Goal: Communication & Community: Answer question/provide support

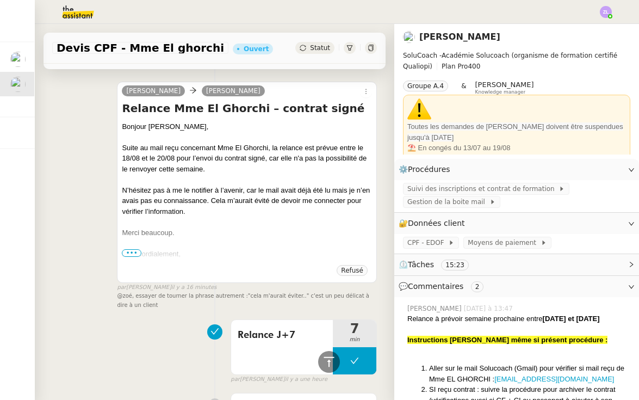
scroll to position [228, 0]
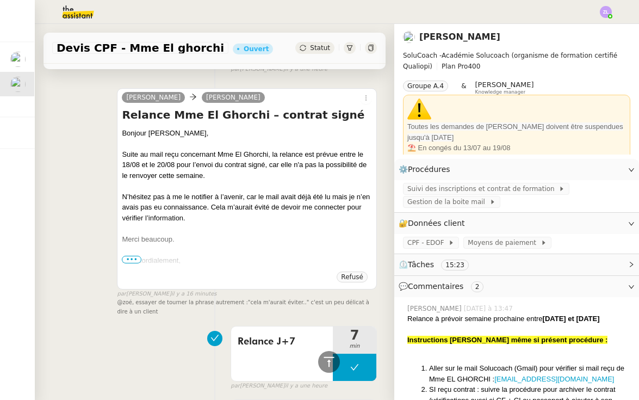
click at [131, 259] on span "•••" at bounding box center [132, 260] width 20 height 8
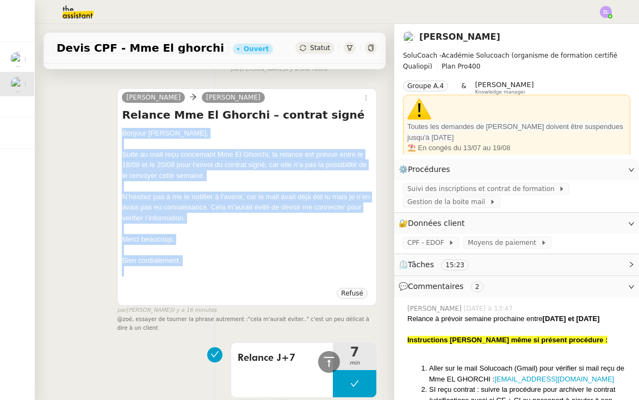
drag, startPoint x: 204, startPoint y: 260, endPoint x: 120, endPoint y: 128, distance: 156.0
click at [120, 128] on div "[PERSON_NAME] Relance Mme El Ghorchi – contrat signé Bonjour Edwige, Suite au m…" at bounding box center [247, 197] width 260 height 218
copy div "Bonjour Edwige, Suite au mail reçu concernant Mme El Ghorchi, la relance est pr…"
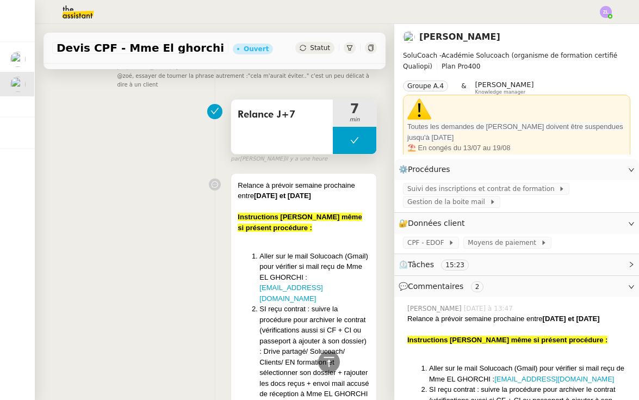
scroll to position [121, 0]
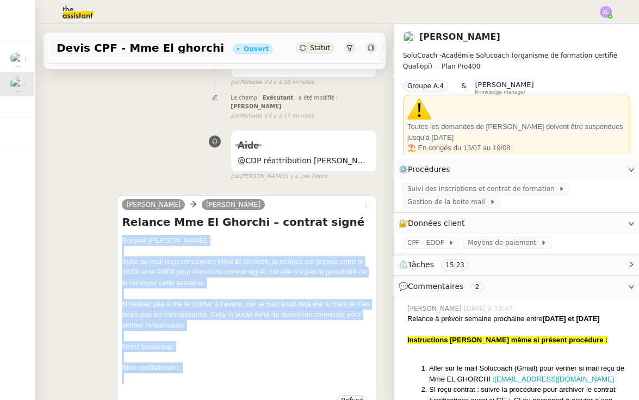
click at [364, 202] on icon at bounding box center [366, 205] width 12 height 7
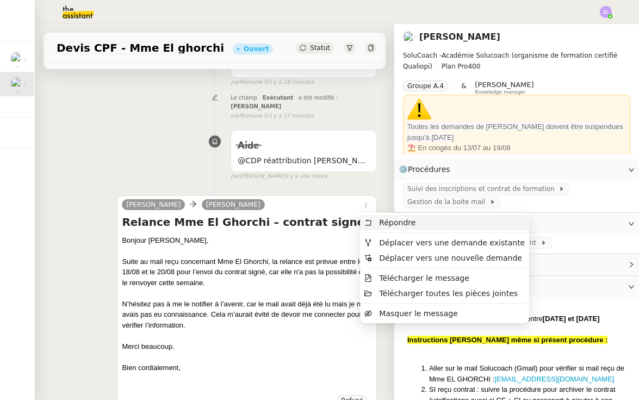
click at [370, 218] on span "Répondre" at bounding box center [389, 223] width 51 height 10
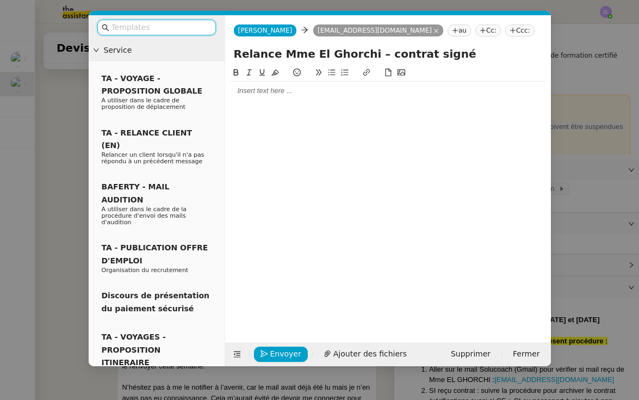
click at [279, 102] on div at bounding box center [388, 195] width 317 height 259
click at [272, 90] on div at bounding box center [388, 91] width 317 height 10
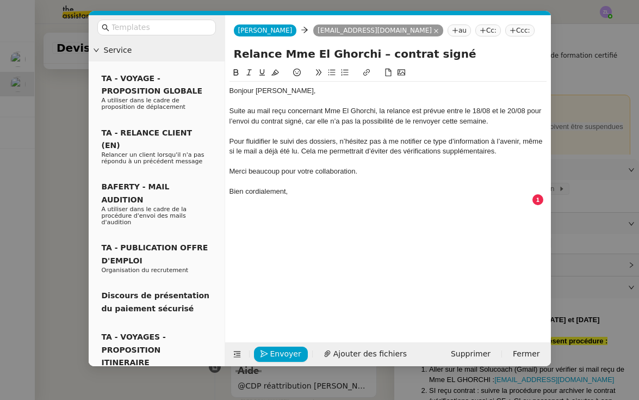
click at [424, 138] on div "Pour fluidifier le suivi des dossiers, n’hésitez pas à me notifier ce type d’in…" at bounding box center [388, 147] width 317 height 20
drag, startPoint x: 358, startPoint y: 166, endPoint x: 281, endPoint y: 169, distance: 77.3
click at [281, 169] on div "Merci beaucoup pour votre collaboration." at bounding box center [388, 171] width 317 height 10
click at [305, 95] on div "Bonjour [PERSON_NAME]," at bounding box center [388, 91] width 317 height 10
click at [523, 141] on div "Pour fluidifier le suivi des dossiers, n’hésitez pas à me notifier ce type d’in…" at bounding box center [388, 147] width 317 height 20
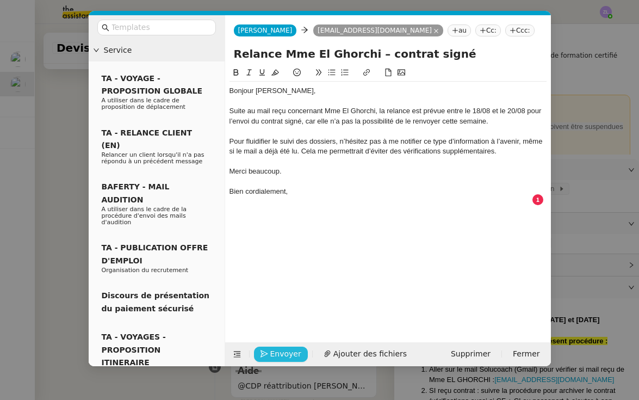
click at [289, 349] on span "Envoyer" at bounding box center [285, 354] width 31 height 13
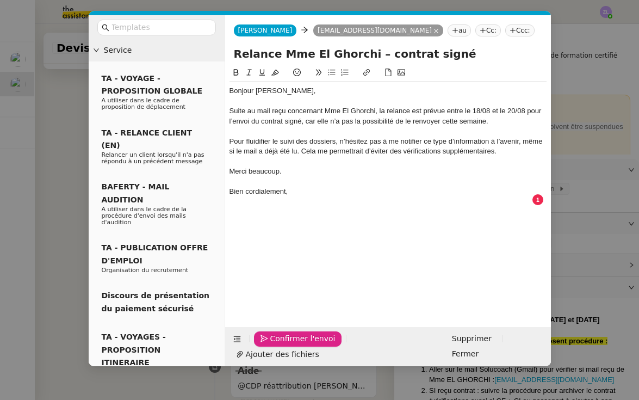
click at [289, 345] on span "Confirmer l'envoi" at bounding box center [302, 338] width 65 height 13
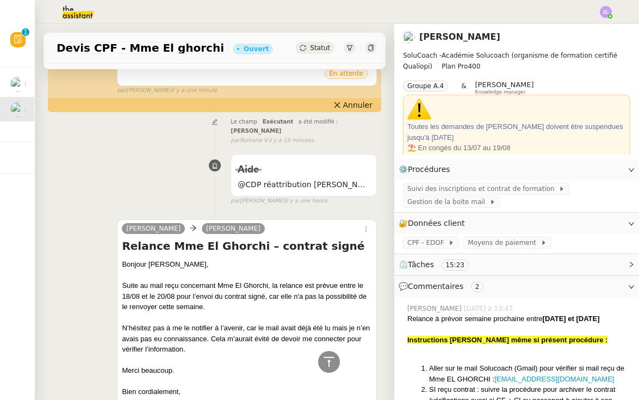
scroll to position [341, 0]
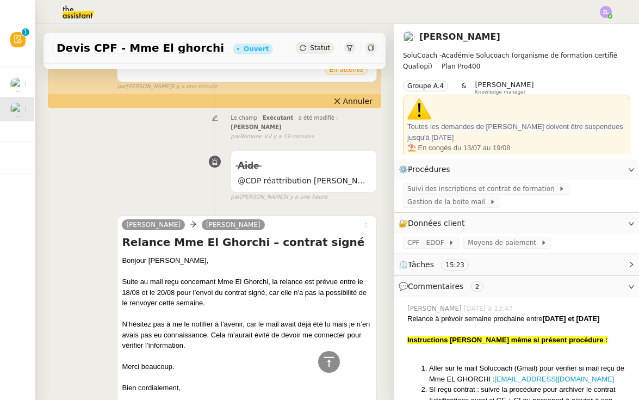
click at [363, 219] on button at bounding box center [366, 225] width 12 height 12
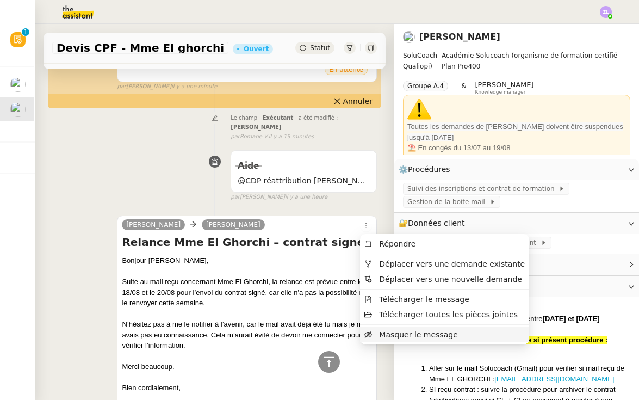
click at [398, 331] on span "Masquer le message" at bounding box center [418, 334] width 78 height 9
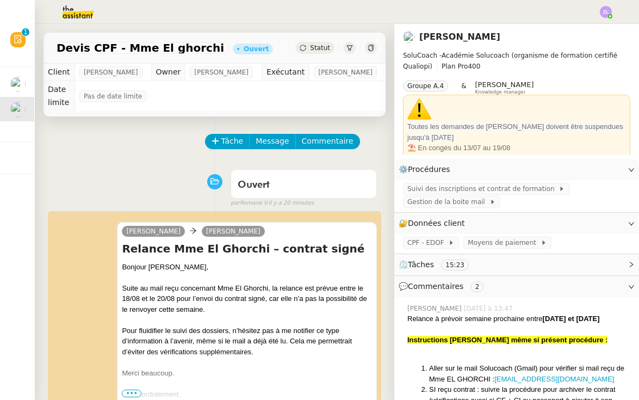
scroll to position [0, 0]
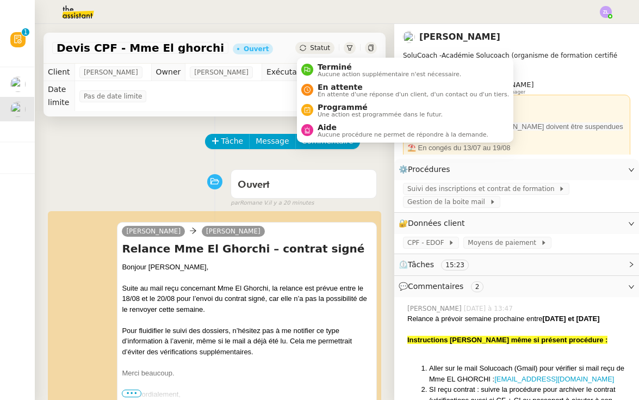
click at [319, 52] on div "Statut" at bounding box center [314, 48] width 39 height 12
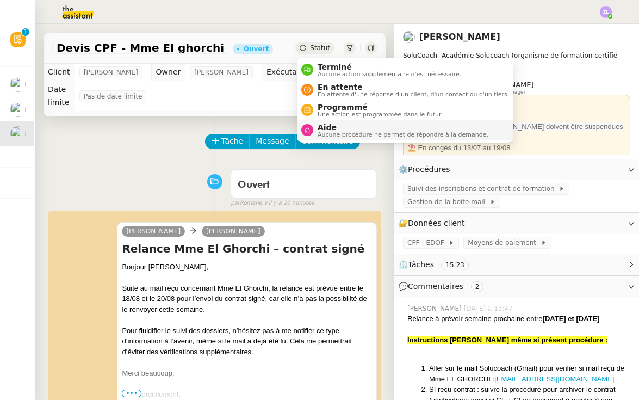
click at [333, 132] on span "Aucune procédure ne permet de répondre à la demande." at bounding box center [403, 135] width 171 height 6
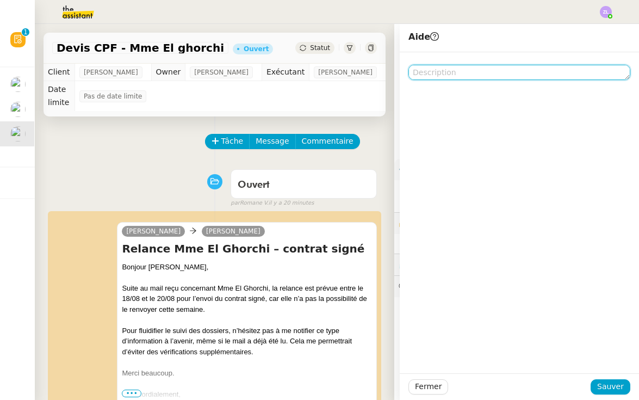
click at [470, 71] on textarea at bounding box center [520, 72] width 222 height 15
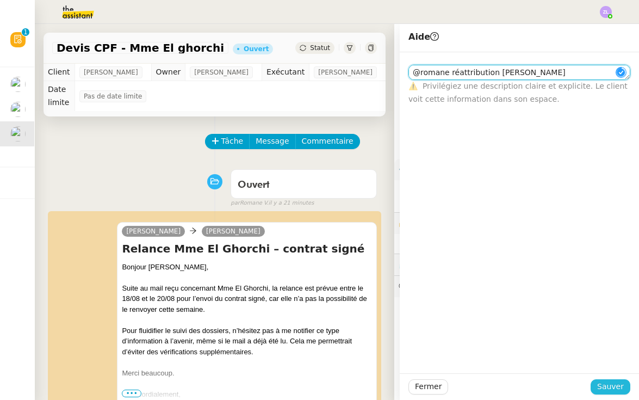
type textarea "@romane réattribution [PERSON_NAME]"
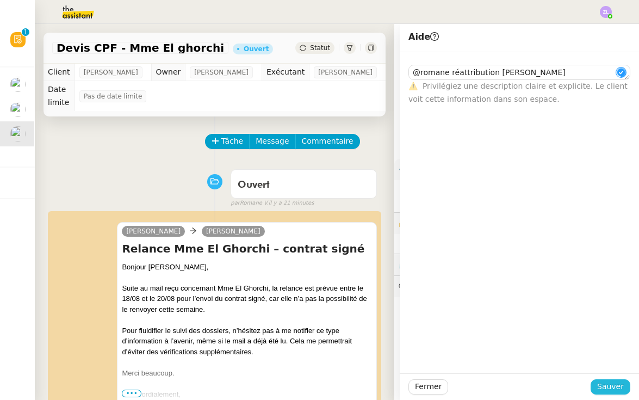
click at [605, 391] on span "Sauver" at bounding box center [610, 386] width 27 height 13
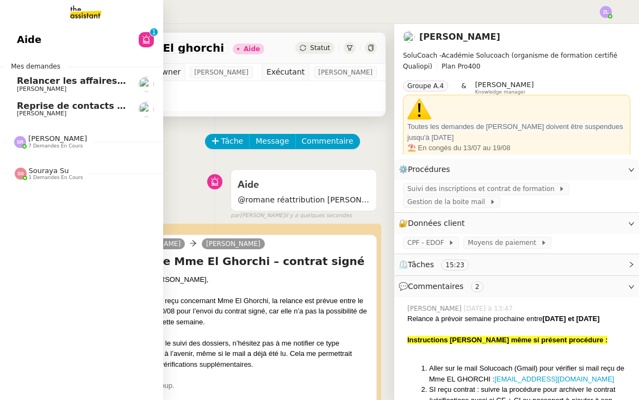
click at [32, 85] on span "[PERSON_NAME]" at bounding box center [41, 88] width 49 height 7
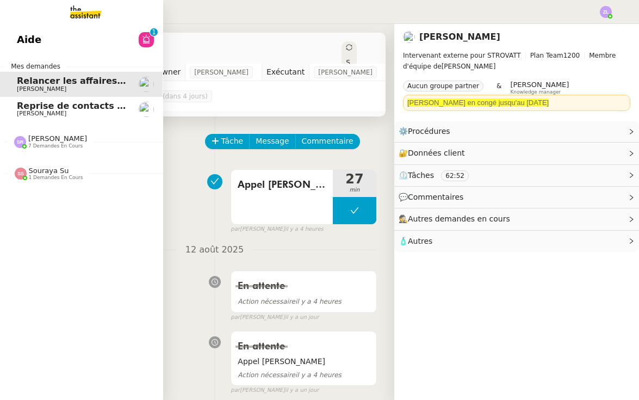
click at [48, 111] on span "[PERSON_NAME]" at bounding box center [41, 113] width 49 height 7
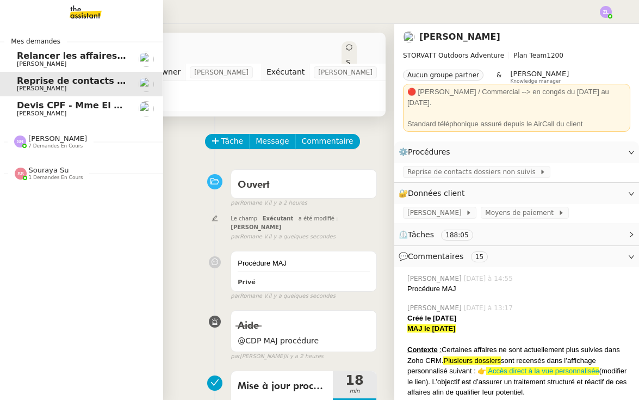
click at [23, 61] on span "[PERSON_NAME]" at bounding box center [41, 63] width 49 height 7
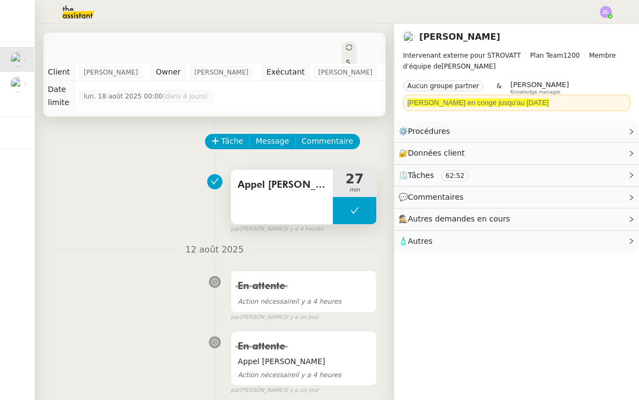
scroll to position [39, 0]
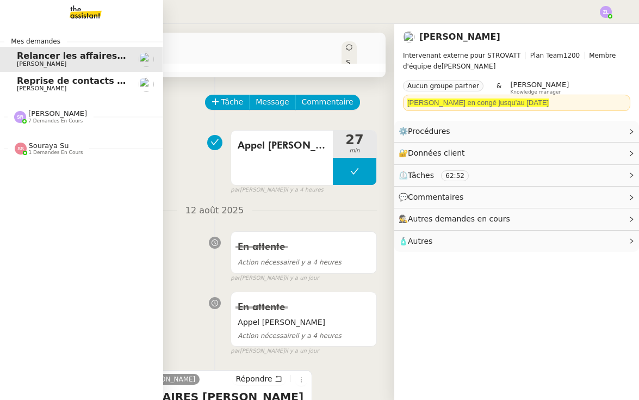
click at [33, 89] on span "[PERSON_NAME]" at bounding box center [41, 88] width 49 height 7
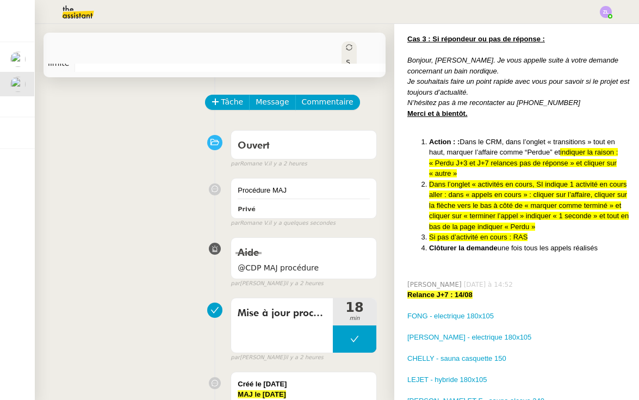
scroll to position [2652, 0]
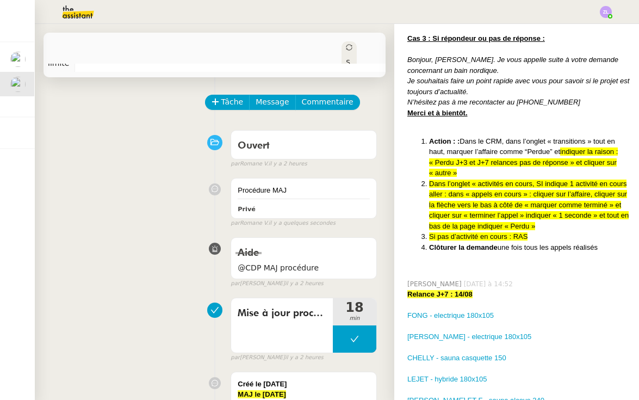
click at [64, 133] on div "Ouvert false par [PERSON_NAME]. il y a 2 heures" at bounding box center [214, 147] width 325 height 44
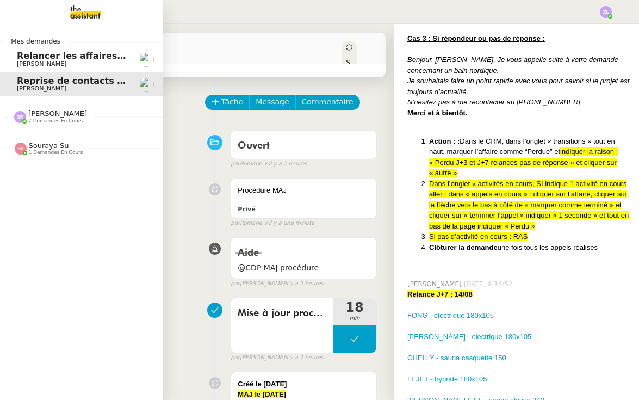
click at [34, 75] on link "Reprise de contacts dossiers non suivis - [DATE] [PERSON_NAME]" at bounding box center [80, 84] width 163 height 25
click at [36, 65] on span "[PERSON_NAME]" at bounding box center [41, 63] width 49 height 7
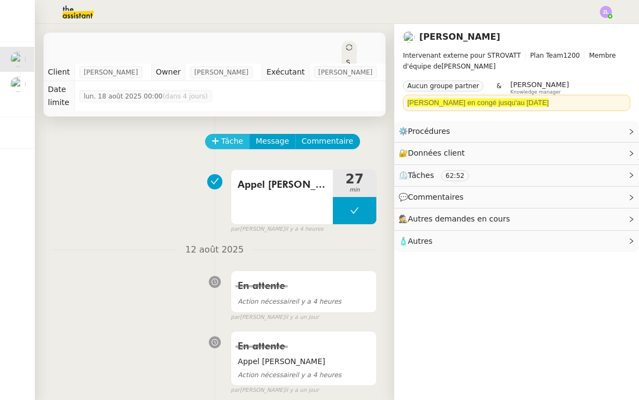
click at [224, 143] on span "Tâche" at bounding box center [232, 141] width 22 height 13
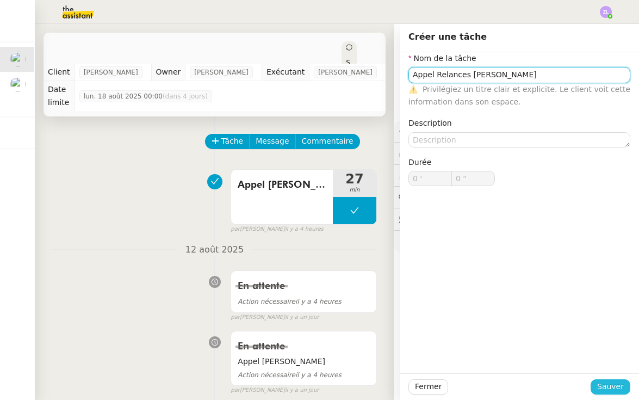
type input "Appel Relances [PERSON_NAME]"
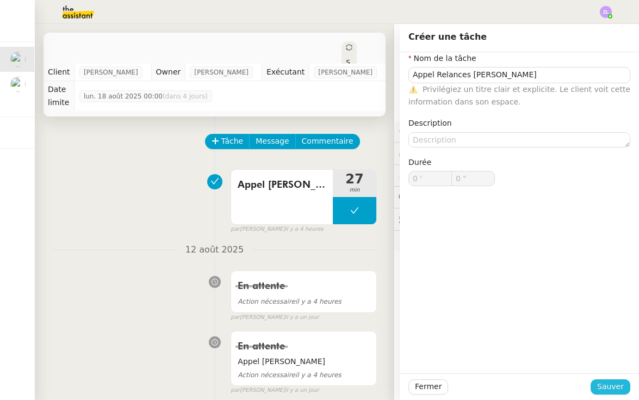
click at [610, 388] on span "Sauver" at bounding box center [610, 386] width 27 height 13
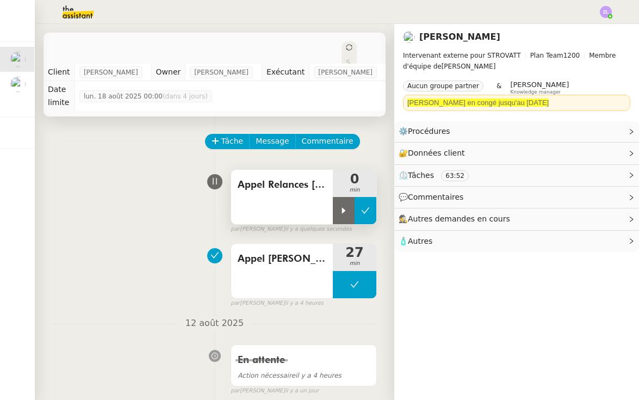
click at [361, 214] on icon at bounding box center [365, 210] width 9 height 9
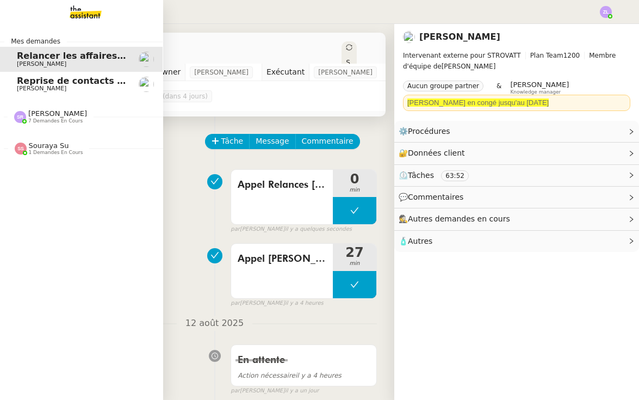
click at [30, 82] on span "Reprise de contacts dossiers non suivis - [DATE]" at bounding box center [135, 81] width 237 height 10
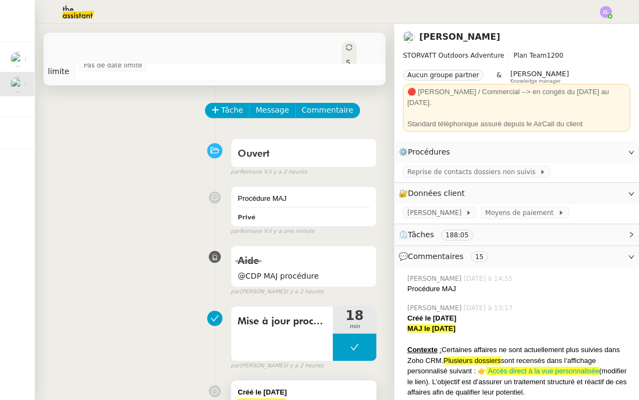
scroll to position [18, 0]
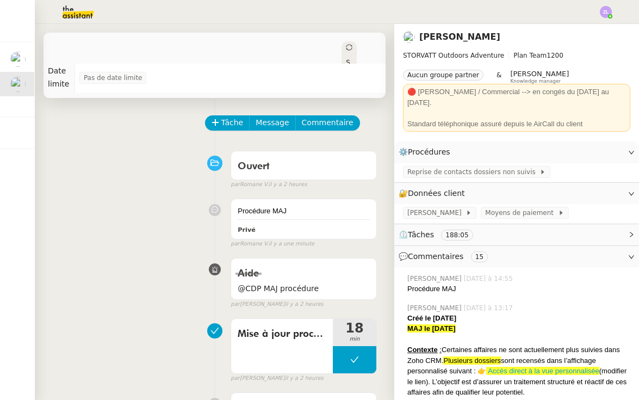
click at [351, 47] on div "Statut" at bounding box center [349, 73] width 15 height 65
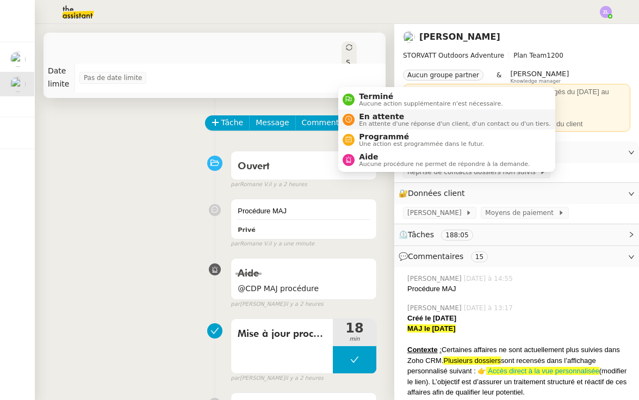
click at [363, 115] on span "En attente" at bounding box center [454, 116] width 191 height 9
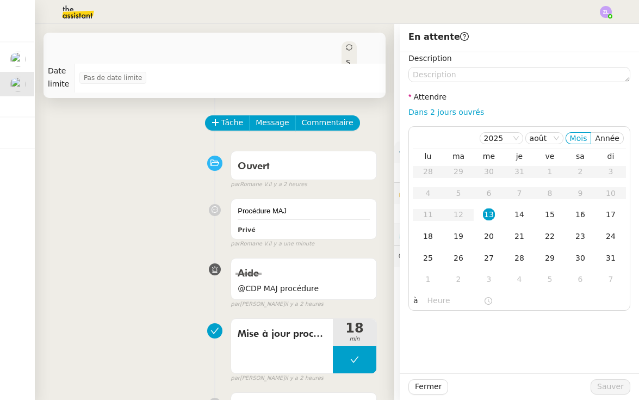
click at [445, 119] on div "Description Attendre Dans 2 jours ouvrés [DATE] [PERSON_NAME] lu ma me je ve sa…" at bounding box center [520, 181] width 222 height 258
click at [459, 113] on link "Dans 2 jours ouvrés" at bounding box center [447, 112] width 76 height 9
type input "07:00"
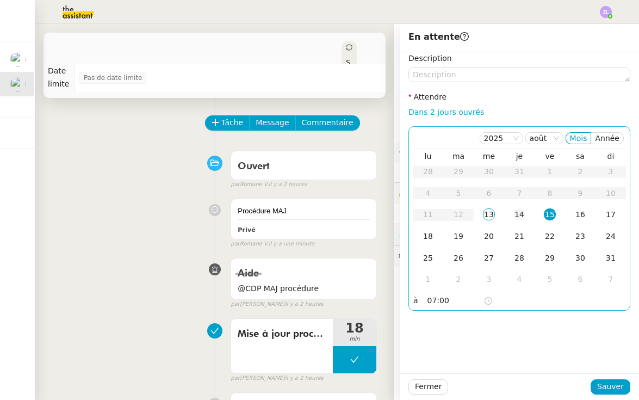
click at [516, 215] on div "14" at bounding box center [519, 214] width 12 height 12
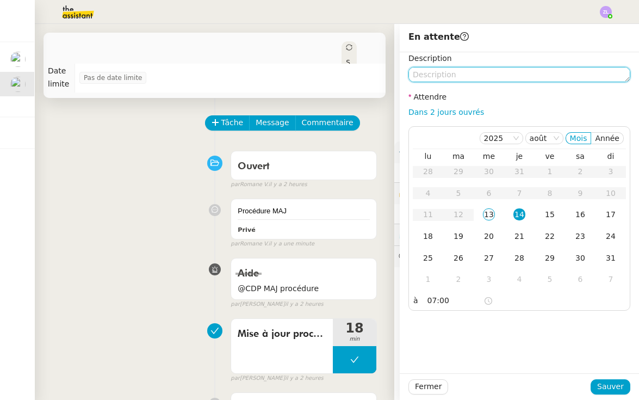
click at [440, 76] on textarea at bounding box center [520, 74] width 222 height 15
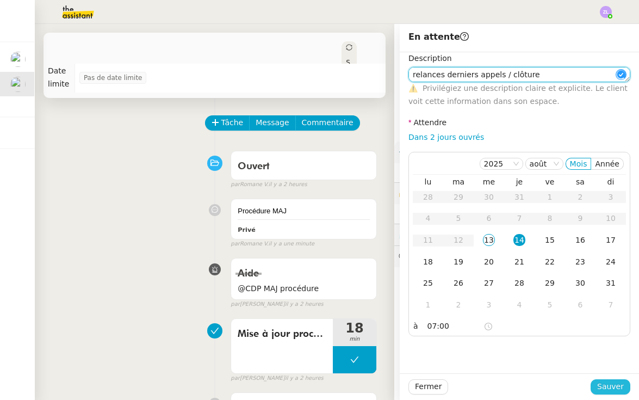
type textarea "relances derniers appels / clôture"
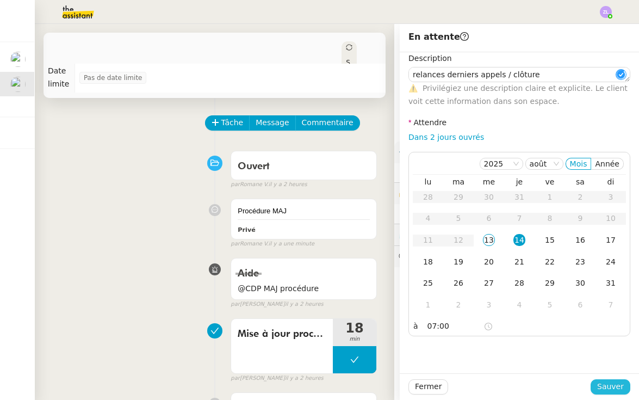
click at [607, 386] on span "Sauver" at bounding box center [610, 386] width 27 height 13
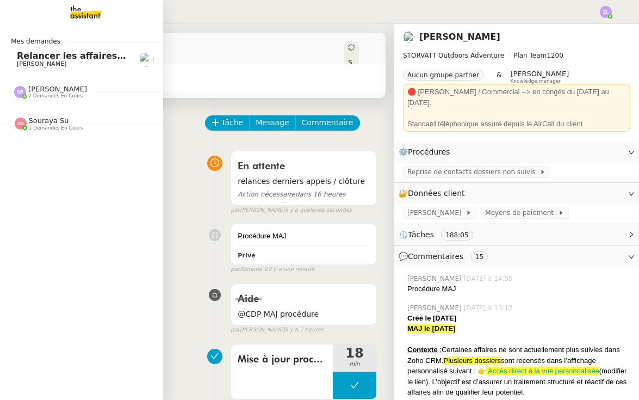
drag, startPoint x: 20, startPoint y: 64, endPoint x: 143, endPoint y: 120, distance: 134.9
click at [20, 64] on span "[PERSON_NAME]" at bounding box center [41, 63] width 49 height 7
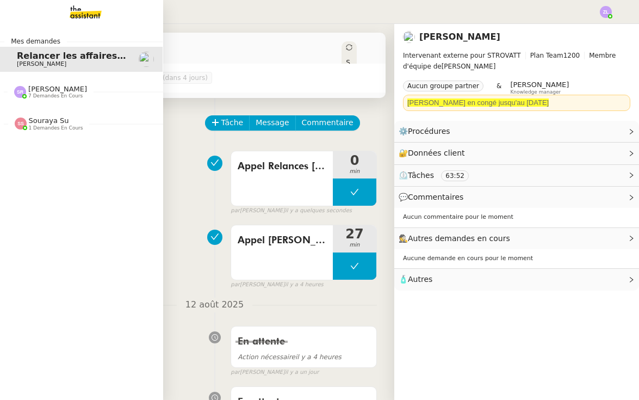
click at [43, 84] on span "[PERSON_NAME] 7 demandes en cours" at bounding box center [85, 87] width 163 height 23
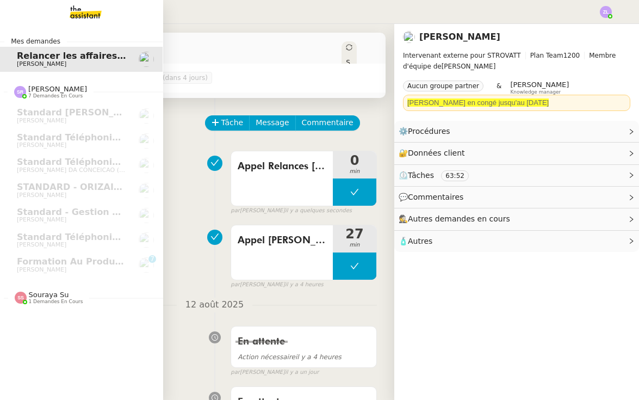
click at [72, 66] on span "[PERSON_NAME]" at bounding box center [72, 64] width 110 height 7
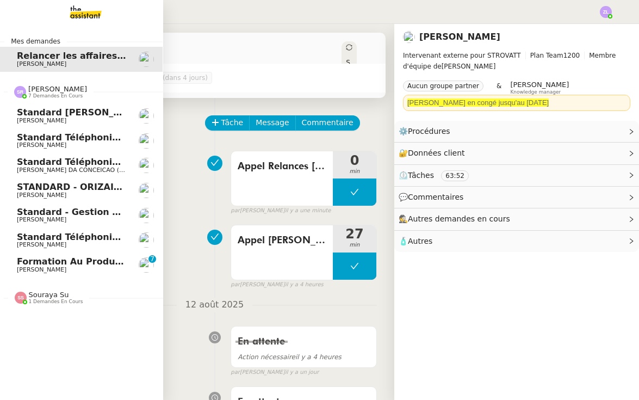
click at [66, 242] on span "[PERSON_NAME]" at bounding box center [41, 244] width 49 height 7
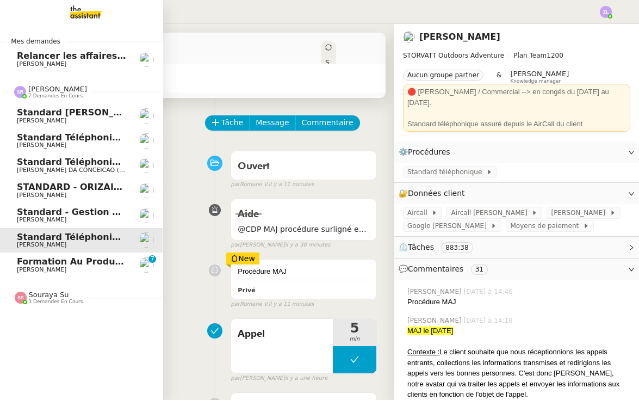
click at [75, 213] on span "Standard - Gestion des appels entrants - août 2025" at bounding box center [144, 212] width 255 height 10
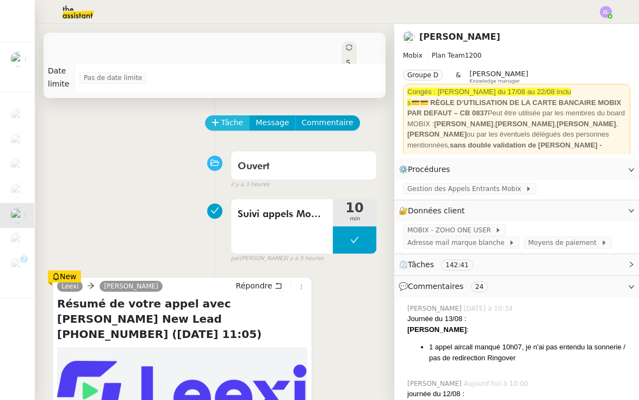
click at [227, 123] on span "Tâche" at bounding box center [232, 122] width 22 height 13
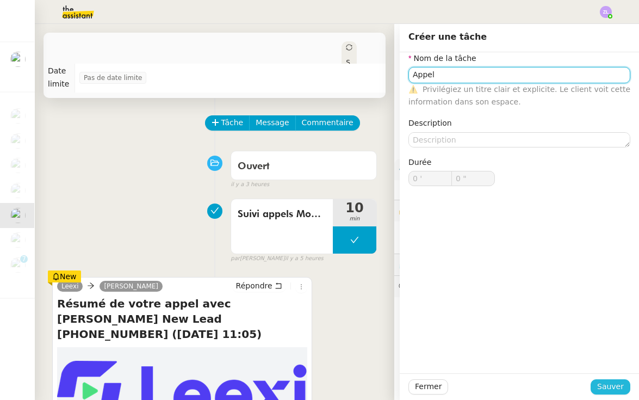
type input "Appel"
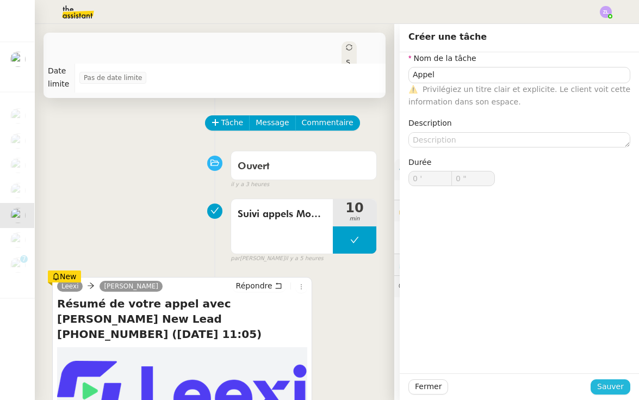
click at [609, 385] on span "Sauver" at bounding box center [610, 386] width 27 height 13
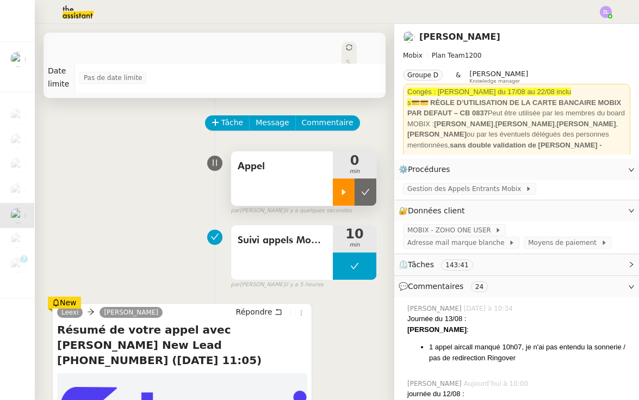
click at [352, 188] on div at bounding box center [344, 191] width 22 height 27
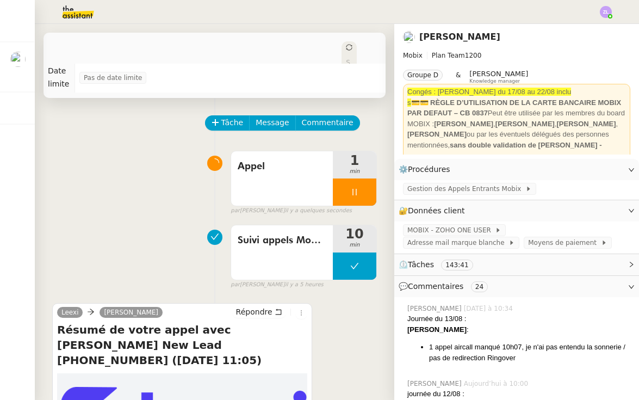
click at [331, 132] on div "Tâche Message Commentaire" at bounding box center [291, 128] width 171 height 26
click at [329, 125] on span "Commentaire" at bounding box center [328, 122] width 52 height 13
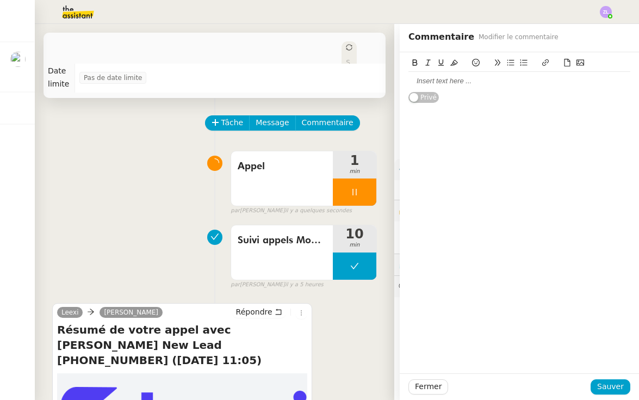
click at [447, 84] on div at bounding box center [520, 81] width 222 height 10
click at [605, 386] on span "Sauver" at bounding box center [610, 386] width 27 height 13
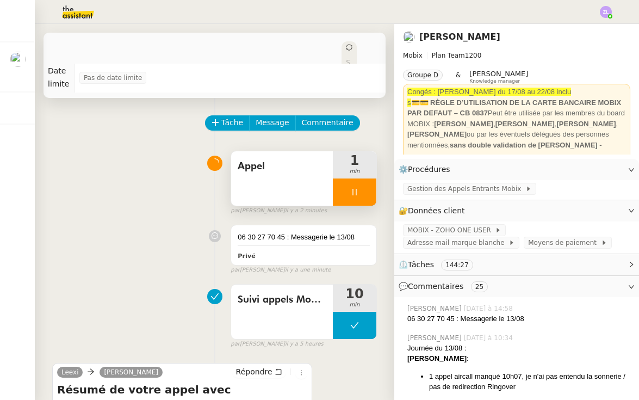
click at [345, 191] on div at bounding box center [355, 191] width 44 height 27
click at [369, 196] on icon at bounding box center [365, 192] width 9 height 9
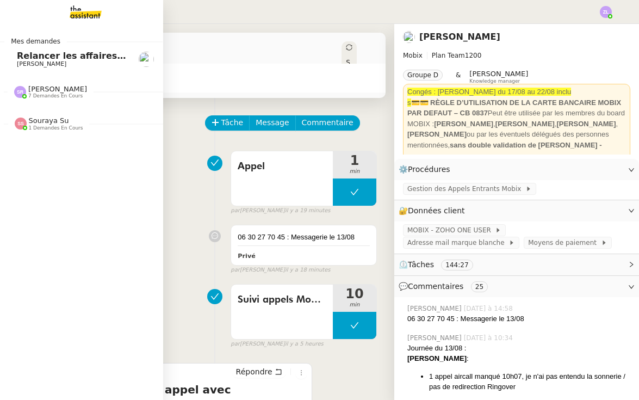
click at [41, 93] on span "7 demandes en cours" at bounding box center [55, 96] width 54 height 6
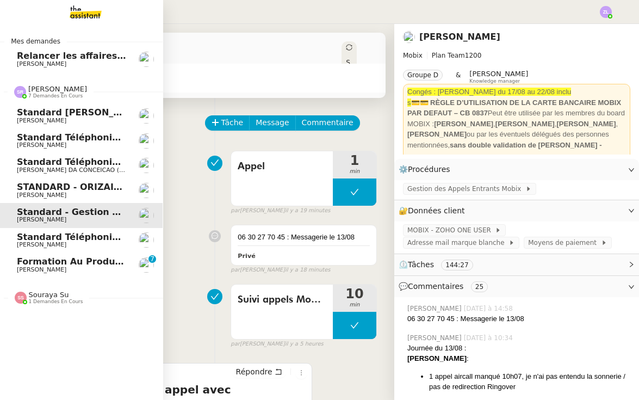
click at [103, 242] on span "[PERSON_NAME]" at bounding box center [72, 245] width 110 height 7
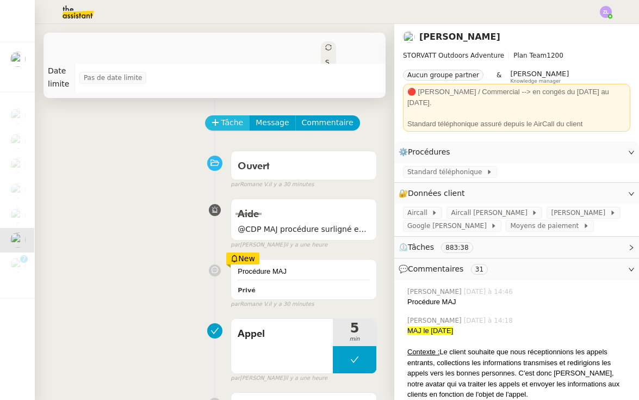
click at [219, 121] on icon at bounding box center [216, 123] width 8 height 8
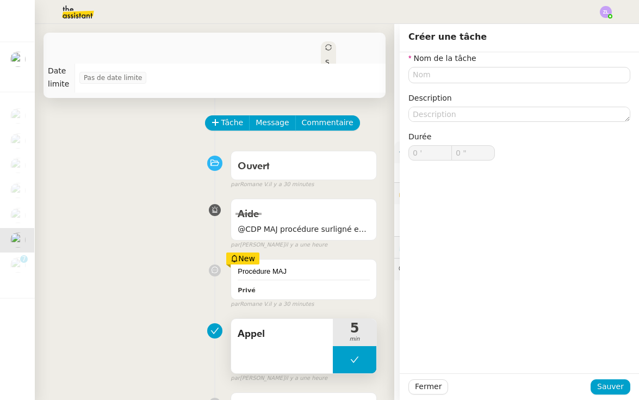
click at [366, 352] on button at bounding box center [355, 359] width 44 height 27
click at [350, 357] on div at bounding box center [344, 359] width 22 height 27
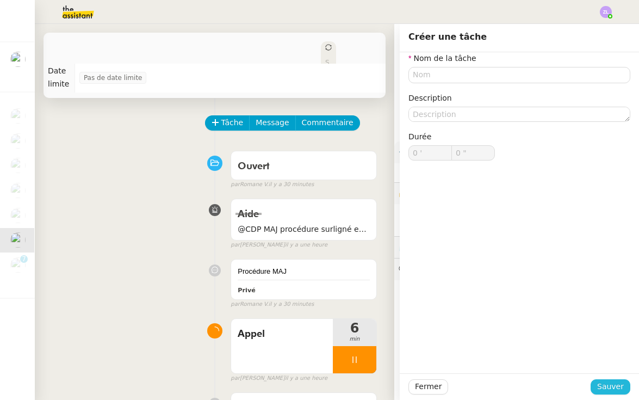
click at [608, 388] on span "Sauver" at bounding box center [610, 386] width 27 height 13
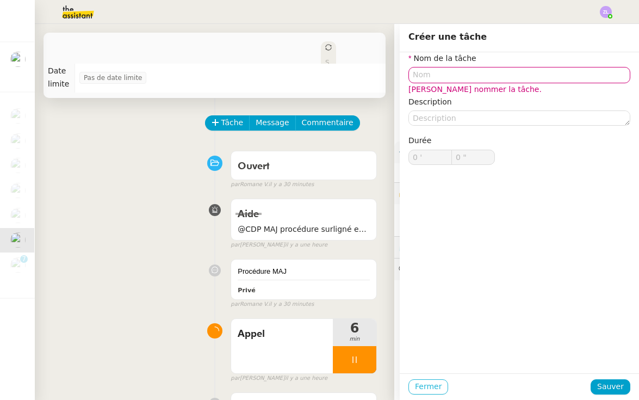
click at [443, 381] on button "Fermer" at bounding box center [429, 386] width 40 height 15
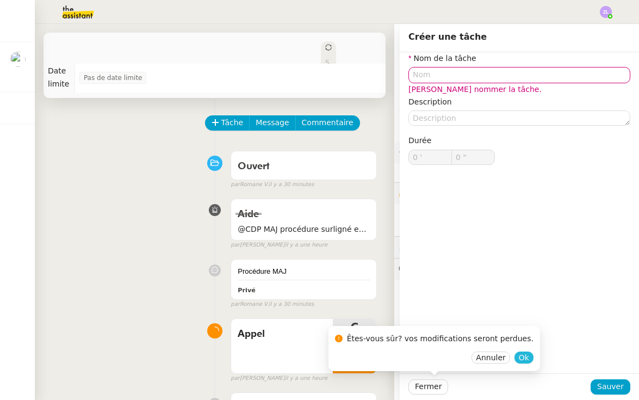
click at [519, 360] on span "Ok" at bounding box center [524, 357] width 10 height 11
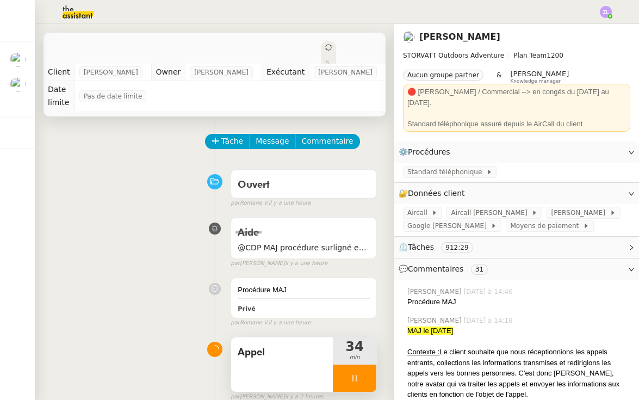
click at [343, 373] on div at bounding box center [355, 377] width 44 height 27
click at [364, 374] on icon at bounding box center [365, 378] width 9 height 9
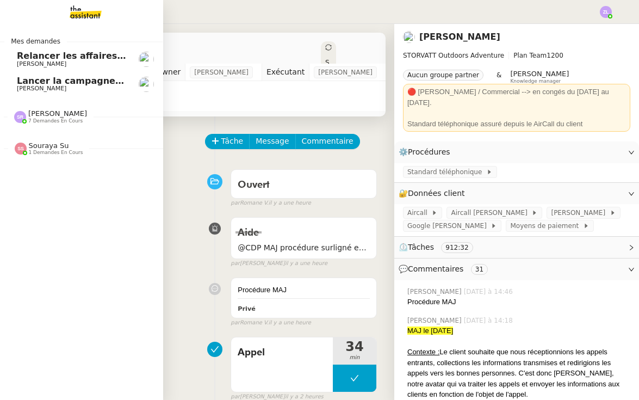
click at [10, 76] on link "Lancer la campagne de prospection [PERSON_NAME]" at bounding box center [80, 84] width 163 height 25
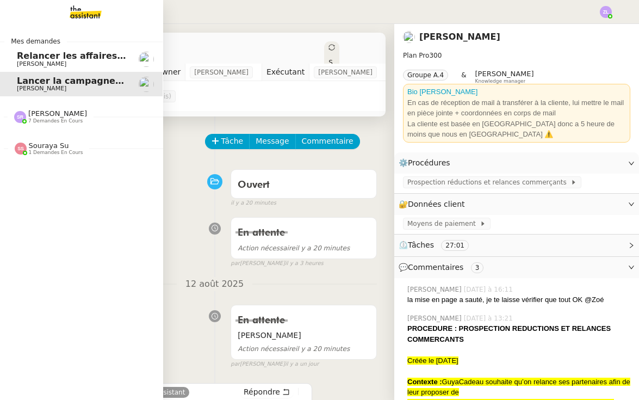
click at [35, 119] on span "7 demandes en cours" at bounding box center [55, 121] width 54 height 6
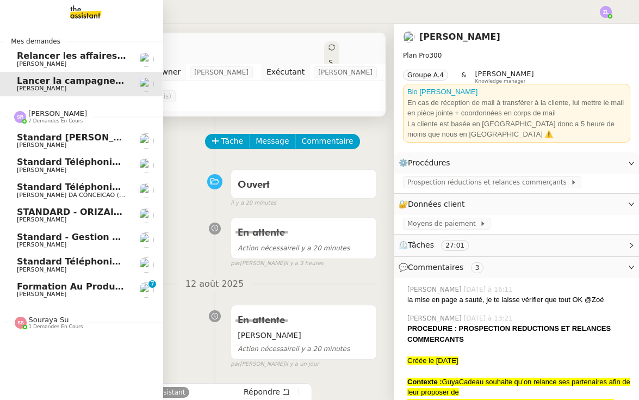
click at [66, 266] on span "[PERSON_NAME]" at bounding box center [41, 269] width 49 height 7
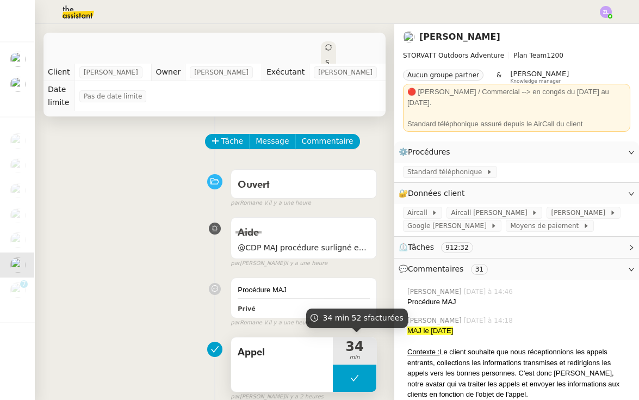
click at [340, 369] on button at bounding box center [355, 377] width 44 height 27
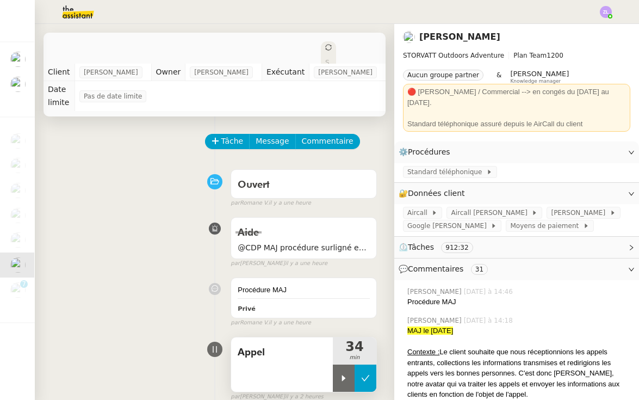
click at [340, 369] on div at bounding box center [344, 377] width 22 height 27
click at [344, 378] on div at bounding box center [355, 377] width 44 height 27
click at [360, 379] on button at bounding box center [366, 377] width 22 height 27
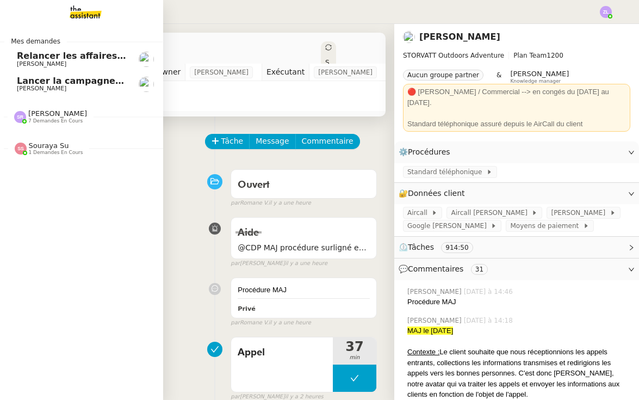
click at [30, 60] on span "Relancer les affaires de [PERSON_NAME]" at bounding box center [117, 56] width 200 height 10
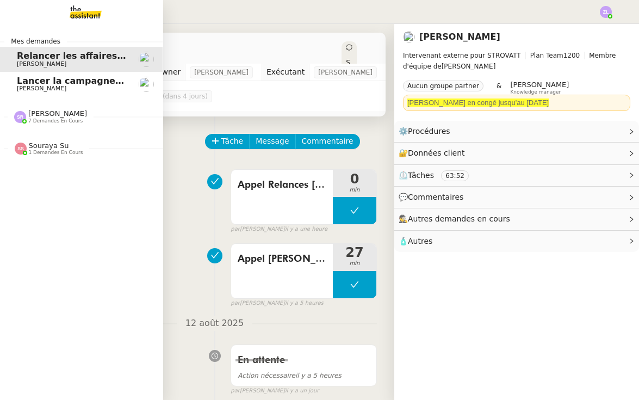
click at [55, 119] on span "7 demandes en cours" at bounding box center [55, 121] width 54 height 6
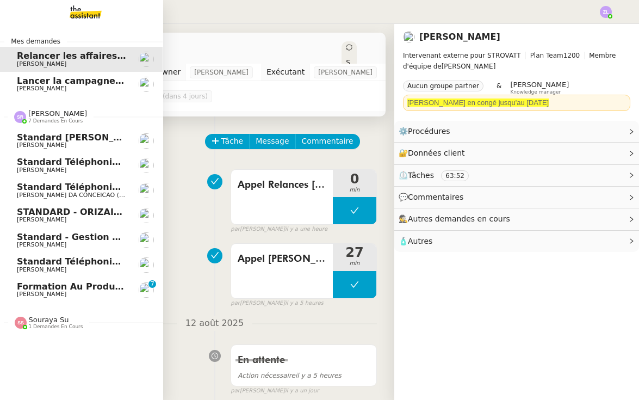
click at [98, 228] on link "Standard - Gestion des appels entrants - [DATE] [PERSON_NAME]" at bounding box center [80, 240] width 163 height 25
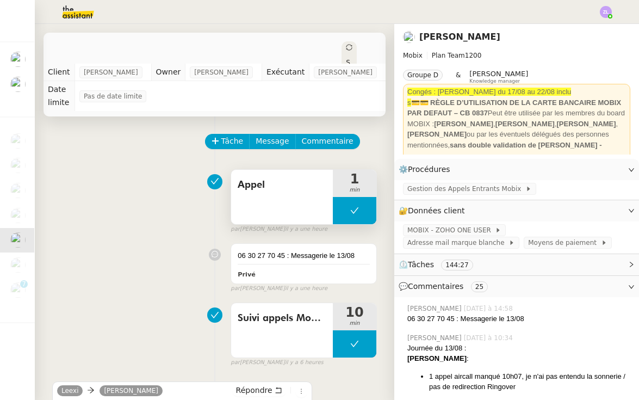
click at [337, 207] on button at bounding box center [355, 210] width 44 height 27
click at [337, 207] on div at bounding box center [344, 210] width 22 height 27
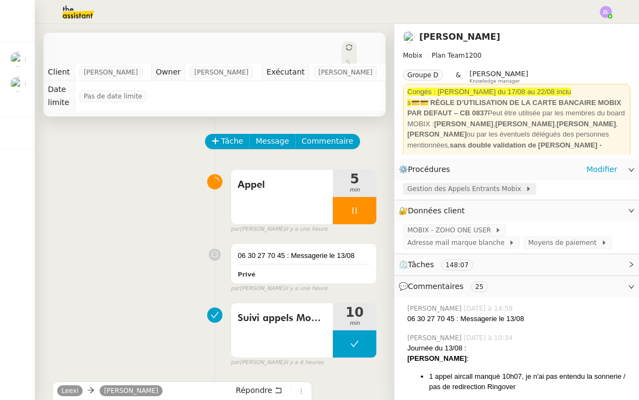
click at [436, 193] on span "Gestion des Appels Entrants Mobix" at bounding box center [466, 188] width 118 height 11
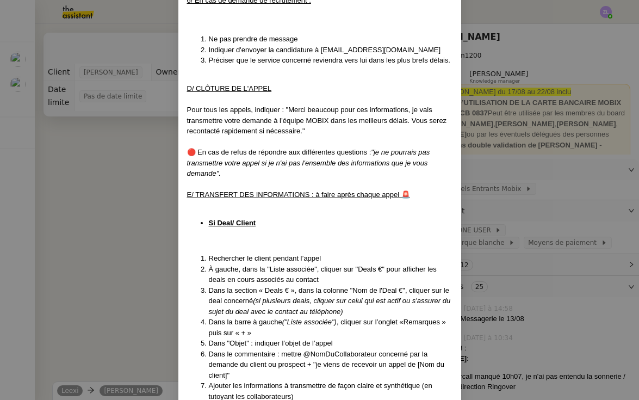
scroll to position [1803, 0]
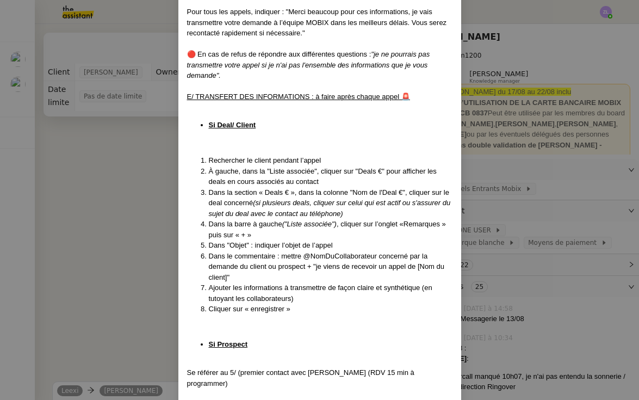
click at [145, 183] on nz-modal-container "Mise à jour le [DATE] Contexte : Cette procédure définit les étapes à suivre lo…" at bounding box center [319, 200] width 639 height 400
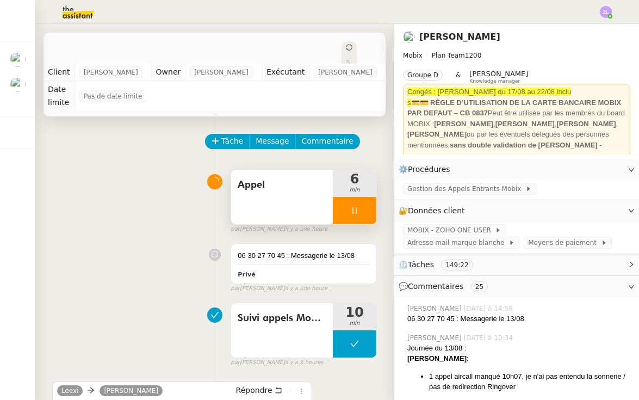
click at [342, 203] on div at bounding box center [355, 210] width 44 height 27
click at [373, 209] on button at bounding box center [366, 210] width 22 height 27
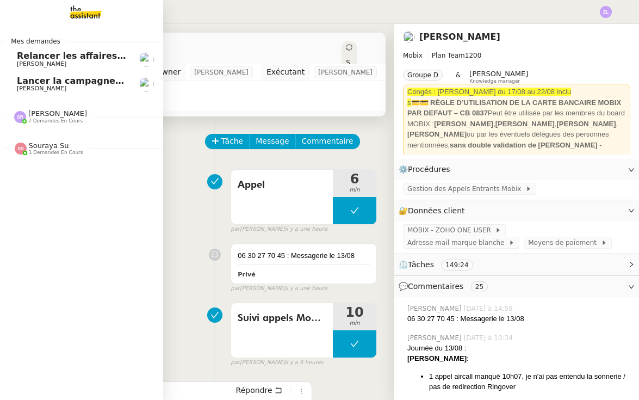
click at [29, 80] on span "Lancer la campagne de prospection" at bounding box center [104, 81] width 175 height 10
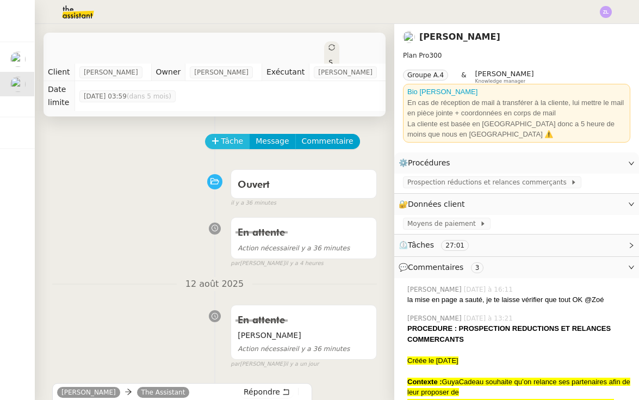
click at [222, 135] on span "Tâche" at bounding box center [232, 141] width 22 height 13
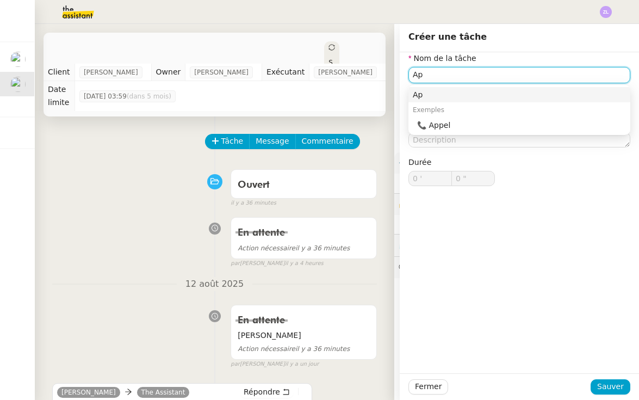
type input "A"
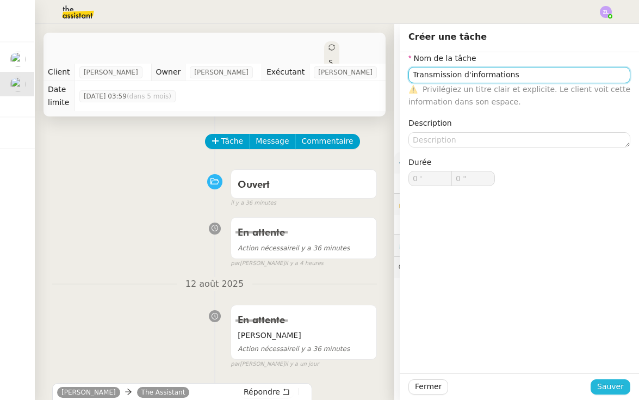
type input "Transmission d'informations"
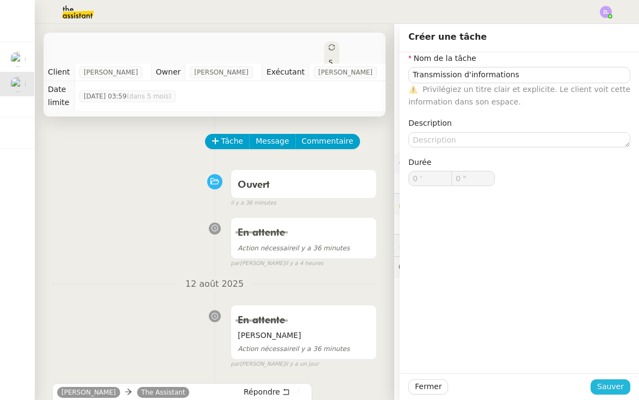
click at [609, 386] on span "Sauver" at bounding box center [610, 386] width 27 height 13
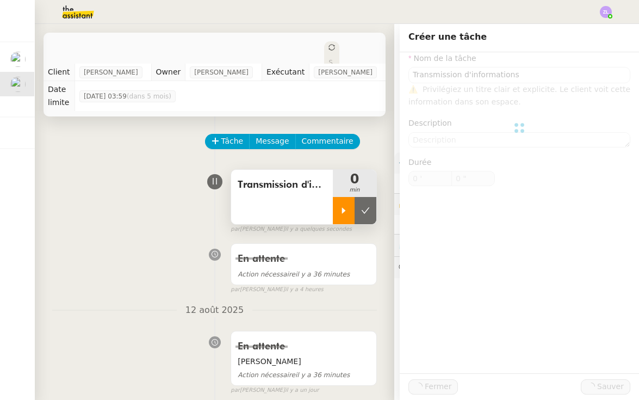
click at [344, 197] on div at bounding box center [344, 210] width 22 height 27
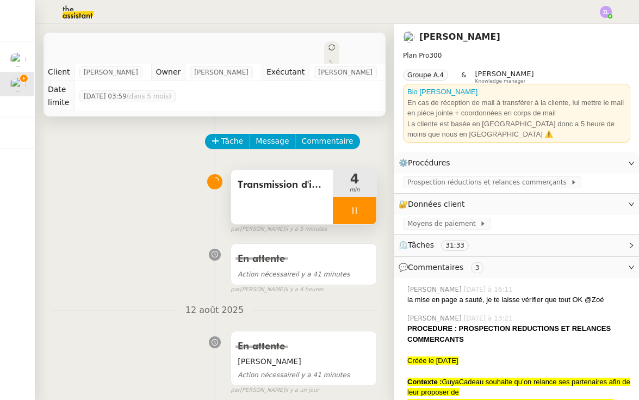
click at [354, 206] on icon at bounding box center [354, 210] width 9 height 9
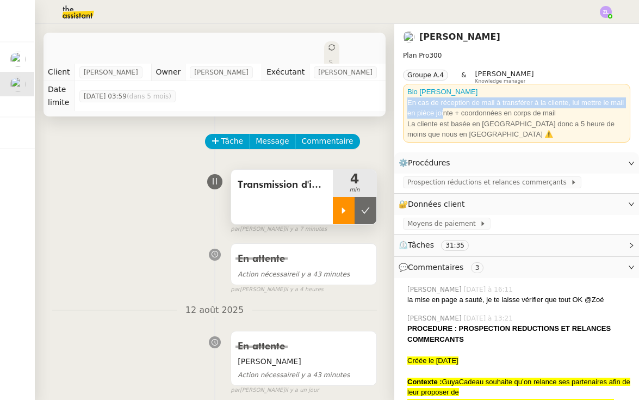
drag, startPoint x: 407, startPoint y: 99, endPoint x: 444, endPoint y: 108, distance: 38.7
click at [444, 108] on div "Bio [PERSON_NAME] En cas de réception de mail à transférer à la cliente, lui me…" at bounding box center [516, 113] width 227 height 59
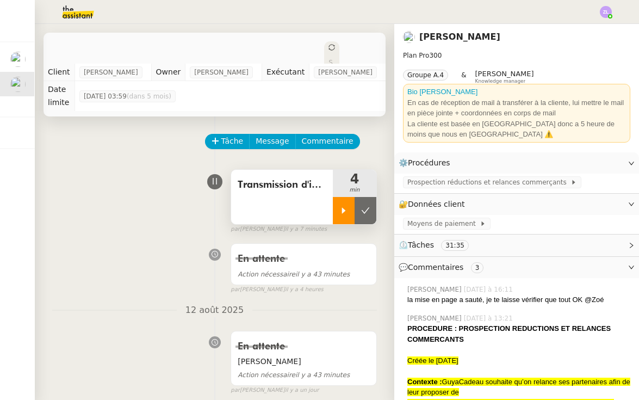
click at [441, 135] on div "La cliente est basée en [GEOGRAPHIC_DATA] donc a 5 heure de moins que nous en […" at bounding box center [516, 129] width 219 height 21
click at [335, 197] on div at bounding box center [344, 210] width 22 height 27
click at [338, 202] on div at bounding box center [344, 210] width 22 height 27
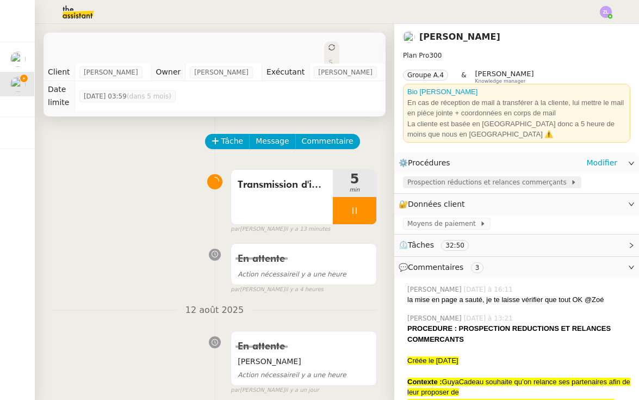
click at [478, 182] on span "Prospection réductions et relances commerçants" at bounding box center [488, 182] width 163 height 11
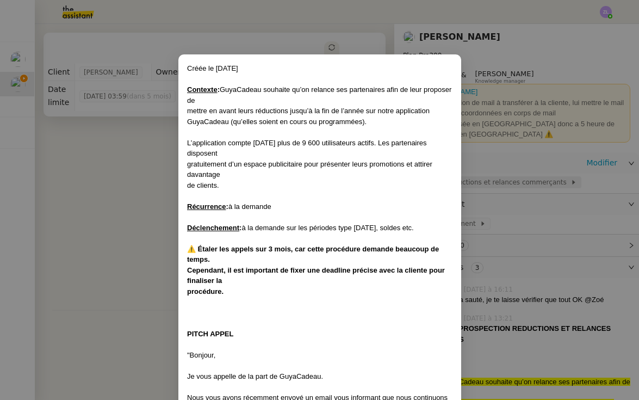
click at [478, 182] on nz-modal-container "Créée le [DATE] Contexte : GuyaCadeau souhaite qu’on relance ses partenaires af…" at bounding box center [319, 200] width 639 height 400
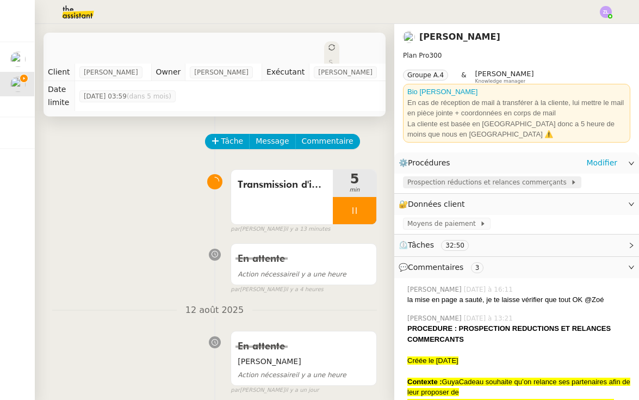
click at [478, 182] on span "Prospection réductions et relances commerçants" at bounding box center [488, 182] width 163 height 11
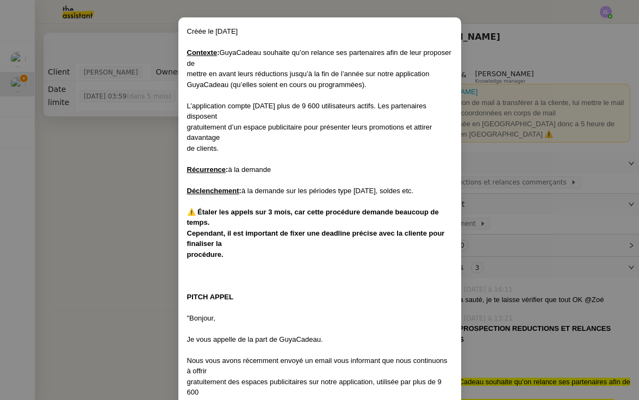
scroll to position [43, 0]
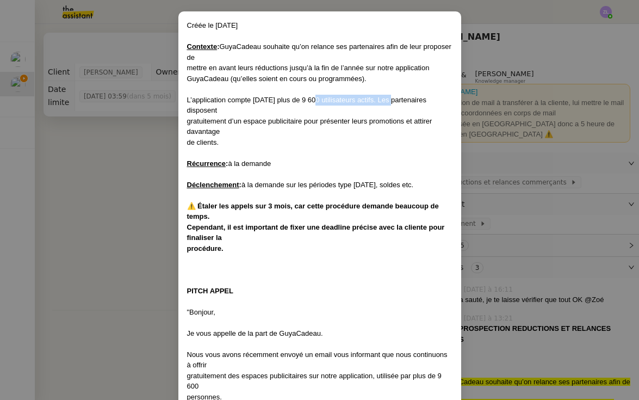
drag, startPoint x: 313, startPoint y: 96, endPoint x: 388, endPoint y: 96, distance: 75.1
click at [388, 96] on div "L’application compte [DATE] plus de 9 600 utilisateurs actifs. Les partenaires …" at bounding box center [319, 105] width 265 height 21
click at [325, 123] on div "gratuitement d’un espace publicitaire pour présenter leurs promotions et attire…" at bounding box center [319, 126] width 265 height 21
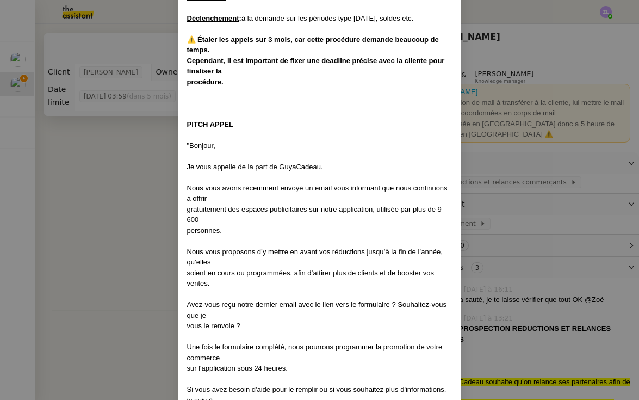
scroll to position [211, 0]
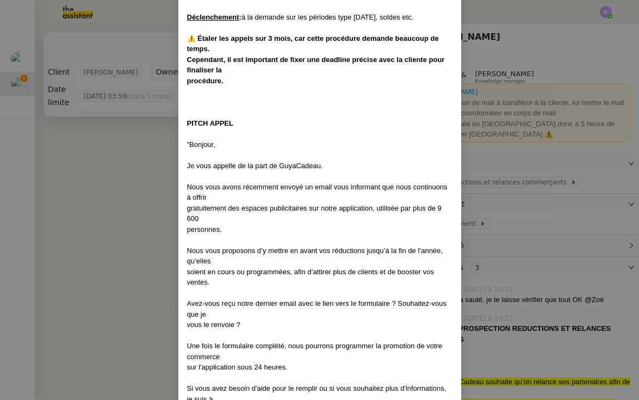
click at [137, 327] on nz-modal-container "Créée le [DATE] Contexte : GuyaCadeau souhaite qu’on relance ses partenaires af…" at bounding box center [319, 200] width 639 height 400
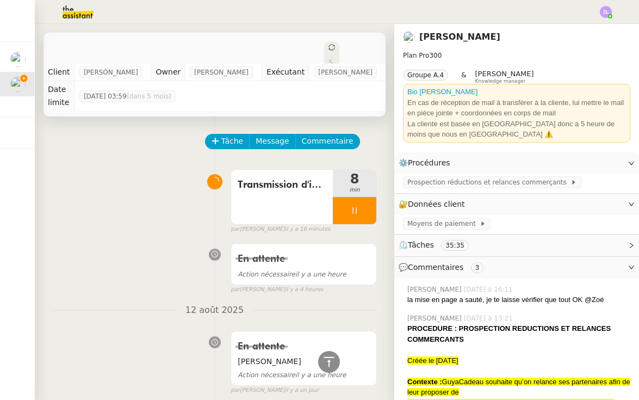
scroll to position [0, 0]
click at [449, 182] on span "Prospection réductions et relances commerçants" at bounding box center [488, 182] width 163 height 11
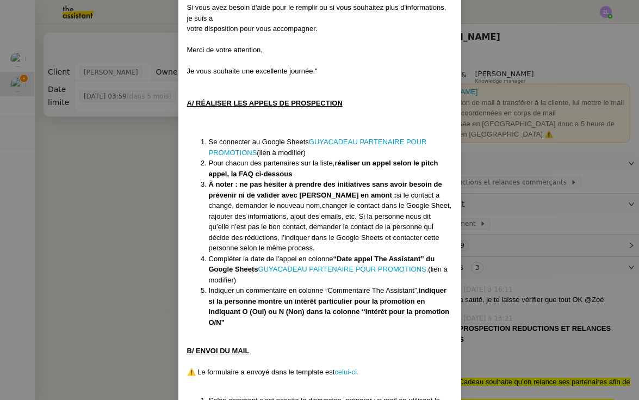
scroll to position [664, 0]
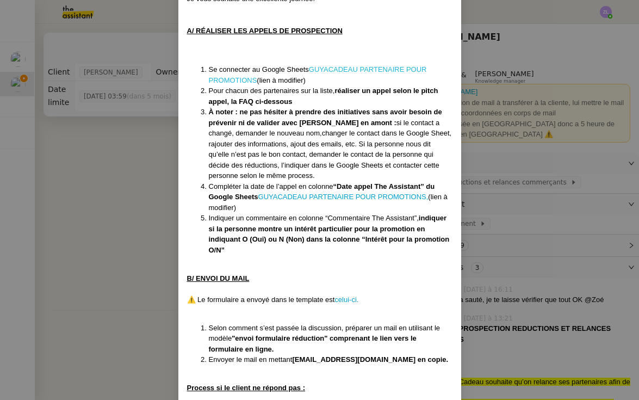
click at [355, 65] on link "GUYACADEAU PARTENAIRE POUR PROMOTIONS" at bounding box center [318, 74] width 218 height 19
click at [544, 6] on nz-modal-container "Créée le [DATE] Contexte : GuyaCadeau souhaite qu’on relance ses partenaires af…" at bounding box center [319, 200] width 639 height 400
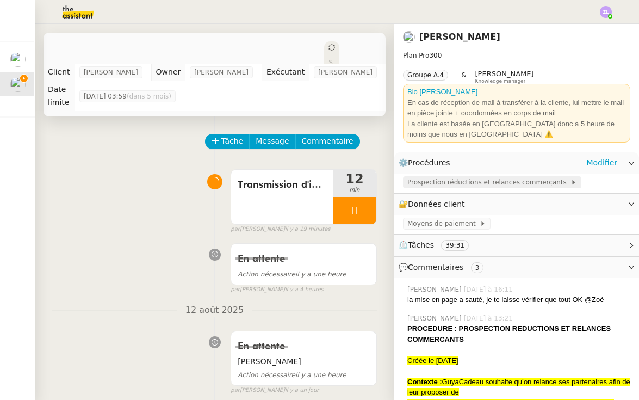
click at [437, 177] on span "Prospection réductions et relances commerçants" at bounding box center [488, 182] width 163 height 11
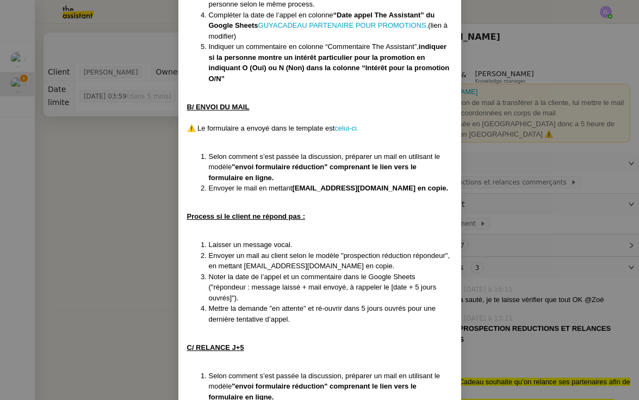
scroll to position [893, 0]
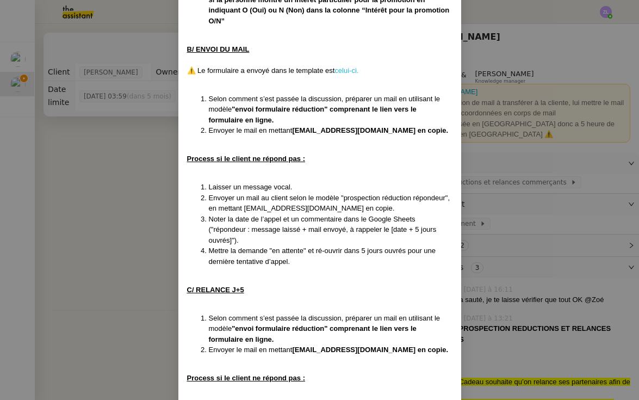
click at [344, 66] on link "celui-ci." at bounding box center [347, 70] width 24 height 8
click at [124, 239] on nz-modal-container "Créée le [DATE] Contexte : GuyaCadeau souhaite qu’on relance ses partenaires af…" at bounding box center [319, 200] width 639 height 400
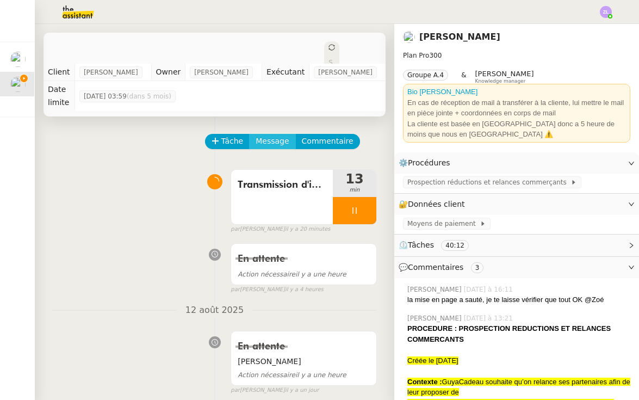
click at [280, 135] on span "Message" at bounding box center [272, 141] width 33 height 13
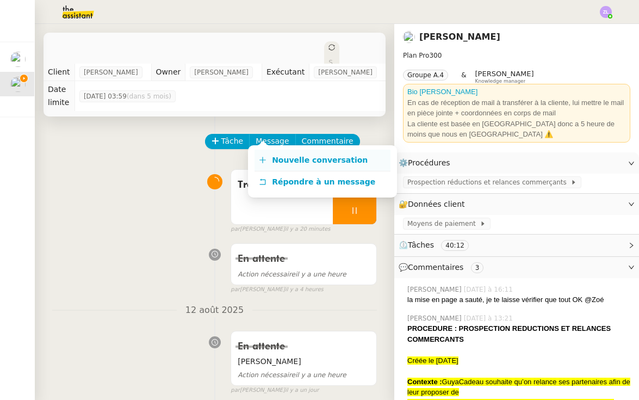
click at [290, 156] on span "Nouvelle conversation" at bounding box center [320, 160] width 96 height 9
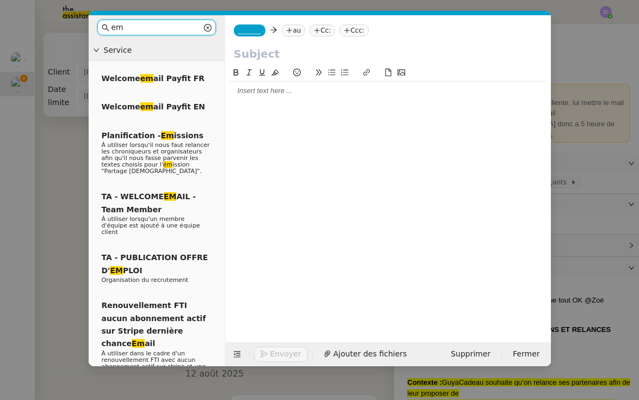
type input "e"
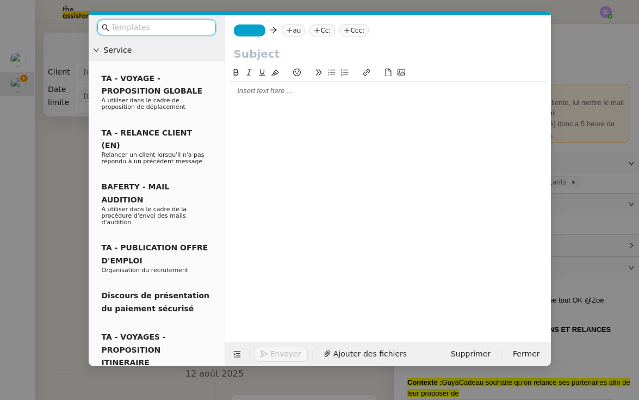
click at [58, 165] on nz-modal-container "Service TA - VOYAGE - PROPOSITION GLOBALE A utiliser dans le cadre de propositi…" at bounding box center [319, 200] width 639 height 400
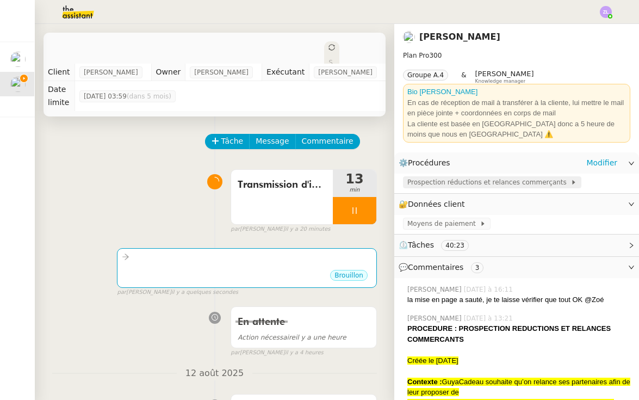
click at [477, 184] on span "Prospection réductions et relances commerçants" at bounding box center [488, 182] width 163 height 11
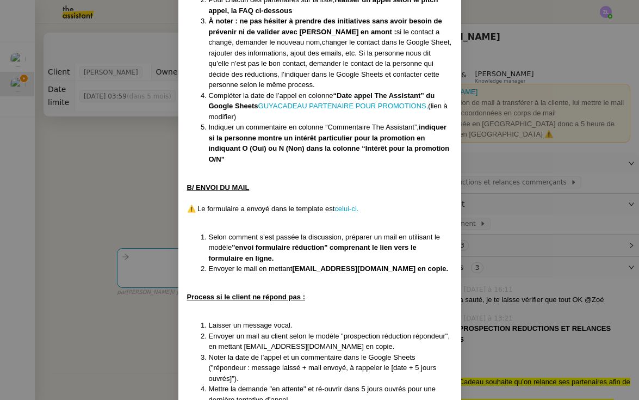
scroll to position [785, 0]
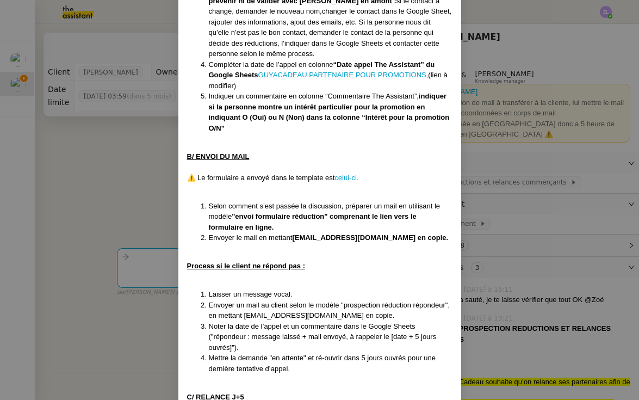
click at [112, 214] on nz-modal-container "Créée le [DATE] Contexte : GuyaCadeau souhaite qu’on relance ses partenaires af…" at bounding box center [319, 200] width 639 height 400
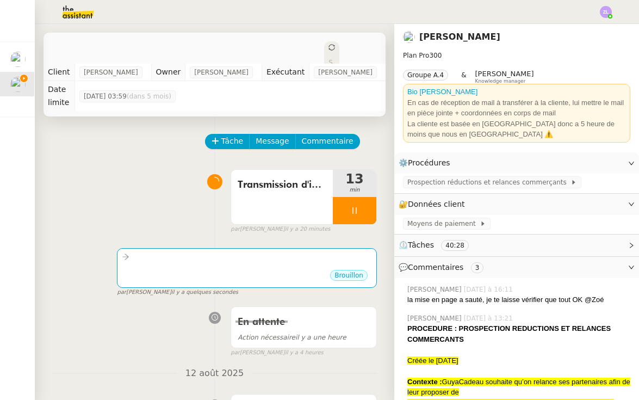
click at [171, 288] on span "il y a quelques secondes" at bounding box center [204, 292] width 67 height 9
click at [262, 269] on div "Brouillon" at bounding box center [247, 277] width 250 height 16
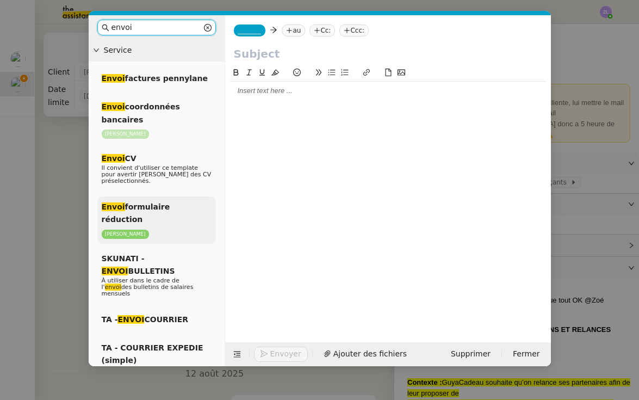
type input "envoi"
click at [160, 229] on p "[PERSON_NAME]" at bounding box center [157, 234] width 110 height 10
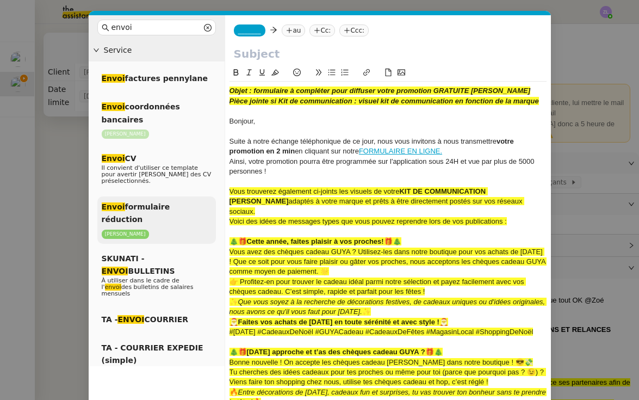
scroll to position [0, 0]
click at [132, 214] on div "Envoi formulaire réduction [PERSON_NAME]" at bounding box center [156, 219] width 119 height 47
click at [188, 212] on div "Envoi formulaire réduction [PERSON_NAME]" at bounding box center [156, 219] width 119 height 47
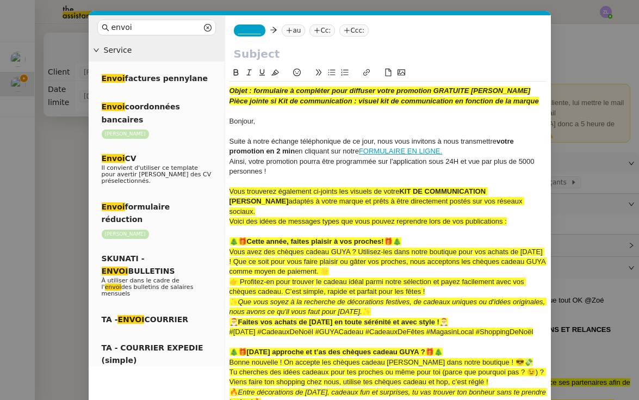
click at [285, 217] on span "Voici des idées de messages types que vous pouvez reprendre lors de vos publica…" at bounding box center [368, 221] width 277 height 8
click at [251, 91] on em "Objet : formulaire à compléter pour diffuser votre promotion GRATUITE [PERSON_N…" at bounding box center [380, 90] width 301 height 8
click at [75, 195] on nz-modal-container "envoi Service Envoi factures pennylane Envoi coordonnées bancaires [PERSON_NAME…" at bounding box center [319, 200] width 639 height 400
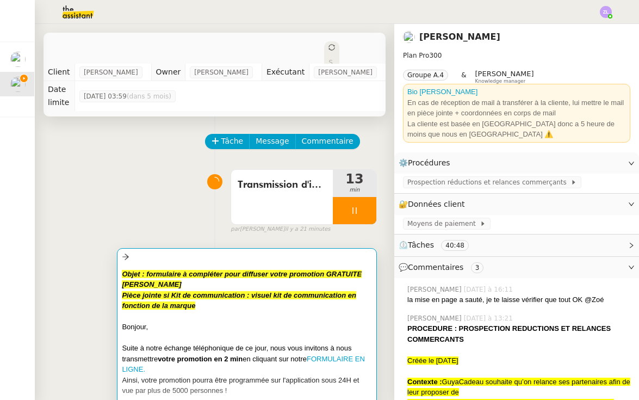
scroll to position [301, 0]
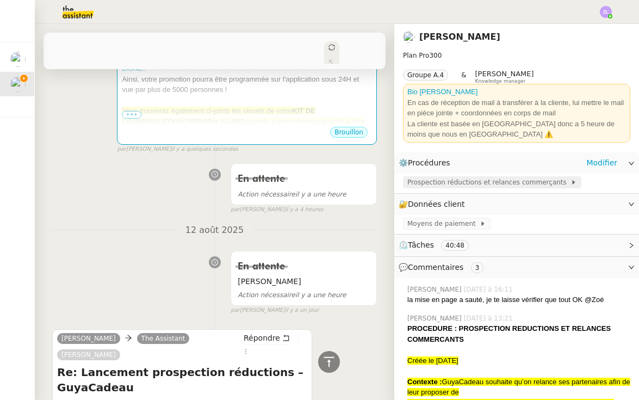
click at [438, 181] on span "Prospection réductions et relances commerçants" at bounding box center [488, 182] width 163 height 11
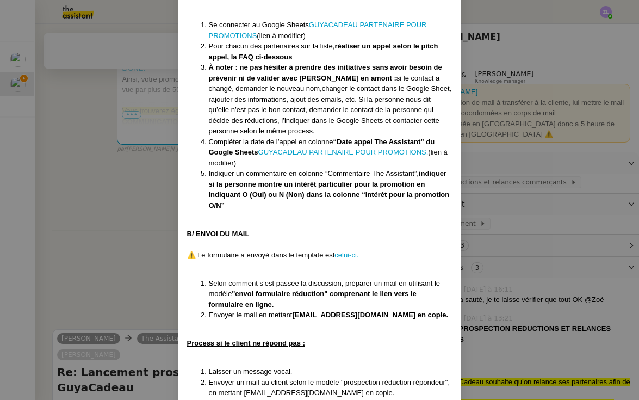
scroll to position [778, 0]
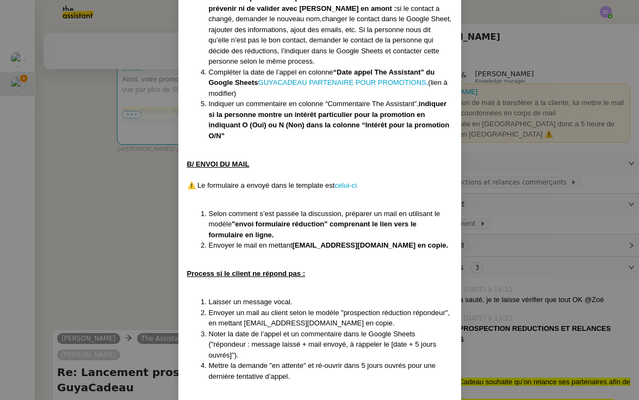
click at [148, 197] on nz-modal-container "Créée le [DATE] Contexte : GuyaCadeau souhaite qu’on relance ses partenaires af…" at bounding box center [319, 200] width 639 height 400
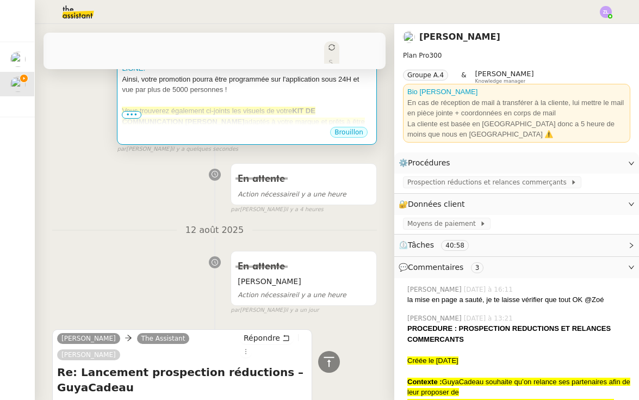
click at [191, 107] on span "Vous trouverez également ci-joints les visuels de votre" at bounding box center [207, 111] width 170 height 8
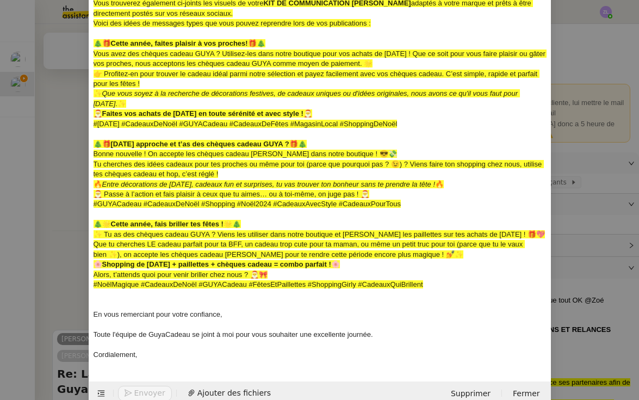
scroll to position [176, 0]
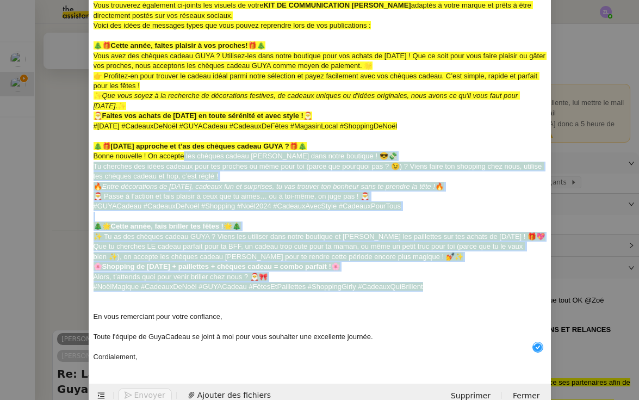
drag, startPoint x: 438, startPoint y: 280, endPoint x: 84, endPoint y: 42, distance: 426.2
click at [84, 42] on nz-modal-container "envoi Service Envoi factures pennylane Envoi coordonnées bancaires [PERSON_NAME…" at bounding box center [319, 200] width 639 height 400
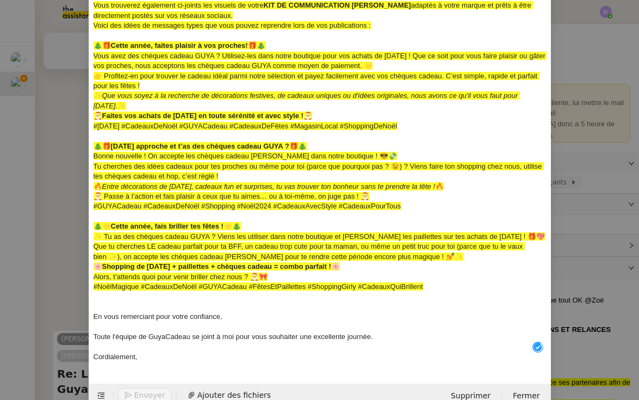
click at [190, 170] on span "Tu cherches des idées cadeaux pour tes proches ou même pour toi (parce que pour…" at bounding box center [319, 171] width 450 height 18
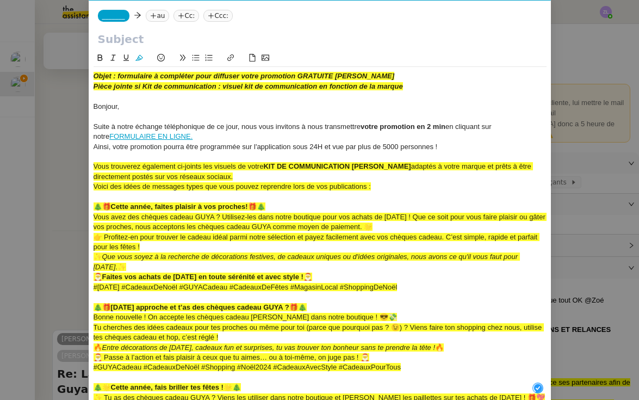
scroll to position [16, 0]
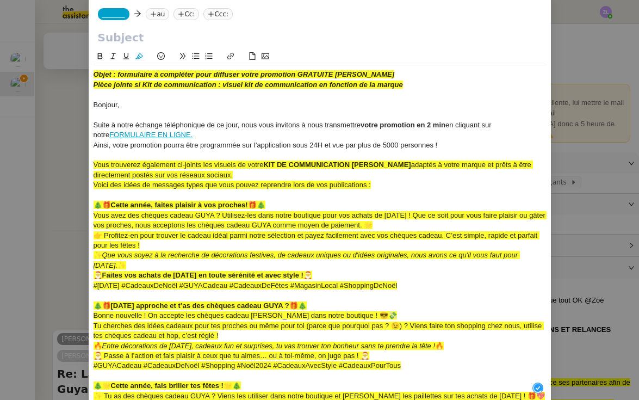
click at [140, 134] on link "FORMULAIRE EN LIGNE." at bounding box center [150, 135] width 83 height 8
click at [146, 153] on link "[URL][DOMAIN_NAME]" at bounding box center [109, 153] width 75 height 14
click at [274, 132] on div "Suite à notre échange téléphonique de ce jour, nous vous invitons à nous transm…" at bounding box center [320, 130] width 453 height 20
drag, startPoint x: 118, startPoint y: 76, endPoint x: 411, endPoint y: 86, distance: 292.8
click at [411, 87] on div "Objet : formulaire à compléter pour diffuser votre promotion GRATUITE GUYA CADE…" at bounding box center [320, 295] width 453 height 460
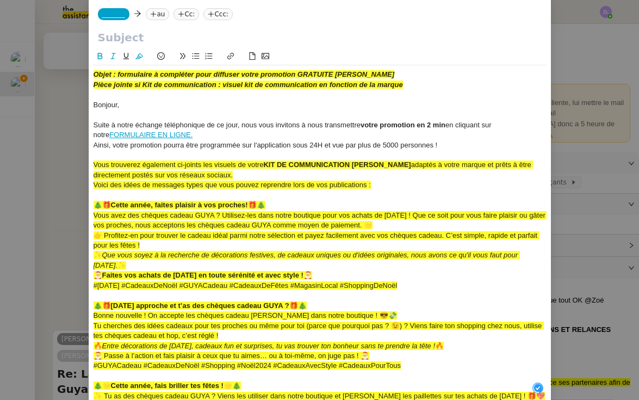
copy div "formulaire à compléter pour diffuser votre promotion GRATUITE GUYA CADEAU Pièce…"
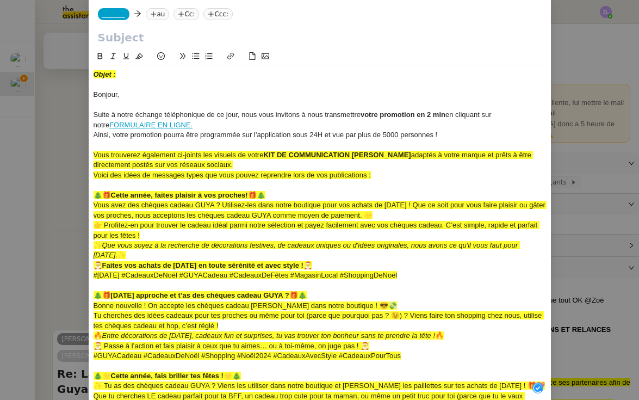
click at [152, 44] on input "text" at bounding box center [320, 37] width 444 height 16
paste input "formulaire à compléter pour diffuser votre promotion GRATUITE GUYA CADEAU Pièce…"
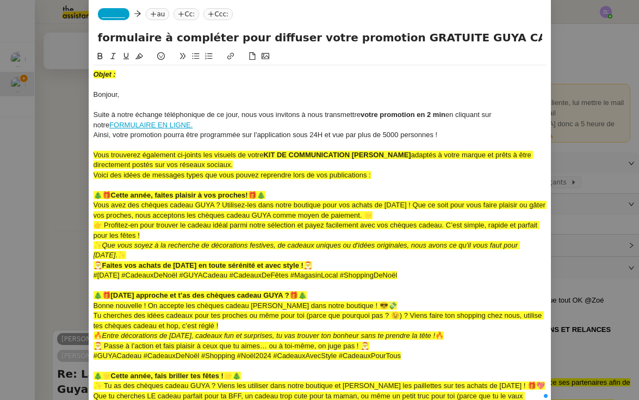
drag, startPoint x: 261, startPoint y: 37, endPoint x: 545, endPoint y: 44, distance: 284.6
click at [545, 44] on div "formulaire à compléter pour diffuser votre promotion GRATUITE GUYA CADEAU Pièce…" at bounding box center [320, 39] width 462 height 21
drag, startPoint x: 369, startPoint y: 40, endPoint x: 608, endPoint y: 40, distance: 238.3
click at [608, 40] on nz-modal-container "envoi Service Envoi factures pennylane Envoi coordonnées bancaires [PERSON_NAME…" at bounding box center [319, 200] width 639 height 400
drag, startPoint x: 100, startPoint y: 40, endPoint x: 71, endPoint y: 35, distance: 29.2
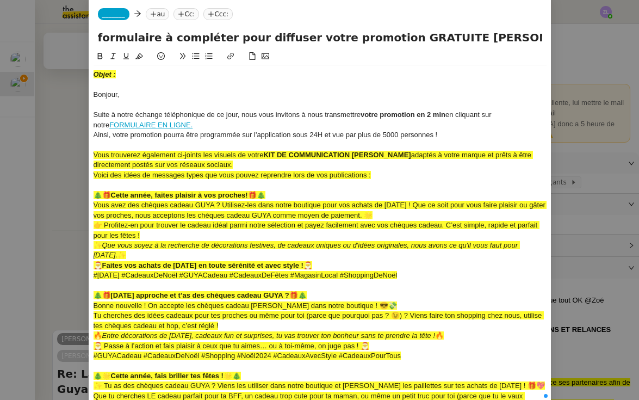
click at [71, 35] on nz-modal-container "envoi Service Envoi factures pennylane Envoi coordonnées bancaires [PERSON_NAME…" at bounding box center [319, 200] width 639 height 400
type input "Formulaire à compléter pour diffuser votre promotion GRATUITE [PERSON_NAME]"
click at [99, 16] on nz-tag "_______" at bounding box center [114, 14] width 32 height 12
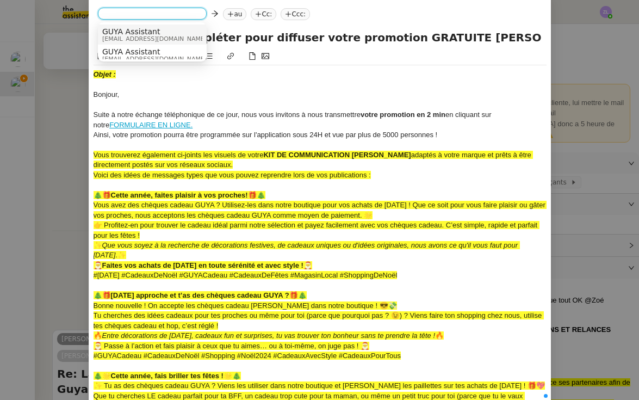
click at [131, 40] on span "[EMAIL_ADDRESS][DOMAIN_NAME]" at bounding box center [154, 39] width 104 height 6
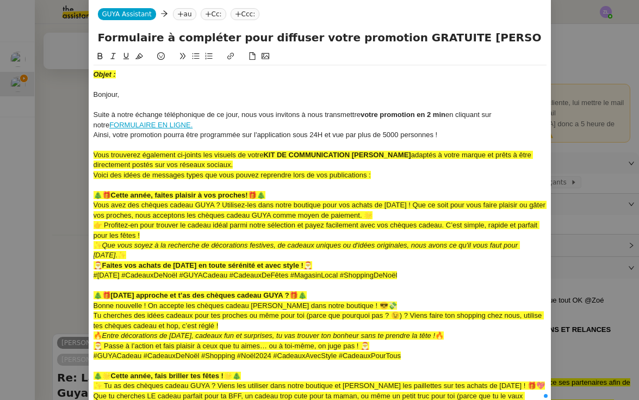
click at [217, 15] on nz-tag "Cc:" at bounding box center [214, 14] width 26 height 12
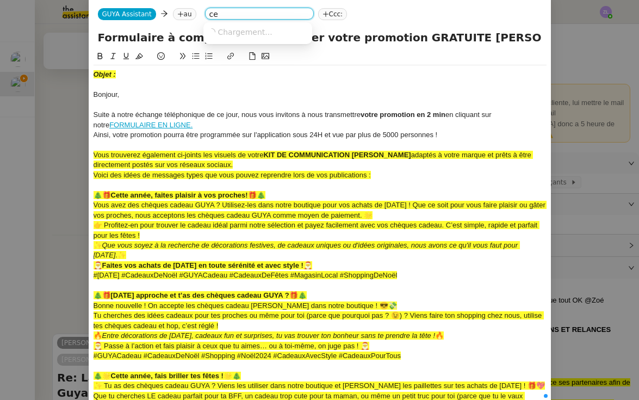
type input "c"
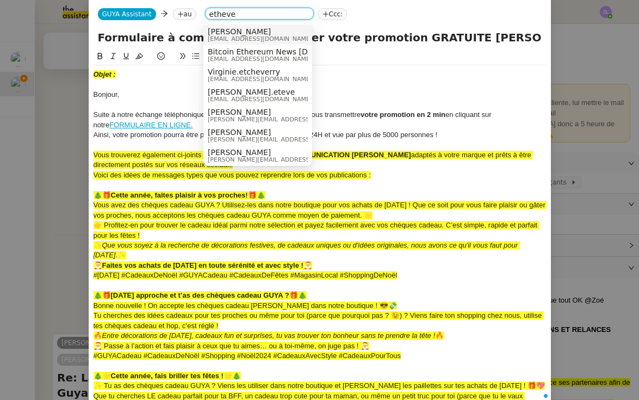
type input "Etheve"
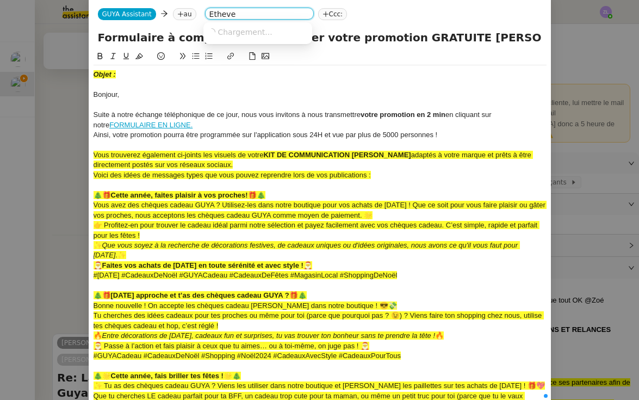
click at [257, 33] on span "Chargement..." at bounding box center [245, 32] width 54 height 9
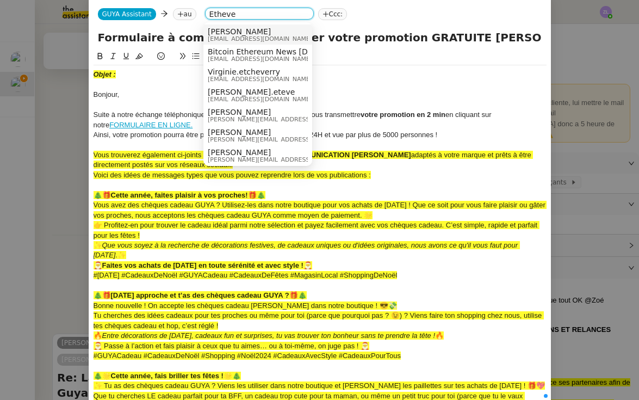
click at [257, 33] on span "[PERSON_NAME]" at bounding box center [260, 31] width 104 height 9
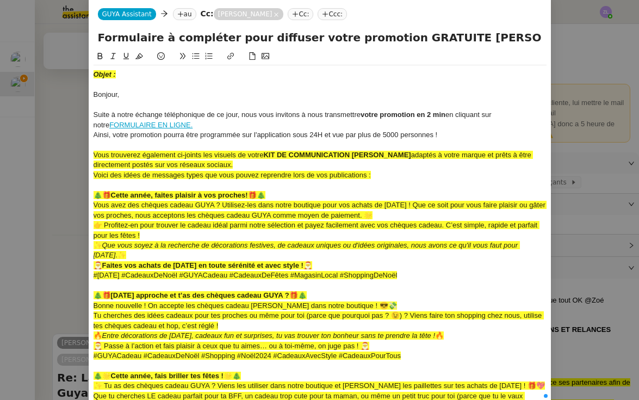
click at [180, 11] on icon at bounding box center [180, 14] width 7 height 7
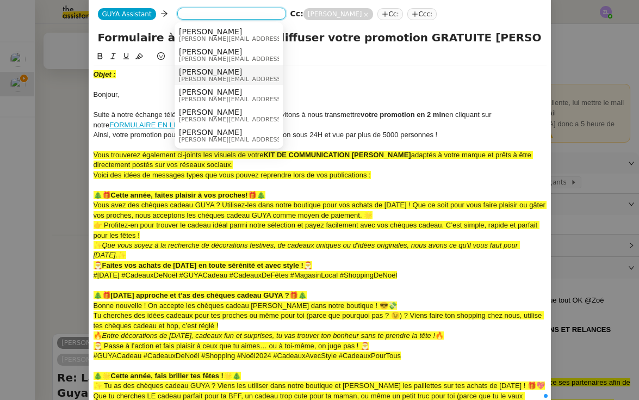
click at [146, 81] on div at bounding box center [320, 85] width 453 height 10
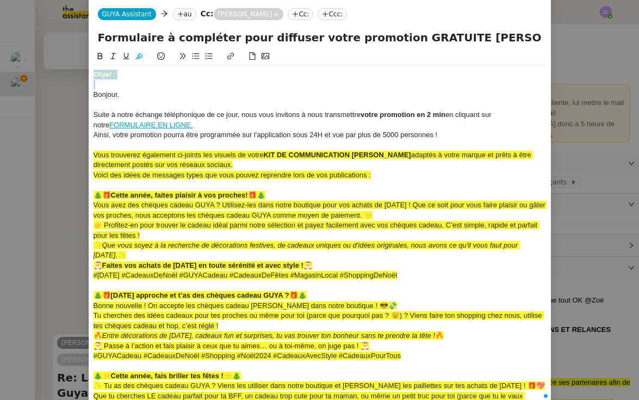
drag, startPoint x: 95, startPoint y: 97, endPoint x: 95, endPoint y: 71, distance: 26.1
click at [95, 71] on div "Objet : Bonjour, Suite à notre échange téléphonique de ce jour, nous vous invit…" at bounding box center [320, 290] width 453 height 450
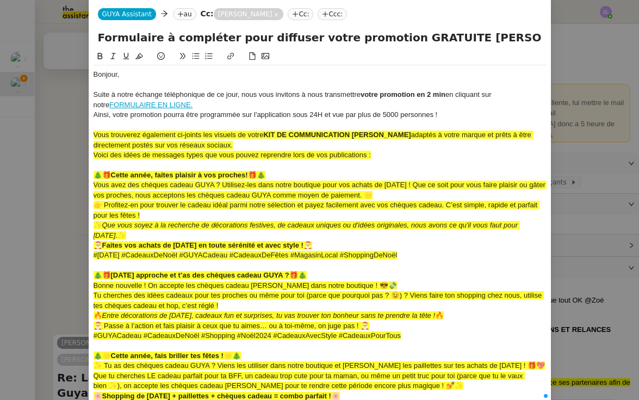
click at [117, 71] on span "Bonjour," at bounding box center [107, 74] width 26 height 8
click at [227, 107] on div "Suite à notre échange téléphonique de ce jour, nous vous invitons à nous transm…" at bounding box center [320, 100] width 453 height 20
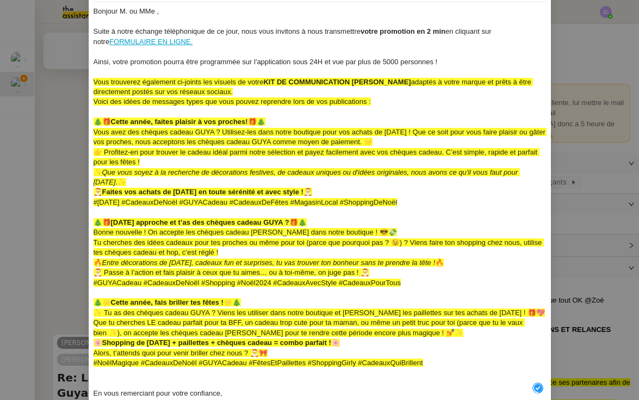
scroll to position [116, 0]
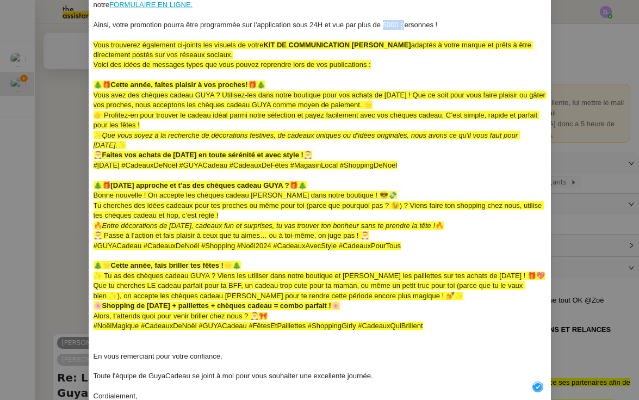
drag, startPoint x: 383, startPoint y: 24, endPoint x: 403, endPoint y: 24, distance: 19.6
click at [403, 24] on span "Ainsi, votre promotion pourra être programmée sur l'application sous 24H et vue…" at bounding box center [266, 25] width 344 height 8
click at [352, 82] on div "🎄🎁 Cette année, faites plaisir à vos proches! 🎁🎄" at bounding box center [320, 85] width 453 height 10
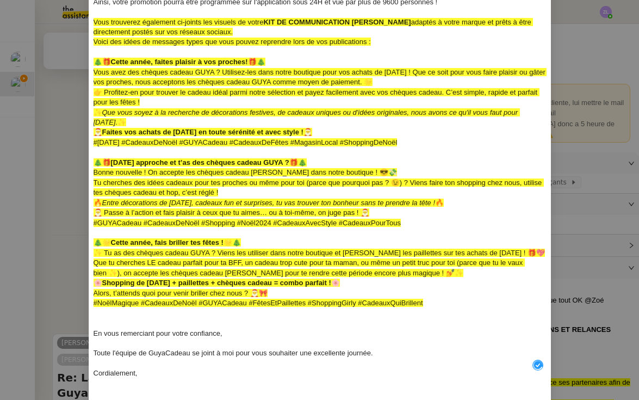
scroll to position [140, 0]
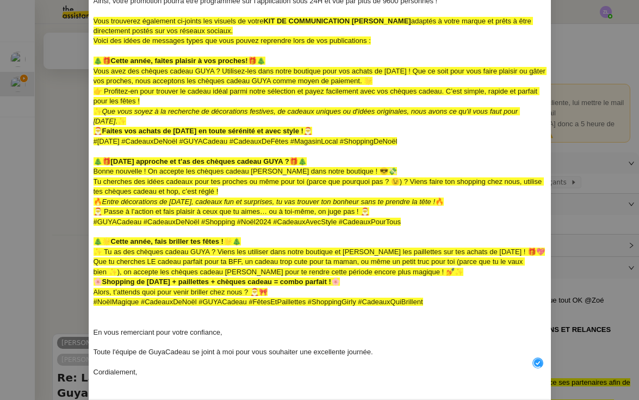
click at [100, 307] on div at bounding box center [320, 312] width 453 height 10
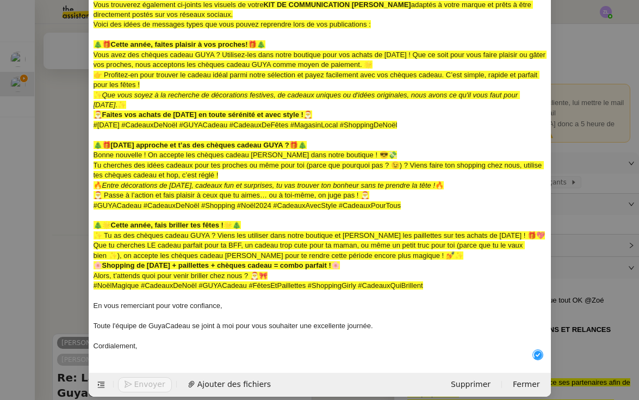
scroll to position [102, 0]
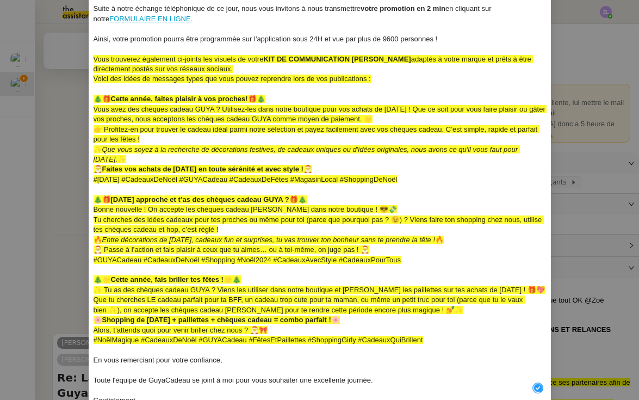
click at [70, 287] on nz-modal-container "envoi Service Envoi factures pennylane Envoi coordonnées bancaires [PERSON_NAME…" at bounding box center [319, 200] width 639 height 400
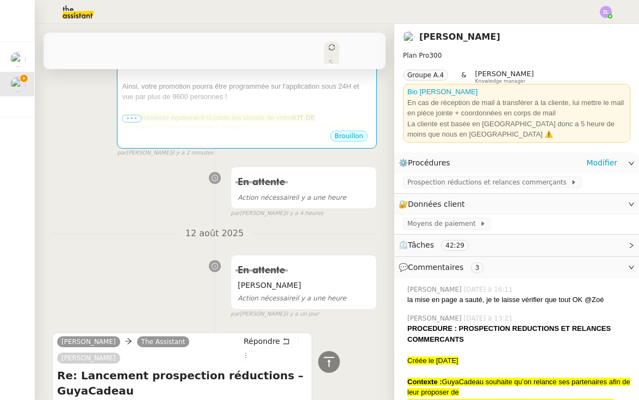
click at [422, 188] on div "Prospection réductions et relances commerçants" at bounding box center [516, 183] width 245 height 19
click at [422, 182] on span "Prospection réductions et relances commerçants" at bounding box center [488, 182] width 163 height 11
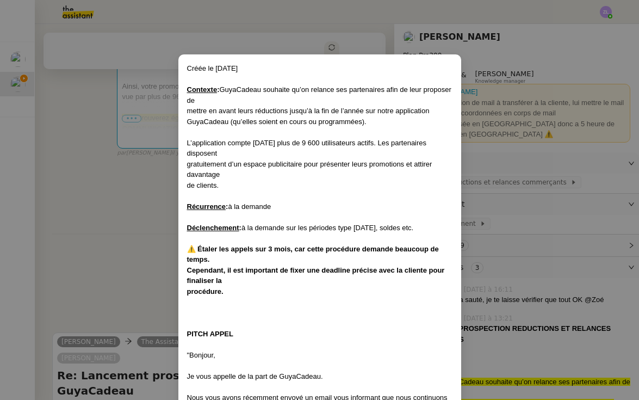
scroll to position [522, 0]
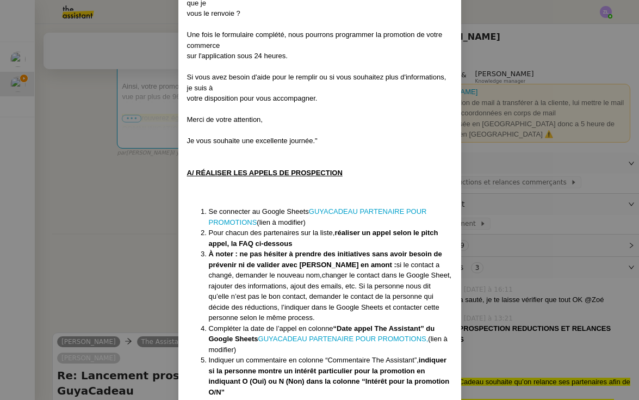
click at [113, 183] on nz-modal-container "Créée le [DATE] Contexte : GuyaCadeau souhaite qu’on relance ses partenaires af…" at bounding box center [319, 200] width 639 height 400
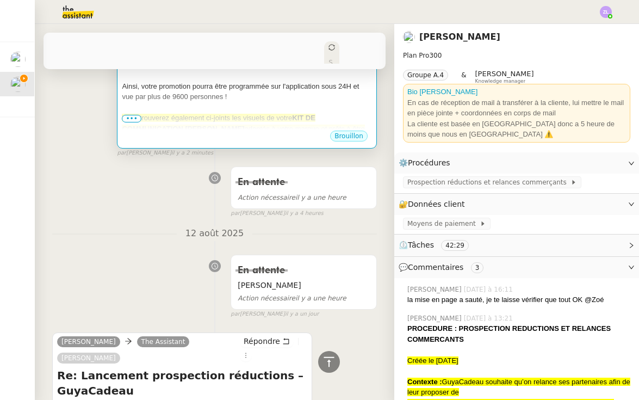
click at [188, 114] on strong "KIT DE COMMUNICATION [PERSON_NAME]" at bounding box center [219, 123] width 194 height 19
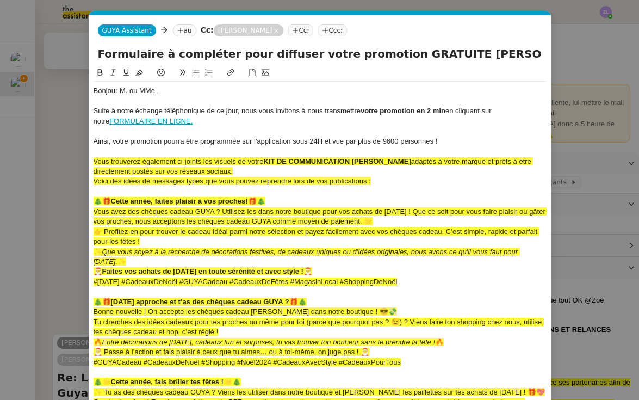
scroll to position [0, 0]
click at [151, 89] on span "Bonjour M. ou MMe ," at bounding box center [127, 90] width 66 height 8
click at [78, 126] on nz-modal-container "envoi Service Envoi factures pennylane Envoi coordonnées bancaires [PERSON_NAME…" at bounding box center [319, 200] width 639 height 400
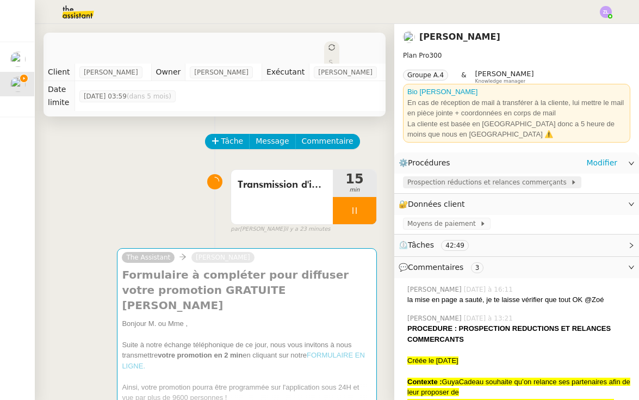
scroll to position [-1, 0]
click at [420, 182] on span "Prospection réductions et relances commerçants" at bounding box center [488, 182] width 163 height 11
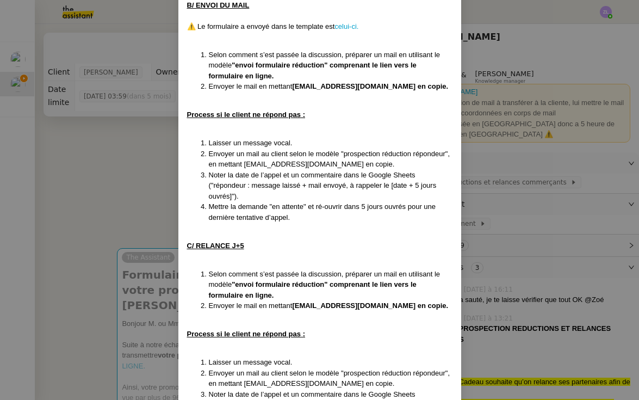
scroll to position [964, 0]
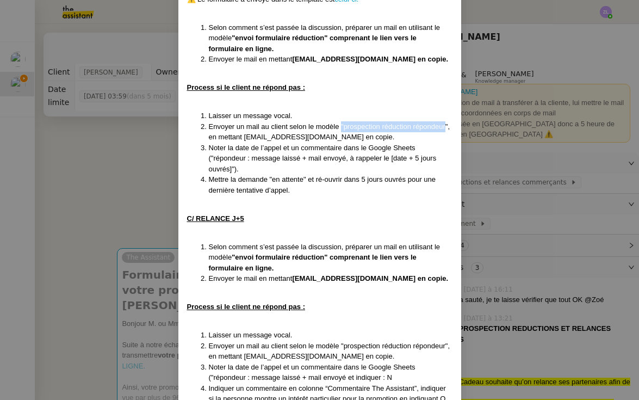
drag, startPoint x: 342, startPoint y: 103, endPoint x: 445, endPoint y: 102, distance: 103.4
click at [445, 121] on li "Envoyer un mail au client selon le modèle "prospection réduction répondeur", en…" at bounding box center [331, 131] width 244 height 21
click at [73, 169] on nz-modal-container "Créée le [DATE] Contexte : GuyaCadeau souhaite qu’on relance ses partenaires af…" at bounding box center [319, 200] width 639 height 400
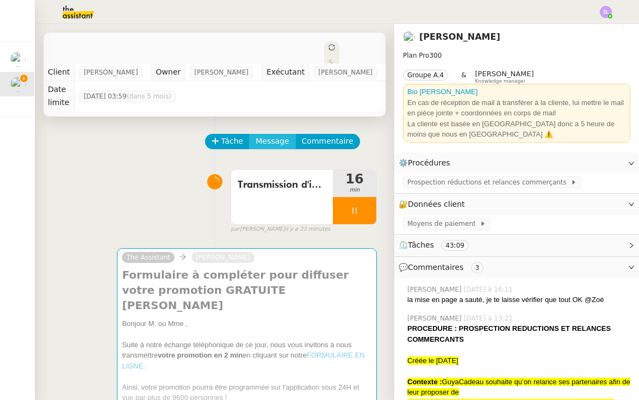
click at [264, 135] on span "Message" at bounding box center [272, 141] width 33 height 13
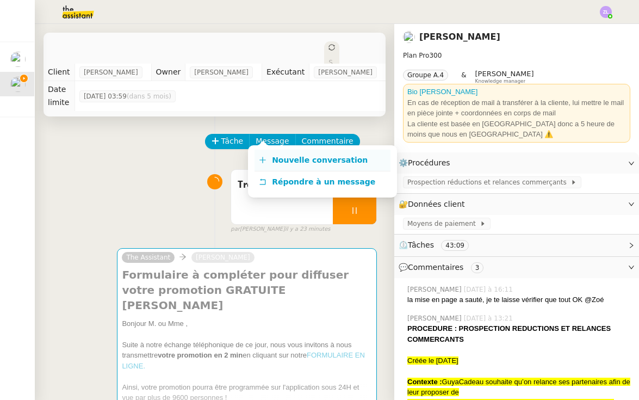
click at [305, 152] on link "Nouvelle conversation" at bounding box center [323, 161] width 136 height 22
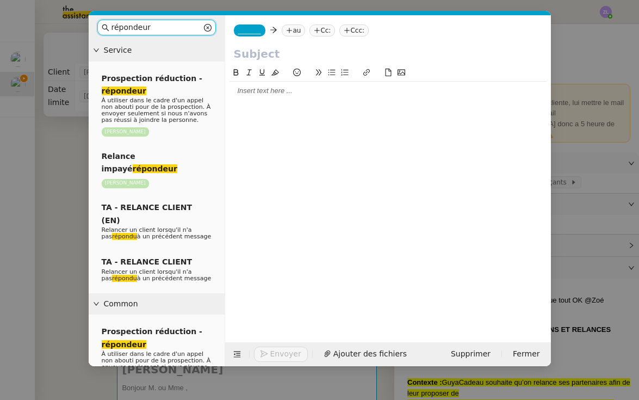
type input "répondeur"
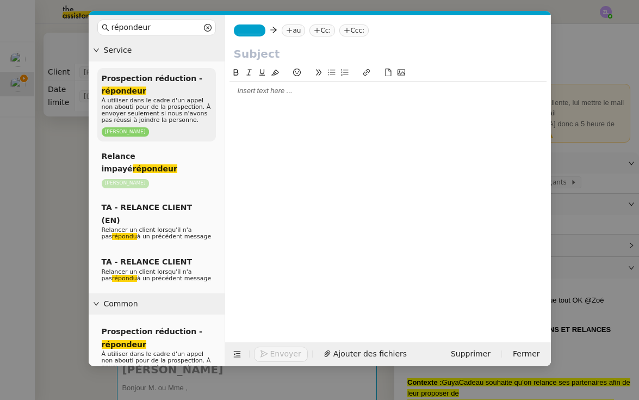
drag, startPoint x: 128, startPoint y: 52, endPoint x: 157, endPoint y: 95, distance: 51.7
click at [157, 95] on div "Prospection réduction - répondeur À utiliser dans le cadre d'un appel non about…" at bounding box center [156, 104] width 119 height 73
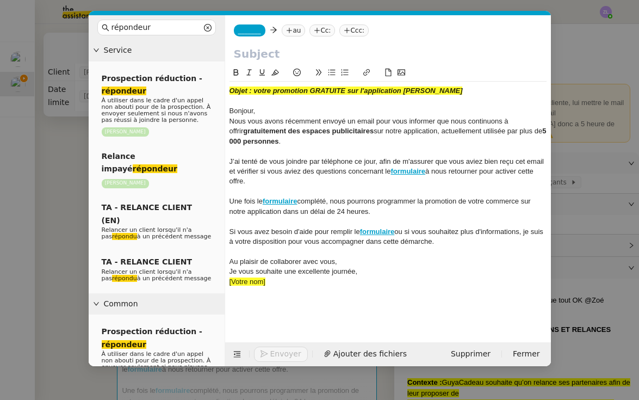
click at [287, 207] on div "Une fois le formulaire complété, nous pourrons programmer la promotion de votre…" at bounding box center [388, 206] width 317 height 20
drag, startPoint x: 242, startPoint y: 139, endPoint x: 533, endPoint y: 131, distance: 291.7
click at [533, 131] on strong "5 000 personnes" at bounding box center [389, 136] width 319 height 18
click at [418, 170] on strong "formulaire" at bounding box center [408, 171] width 35 height 8
click at [407, 189] on link "[URL][DOMAIN_NAME]" at bounding box center [381, 189] width 75 height 14
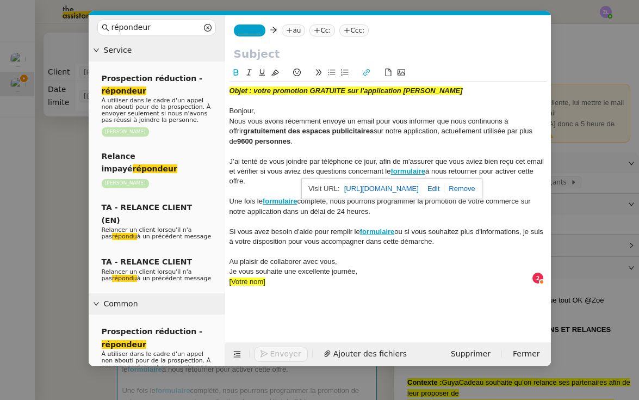
click at [267, 169] on div "J’ai tenté de vous joindre par téléphone ce jour, afin de m'assurer que vous av…" at bounding box center [388, 172] width 317 height 30
click at [370, 277] on div "[Votre nom]" at bounding box center [388, 282] width 317 height 10
click at [366, 267] on div "Je vous souhaite une excellente journée," at bounding box center [388, 272] width 317 height 10
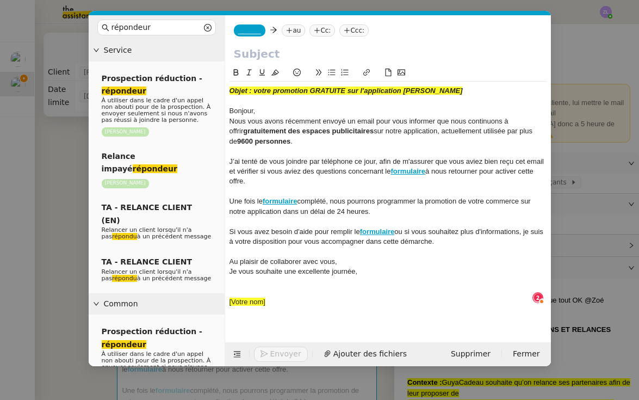
click at [261, 109] on div "Bonjour," at bounding box center [388, 111] width 317 height 10
click at [279, 277] on div at bounding box center [388, 282] width 317 height 10
click at [50, 223] on nz-modal-container "répondeur Service Prospection réduction - répondeur À utiliser dans le cadre d'…" at bounding box center [319, 200] width 639 height 400
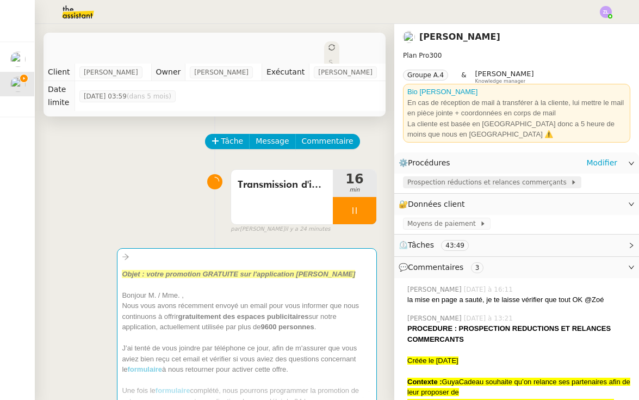
click at [436, 183] on span "Prospection réductions et relances commerçants" at bounding box center [488, 182] width 163 height 11
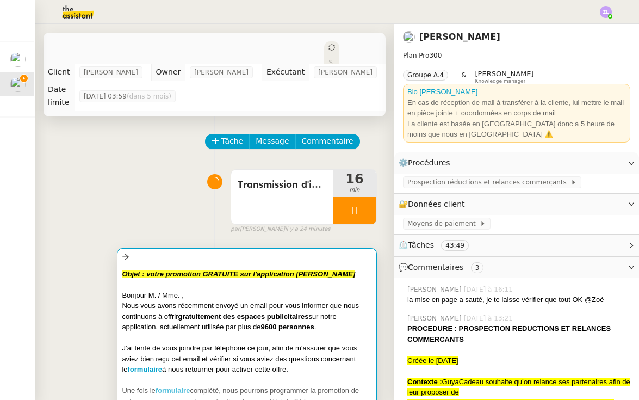
scroll to position [522, 0]
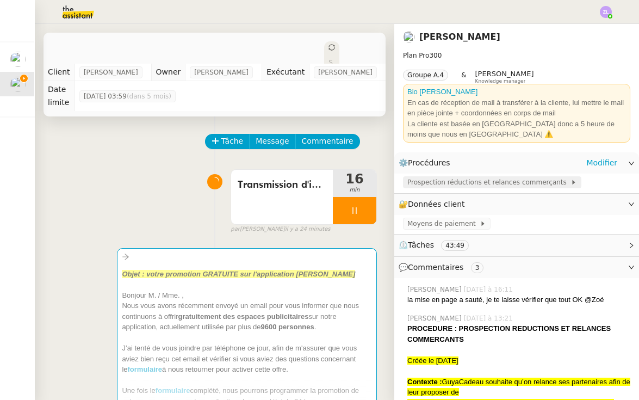
click at [467, 178] on span "Prospection réductions et relances commerçants" at bounding box center [488, 182] width 163 height 11
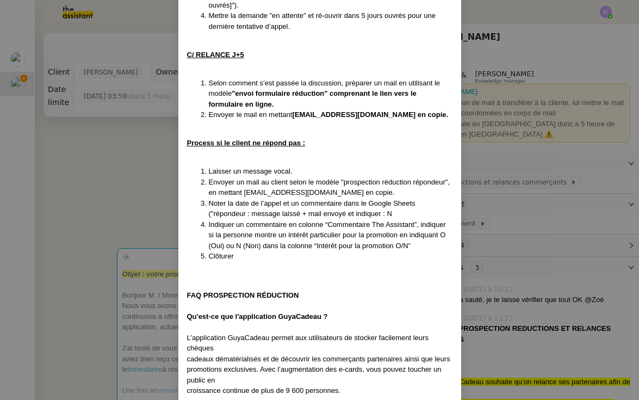
scroll to position [1130, 0]
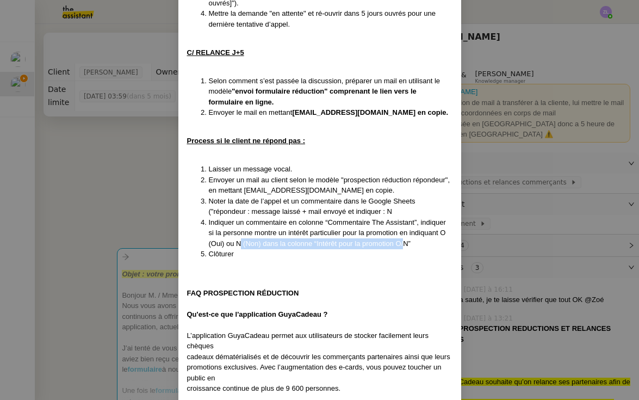
drag, startPoint x: 242, startPoint y: 214, endPoint x: 398, endPoint y: 216, distance: 156.1
click at [404, 217] on li "Indiquer un commentaire en colonne “Commentaire The Assistant”, indiquer si la …" at bounding box center [331, 233] width 244 height 32
click at [357, 267] on div at bounding box center [319, 272] width 265 height 11
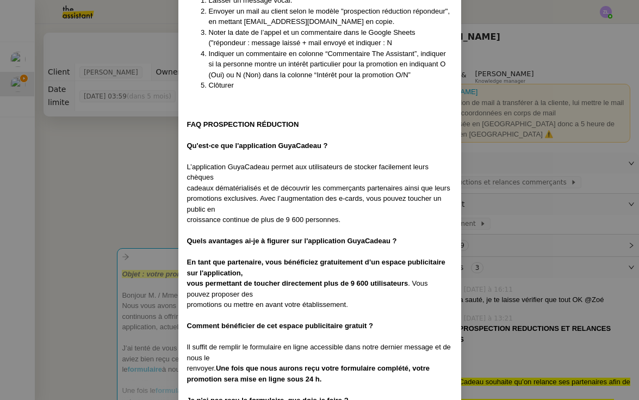
scroll to position [1318, 0]
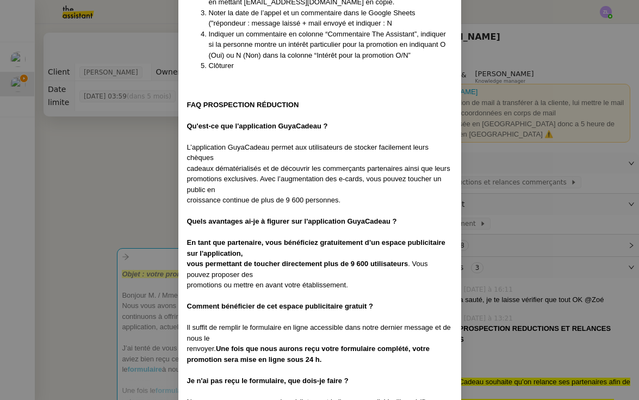
click at [142, 220] on nz-modal-container "Créée le [DATE] Contexte : GuyaCadeau souhaite qu’on relance ses partenaires af…" at bounding box center [319, 200] width 639 height 400
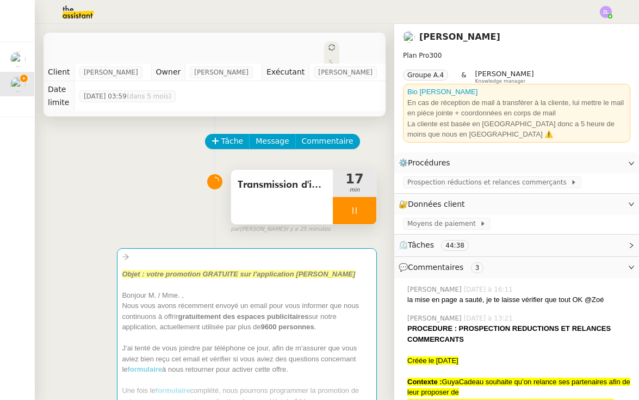
click at [342, 204] on div at bounding box center [355, 210] width 44 height 27
click at [343, 207] on icon at bounding box center [344, 210] width 4 height 6
click at [419, 183] on span "Prospection réductions et relances commerçants" at bounding box center [488, 182] width 163 height 11
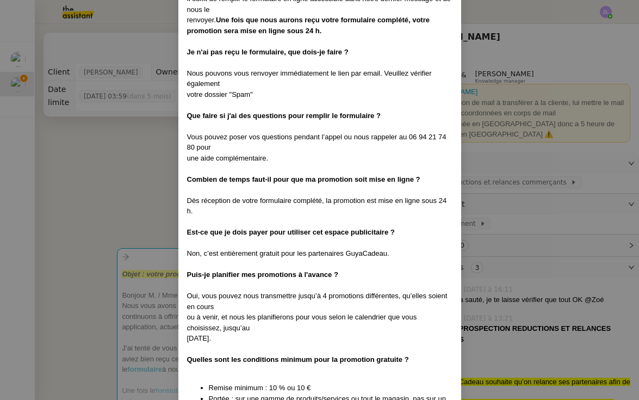
scroll to position [1646, 0]
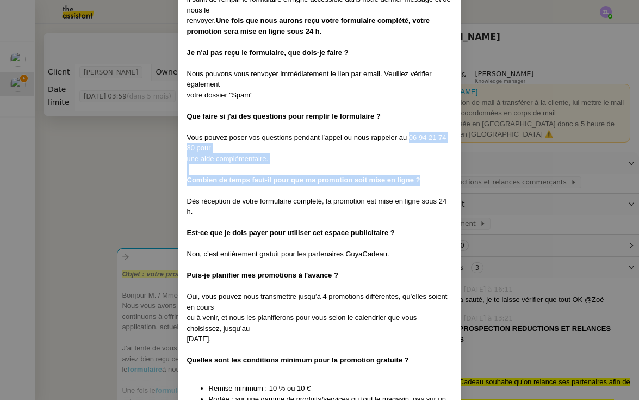
drag, startPoint x: 409, startPoint y: 97, endPoint x: 431, endPoint y: 137, distance: 44.8
click at [431, 175] on div "Combien de temps faut-il pour que ma promotion soit mise en ligne ?" at bounding box center [319, 180] width 265 height 11
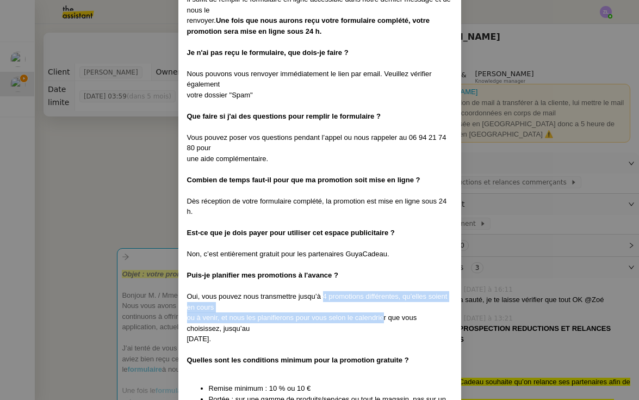
drag, startPoint x: 324, startPoint y: 255, endPoint x: 383, endPoint y: 272, distance: 61.3
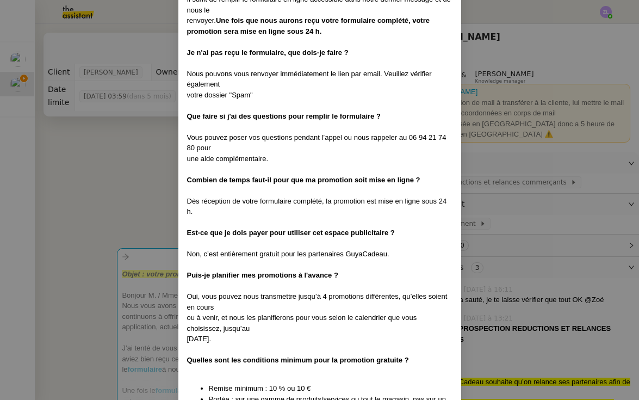
click at [353, 312] on div "ou à venir, et nous les planifierons pour vous selon le calendrier que vous cho…" at bounding box center [319, 322] width 265 height 21
click at [320, 366] on div at bounding box center [319, 371] width 265 height 11
drag, startPoint x: 208, startPoint y: 343, endPoint x: 324, endPoint y: 346, distance: 116.5
click at [324, 383] on ul "Remise minimum : 10 % ou 10 € Portée : sur une gamme de produits/services ou to…" at bounding box center [319, 399] width 265 height 32
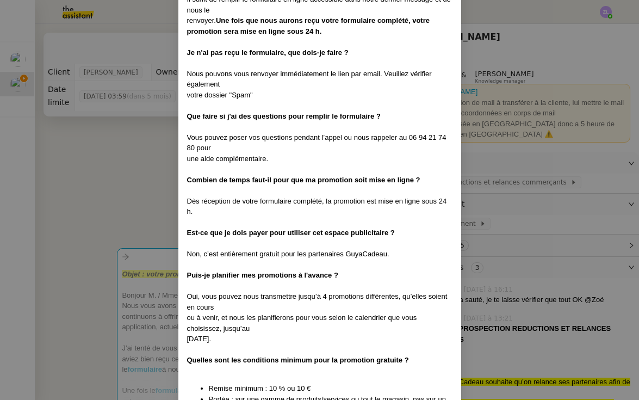
click at [109, 308] on nz-modal-container "Créée le [DATE] Contexte : GuyaCadeau souhaite qu’on relance ses partenaires af…" at bounding box center [319, 200] width 639 height 400
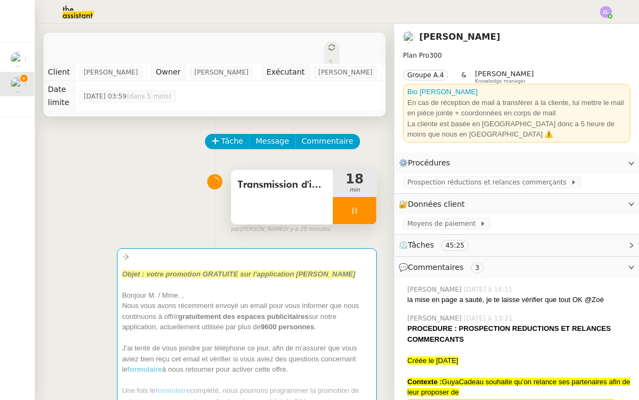
scroll to position [1618, 0]
click at [342, 205] on div at bounding box center [355, 210] width 44 height 27
click at [369, 206] on button at bounding box center [366, 210] width 22 height 27
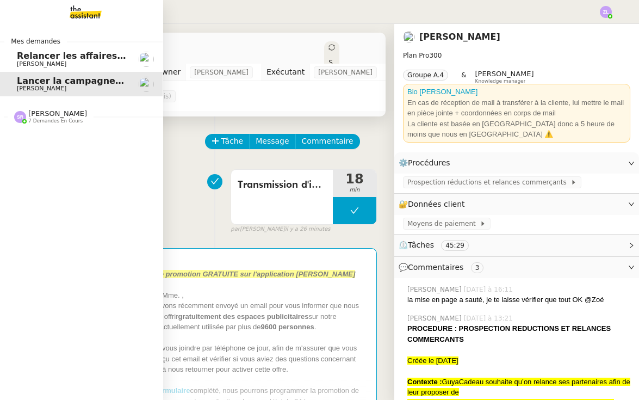
click at [18, 120] on img at bounding box center [20, 117] width 12 height 12
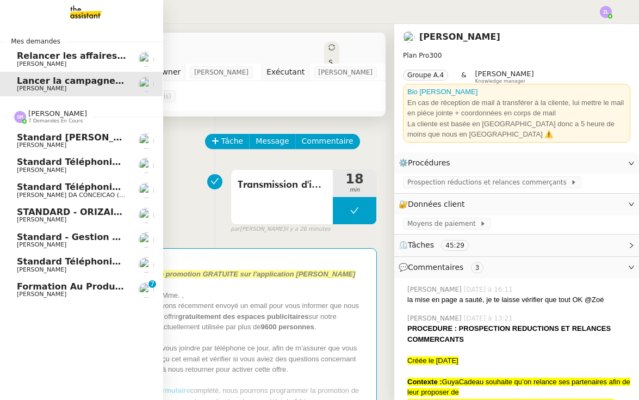
click at [67, 262] on span "Standard téléphonique - août 2025" at bounding box center [104, 261] width 174 height 10
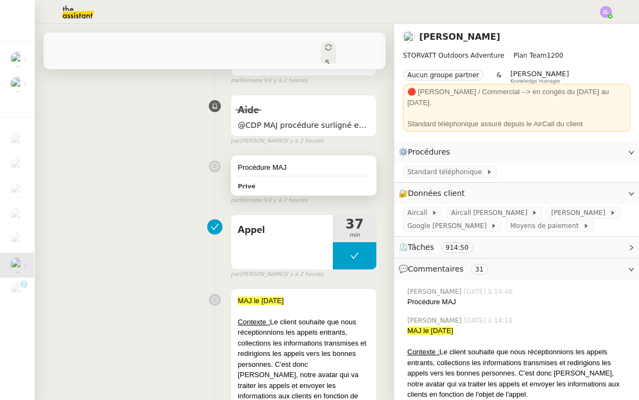
scroll to position [190, 0]
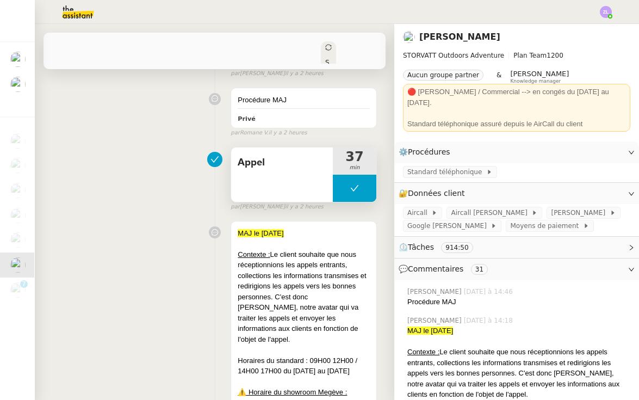
click at [337, 189] on button at bounding box center [355, 188] width 44 height 27
click at [337, 189] on div at bounding box center [344, 188] width 22 height 27
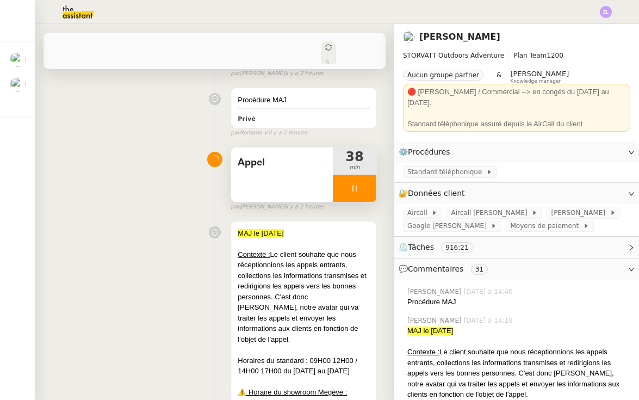
click at [343, 190] on div at bounding box center [355, 188] width 44 height 27
click at [367, 187] on icon at bounding box center [365, 188] width 9 height 9
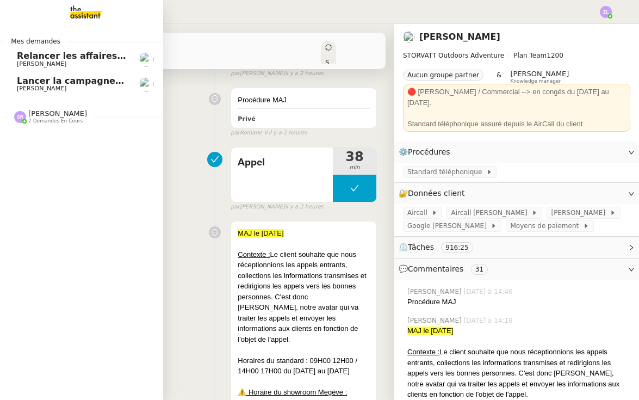
click at [47, 114] on span "[PERSON_NAME]" at bounding box center [57, 113] width 59 height 8
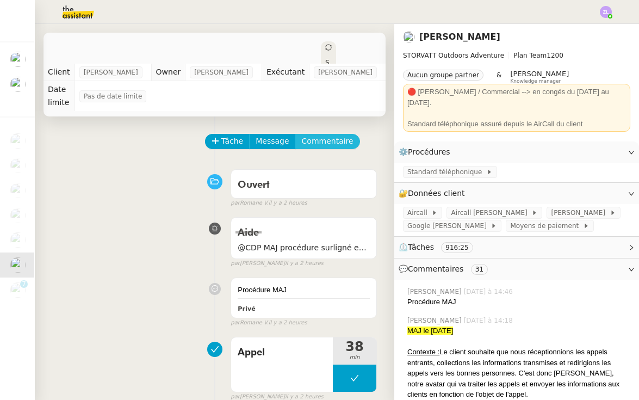
scroll to position [0, 0]
click at [333, 140] on span "Commentaire" at bounding box center [328, 141] width 52 height 13
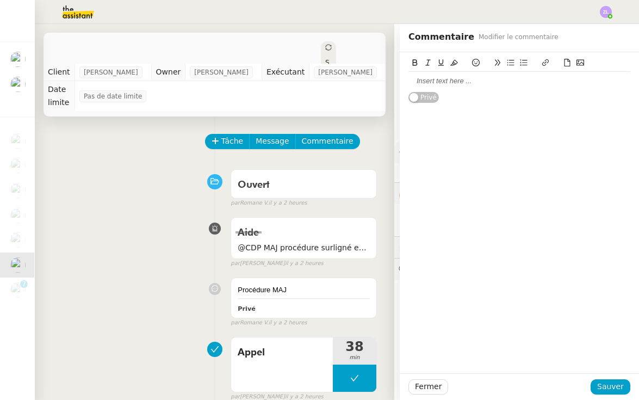
click at [424, 73] on div at bounding box center [520, 81] width 222 height 18
click at [425, 77] on div at bounding box center [520, 81] width 222 height 10
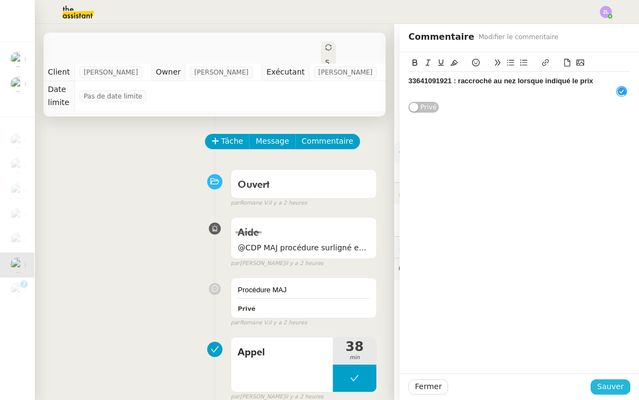
click at [616, 385] on span "Sauver" at bounding box center [610, 386] width 27 height 13
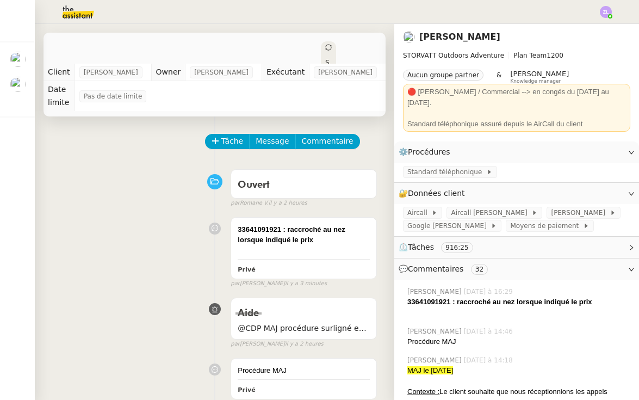
scroll to position [40, 0]
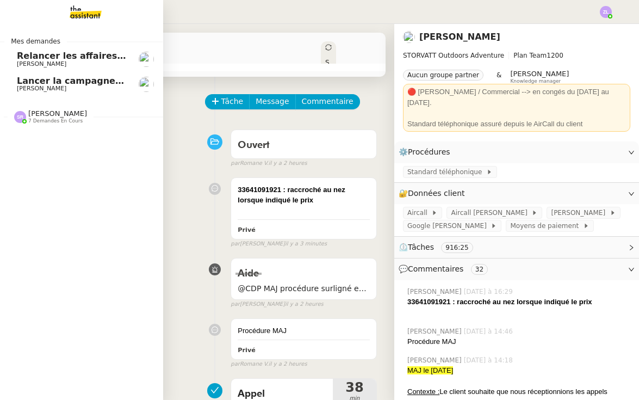
click at [30, 83] on span "Lancer la campagne de prospection" at bounding box center [104, 81] width 175 height 10
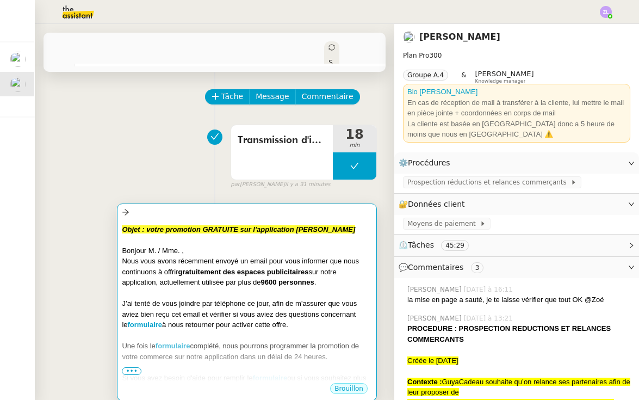
scroll to position [47, 0]
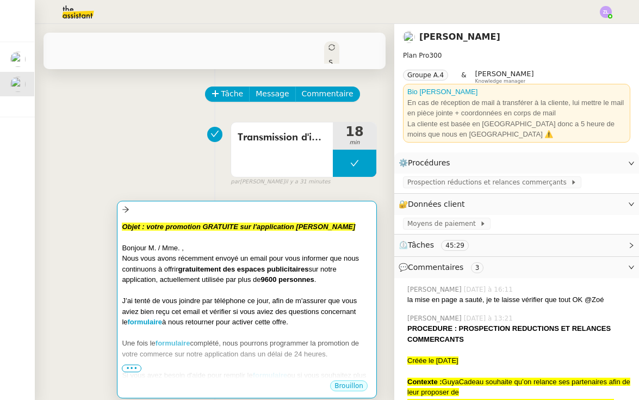
click at [279, 295] on div "J’ai tenté de vous joindre par téléphone ce jour, afin de m'assurer que vous av…" at bounding box center [247, 311] width 250 height 32
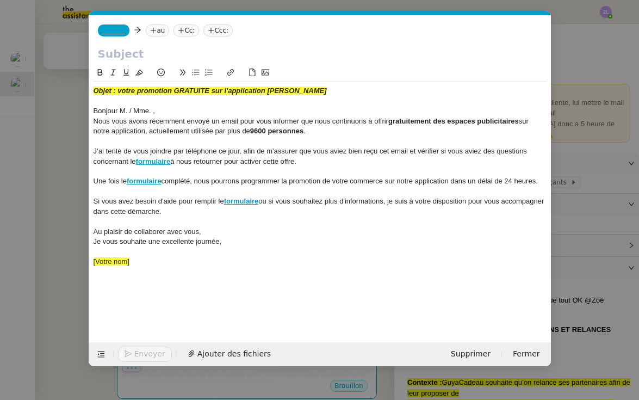
scroll to position [0, 23]
drag, startPoint x: 310, startPoint y: 130, endPoint x: 252, endPoint y: 130, distance: 57.1
click at [252, 130] on div "Nous vous avons récemment envoyé un email pour vous informer que nous continuon…" at bounding box center [320, 126] width 453 height 20
click at [143, 76] on icon at bounding box center [139, 73] width 8 height 8
click at [275, 137] on div at bounding box center [320, 142] width 453 height 10
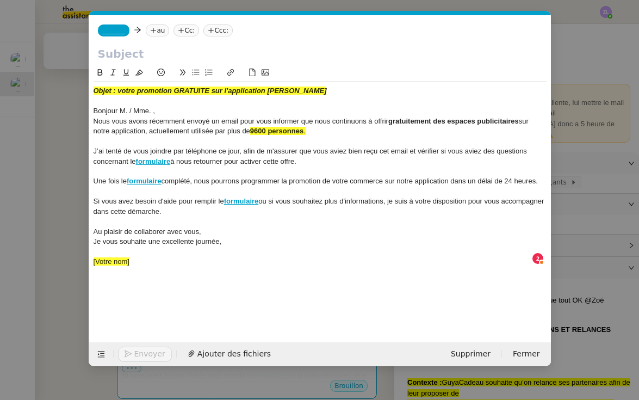
click at [160, 261] on div "[Votre nom]" at bounding box center [320, 262] width 453 height 10
click at [97, 91] on em "Objet : votre promotion GRATUITE sur l'application [PERSON_NAME]" at bounding box center [210, 90] width 233 height 8
click at [94, 91] on em "Objet : votre promotion GRATUITE sur l'application [PERSON_NAME]" at bounding box center [210, 90] width 233 height 8
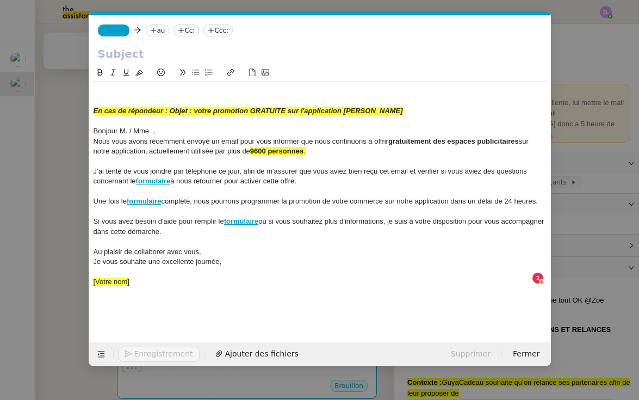
click at [40, 234] on nz-modal-container "Service TA - VOYAGE - PROPOSITION GLOBALE A utiliser dans le cadre de propositi…" at bounding box center [319, 200] width 639 height 400
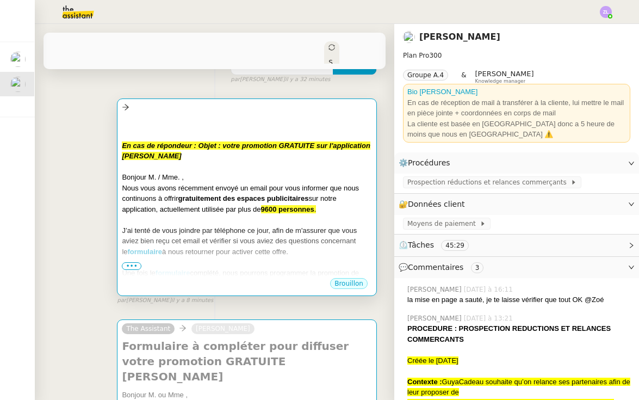
scroll to position [366, 0]
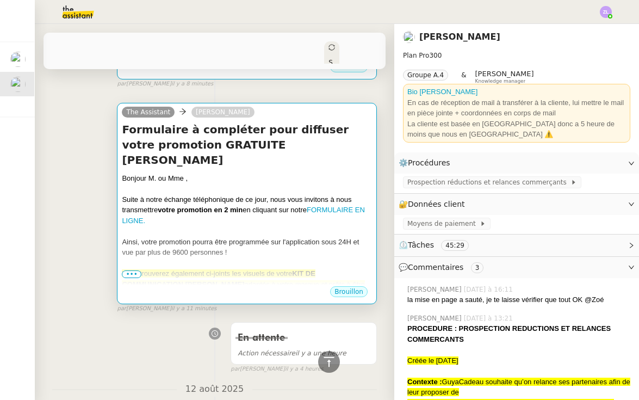
click at [159, 238] on span "Ainsi, votre promotion pourra être programmée sur l'application sous 24H et vue…" at bounding box center [240, 247] width 237 height 19
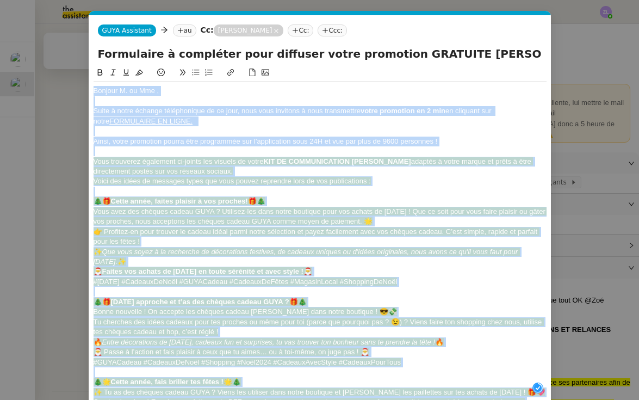
scroll to position [157, 0]
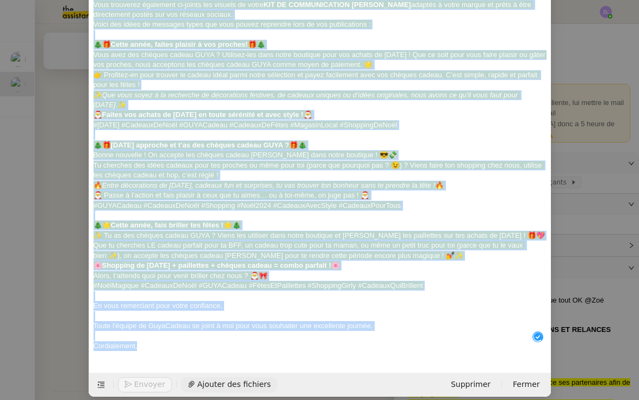
drag, startPoint x: 93, startPoint y: 91, endPoint x: 205, endPoint y: 368, distance: 298.7
click at [205, 368] on form "GUYA Assistant GUYA Assistant au Cc: [PERSON_NAME] Cc: Ccc: Formulaire à complé…" at bounding box center [320, 128] width 462 height 538
copy div "Loremip D. si Ame , Conse a elits doeiusm temporincidi ut la etdo, magn aliq en…"
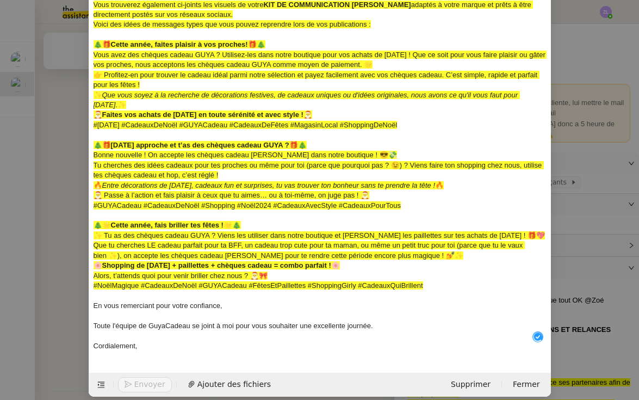
click at [78, 310] on nz-modal-container "Service TA - VOYAGE - PROPOSITION GLOBALE A utiliser dans le cadre de propositi…" at bounding box center [319, 200] width 639 height 400
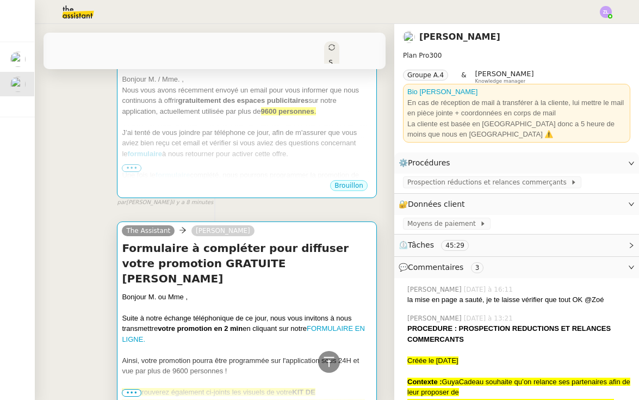
scroll to position [192, 0]
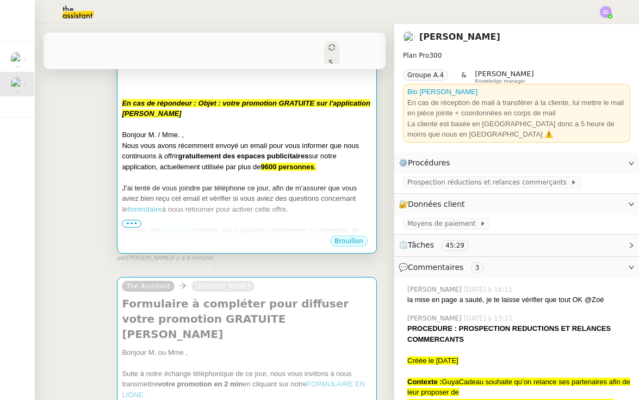
click at [176, 214] on div at bounding box center [247, 219] width 250 height 11
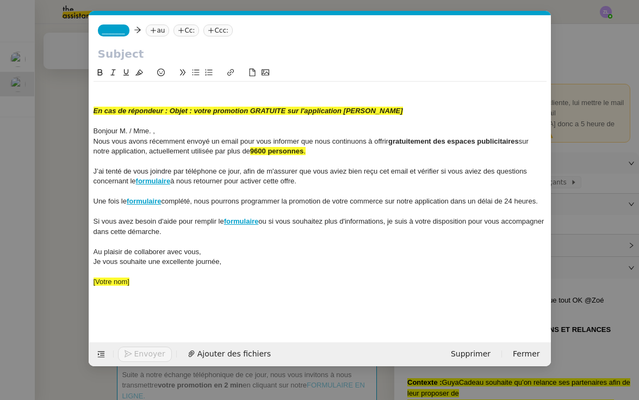
scroll to position [0, 23]
click at [175, 277] on div "[Votre nom]" at bounding box center [320, 282] width 453 height 10
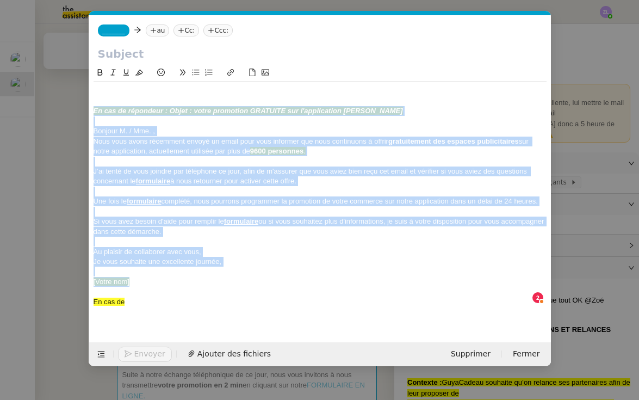
drag, startPoint x: 140, startPoint y: 279, endPoint x: 94, endPoint y: 106, distance: 178.7
click at [94, 107] on div "En cas de répondeur : Objet : votre promotion GRATUITE sur l'application [PERSO…" at bounding box center [320, 197] width 453 height 230
copy div "En cas de répondeur : Objet : votre promotion GRATUITE sur l'application [PERSO…"
click at [72, 183] on nz-modal-container "Service TA - VOYAGE - PROPOSITION GLOBALE A utiliser dans le cadre de propositi…" at bounding box center [319, 200] width 639 height 400
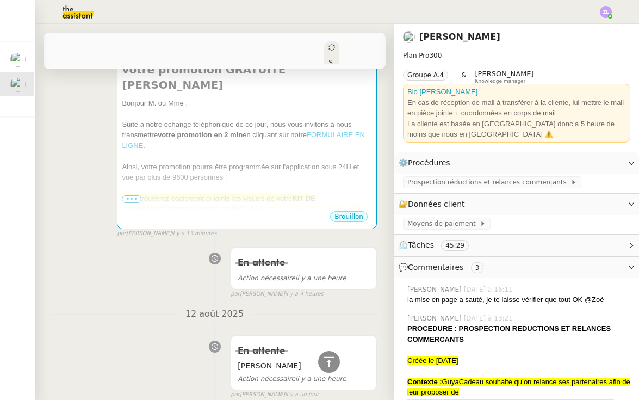
scroll to position [468, 0]
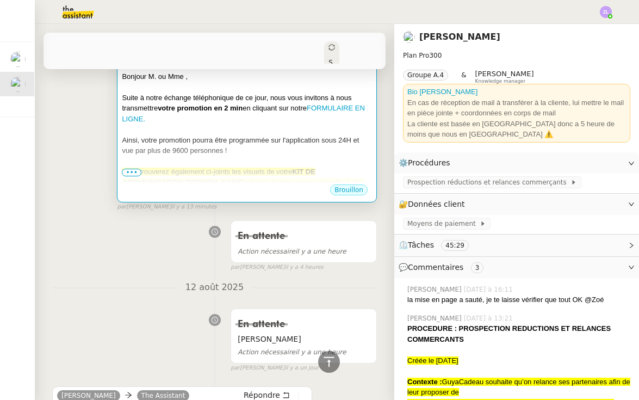
click at [218, 183] on div "Brouillon" at bounding box center [247, 191] width 250 height 16
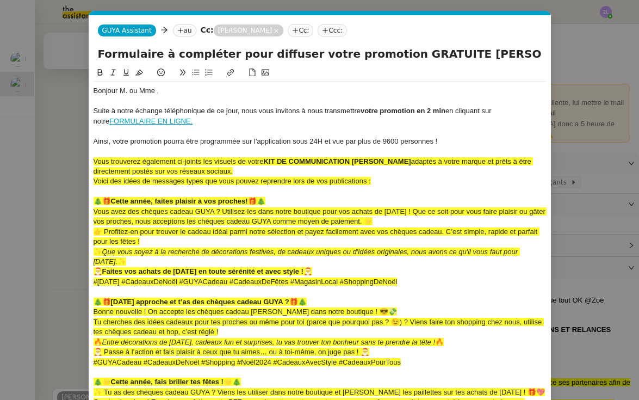
scroll to position [0, 23]
drag, startPoint x: 98, startPoint y: 55, endPoint x: 586, endPoint y: 52, distance: 487.4
click at [586, 52] on nz-modal-container "Service TA - VOYAGE - PROPOSITION GLOBALE A utiliser dans le cadre de propositi…" at bounding box center [319, 200] width 639 height 400
click at [136, 143] on span "Ainsi, votre promotion pourra être programmée sur l'application sous 24H et vue…" at bounding box center [266, 141] width 344 height 8
drag, startPoint x: 174, startPoint y: 235, endPoint x: 177, endPoint y: 318, distance: 82.7
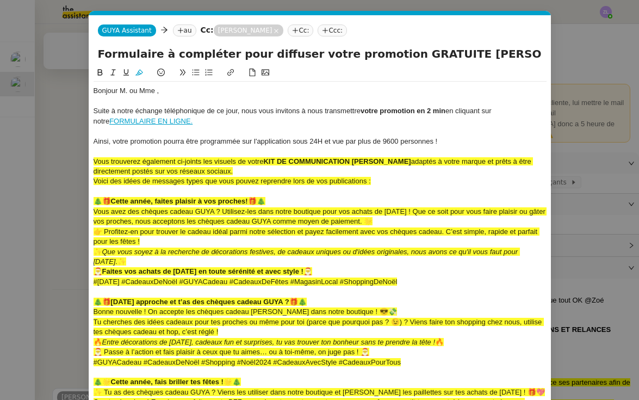
click at [177, 318] on nz-spin "Bonjour M. ou Mme , Suite à notre échange téléphonique de ce jour, nous vous in…" at bounding box center [320, 291] width 462 height 450
click at [94, 97] on div at bounding box center [320, 101] width 453 height 10
click at [94, 92] on span "Bonjour M. ou Mme ," at bounding box center [127, 90] width 66 height 8
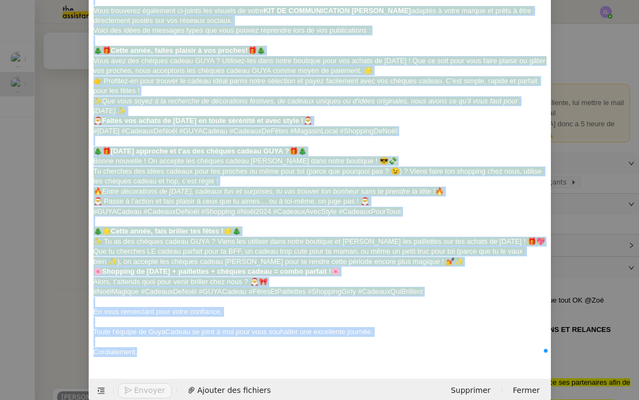
scroll to position [157, 0]
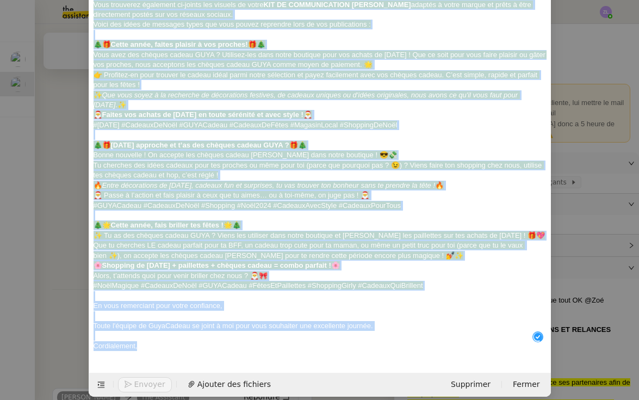
drag, startPoint x: 94, startPoint y: 91, endPoint x: 165, endPoint y: 343, distance: 261.1
click at [165, 343] on div "Bonjour M. ou Mme , Suite à notre échange téléphonique de ce jour, nous vous in…" at bounding box center [320, 140] width 453 height 430
copy div "Loremip D. si Ame , Conse a elits doeiusm temporincidi ut la etdo, magn aliq en…"
click at [464, 378] on span "Supprimer" at bounding box center [471, 384] width 40 height 13
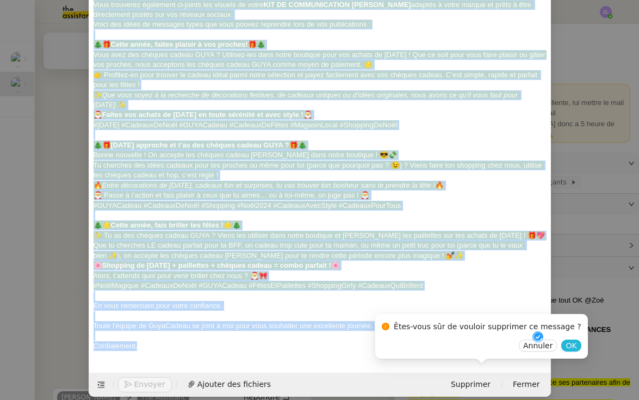
click at [566, 344] on span "OK" at bounding box center [571, 345] width 11 height 11
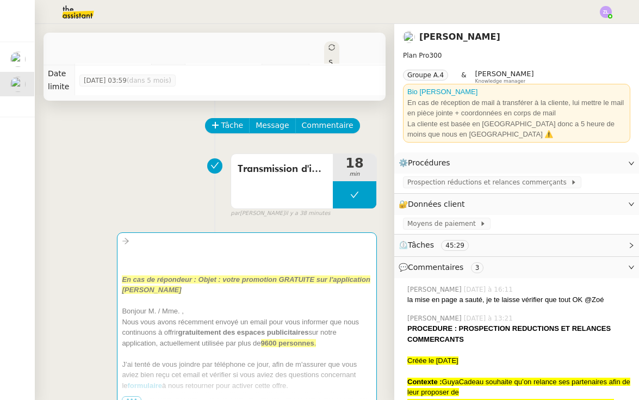
scroll to position [10, 0]
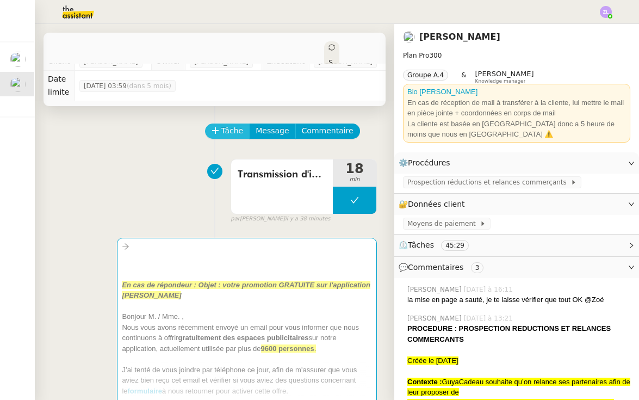
click at [225, 125] on span "Tâche" at bounding box center [232, 131] width 22 height 13
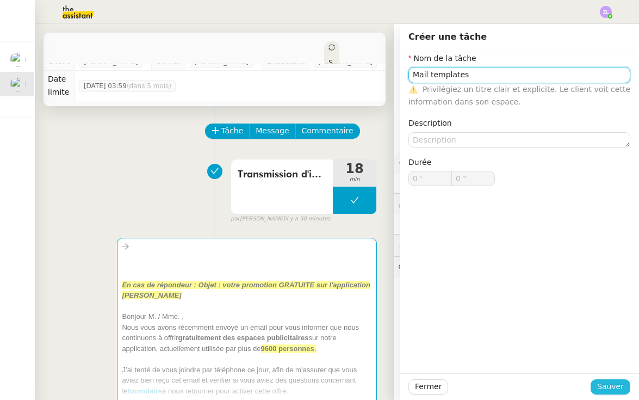
type input "Mail templates"
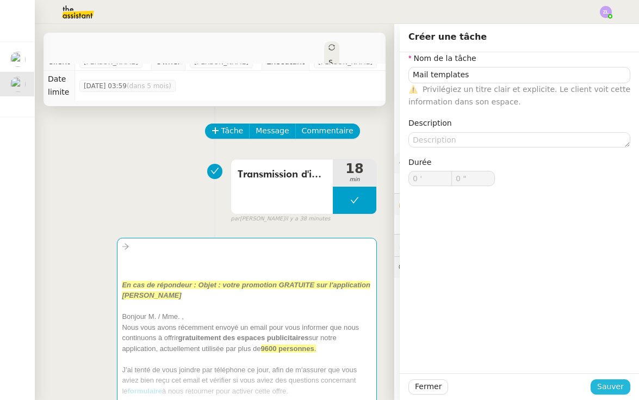
click at [611, 386] on span "Sauver" at bounding box center [610, 386] width 27 height 13
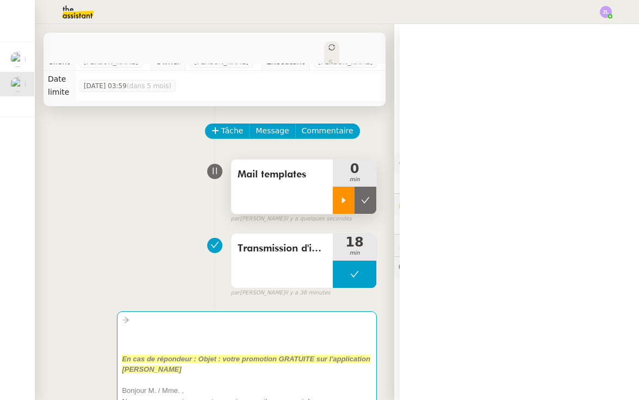
click at [343, 196] on icon at bounding box center [343, 200] width 9 height 9
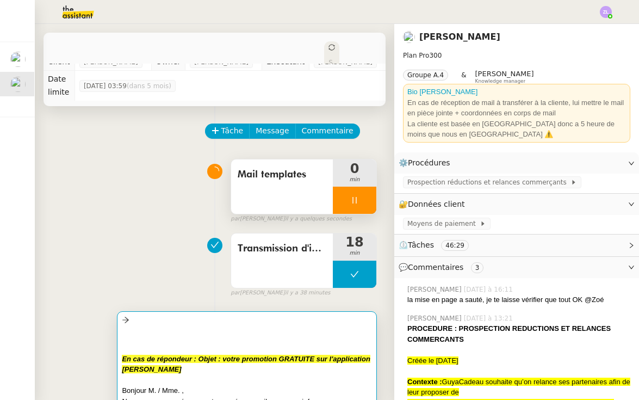
click at [288, 314] on div at bounding box center [247, 320] width 250 height 13
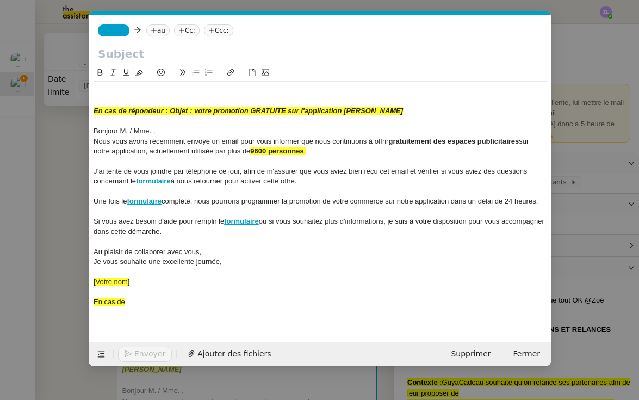
scroll to position [0, 23]
click at [467, 349] on span "Supprimer" at bounding box center [471, 354] width 40 height 13
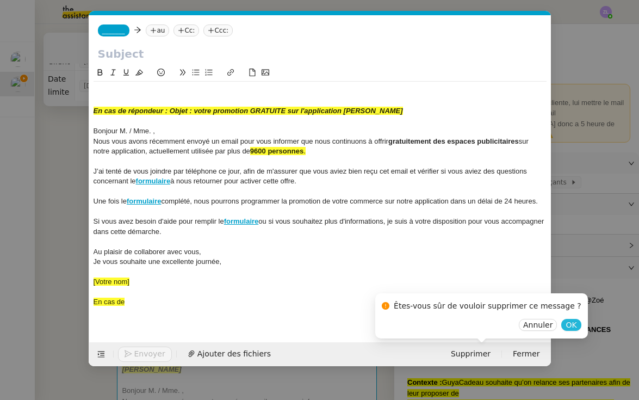
click at [566, 325] on span "OK" at bounding box center [571, 324] width 11 height 11
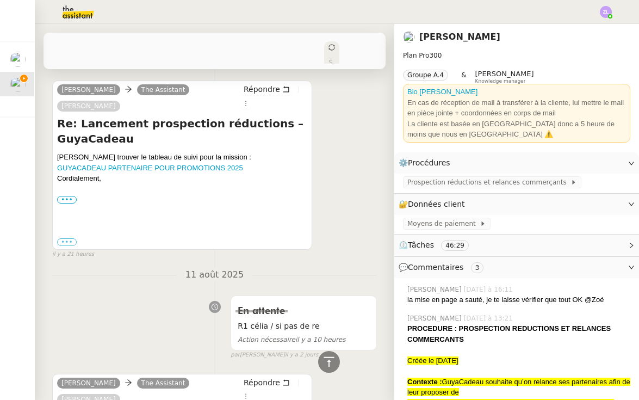
scroll to position [240, 0]
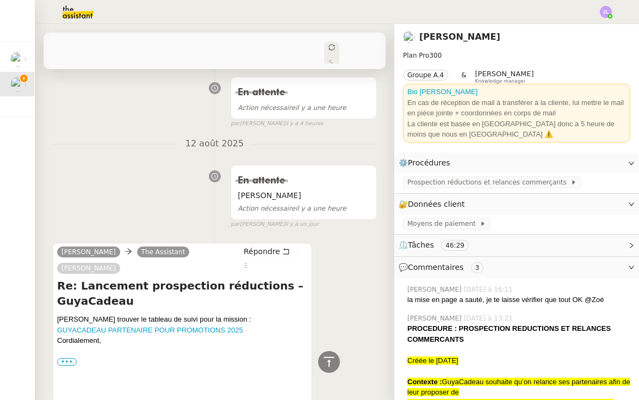
drag, startPoint x: 253, startPoint y: 232, endPoint x: 436, endPoint y: 282, distance: 189.5
click at [253, 246] on span "Répondre" at bounding box center [262, 251] width 36 height 11
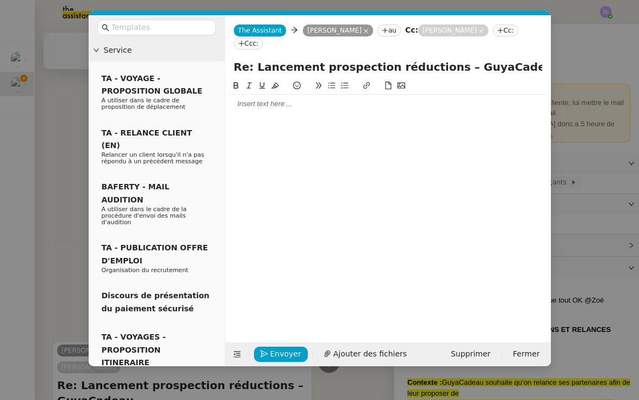
click at [69, 156] on nz-modal-container "Service TA - VOYAGE - PROPOSITION GLOBALE A utiliser dans le cadre de propositi…" at bounding box center [319, 200] width 639 height 400
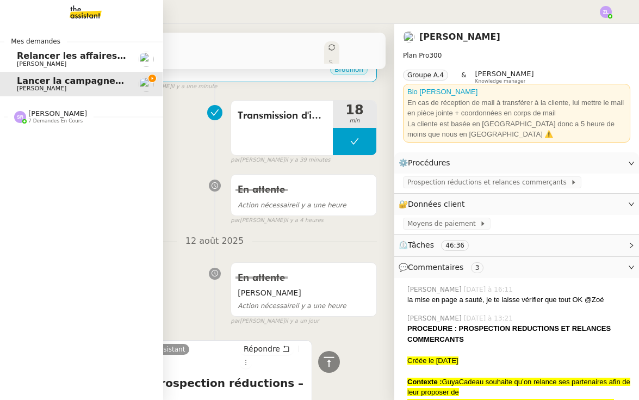
click at [70, 116] on span "[PERSON_NAME]" at bounding box center [57, 113] width 59 height 8
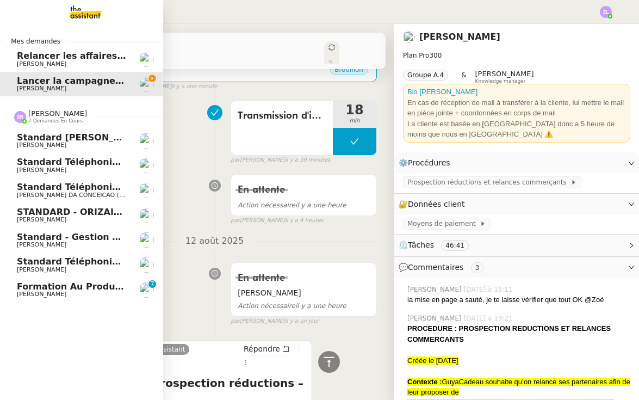
click at [92, 252] on link "Standard téléphonique - [DATE] [PERSON_NAME]" at bounding box center [80, 264] width 163 height 25
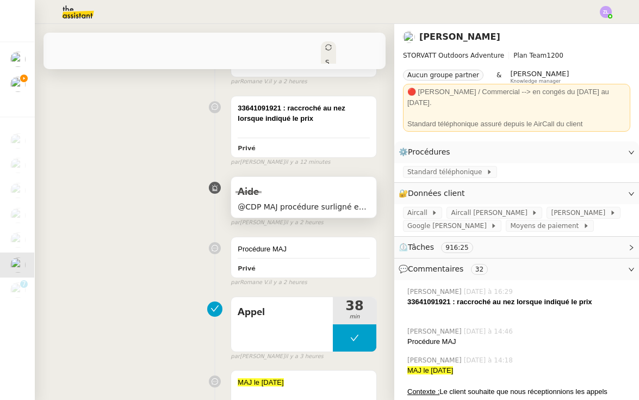
scroll to position [222, 0]
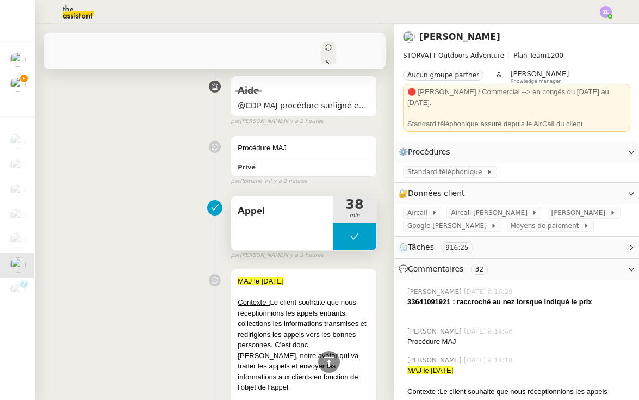
click at [338, 239] on button at bounding box center [355, 236] width 44 height 27
click at [338, 239] on div at bounding box center [344, 236] width 22 height 27
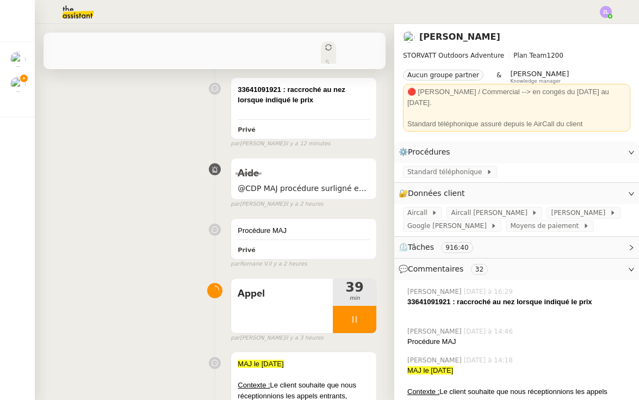
scroll to position [156, 0]
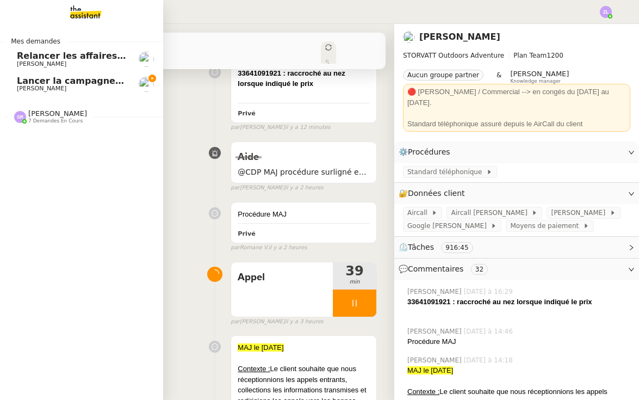
click at [33, 86] on span "[PERSON_NAME]" at bounding box center [41, 88] width 49 height 7
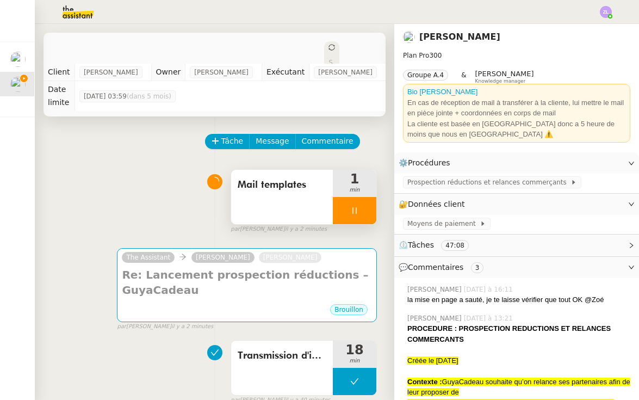
scroll to position [-1, 0]
click at [349, 206] on div at bounding box center [355, 210] width 44 height 27
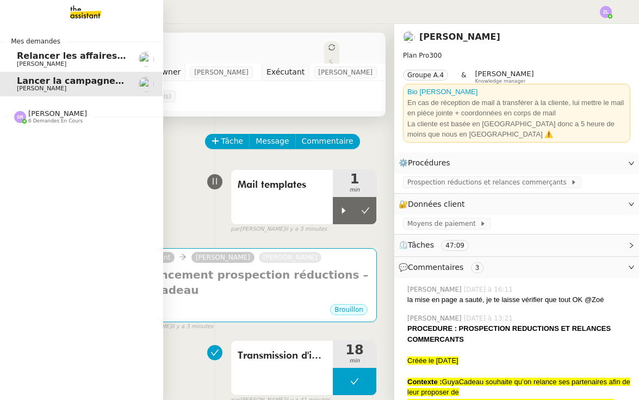
click at [44, 115] on span "[PERSON_NAME]" at bounding box center [57, 113] width 59 height 8
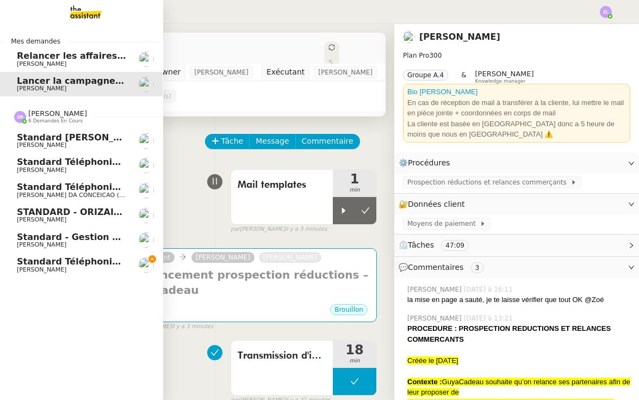
click at [98, 267] on span "[PERSON_NAME]" at bounding box center [72, 270] width 110 height 7
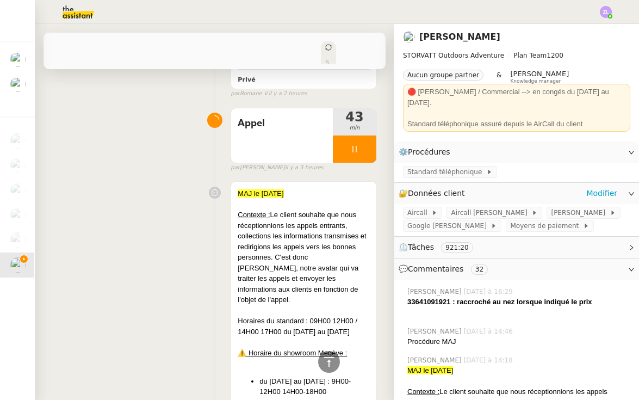
scroll to position [236, 0]
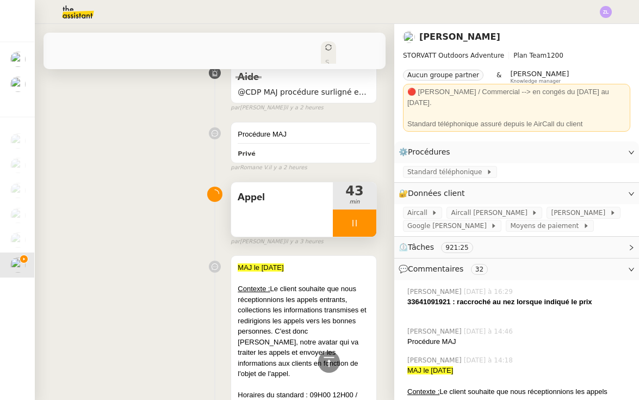
click at [352, 229] on div at bounding box center [355, 222] width 44 height 27
click at [372, 220] on button at bounding box center [366, 222] width 22 height 27
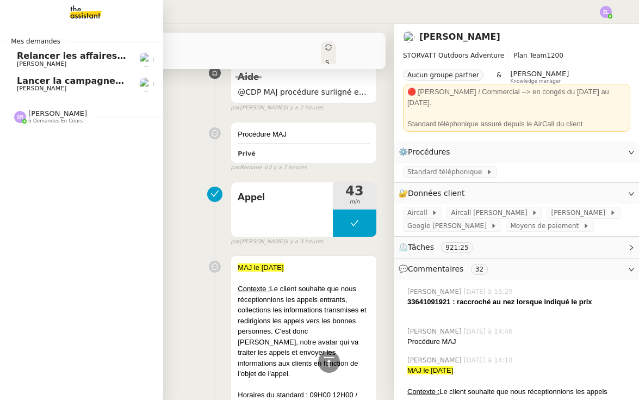
click at [17, 91] on link "Lancer la campagne de prospection [PERSON_NAME]" at bounding box center [80, 84] width 163 height 25
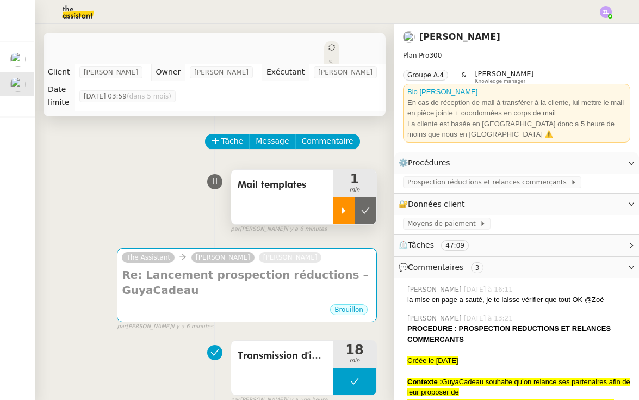
click at [339, 203] on div at bounding box center [344, 210] width 22 height 27
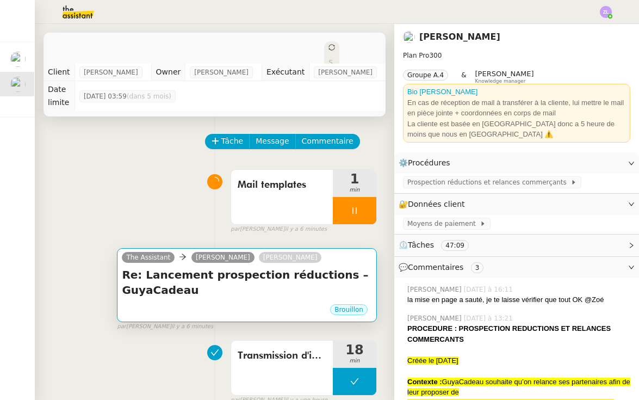
click at [235, 303] on div "Brouillon" at bounding box center [247, 311] width 250 height 16
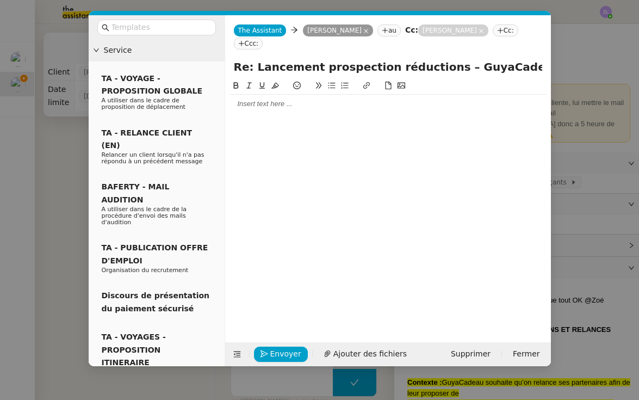
click at [240, 99] on div at bounding box center [388, 104] width 317 height 10
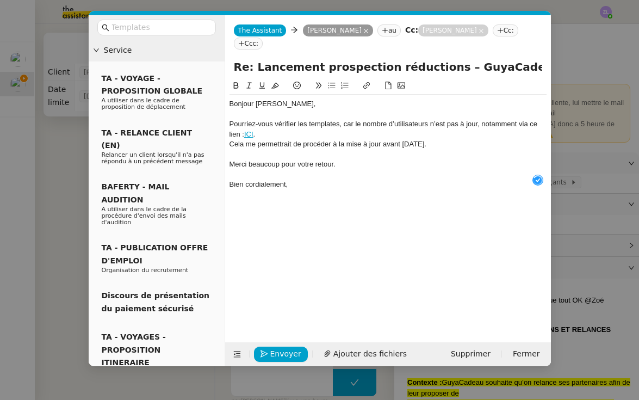
scroll to position [11, 0]
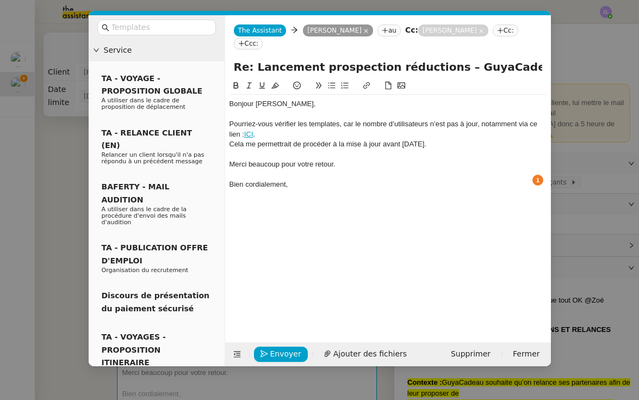
click at [295, 59] on input "Re: Lancement prospection réductions – GuyaCadeau" at bounding box center [388, 67] width 308 height 16
paste input "Vérification des templates – mise à jour utilisateurs"
type input "Vérification des templates – mise à jour utilisateurs et informations mail"
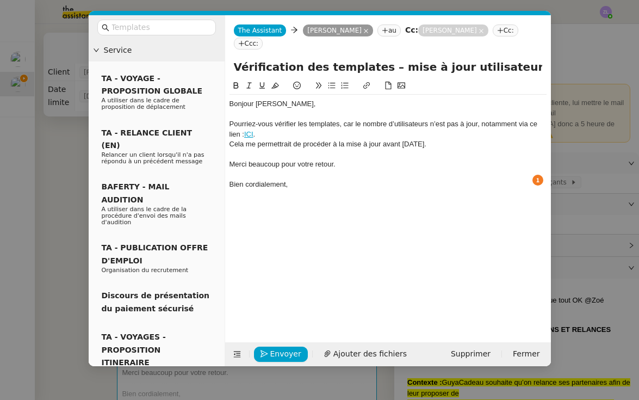
click at [262, 119] on div "Pourriez-vous vérifier les templates, car le nombre d’utilisateurs n’est pas à …" at bounding box center [388, 129] width 317 height 20
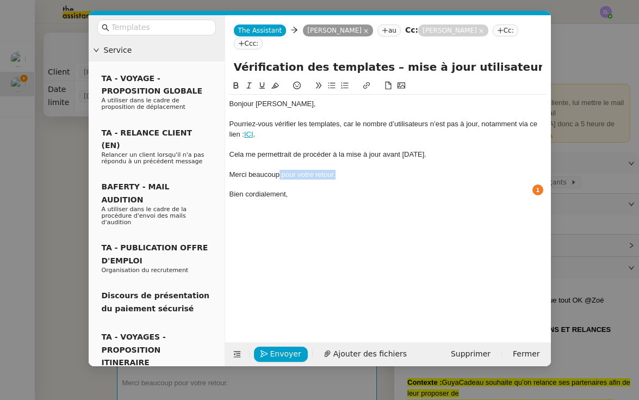
drag, startPoint x: 338, startPoint y: 160, endPoint x: 280, endPoint y: 162, distance: 58.2
click at [279, 170] on div "Merci beaucoup pour votre retour." at bounding box center [388, 175] width 317 height 10
click at [333, 189] on div "Bien cordialement," at bounding box center [388, 194] width 317 height 10
click at [294, 352] on span "Envoyer" at bounding box center [285, 354] width 31 height 13
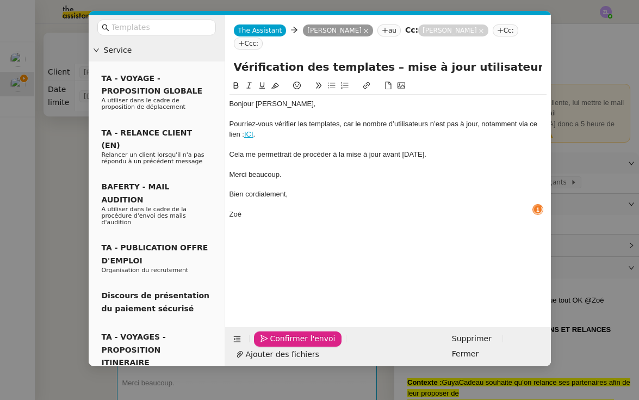
click at [294, 345] on span "Confirmer l'envoi" at bounding box center [302, 338] width 65 height 13
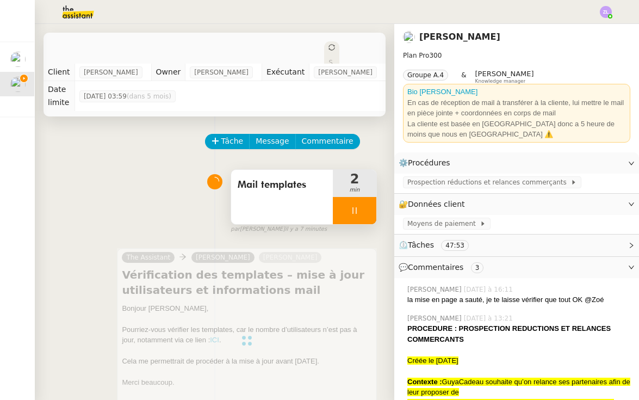
drag, startPoint x: 345, startPoint y: 202, endPoint x: 368, endPoint y: 198, distance: 23.2
click at [345, 202] on div at bounding box center [355, 210] width 44 height 27
click at [368, 206] on icon at bounding box center [365, 210] width 9 height 9
click at [329, 59] on span "Statut" at bounding box center [331, 82] width 4 height 46
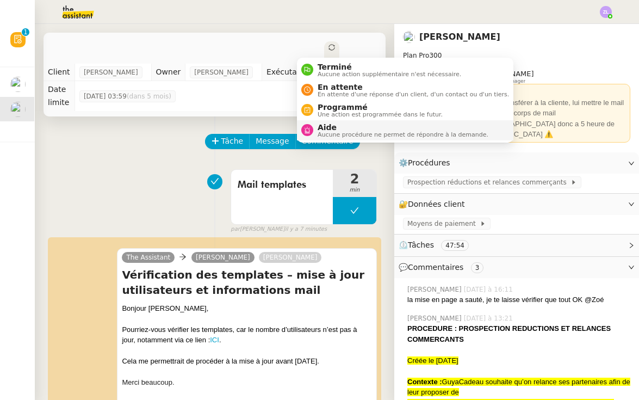
click at [340, 130] on span "Aide" at bounding box center [403, 127] width 171 height 9
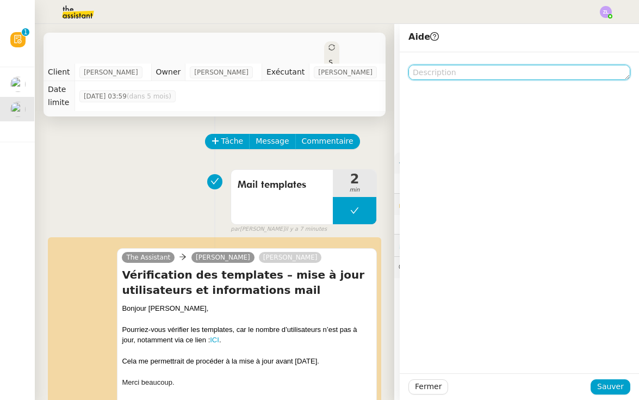
click at [447, 72] on textarea at bounding box center [520, 72] width 222 height 15
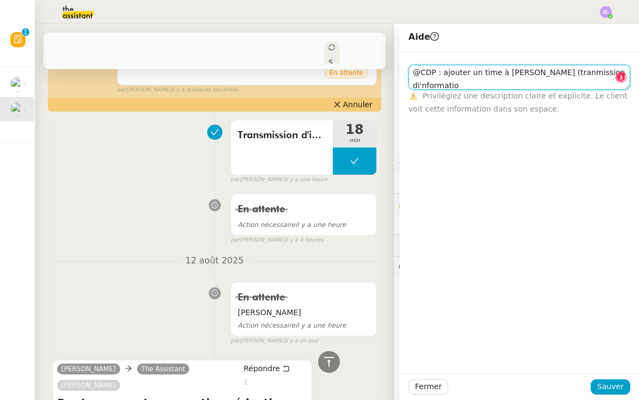
scroll to position [1, 0]
click at [554, 75] on textarea "@CDP : ajouter un time à [PERSON_NAME] (tranmission di'nformations) pour la mis…" at bounding box center [520, 77] width 222 height 25
click at [419, 84] on textarea "@CDP : ajouter un time à [PERSON_NAME] (transmission di'nformations) pour la mi…" at bounding box center [520, 77] width 222 height 25
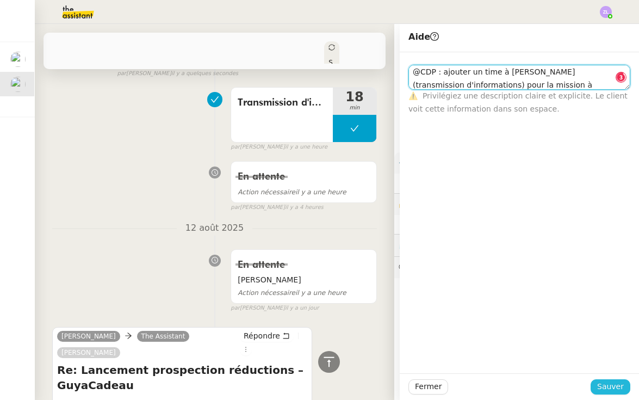
type textarea "@CDP : ajouter un time à [PERSON_NAME] (transmission d'informations) pour la mi…"
click at [602, 384] on span "Sauver" at bounding box center [610, 386] width 27 height 13
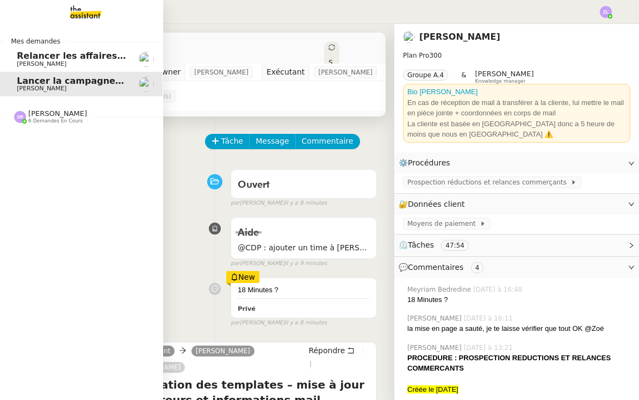
click at [32, 109] on span "[PERSON_NAME]" at bounding box center [57, 113] width 59 height 8
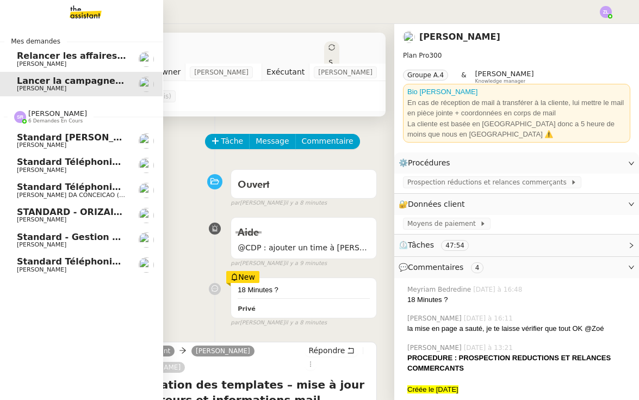
click at [93, 232] on span "Standard - Gestion des appels entrants - août 2025" at bounding box center [144, 237] width 255 height 10
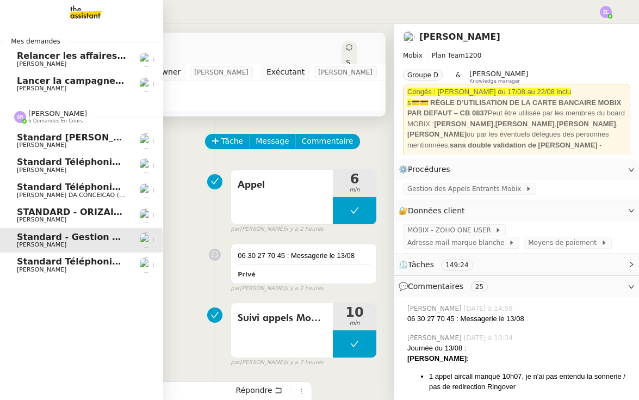
click at [49, 273] on link "Standard téléphonique - [DATE] [PERSON_NAME]" at bounding box center [80, 264] width 163 height 25
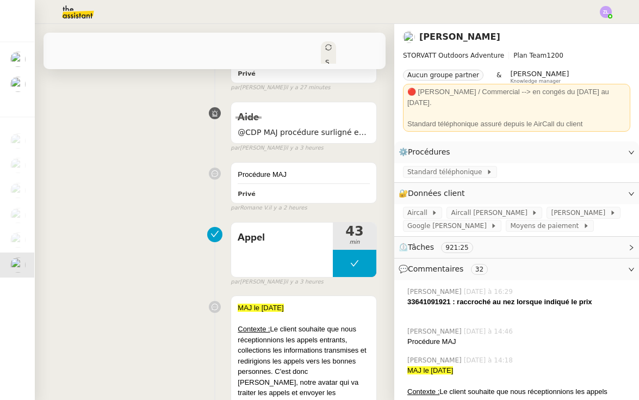
scroll to position [200, 0]
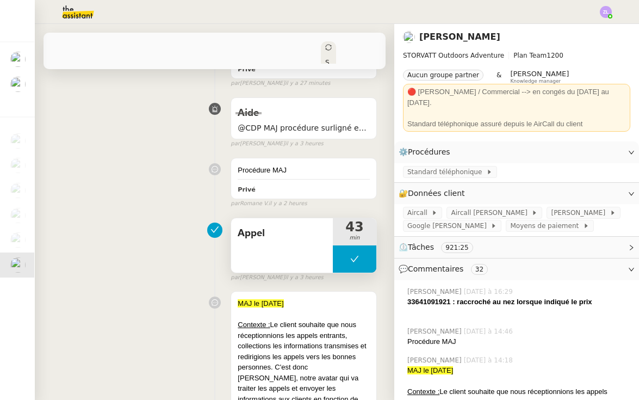
click at [343, 251] on button at bounding box center [355, 258] width 44 height 27
click at [343, 255] on icon at bounding box center [343, 259] width 9 height 9
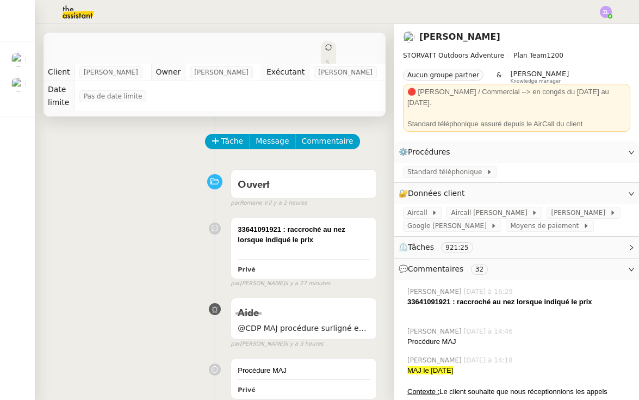
scroll to position [200, 0]
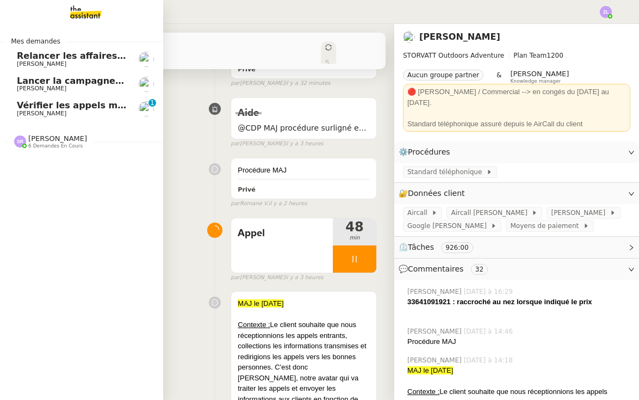
click at [21, 117] on link "Vérifier les appels manqués Florian Parant 0 1 2 3 4 5 6 7 8 9" at bounding box center [80, 108] width 163 height 25
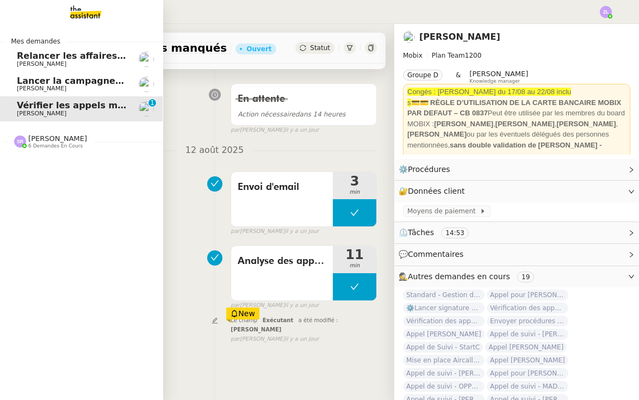
scroll to position [158, 0]
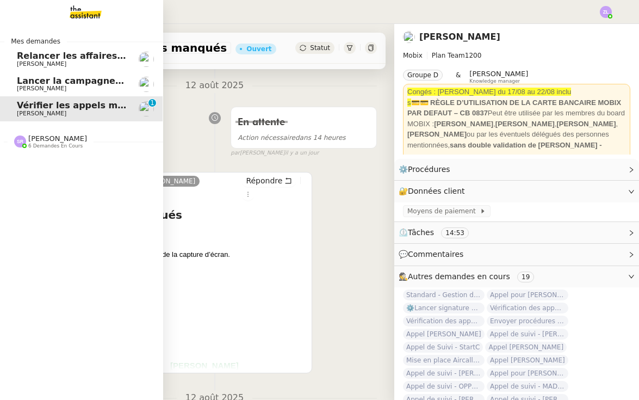
click at [17, 65] on span "[PERSON_NAME]" at bounding box center [41, 63] width 49 height 7
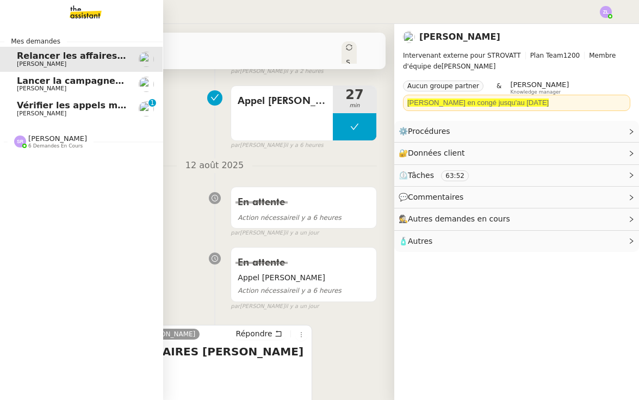
click at [54, 145] on span "6 demandes en cours" at bounding box center [55, 146] width 54 height 6
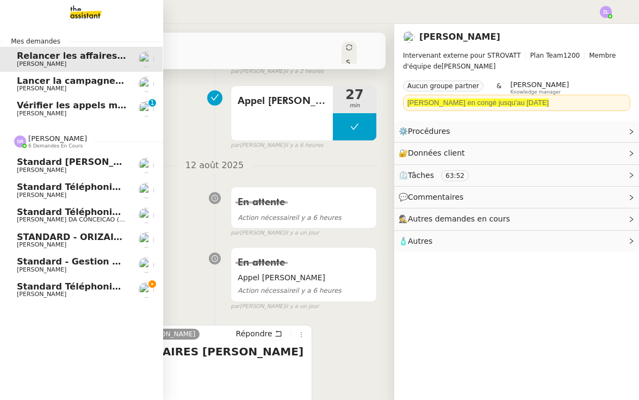
click at [125, 291] on span "[PERSON_NAME]" at bounding box center [72, 294] width 110 height 7
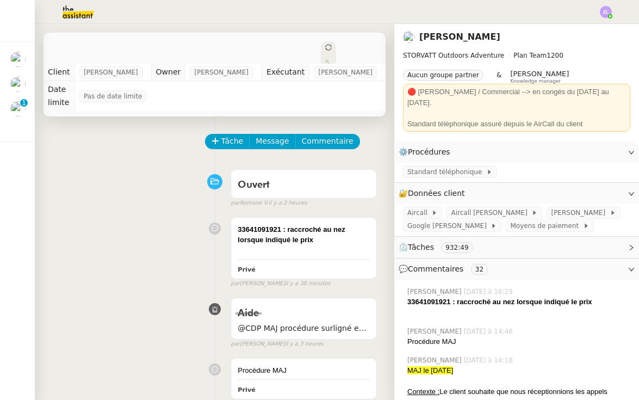
click at [330, 135] on span "Commentaire" at bounding box center [328, 141] width 52 height 13
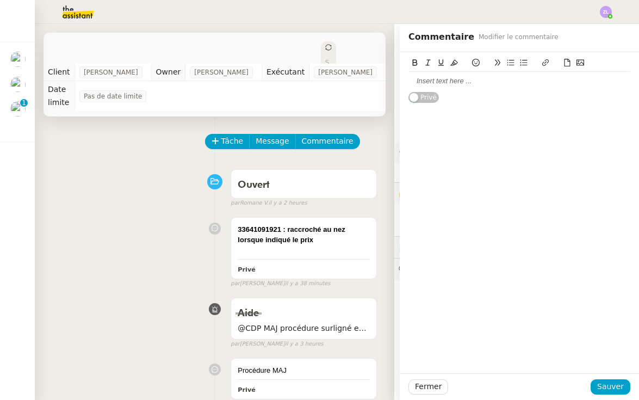
click at [428, 78] on div at bounding box center [520, 81] width 222 height 10
click at [619, 386] on span "Sauver" at bounding box center [610, 386] width 27 height 13
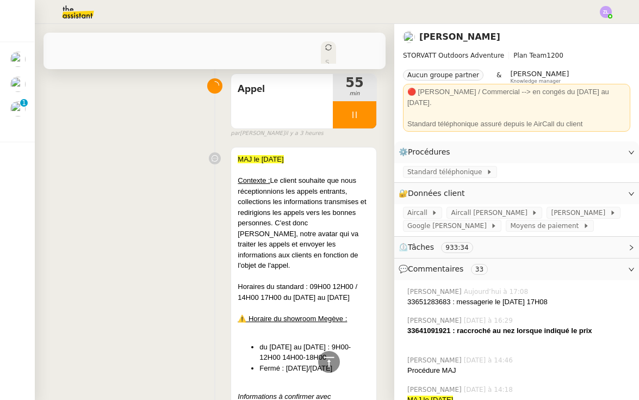
scroll to position [381, 0]
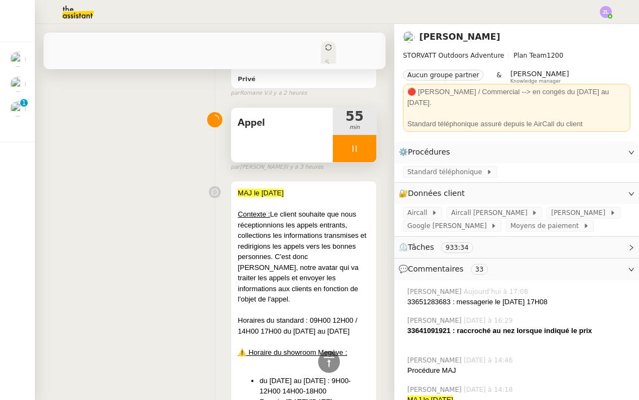
click at [349, 140] on div at bounding box center [355, 148] width 44 height 27
click at [370, 140] on button at bounding box center [366, 148] width 22 height 27
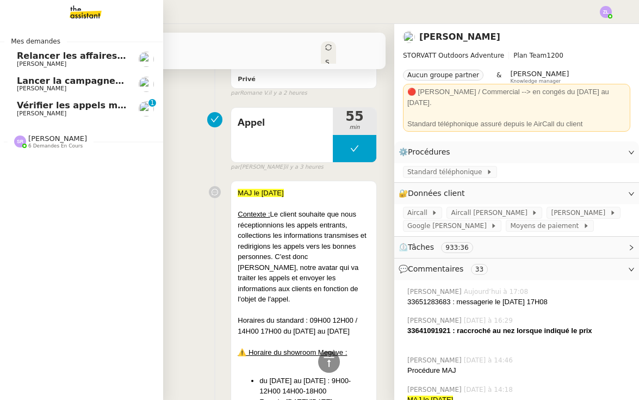
click at [28, 114] on span "[PERSON_NAME]" at bounding box center [41, 113] width 49 height 7
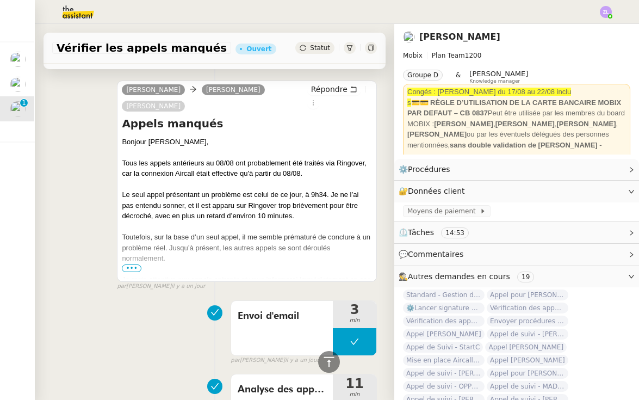
scroll to position [512, 0]
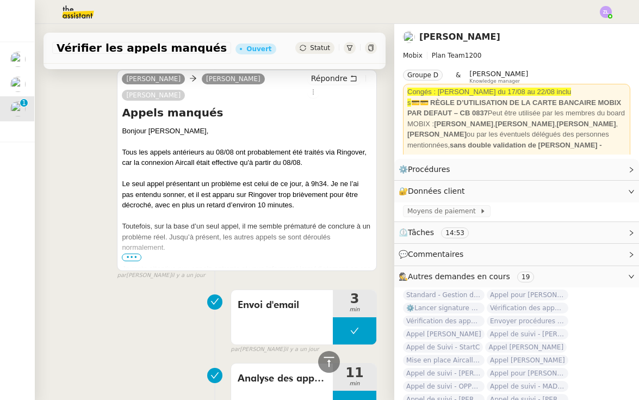
click at [135, 253] on span "•••" at bounding box center [132, 257] width 20 height 8
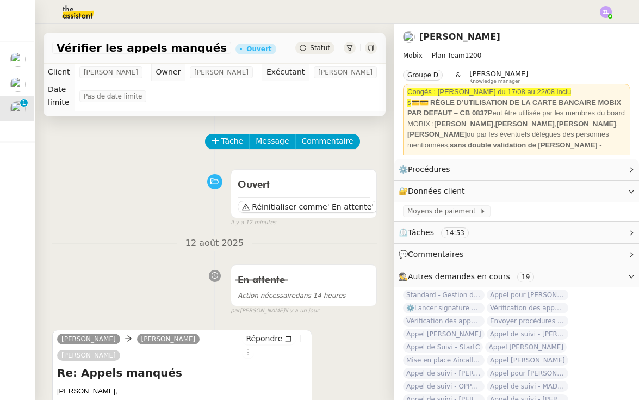
scroll to position [0, 0]
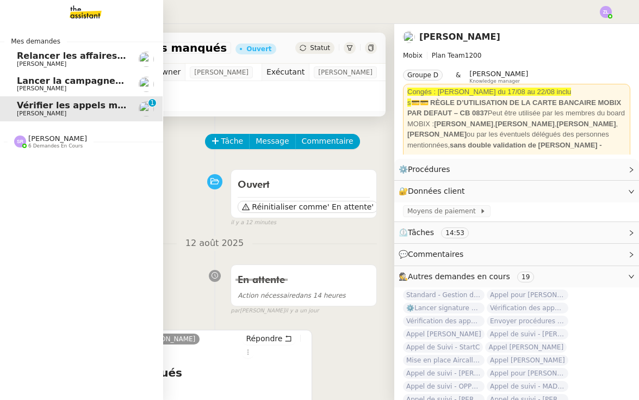
click at [25, 109] on span "Vérifier les appels manqués" at bounding box center [85, 105] width 137 height 10
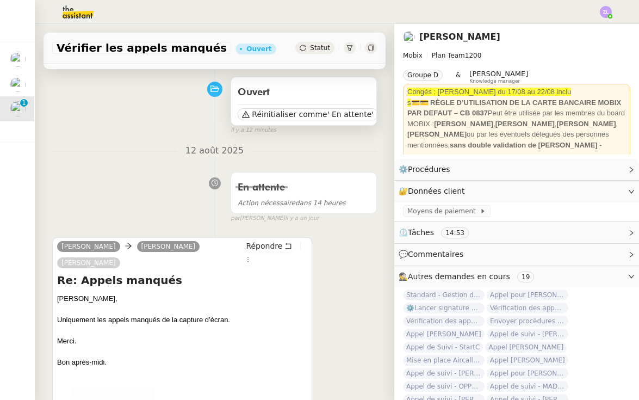
scroll to position [219, 0]
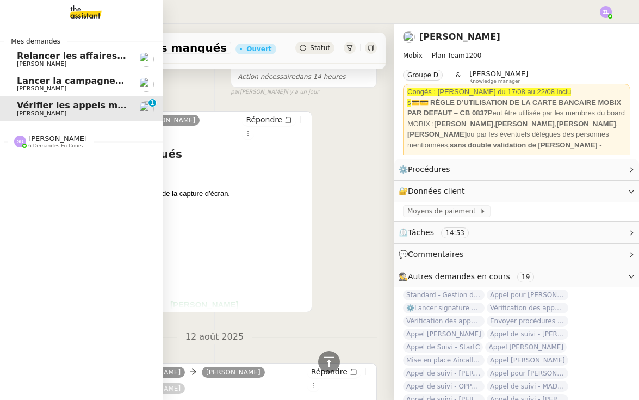
click at [23, 90] on span "[PERSON_NAME]" at bounding box center [41, 88] width 49 height 7
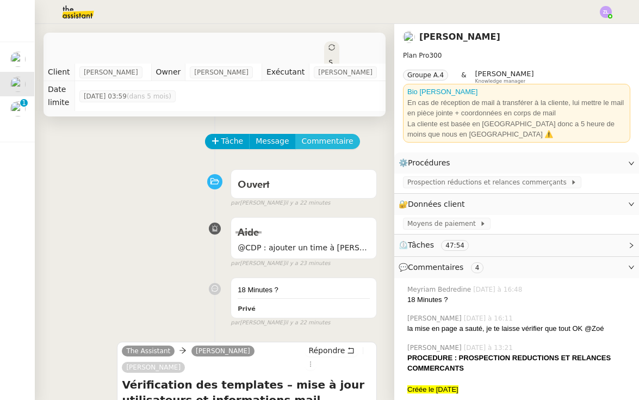
click at [325, 135] on span "Commentaire" at bounding box center [328, 141] width 52 height 13
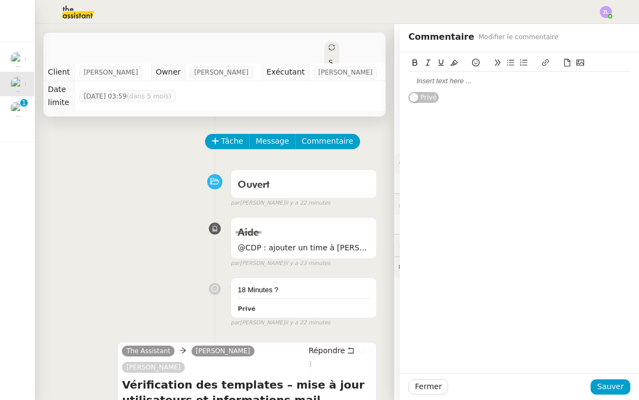
click at [498, 82] on div at bounding box center [520, 81] width 222 height 10
click at [608, 386] on span "Sauver" at bounding box center [610, 386] width 27 height 13
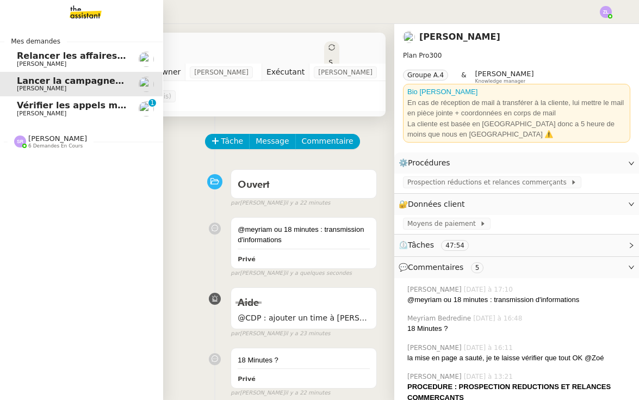
click at [35, 47] on link "Relancer les affaires de Franck Thomas SOULIER" at bounding box center [80, 59] width 163 height 25
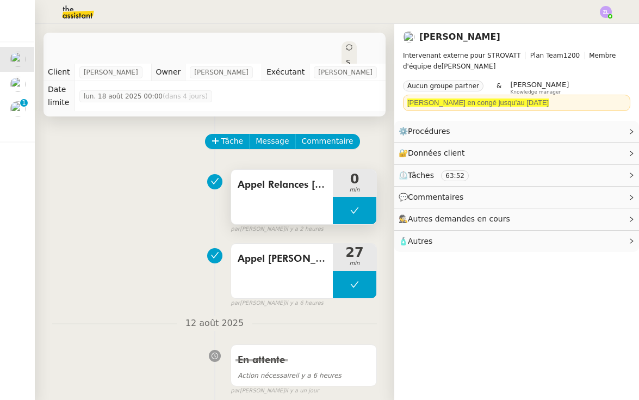
click at [348, 214] on button at bounding box center [355, 210] width 44 height 27
click at [620, 319] on div "Thomas SOULIER Intervenant externe pour STROVATT Plan Team 1200 Membre d'équipe…" at bounding box center [516, 212] width 245 height 376
click at [343, 213] on icon at bounding box center [343, 210] width 9 height 9
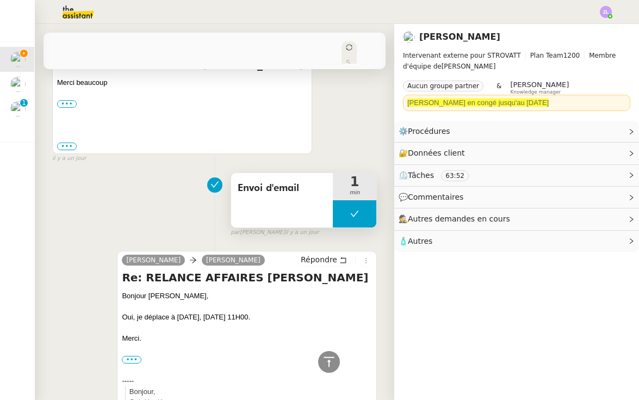
scroll to position [394, 0]
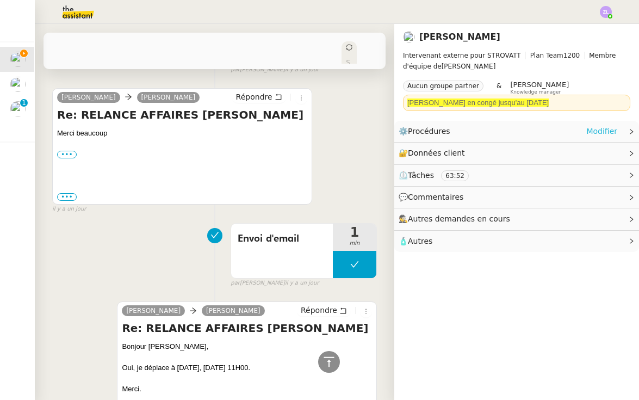
click at [602, 131] on link "Modifier" at bounding box center [601, 131] width 31 height 13
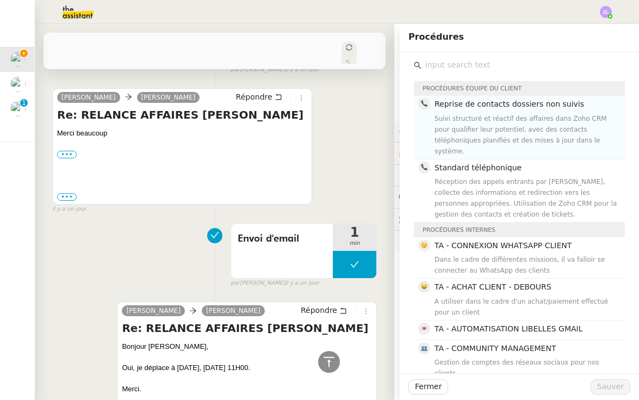
click at [524, 116] on div "Suivi structuré et réactif des affaires dans Zoho CRM pour qualifier leur poten…" at bounding box center [527, 135] width 184 height 44
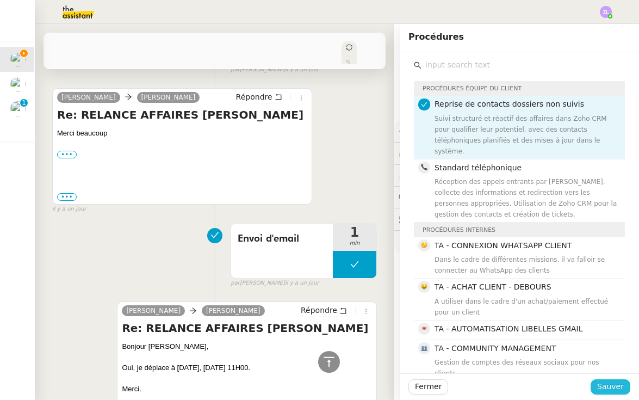
click at [607, 385] on span "Sauver" at bounding box center [610, 386] width 27 height 13
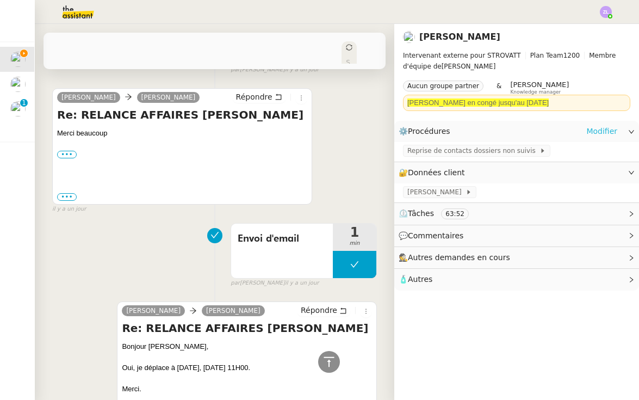
click at [597, 131] on link "Modifier" at bounding box center [601, 131] width 31 height 13
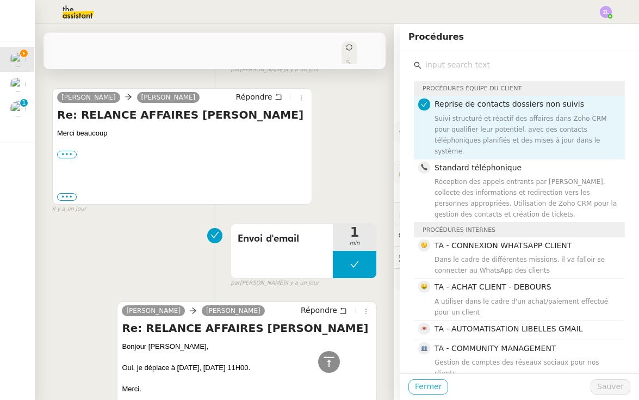
click at [424, 382] on span "Fermer" at bounding box center [428, 386] width 27 height 13
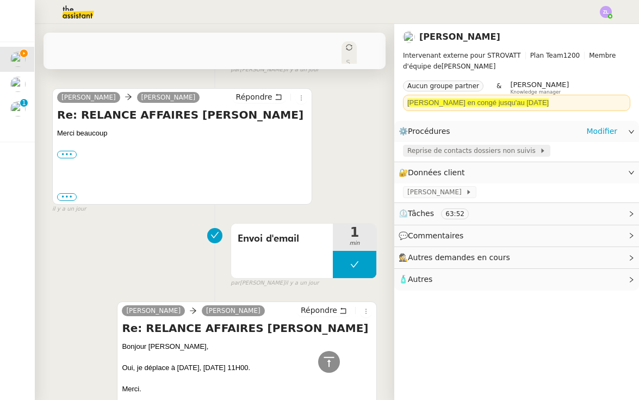
click at [438, 149] on span "Reprise de contacts dossiers non suivis" at bounding box center [473, 150] width 132 height 11
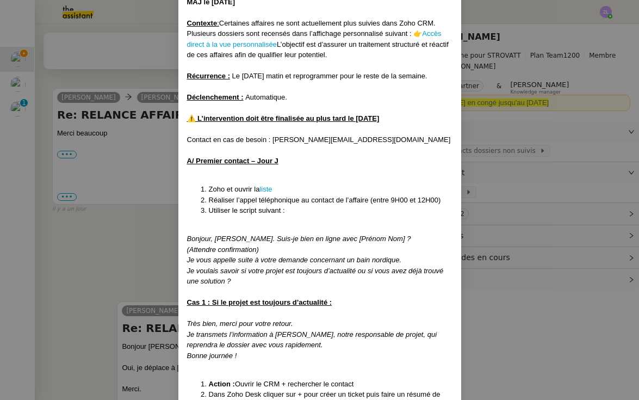
scroll to position [141, 0]
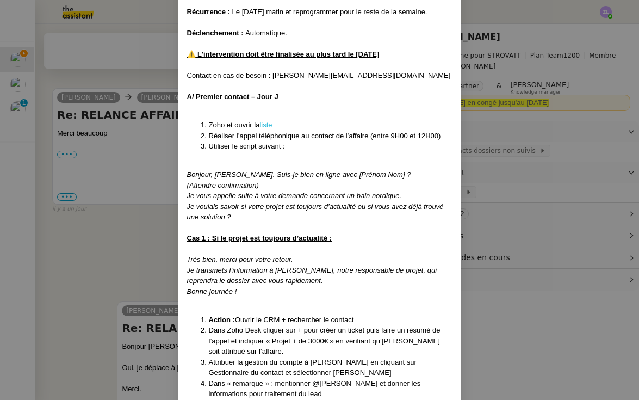
click at [269, 121] on link "liste" at bounding box center [265, 125] width 13 height 8
click at [265, 122] on link "liste" at bounding box center [265, 125] width 13 height 8
click at [491, 87] on nz-modal-container "Créé le 25/07/2025 MAJ le 13/08/2025 Contexte : Certaines affaires ne sont actu…" at bounding box center [319, 200] width 639 height 400
click at [478, 70] on nz-modal-container "Créé le 25/07/2025 MAJ le 13/08/2025 Contexte : Certaines affaires ne sont actu…" at bounding box center [319, 200] width 639 height 400
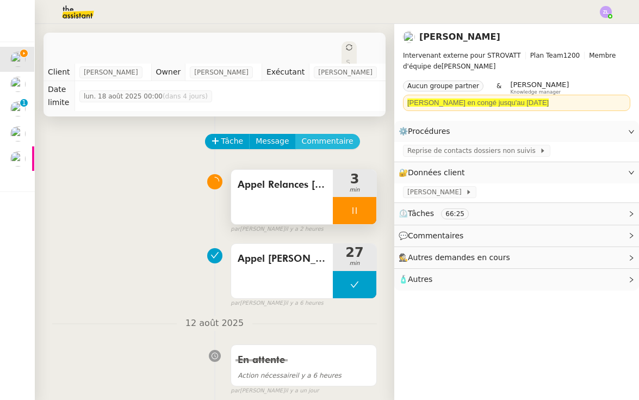
scroll to position [0, 0]
click at [321, 137] on span "Commentaire" at bounding box center [328, 141] width 52 height 13
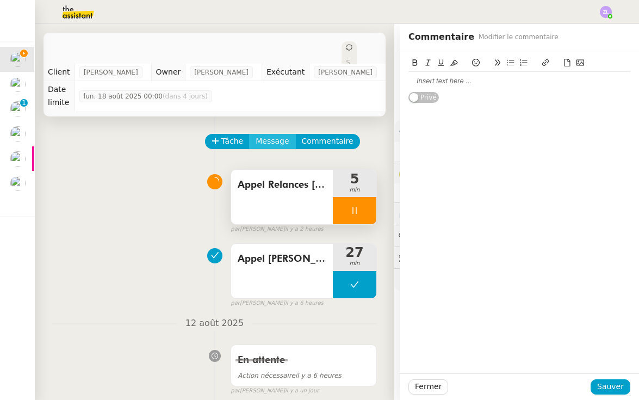
click at [270, 140] on span "Message" at bounding box center [272, 141] width 33 height 13
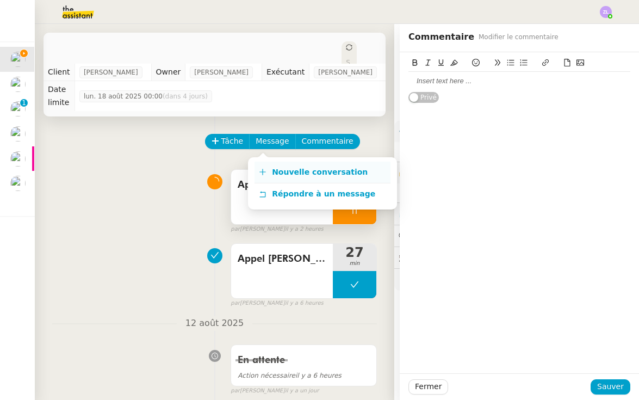
click at [310, 169] on span "Nouvelle conversation" at bounding box center [320, 172] width 96 height 9
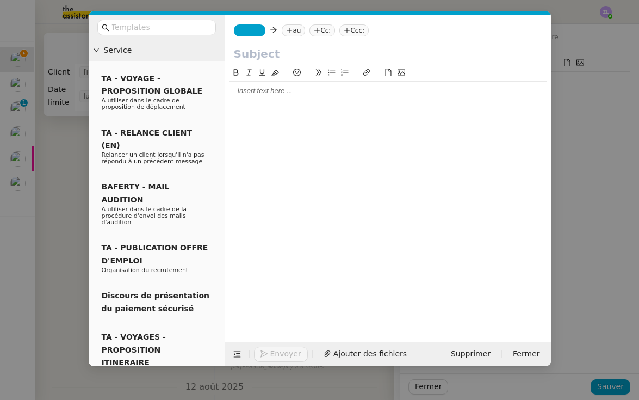
click at [245, 30] on span "_______" at bounding box center [249, 31] width 23 height 8
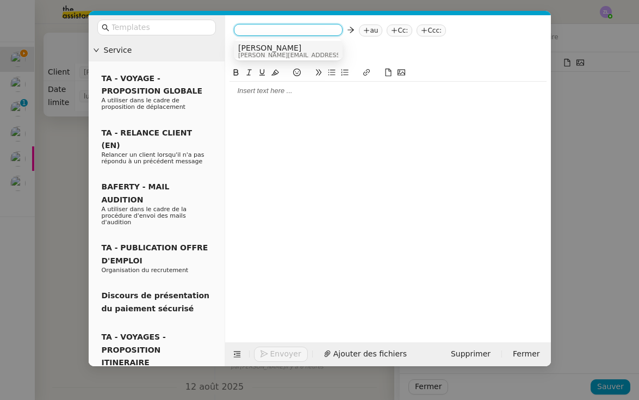
click at [253, 45] on span "[PERSON_NAME]" at bounding box center [315, 48] width 154 height 9
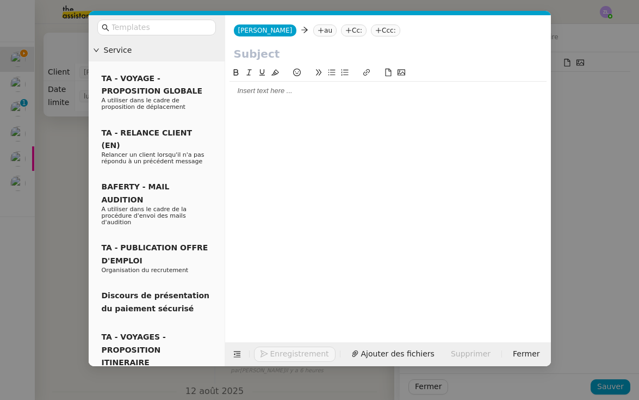
click at [313, 30] on nz-tag "au" at bounding box center [324, 30] width 23 height 12
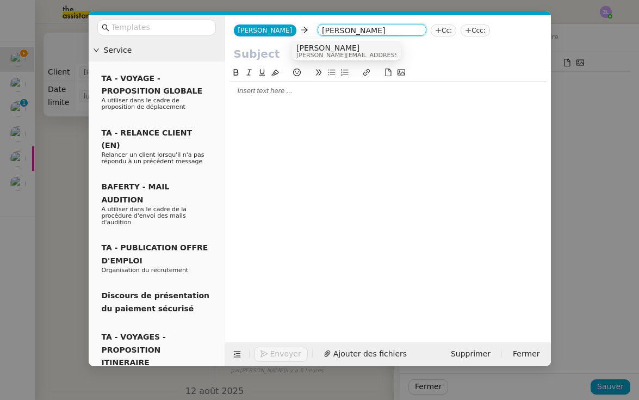
type input "franck muffzt"
click at [372, 52] on div "Chargement..." at bounding box center [346, 49] width 100 height 10
click at [359, 56] on span "franck.jeandet@storvatt.fr" at bounding box center [373, 55] width 154 height 6
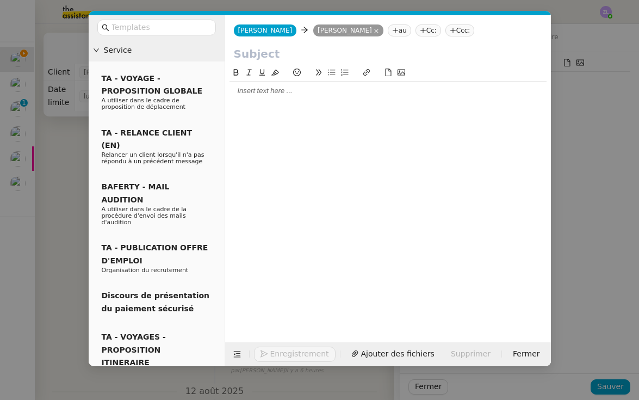
click at [404, 33] on nz-tag "au" at bounding box center [399, 30] width 23 height 12
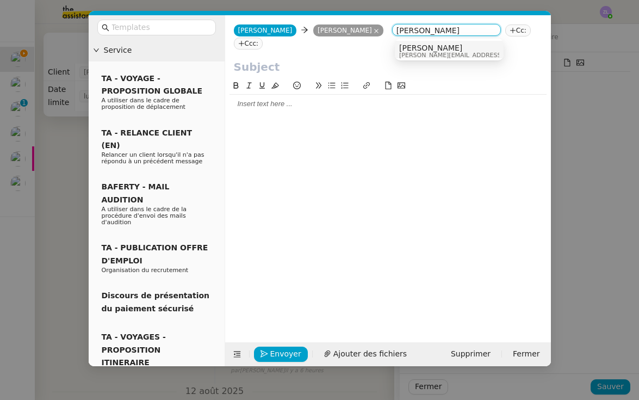
type input "armand mannerie"
click at [440, 55] on span "[PERSON_NAME][EMAIL_ADDRESS][DOMAIN_NAME]" at bounding box center [476, 55] width 154 height 6
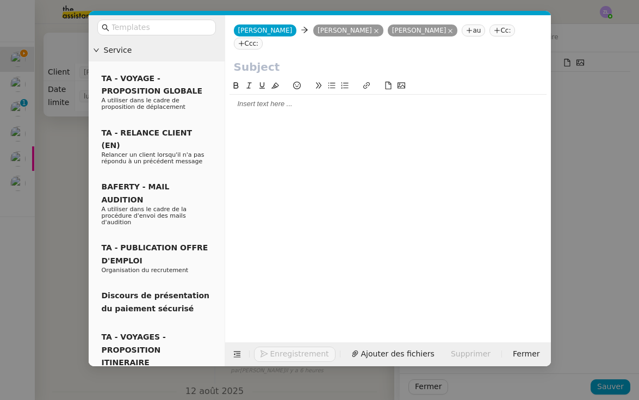
click at [260, 73] on input "text" at bounding box center [388, 67] width 308 height 16
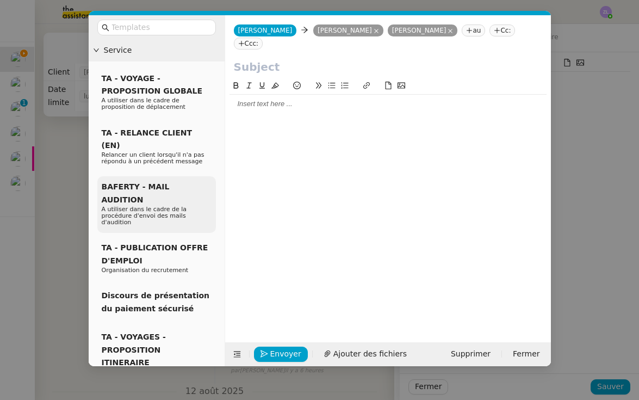
paste input "Procédure à suivre – dossier AFF4684"
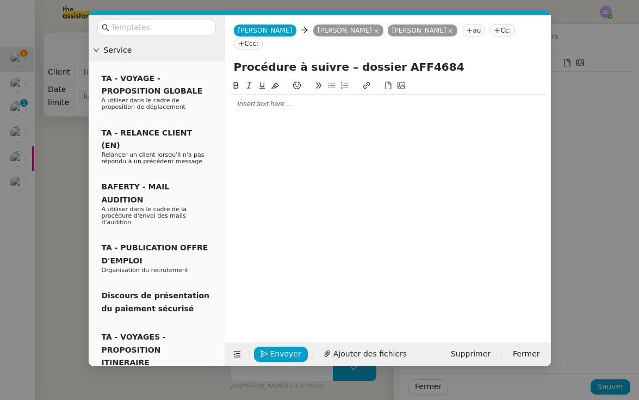
type input "Procédure à suivre – dossier AFF4684"
click at [251, 109] on div at bounding box center [388, 104] width 317 height 10
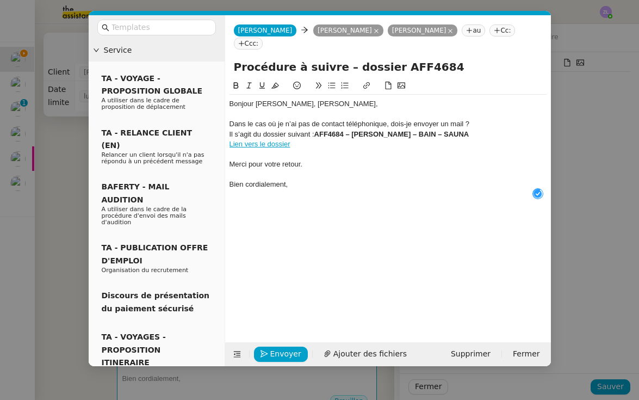
click at [478, 120] on div "Dans le cas où je n’ai pas de contact téléphonique, dois-je envoyer un mail ?" at bounding box center [388, 124] width 317 height 10
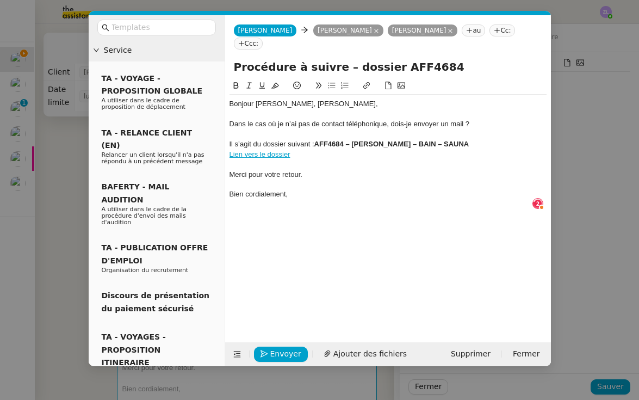
click at [230, 123] on div "Dans le cas où je n’ai pas de contact téléphonique, dois-je envoyer un mail ?" at bounding box center [388, 124] width 317 height 10
click at [328, 85] on icon at bounding box center [332, 86] width 8 height 8
click at [336, 102] on div "Bonjour Armand, bonjour Frank," at bounding box center [388, 104] width 317 height 10
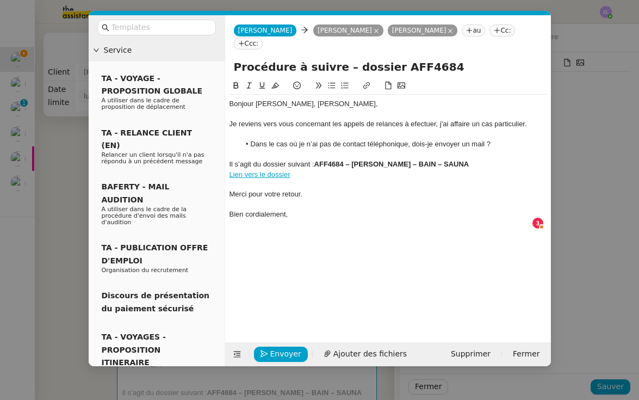
click at [427, 125] on div "Je reviens vers vous concernant les appels de relances à efectuer, j'ai affaire…" at bounding box center [388, 124] width 317 height 10
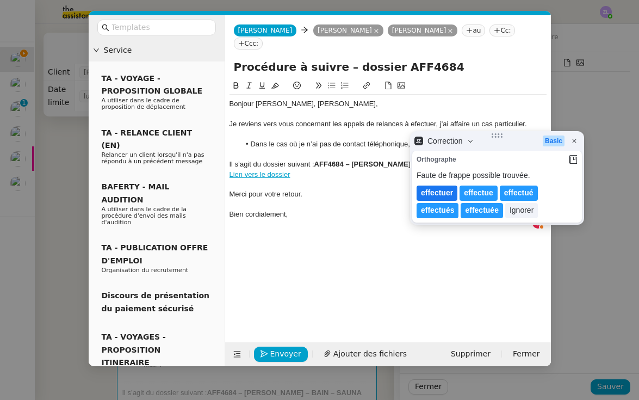
click at [435, 198] on lt-span "effectuer" at bounding box center [437, 192] width 41 height 15
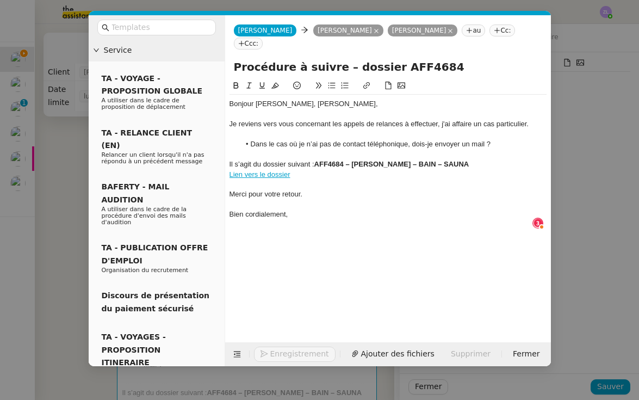
click at [464, 146] on li "Dans le cas où je n’ai pas de contact téléphonique, dois-je envoyer un mail ?" at bounding box center [393, 144] width 307 height 10
click at [307, 180] on div at bounding box center [388, 185] width 317 height 10
click at [294, 220] on div at bounding box center [388, 225] width 317 height 10
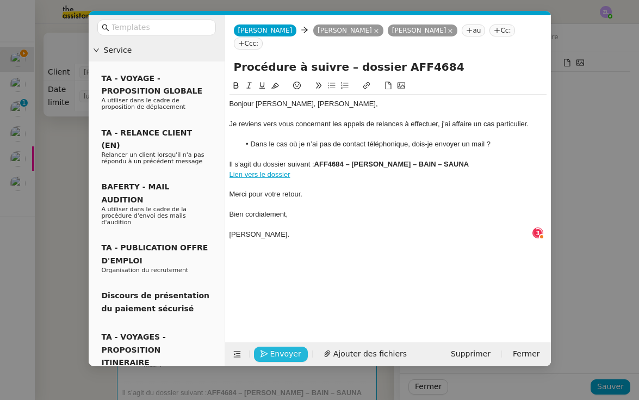
click at [280, 356] on span "Envoyer" at bounding box center [285, 354] width 31 height 13
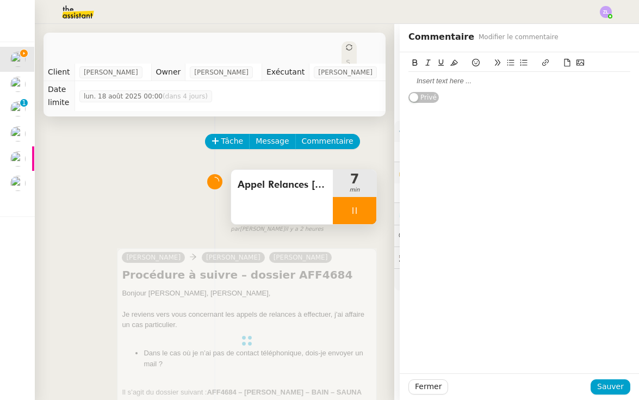
click at [610, 385] on span "Sauver" at bounding box center [610, 386] width 27 height 13
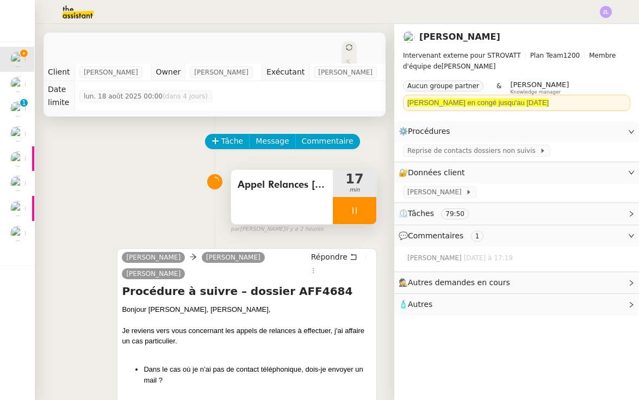
click at [358, 214] on icon at bounding box center [354, 210] width 9 height 9
click at [333, 218] on div at bounding box center [344, 210] width 22 height 27
click at [333, 218] on div at bounding box center [355, 210] width 44 height 27
click at [333, 218] on div at bounding box center [344, 210] width 22 height 27
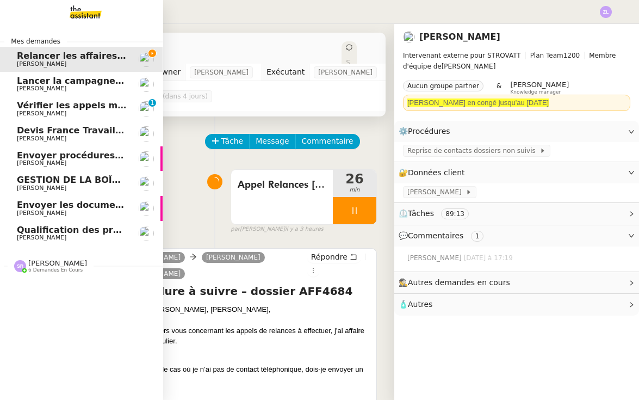
click at [60, 184] on span "[PERSON_NAME]" at bounding box center [41, 187] width 49 height 7
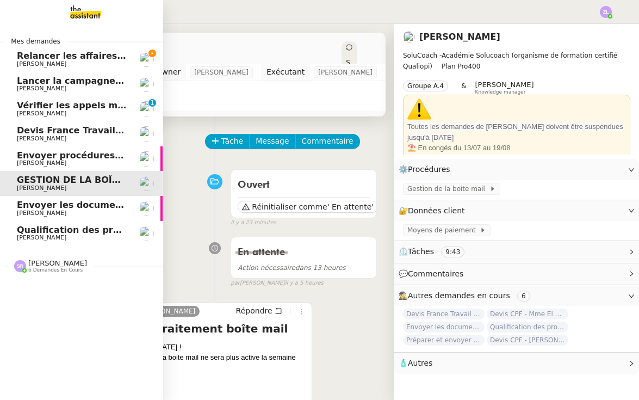
click at [87, 61] on span "[PERSON_NAME]" at bounding box center [72, 64] width 110 height 7
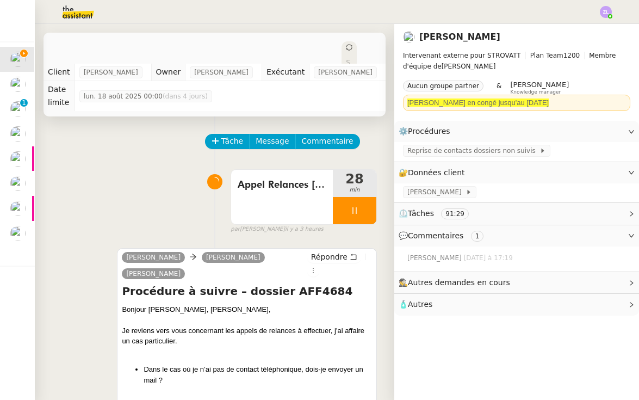
click at [326, 140] on span "Commentaire" at bounding box center [328, 141] width 52 height 13
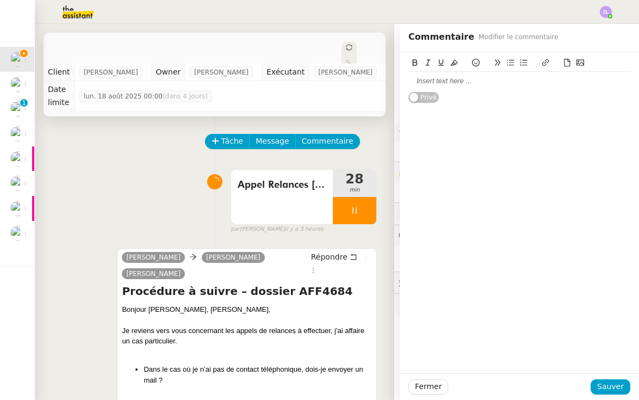
click at [474, 82] on div at bounding box center [520, 81] width 222 height 10
click at [456, 82] on div "Contact télépohne inexistant :" at bounding box center [520, 81] width 222 height 10
click at [442, 106] on div "https://crm.zoho.eu/crm/org20060519976/tab/Accounts/39937000040889001/" at bounding box center [520, 101] width 222 height 10
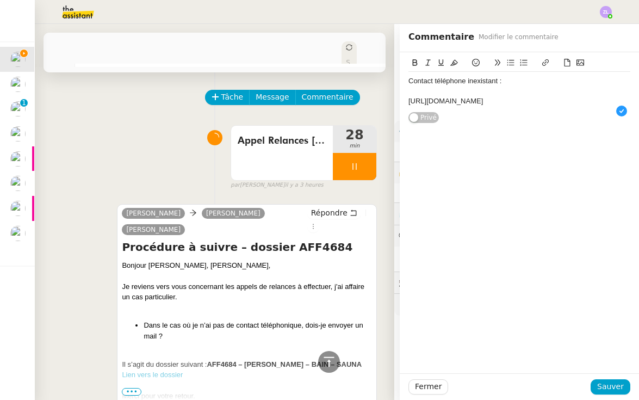
scroll to position [284, 0]
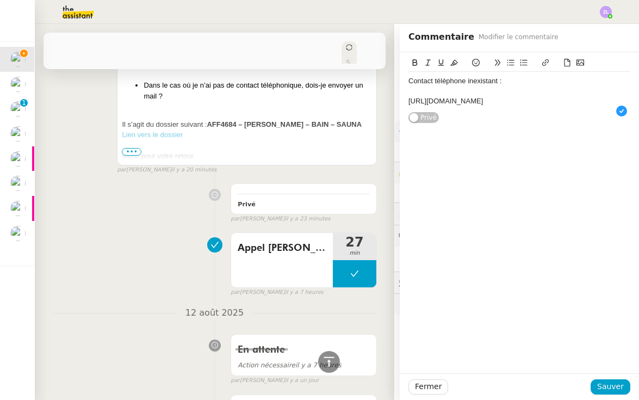
click at [133, 154] on span "•••" at bounding box center [132, 152] width 20 height 8
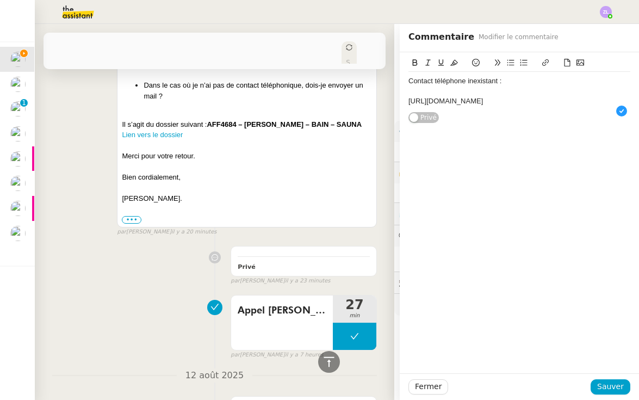
click at [214, 136] on div "Bonjour Armand, bonjour Frank, Je reviens vers vous concernant les appels de re…" at bounding box center [247, 122] width 250 height 205
copy div "Il s’agit du dossier suivant : AFF4684 – PORTAS Cristiano – BAIN – SAUNA Lien v…"
click at [443, 110] on div "Contact téléphone inexistant : https://crm.zoho.eu/crm/org20060519976/tab/Accou…" at bounding box center [520, 91] width 222 height 39
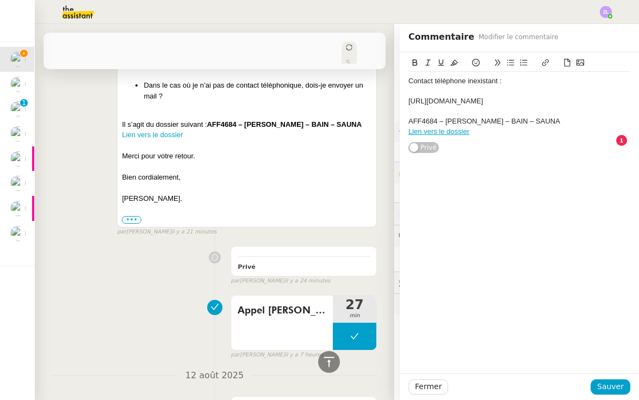
click at [416, 96] on div "https://crm.zoho.eu/crm/org20060519976/tab/Accounts/39937000040889001/" at bounding box center [520, 101] width 222 height 10
click at [410, 95] on div at bounding box center [520, 91] width 222 height 10
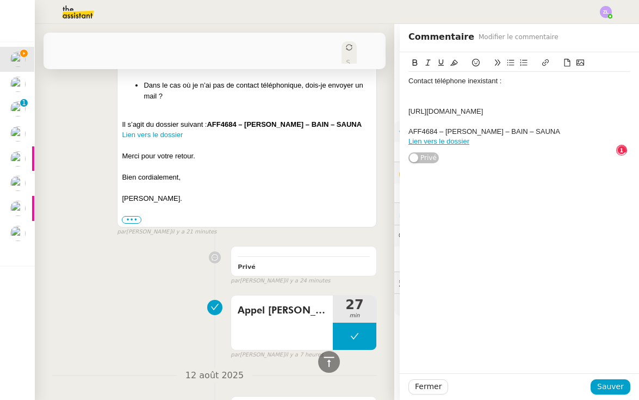
scroll to position [11, 1]
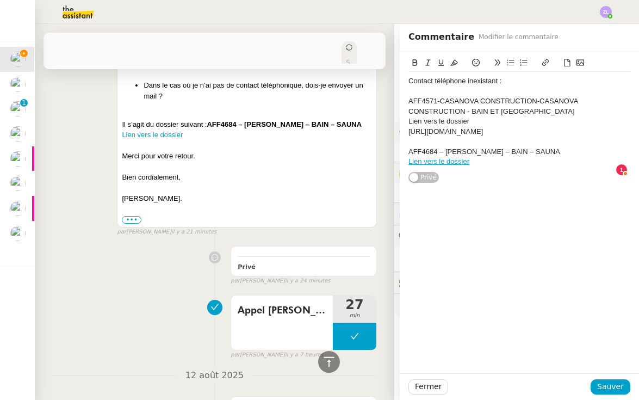
drag, startPoint x: 436, startPoint y: 138, endPoint x: 408, endPoint y: 132, distance: 28.4
click at [408, 132] on div "Contact téléphone inexistant : AFF4571-CASANOVA CONSTRUCTION-CASANOVA CONSTRUCT…" at bounding box center [519, 118] width 239 height 132
copy div "https://crm.zoho.eu/crm/org20060519976/tab/Accounts/39937000040889001/"
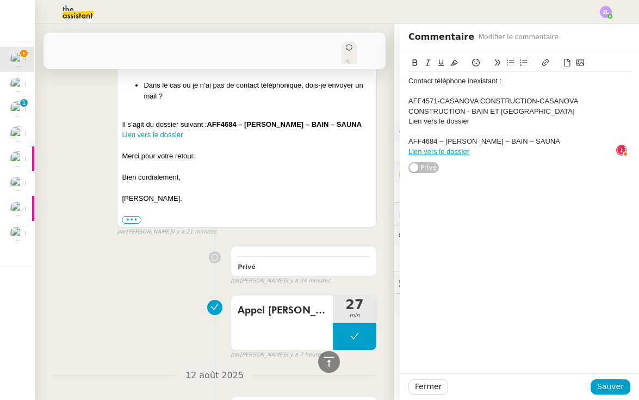
drag, startPoint x: 474, startPoint y: 122, endPoint x: 402, endPoint y: 122, distance: 71.8
click at [402, 122] on div "Contact téléphone inexistant : AFF4571-CASANOVA CONSTRUCTION-CASANOVA CONSTRUCT…" at bounding box center [519, 112] width 239 height 121
click at [547, 61] on icon at bounding box center [546, 63] width 8 height 8
type input "Lien vers le dossier"
paste input "https://crm.zoho.eu/crm/org20060519976/tab/Accounts/39937000040889001/"
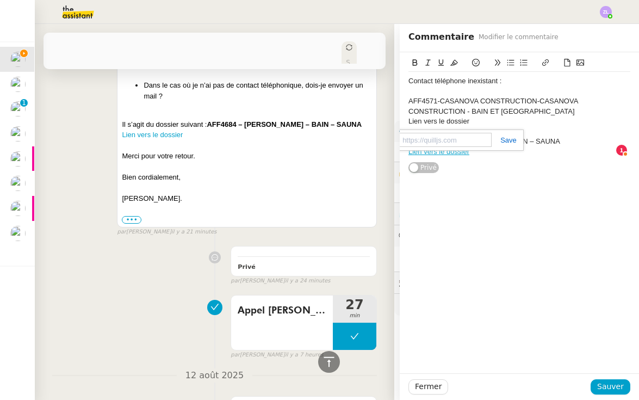
type input "https://crm.zoho.eu/crm/org20060519976/tab/Accounts/39937000040889001/"
click at [555, 127] on div at bounding box center [520, 132] width 222 height 10
click at [618, 383] on span "Sauver" at bounding box center [610, 386] width 27 height 13
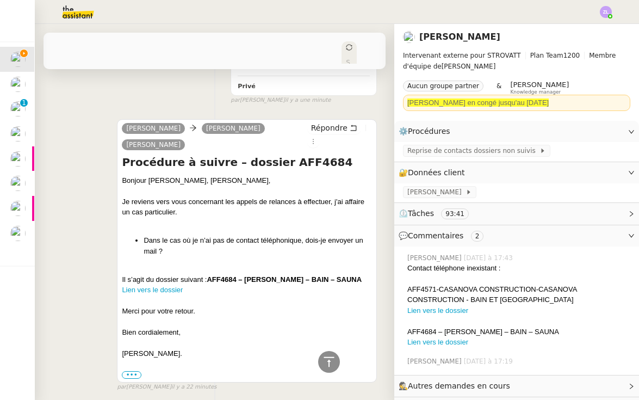
click at [610, 10] on img at bounding box center [606, 12] width 12 height 12
click at [592, 26] on li "Suivi" at bounding box center [576, 30] width 71 height 15
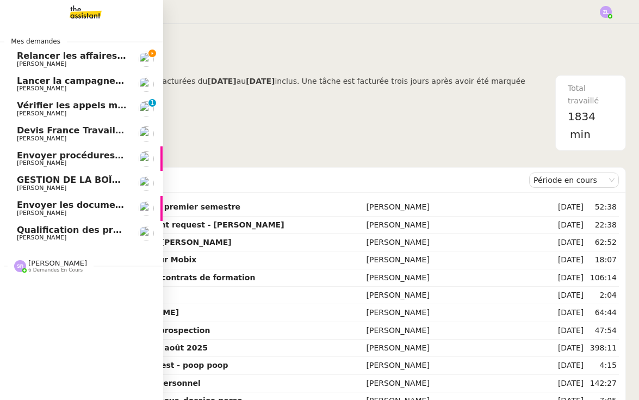
click at [28, 112] on span "[PERSON_NAME]" at bounding box center [41, 113] width 49 height 7
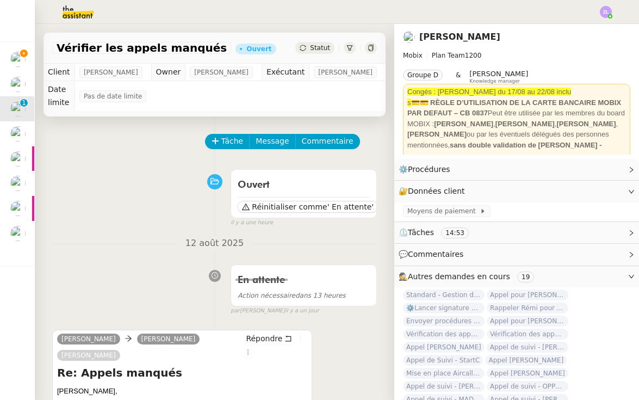
scroll to position [145, 0]
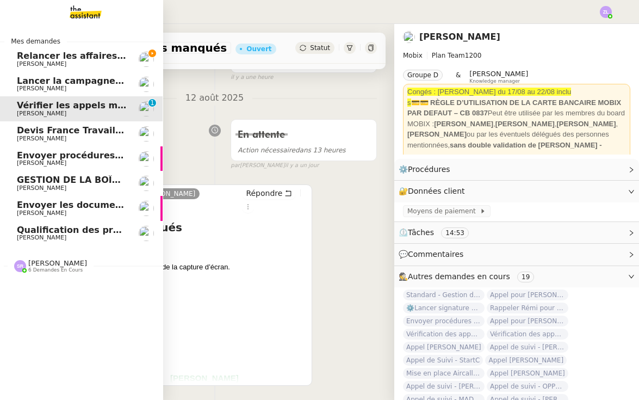
click at [21, 55] on span "Relancer les affaires de [PERSON_NAME]" at bounding box center [117, 56] width 200 height 10
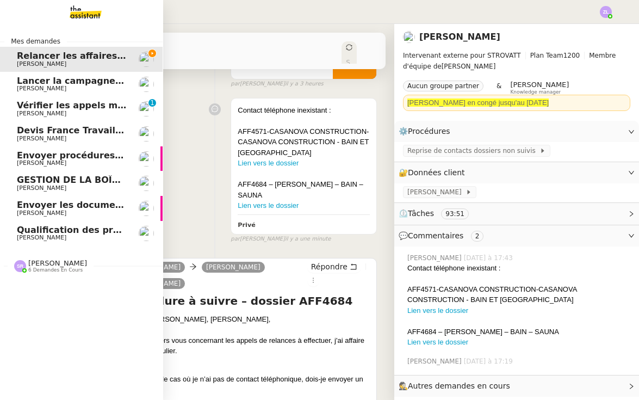
click at [46, 89] on span "[PERSON_NAME]" at bounding box center [41, 88] width 49 height 7
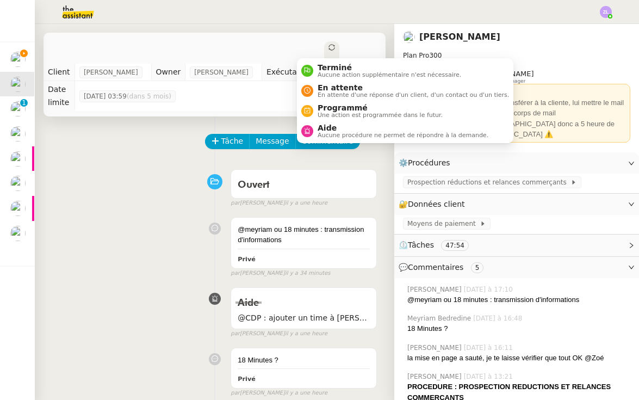
click at [329, 59] on span "Statut" at bounding box center [331, 82] width 4 height 46
click at [332, 94] on span "En attente d'une réponse d'un client, d'un contact ou d'un tiers." at bounding box center [413, 95] width 191 height 6
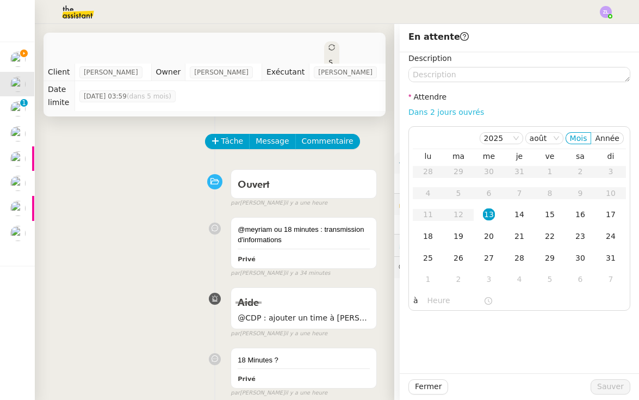
click at [424, 111] on link "Dans 2 jours ouvrés" at bounding box center [447, 112] width 76 height 9
type input "07:00"
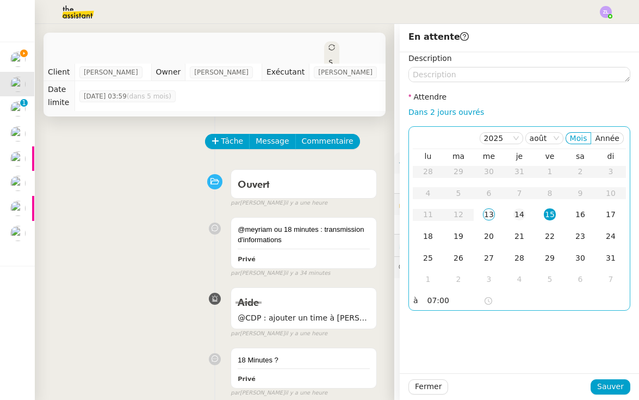
click at [519, 216] on div "14" at bounding box center [519, 214] width 12 height 12
click at [425, 305] on nz-time-picker "07:00" at bounding box center [459, 300] width 73 height 15
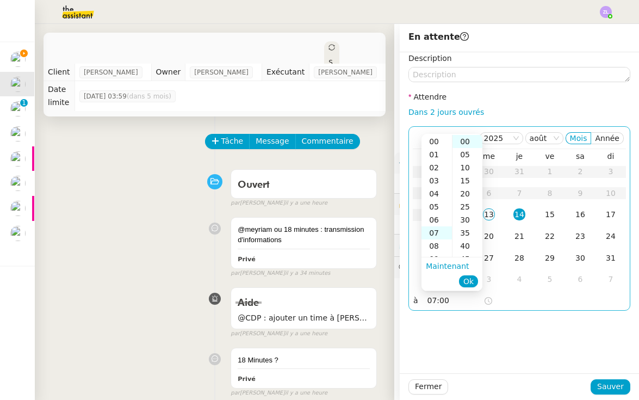
scroll to position [91, 0]
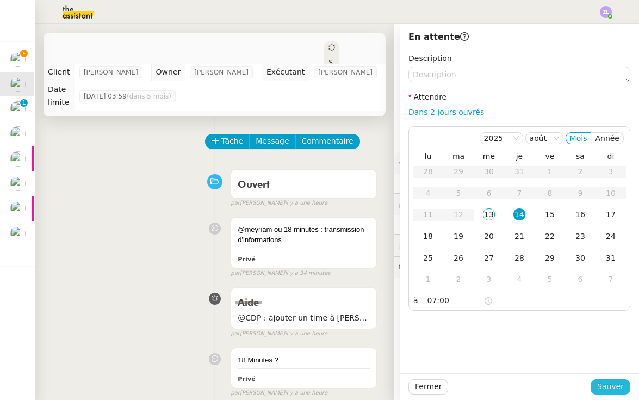
click at [617, 393] on button "Sauver" at bounding box center [611, 386] width 40 height 15
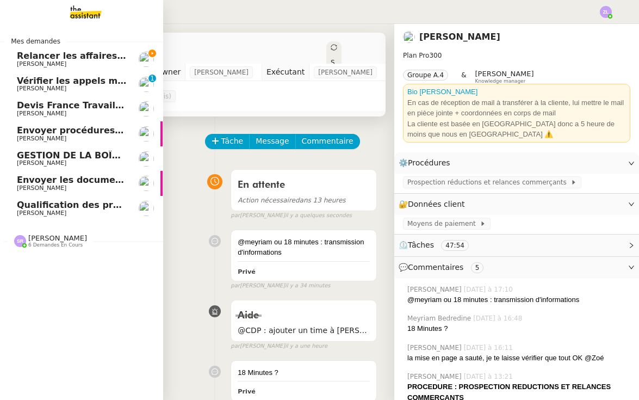
click at [34, 59] on span "Relancer les affaires de [PERSON_NAME]" at bounding box center [117, 56] width 200 height 10
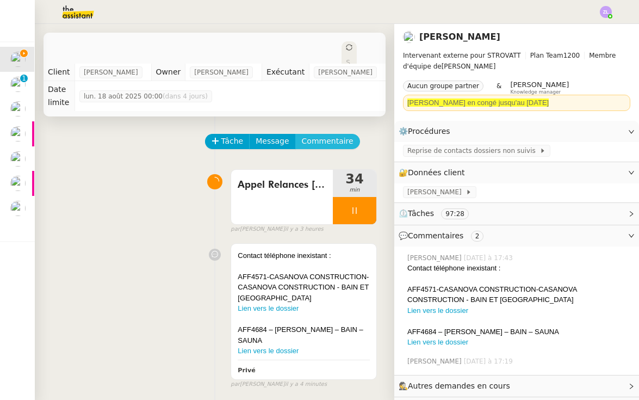
click at [322, 138] on span "Commentaire" at bounding box center [328, 141] width 52 height 13
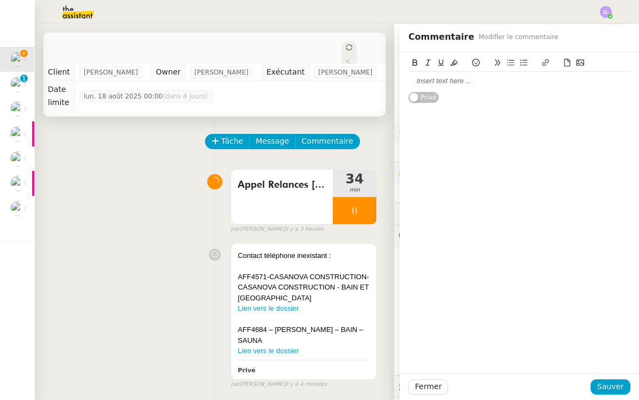
click at [450, 82] on div at bounding box center [520, 81] width 222 height 10
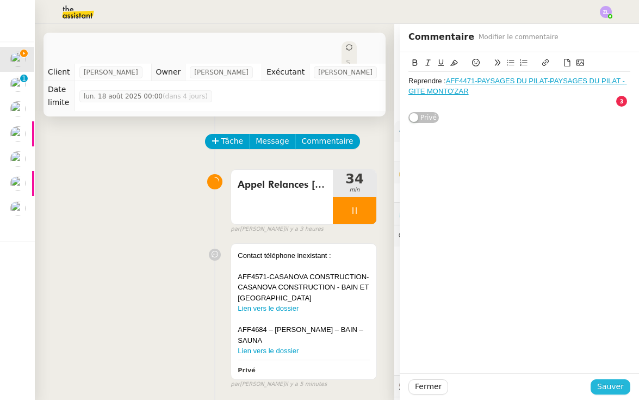
click at [618, 386] on span "Sauver" at bounding box center [610, 386] width 27 height 13
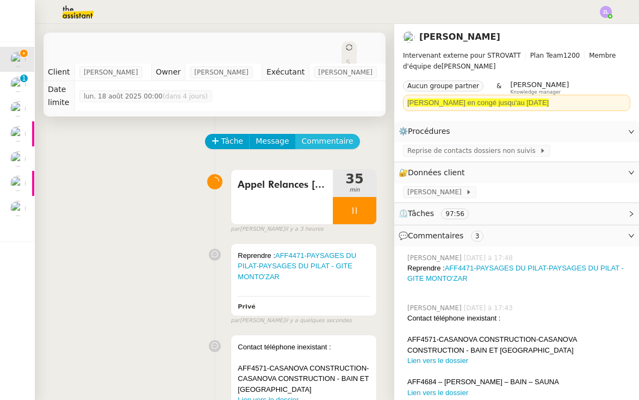
click at [328, 141] on span "Commentaire" at bounding box center [328, 141] width 52 height 13
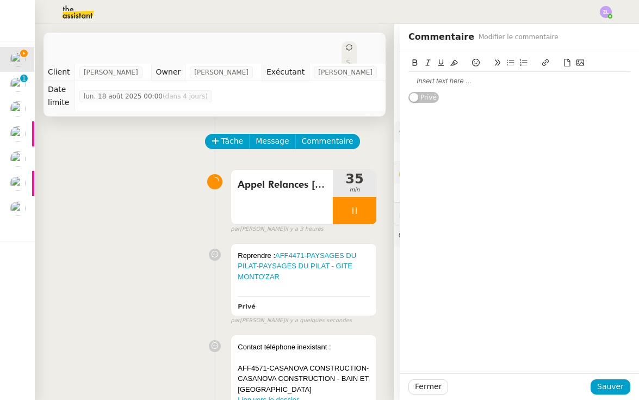
click at [451, 81] on div at bounding box center [520, 81] width 222 height 10
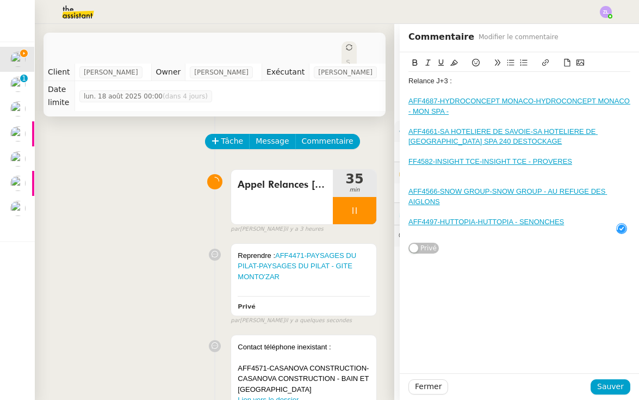
click at [465, 83] on div "Relance J+3 :" at bounding box center [520, 81] width 222 height 10
drag, startPoint x: 481, startPoint y: 80, endPoint x: 401, endPoint y: 79, distance: 79.4
click at [400, 79] on div "Relance J+3 : 18/08 AFF4687-HYDROCONCEPT MONACO-HYDROCONCEPT MONACO - MON SPA -…" at bounding box center [519, 153] width 239 height 202
click at [414, 65] on icon at bounding box center [415, 63] width 8 height 8
click at [456, 63] on icon at bounding box center [454, 63] width 8 height 8
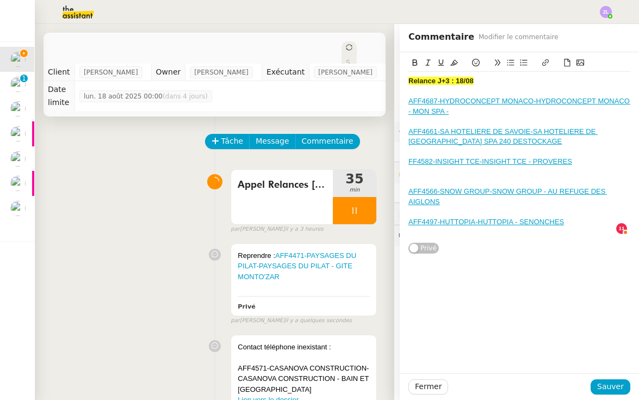
click at [457, 183] on div at bounding box center [520, 182] width 222 height 10
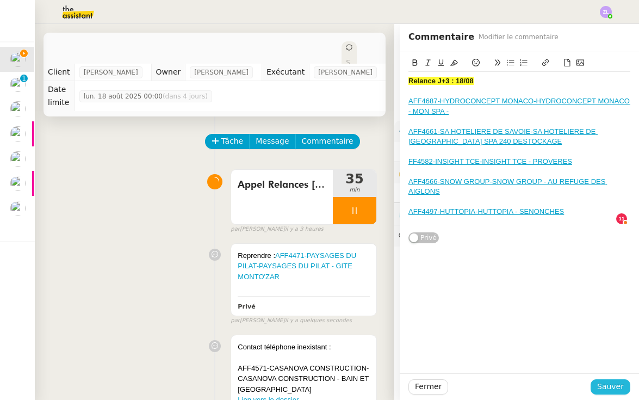
click at [604, 384] on span "Sauver" at bounding box center [610, 386] width 27 height 13
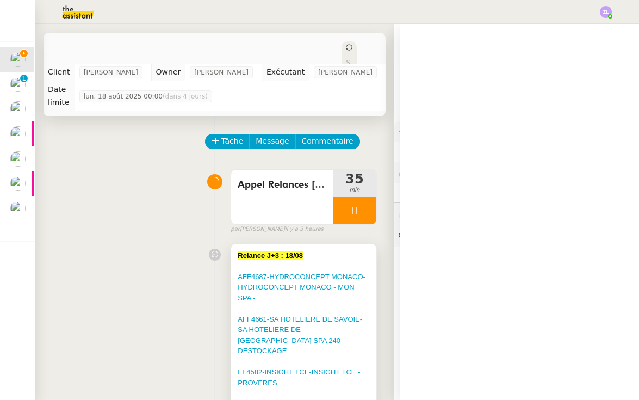
scroll to position [177, 0]
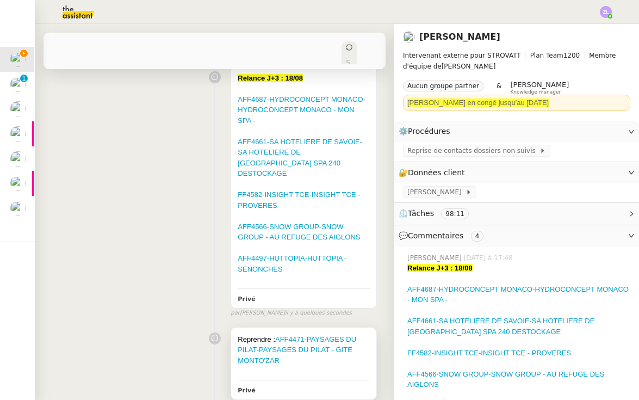
click at [337, 379] on div "Reprendre : AFF4471-PAYSAGES DU PILAT-PAYSAGES DU PILAT - GITE MONTO'ZAR Privé" at bounding box center [303, 363] width 145 height 72
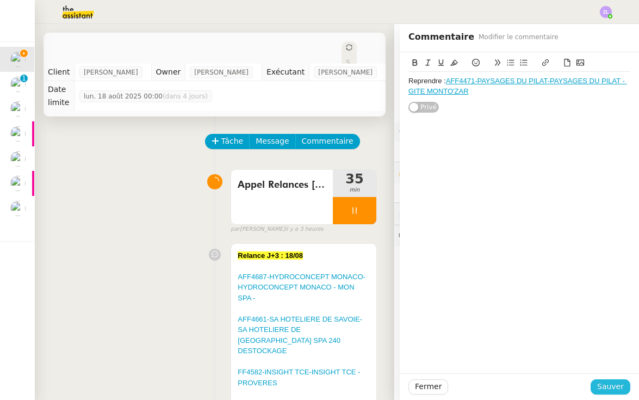
click at [610, 394] on button "Sauver" at bounding box center [611, 386] width 40 height 15
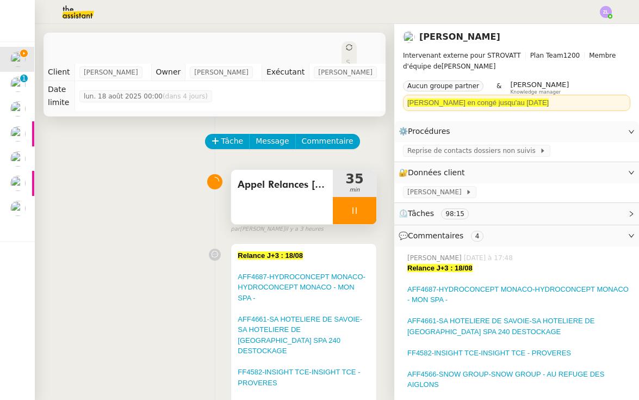
click at [337, 221] on div at bounding box center [355, 210] width 44 height 27
click at [367, 218] on button at bounding box center [366, 210] width 22 height 27
click at [346, 59] on span "Statut" at bounding box center [348, 82] width 4 height 46
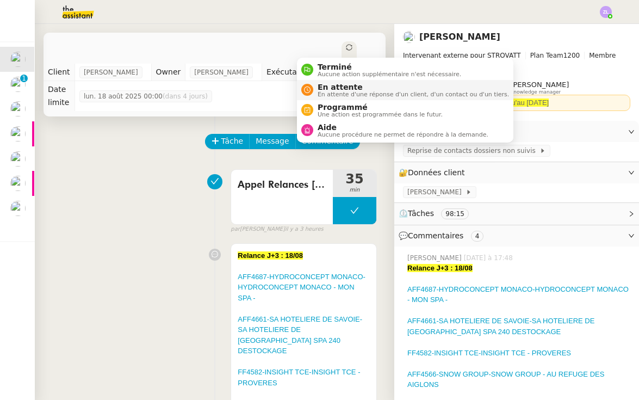
click at [330, 86] on span "En attente" at bounding box center [413, 87] width 191 height 9
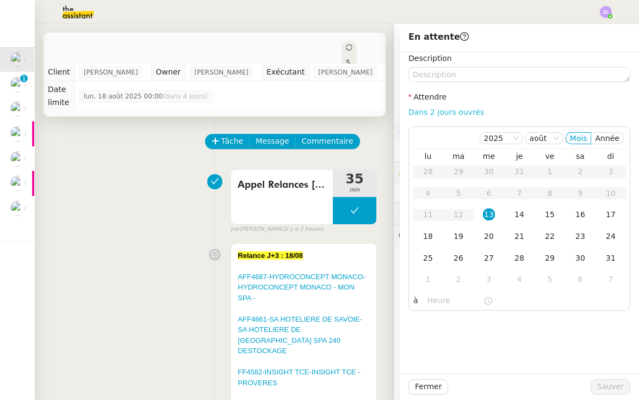
click at [459, 112] on link "Dans 2 jours ouvrés" at bounding box center [447, 112] width 76 height 9
type input "07:00"
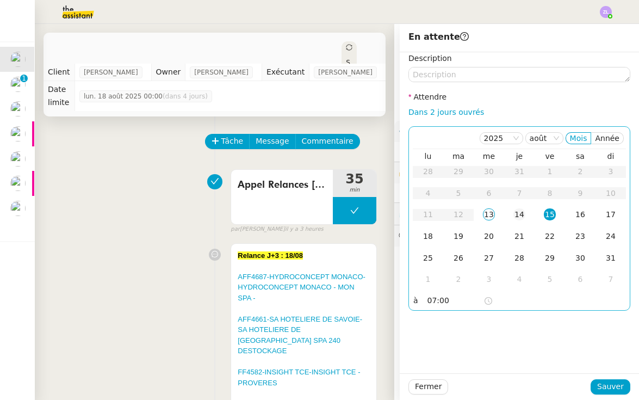
click at [518, 211] on div "14" at bounding box center [519, 214] width 12 height 12
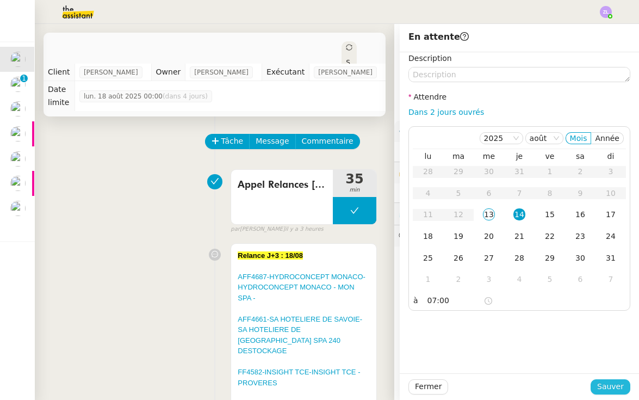
click at [606, 383] on span "Sauver" at bounding box center [610, 386] width 27 height 13
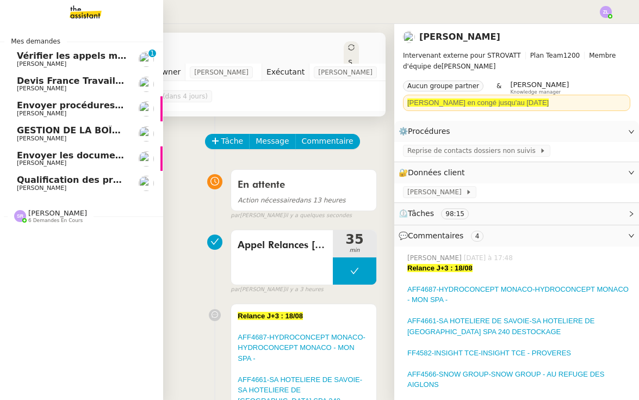
click at [103, 58] on span "Vérifier les appels manqués" at bounding box center [85, 56] width 137 height 10
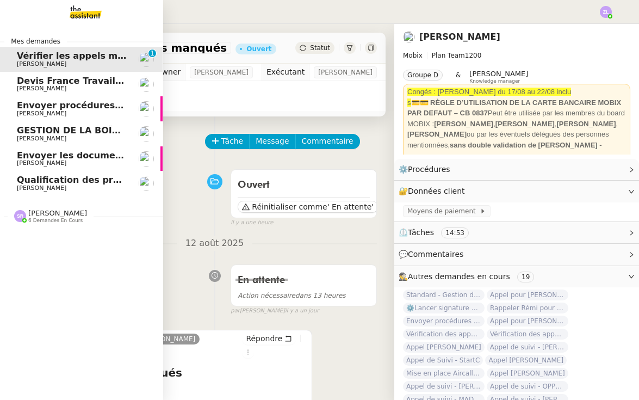
click at [16, 86] on link "Devis France Travail - Mme Talbi Edwige Giron-Fleckinger" at bounding box center [80, 84] width 163 height 25
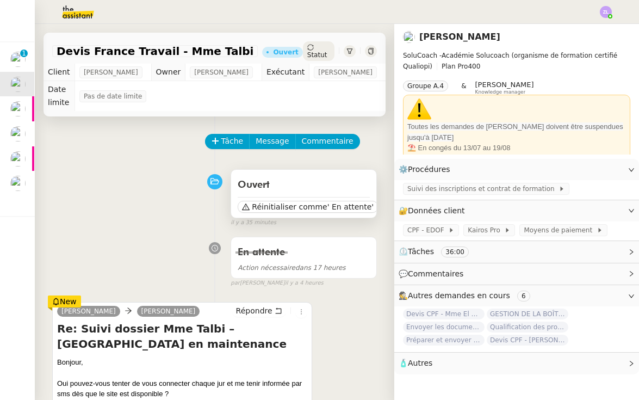
scroll to position [120, 0]
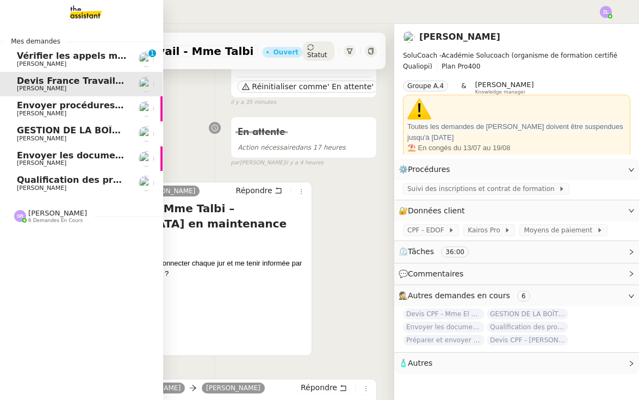
click at [28, 139] on span "[PERSON_NAME]" at bounding box center [41, 138] width 49 height 7
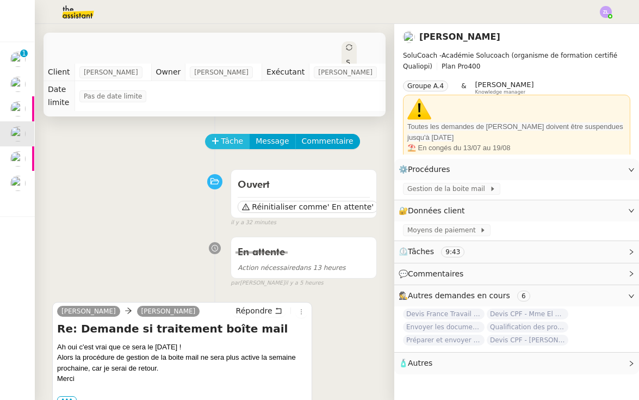
click at [225, 141] on span "Tâche" at bounding box center [232, 141] width 22 height 13
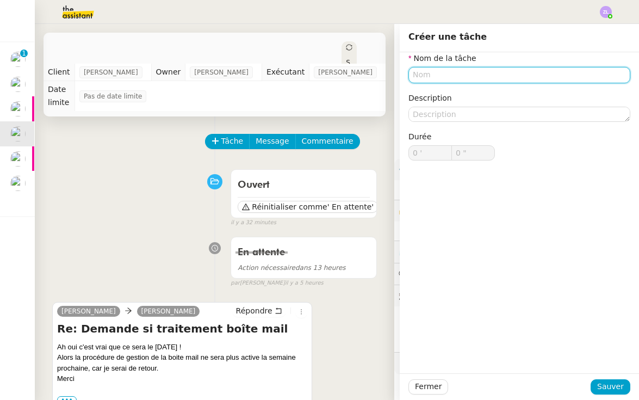
click at [474, 70] on input "text" at bounding box center [520, 75] width 222 height 16
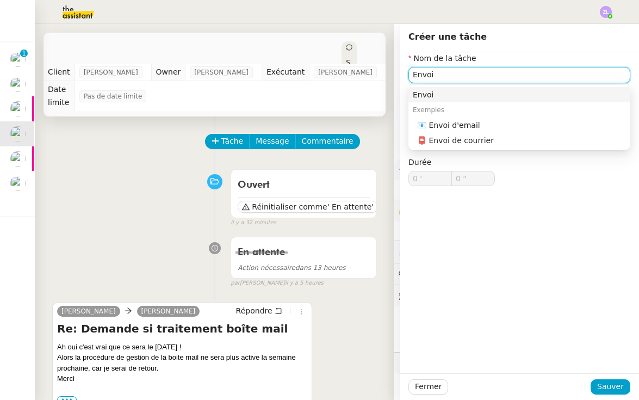
click at [523, 120] on div "📧 Envoi d'email" at bounding box center [521, 125] width 209 height 10
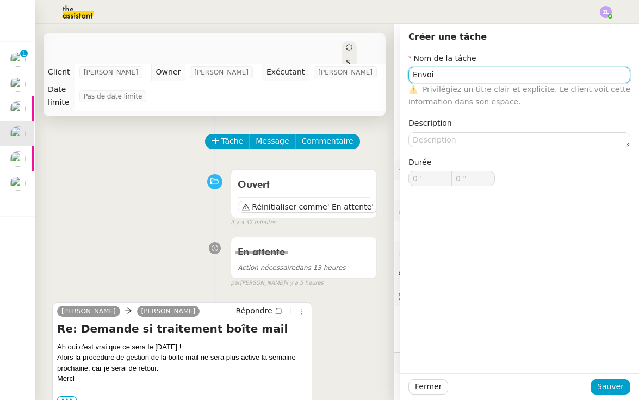
type input "Envoi d'email"
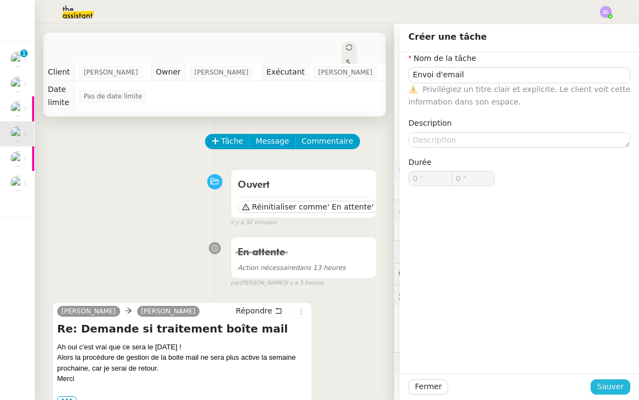
click at [601, 381] on span "Sauver" at bounding box center [610, 386] width 27 height 13
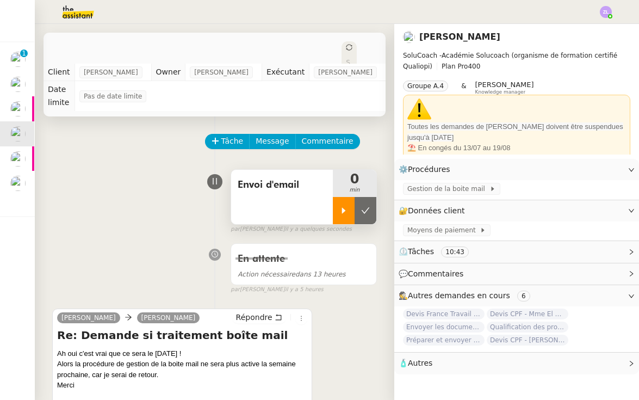
click at [342, 209] on icon at bounding box center [344, 210] width 4 height 6
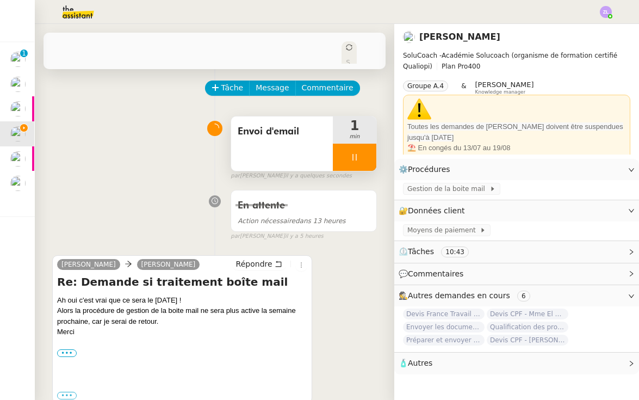
scroll to position [58, 0]
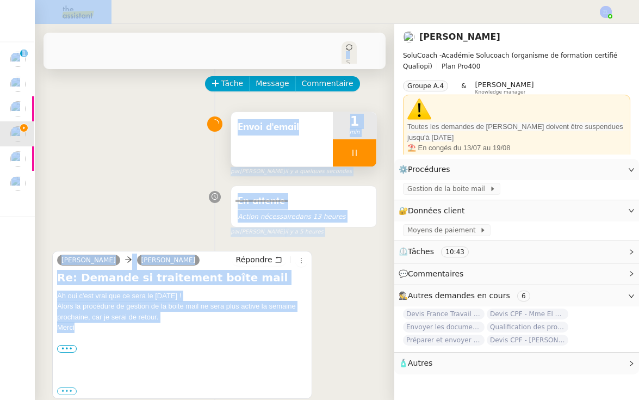
drag, startPoint x: 103, startPoint y: 326, endPoint x: 11, endPoint y: 262, distance: 112.3
click at [11, 262] on nz-layout "Mes demandes Vérifier les appels manqués Florian Parant 0 1 2 3 4 5 6 7 8 9 Dev…" at bounding box center [319, 200] width 639 height 400
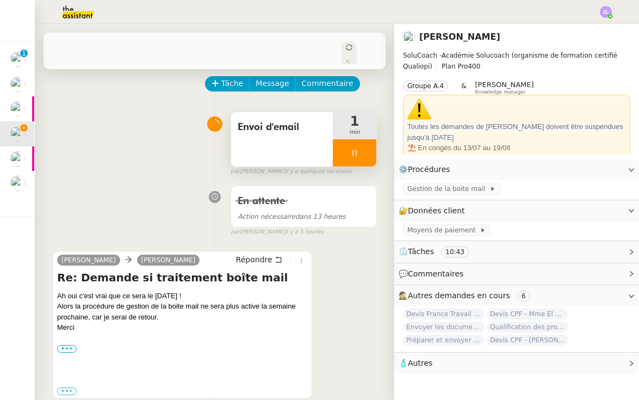
click at [223, 354] on div "Ah oui c'est vrai que ce sera le 15 août ! Alors la procédure de gestion de la …" at bounding box center [182, 327] width 250 height 74
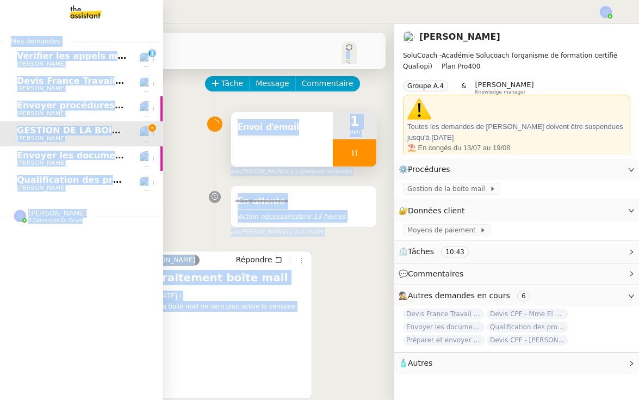
drag, startPoint x: 94, startPoint y: 330, endPoint x: 153, endPoint y: 324, distance: 59.0
click at [153, 324] on nz-layout "Mes demandes Vérifier les appels manqués Florian Parant 0 1 2 3 4 5 6 7 8 9 Dev…" at bounding box center [319, 200] width 639 height 400
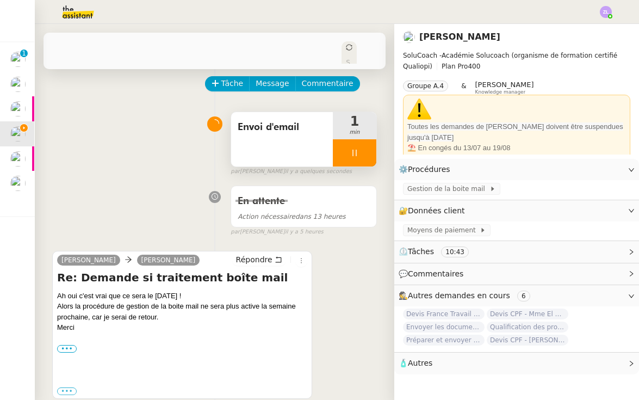
click at [262, 382] on div "Ah oui c'est vrai que ce sera le 15 août ! Alors la procédure de gestion de la …" at bounding box center [182, 343] width 250 height 106
click at [250, 262] on span "Répondre" at bounding box center [254, 259] width 36 height 11
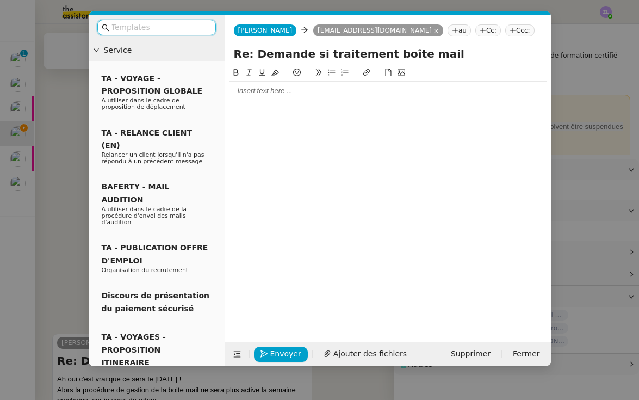
click at [236, 53] on input "Re: Demande si traitement boîte mail" at bounding box center [388, 54] width 308 height 16
paste input "Clôture de la"
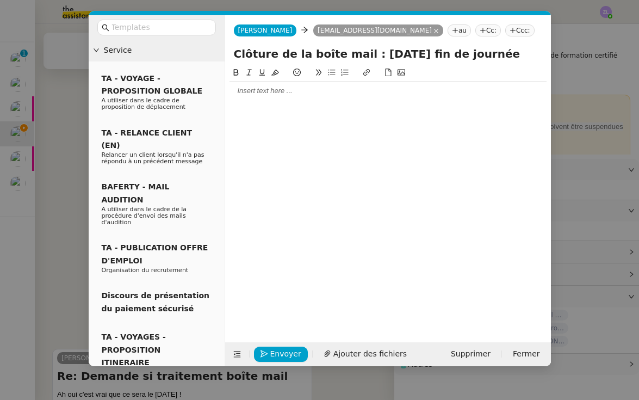
type input "Clôture de la boîte mail : jeudi 14/08 fin de journée"
click at [254, 95] on div at bounding box center [388, 91] width 317 height 10
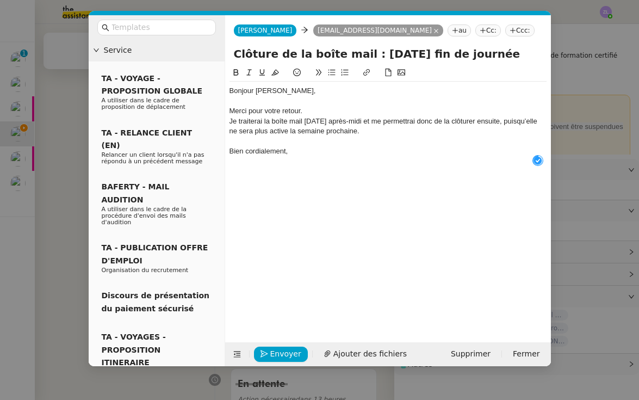
click at [315, 108] on div "Merci pour votre retour." at bounding box center [388, 111] width 317 height 10
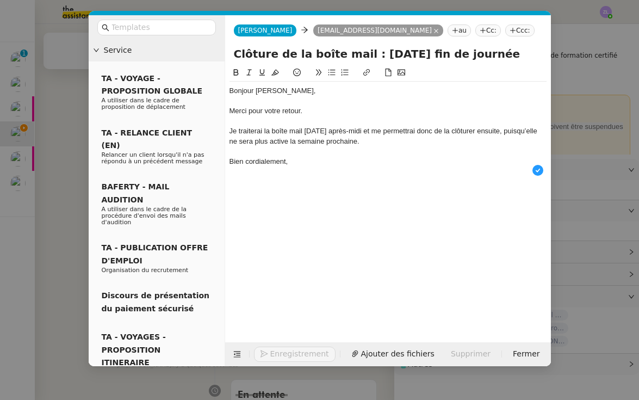
click at [349, 163] on div "Bien cordialement," at bounding box center [388, 162] width 317 height 10
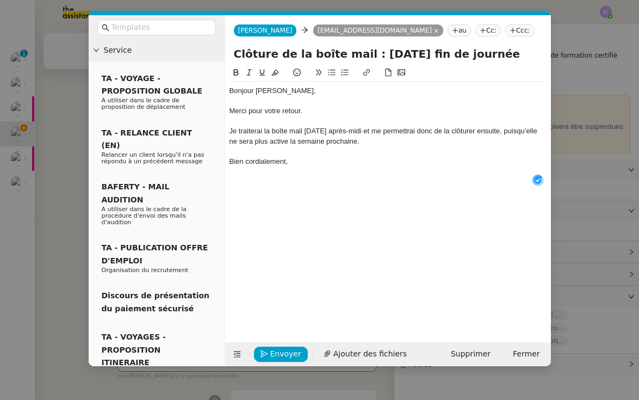
click at [373, 139] on div "Je traiterai la boîte mail demain après-midi et me permettrai donc de la clôtur…" at bounding box center [388, 136] width 317 height 20
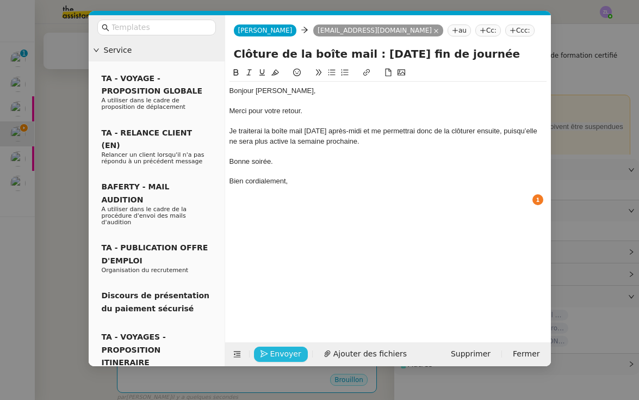
click at [280, 355] on span "Envoyer" at bounding box center [285, 354] width 31 height 13
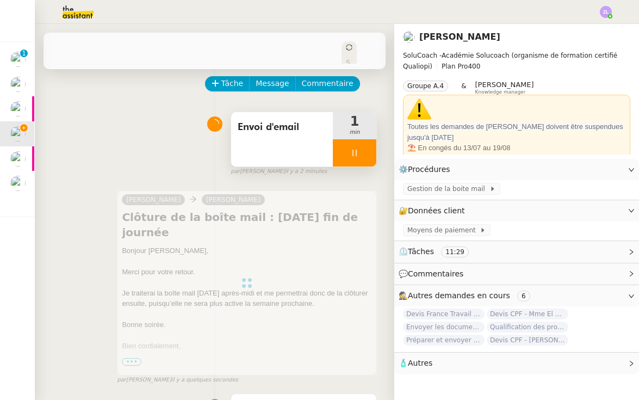
click at [344, 146] on div at bounding box center [355, 152] width 44 height 27
click at [360, 151] on button at bounding box center [366, 152] width 22 height 27
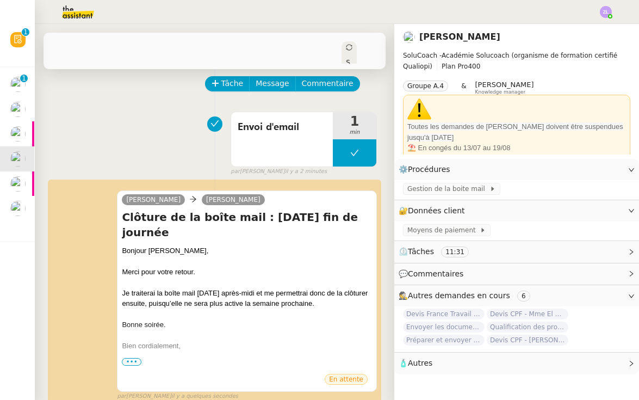
click at [346, 46] on icon at bounding box center [349, 47] width 7 height 7
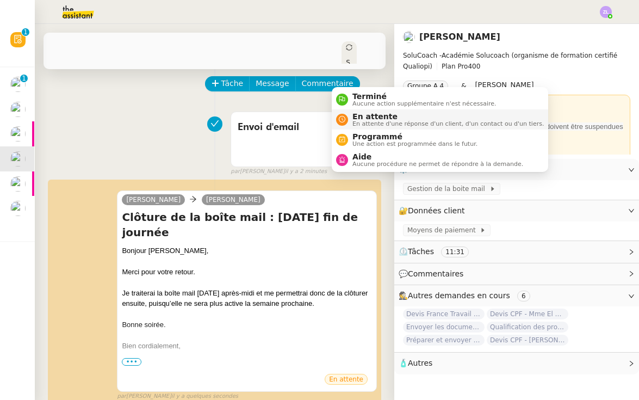
click at [354, 114] on span "En attente" at bounding box center [447, 116] width 191 height 9
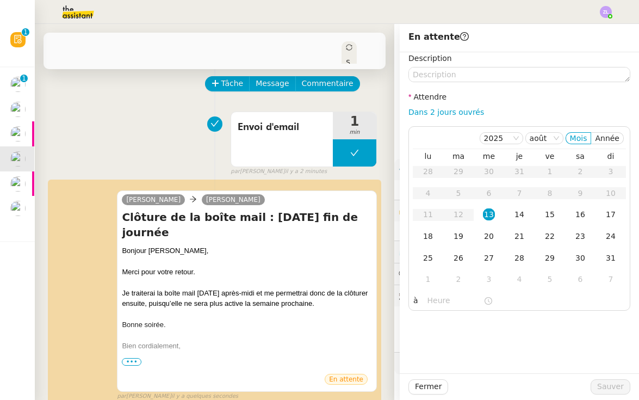
click at [453, 117] on div "Dans 2 jours ouvrés" at bounding box center [520, 112] width 222 height 13
click at [457, 108] on link "Dans 2 jours ouvrés" at bounding box center [447, 112] width 76 height 9
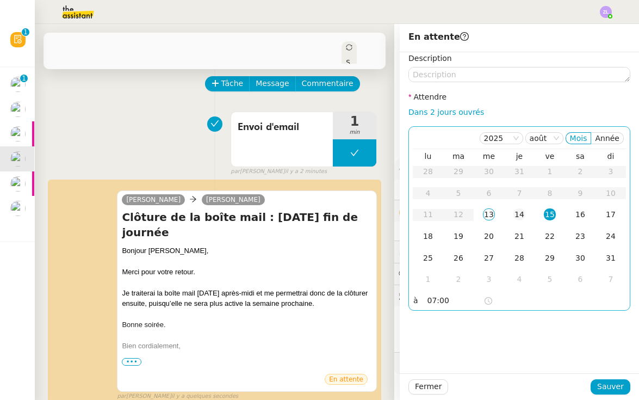
click at [527, 218] on td "14" at bounding box center [519, 215] width 30 height 22
click at [435, 301] on input "07:00" at bounding box center [456, 300] width 56 height 13
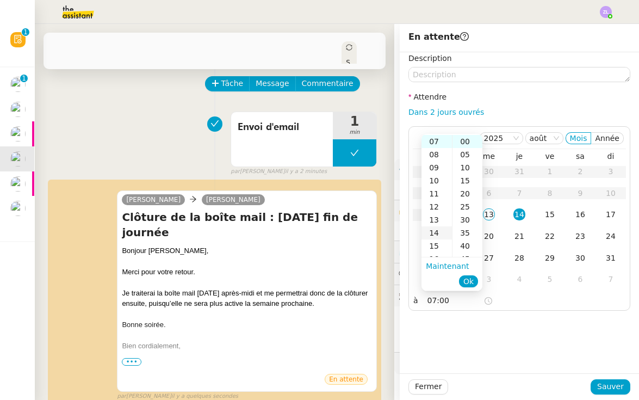
click at [438, 233] on div "14" at bounding box center [437, 232] width 30 height 13
type input "14:00"
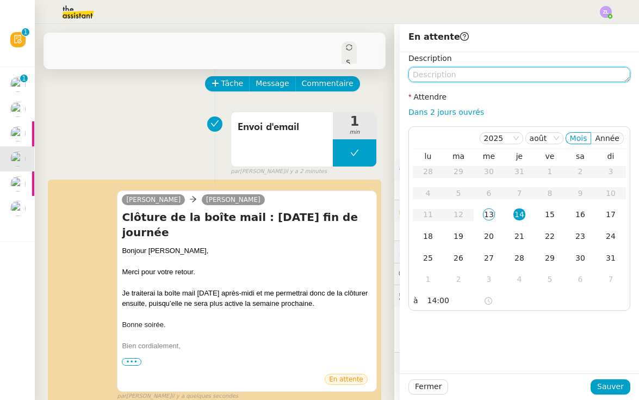
click at [430, 79] on textarea at bounding box center [520, 74] width 222 height 15
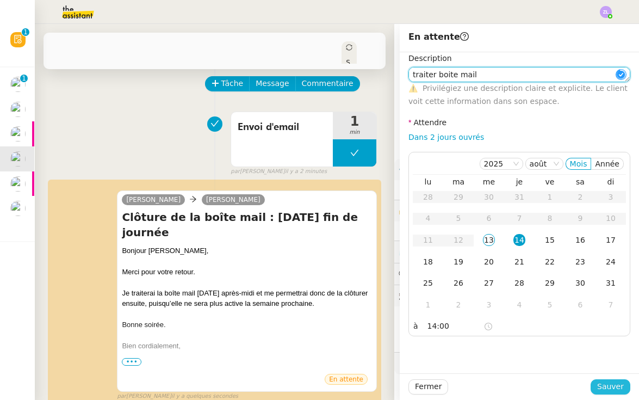
type textarea "traiter boite mail"
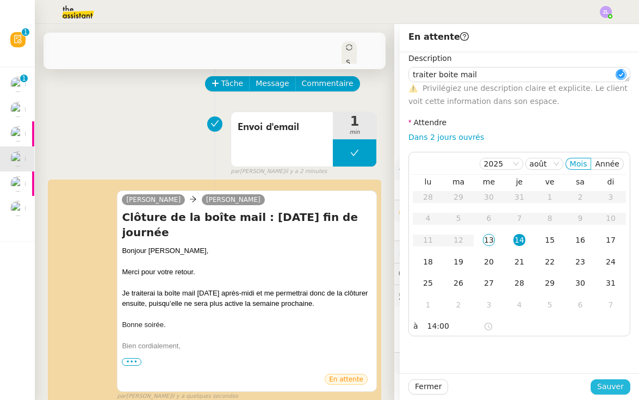
click at [612, 390] on span "Sauver" at bounding box center [610, 386] width 27 height 13
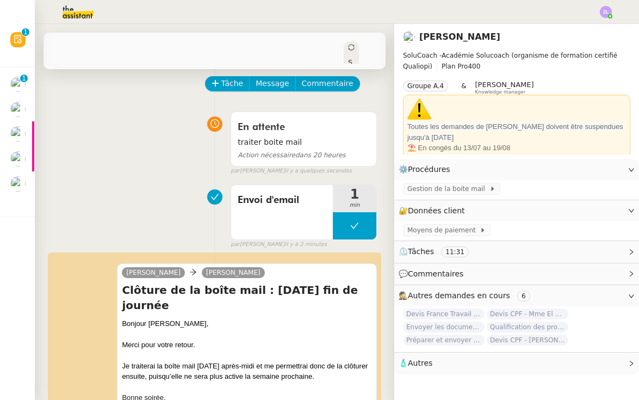
click at [33, 154] on div at bounding box center [33, 158] width 2 height 25
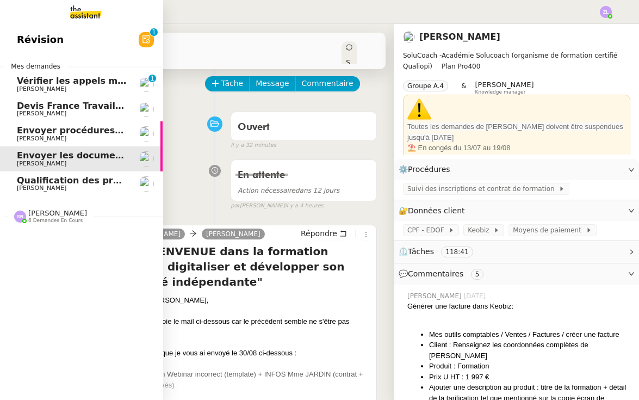
click at [23, 160] on span "[PERSON_NAME]" at bounding box center [41, 163] width 49 height 7
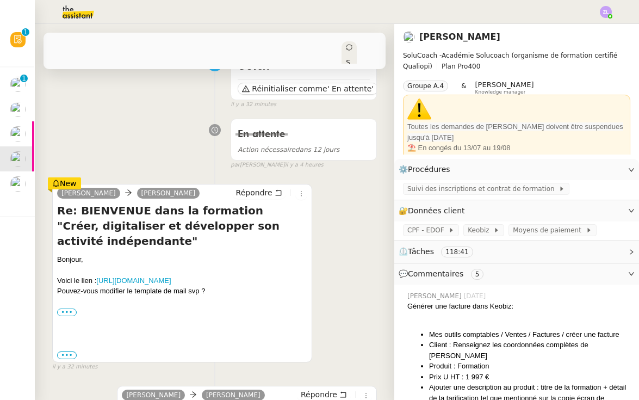
scroll to position [166, 0]
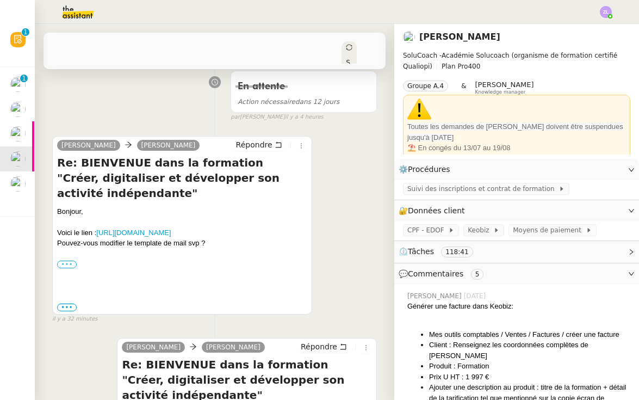
click at [67, 268] on label "•••" at bounding box center [67, 265] width 20 height 8
click at [0, 0] on input "•••" at bounding box center [0, 0] width 0 height 0
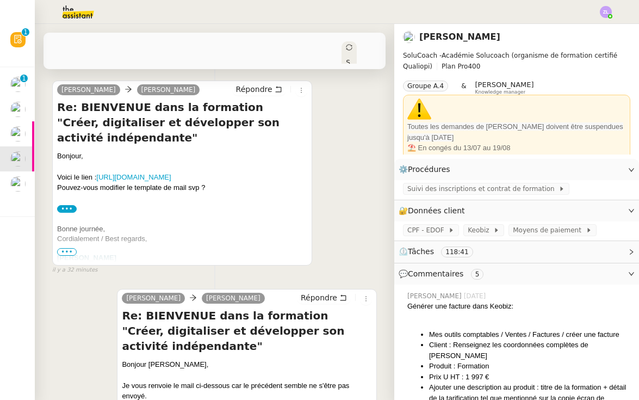
scroll to position [159, 0]
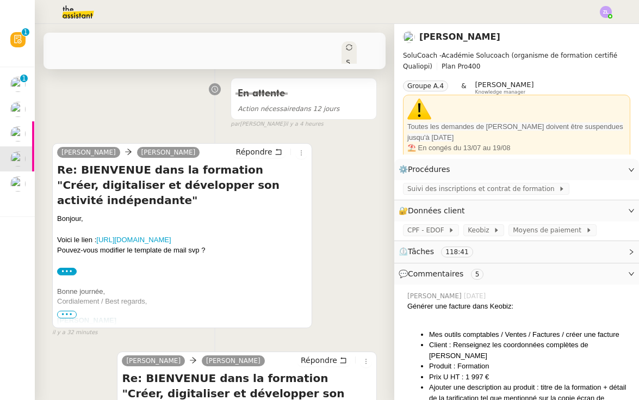
click at [71, 313] on span "•••" at bounding box center [67, 315] width 20 height 8
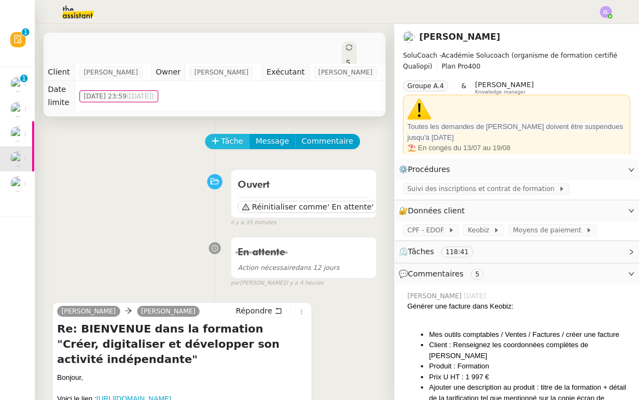
scroll to position [0, 0]
click at [222, 140] on span "Tâche" at bounding box center [232, 141] width 22 height 13
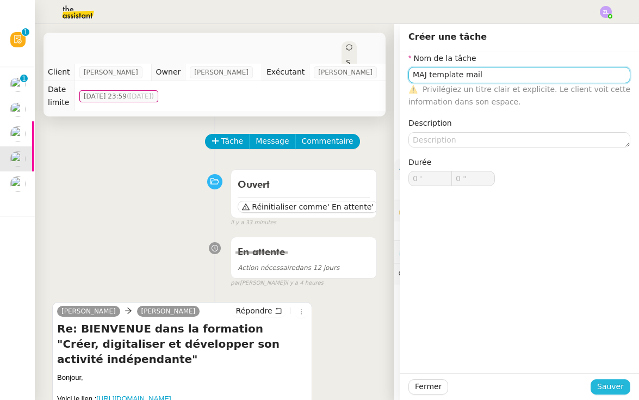
type input "MAJ template mail"
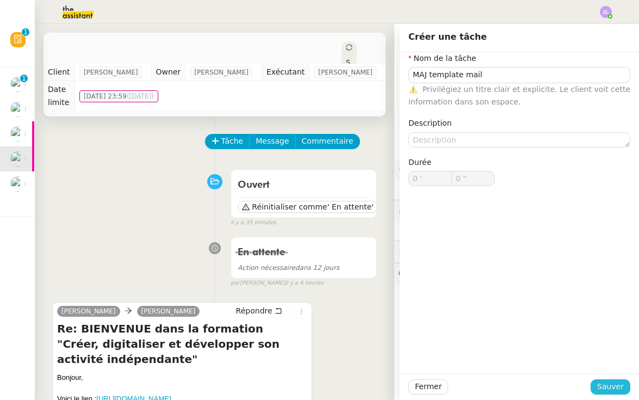
click at [606, 386] on span "Sauver" at bounding box center [610, 386] width 27 height 13
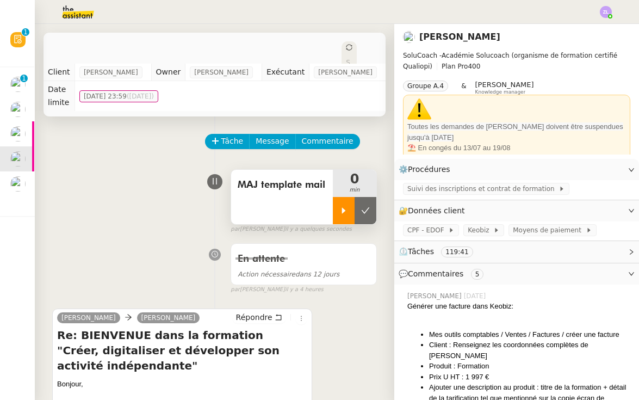
click at [333, 213] on div at bounding box center [344, 210] width 22 height 27
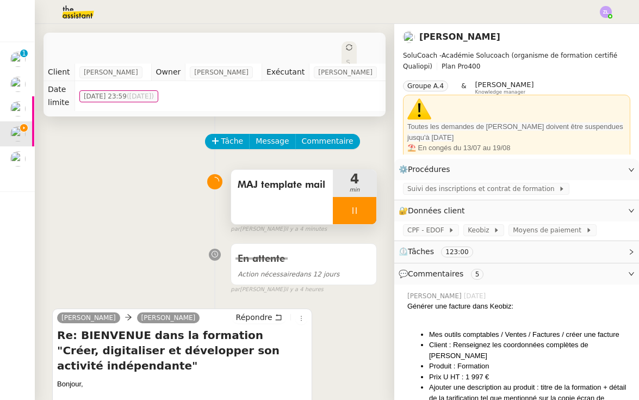
click at [352, 215] on div at bounding box center [355, 210] width 44 height 27
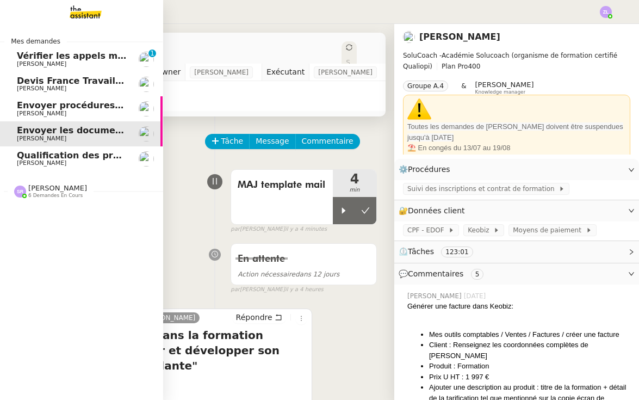
click at [36, 189] on span "[PERSON_NAME]" at bounding box center [57, 188] width 59 height 8
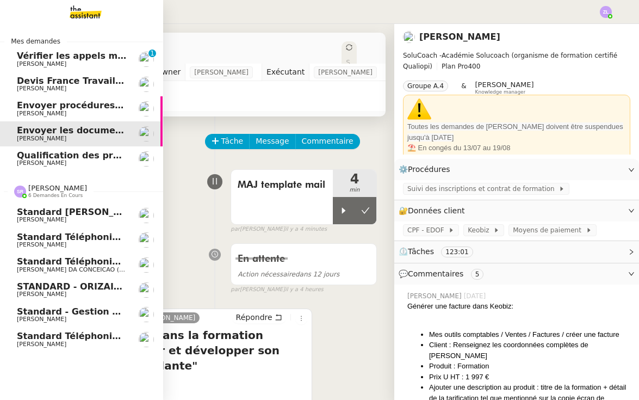
click at [84, 253] on link "Standard téléphonique Charles DA CONCEICAO (thermisure)" at bounding box center [80, 264] width 163 height 25
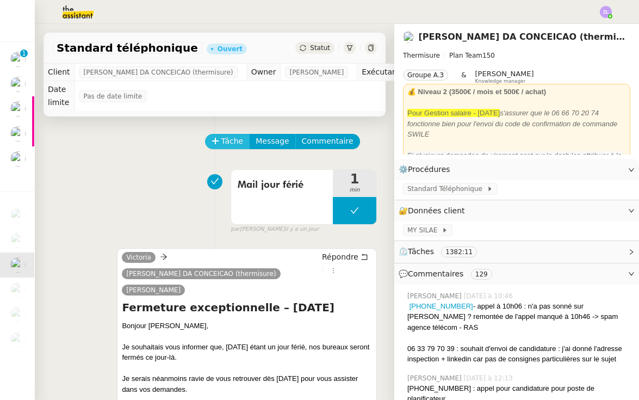
click at [225, 148] on button "Tâche" at bounding box center [227, 141] width 45 height 15
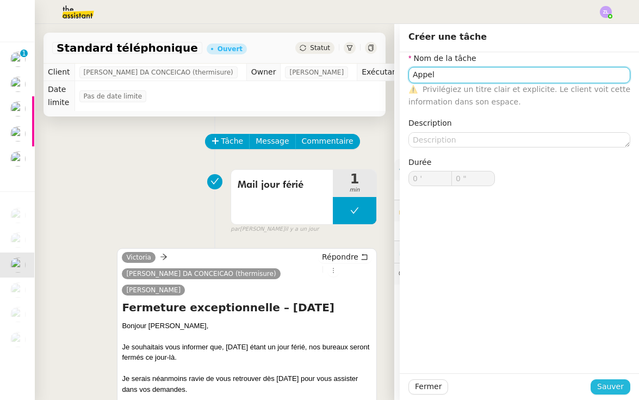
type input "Appel"
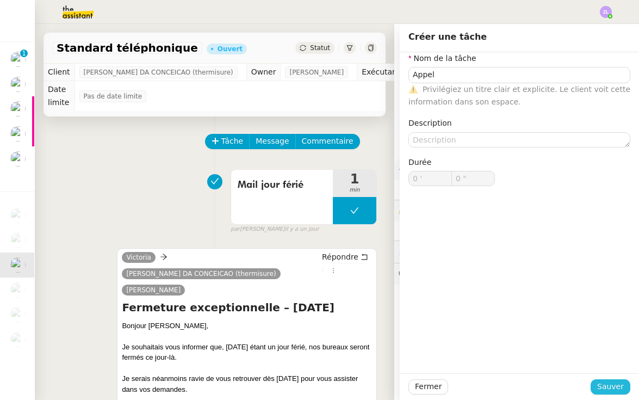
click at [613, 387] on span "Sauver" at bounding box center [610, 386] width 27 height 13
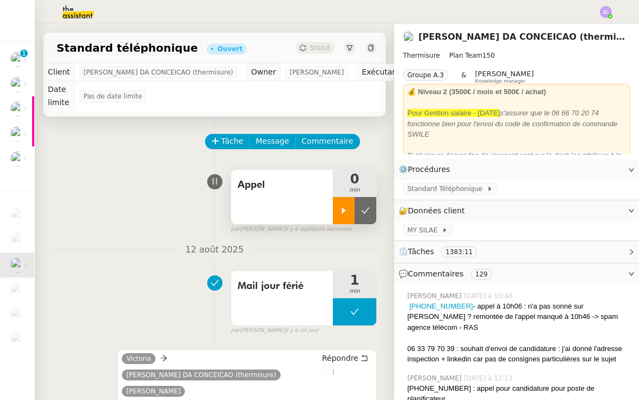
click at [337, 202] on div at bounding box center [344, 210] width 22 height 27
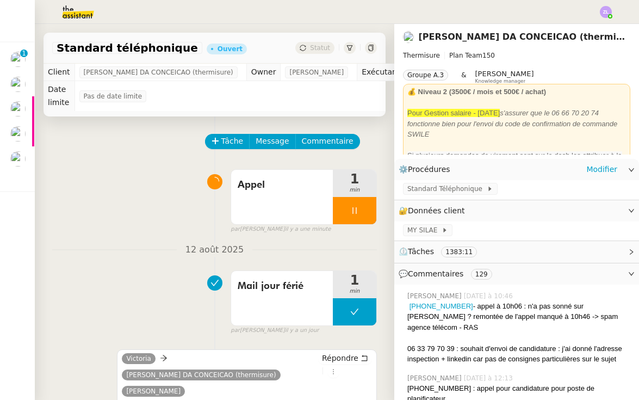
click at [472, 195] on div "Standard Téléphonique" at bounding box center [516, 189] width 245 height 19
click at [468, 192] on span "Standard Téléphonique" at bounding box center [446, 188] width 79 height 11
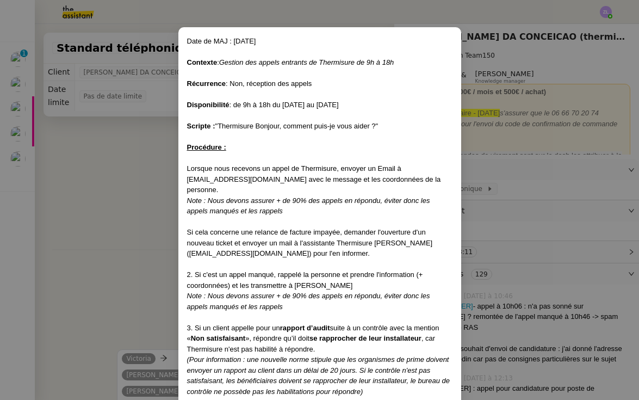
scroll to position [26, 0]
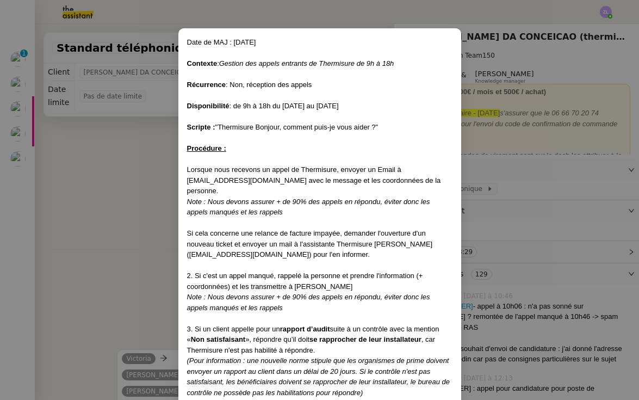
click at [128, 202] on nz-modal-container "Date de MAJ : 16/07/25 Contexte : Gestion des appels entrants de Thermisure de …" at bounding box center [319, 200] width 639 height 400
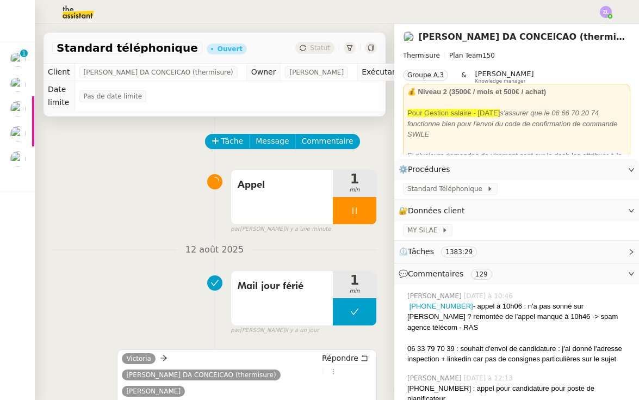
scroll to position [23, 0]
click at [313, 140] on span "Commentaire" at bounding box center [328, 141] width 52 height 13
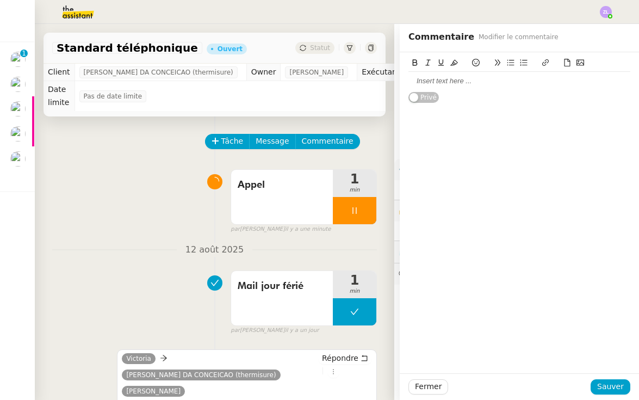
click at [420, 83] on div at bounding box center [520, 81] width 222 height 10
drag, startPoint x: 471, startPoint y: 91, endPoint x: 393, endPoint y: 72, distance: 80.0
click at [392, 72] on app-ticket "Standard téléphonique Ouvert Statut Client Charles DA CONCEICAO (thermisure) Ow…" at bounding box center [337, 212] width 604 height 376
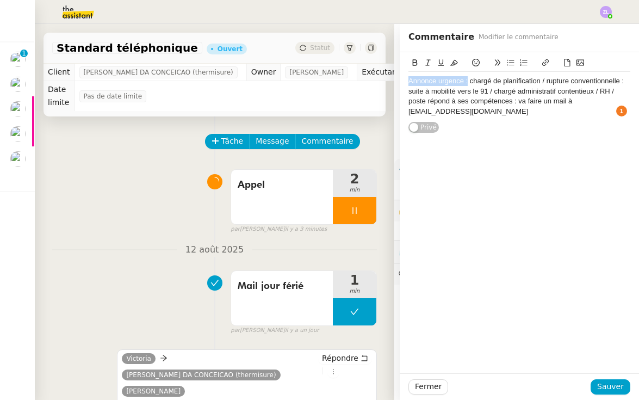
drag, startPoint x: 468, startPoint y: 82, endPoint x: 388, endPoint y: 79, distance: 80.0
click at [388, 79] on app-ticket "Standard téléphonique Ouvert Statut Client Charles DA CONCEICAO (thermisure) Ow…" at bounding box center [337, 212] width 604 height 376
click at [411, 66] on button at bounding box center [415, 63] width 13 height 13
click at [456, 65] on icon at bounding box center [454, 63] width 8 height 6
click at [460, 81] on strong "Annonce urgence :" at bounding box center [441, 81] width 64 height 8
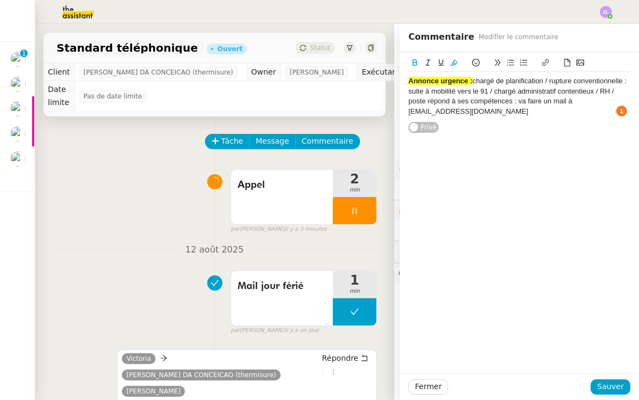
click at [470, 82] on strong "Annonce urgence :" at bounding box center [441, 81] width 64 height 8
click at [605, 392] on span "Sauver" at bounding box center [610, 386] width 27 height 13
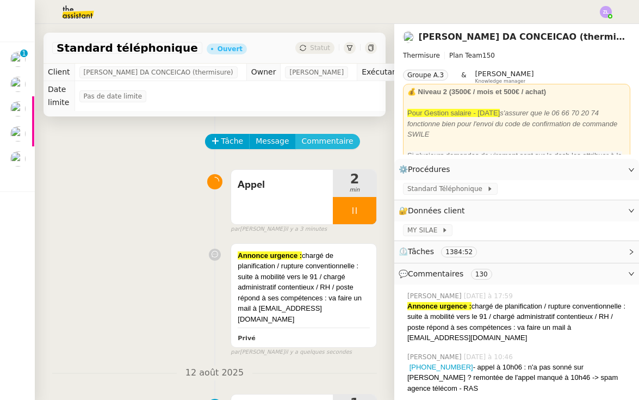
click at [326, 137] on span "Commentaire" at bounding box center [328, 141] width 52 height 13
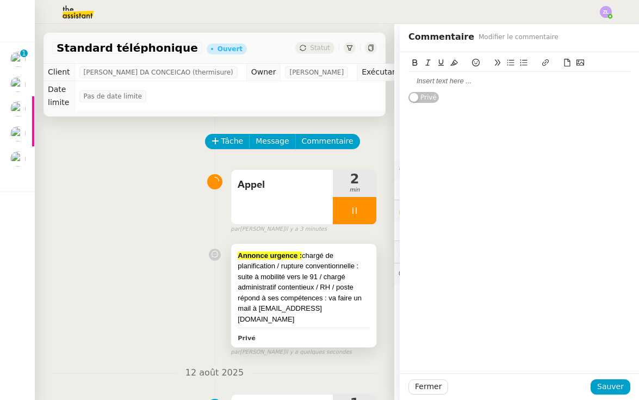
click at [315, 293] on div "Annonce urgence : chargé de planification / rupture conventionnelle : suite à m…" at bounding box center [304, 287] width 132 height 75
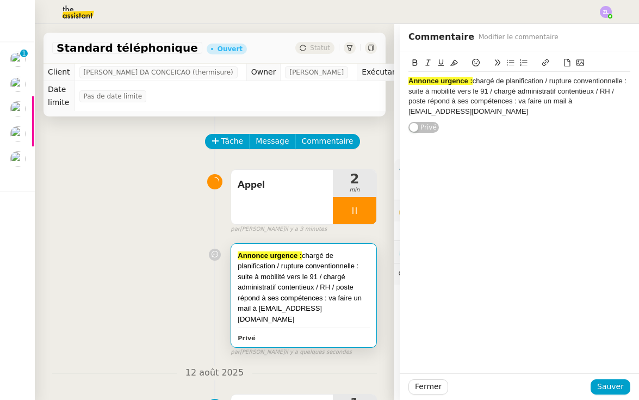
click at [506, 113] on div "Annonce urgence : chargé de planification / rupture conventionnelle : suite à m…" at bounding box center [520, 96] width 222 height 40
click at [474, 82] on div "Annonce urgence : chargé de planification / rupture conventionnelle : suite à m…" at bounding box center [520, 96] width 222 height 40
click at [605, 389] on span "Sauver" at bounding box center [610, 386] width 27 height 13
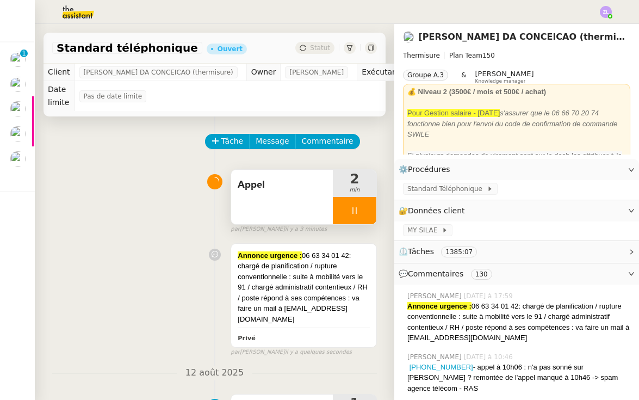
click at [344, 212] on div at bounding box center [355, 210] width 44 height 27
click at [346, 209] on div at bounding box center [344, 210] width 22 height 27
drag, startPoint x: 366, startPoint y: 212, endPoint x: 291, endPoint y: 207, distance: 75.2
click at [366, 212] on icon at bounding box center [365, 210] width 9 height 9
click at [341, 212] on div at bounding box center [355, 210] width 44 height 27
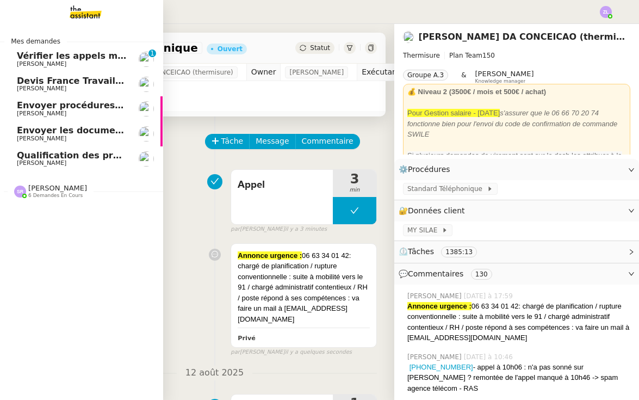
click at [16, 159] on link "Qualification des prospects entrants pour Solucoach- 29 avril 2025 Edwige Giron…" at bounding box center [80, 158] width 163 height 25
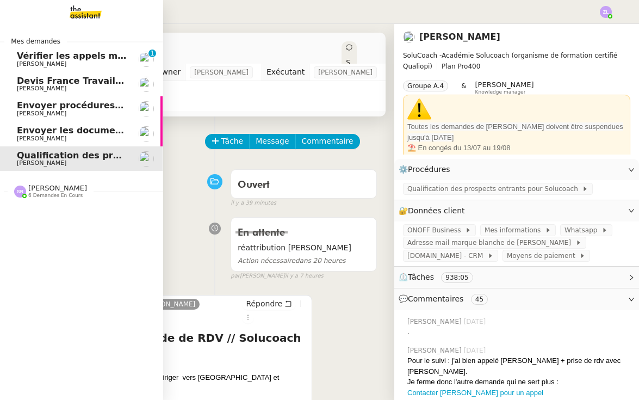
click at [106, 128] on span "Envoyer les documents requis pour la formation" at bounding box center [135, 130] width 237 height 10
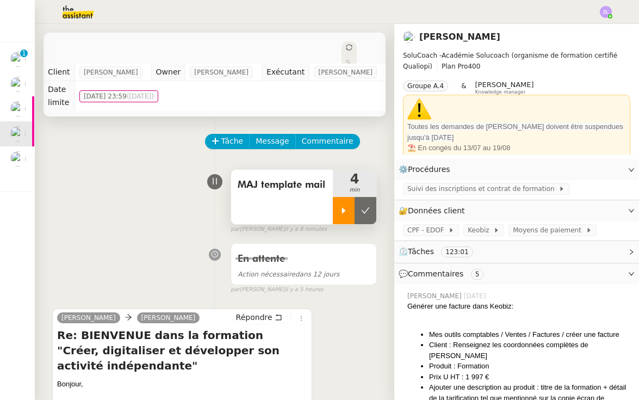
click at [344, 203] on div at bounding box center [344, 210] width 22 height 27
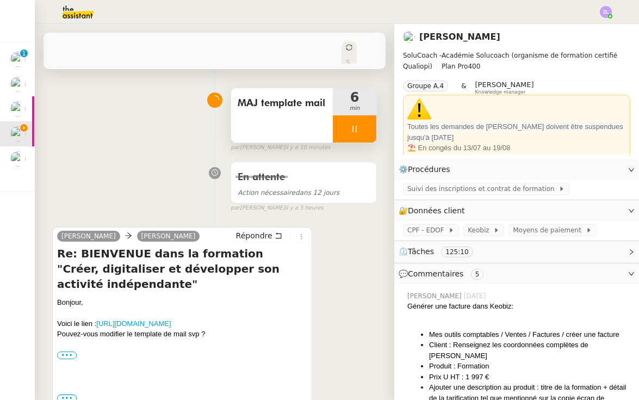
click at [362, 128] on div at bounding box center [355, 128] width 44 height 27
click at [374, 130] on button at bounding box center [366, 128] width 22 height 27
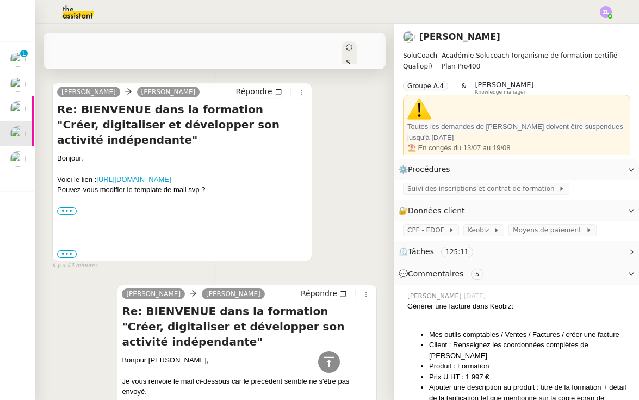
scroll to position [138, 0]
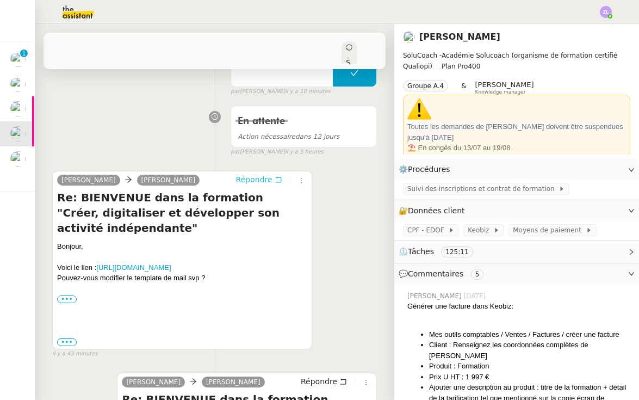
click at [258, 175] on span "Répondre" at bounding box center [254, 179] width 36 height 11
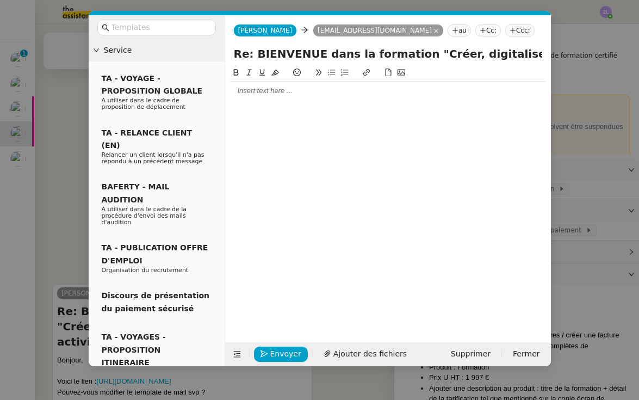
click at [245, 86] on div at bounding box center [388, 91] width 317 height 18
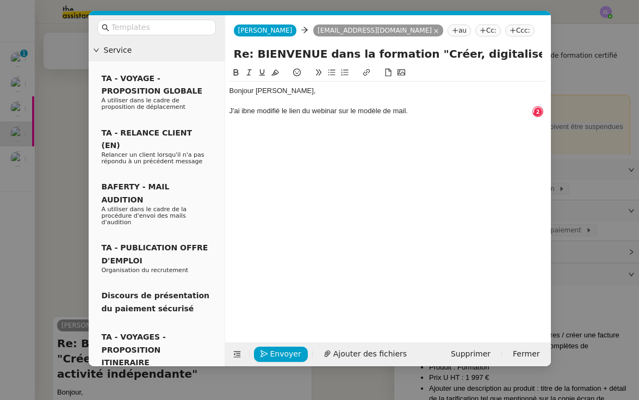
click at [257, 111] on div "J'ai ibne modifié le lien du webinar sur le modèle de mail." at bounding box center [388, 111] width 317 height 10
click at [423, 109] on div "J'ai bien modifié le lien du webinar sur le modèle de mail." at bounding box center [388, 111] width 317 height 10
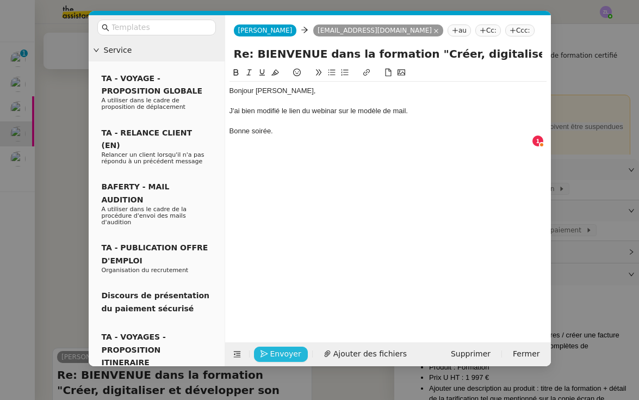
click at [287, 350] on span "Envoyer" at bounding box center [285, 354] width 31 height 13
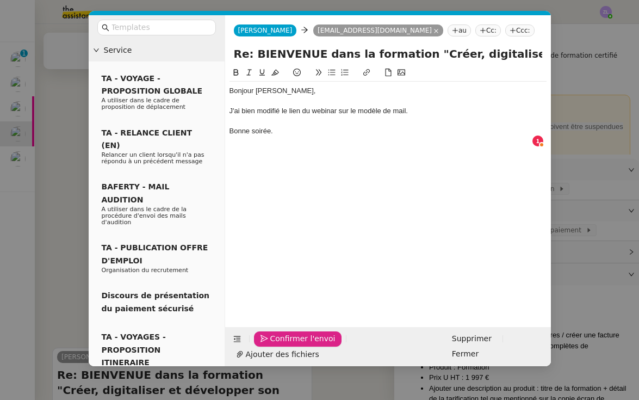
click at [287, 345] on span "Confirmer l'envoi" at bounding box center [302, 338] width 65 height 13
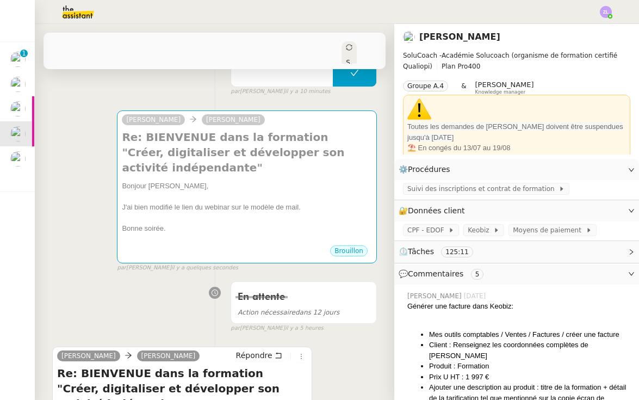
click at [287, 350] on div "Répondre" at bounding box center [269, 355] width 75 height 13
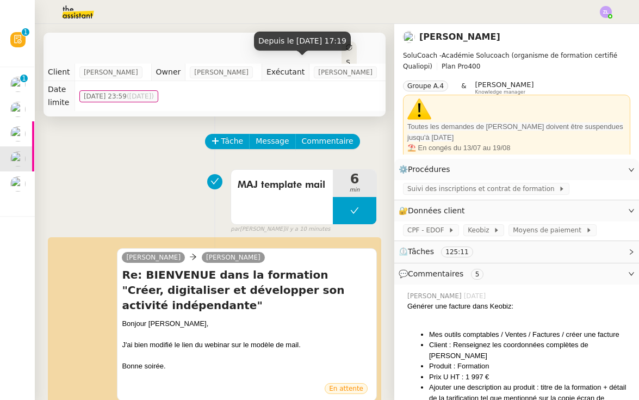
scroll to position [0, 0]
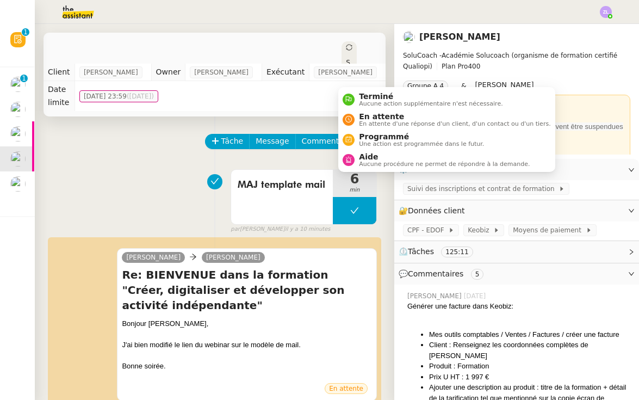
click at [346, 48] on icon at bounding box center [349, 47] width 7 height 7
click at [356, 94] on div "Terminé Aucune action supplémentaire n'est nécessaire." at bounding box center [429, 99] width 148 height 15
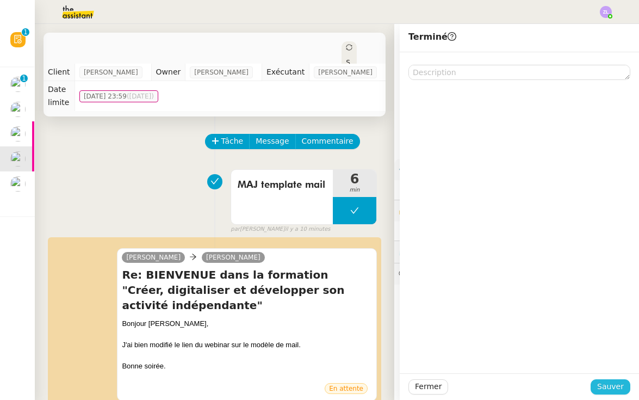
click at [617, 389] on span "Sauver" at bounding box center [610, 386] width 27 height 13
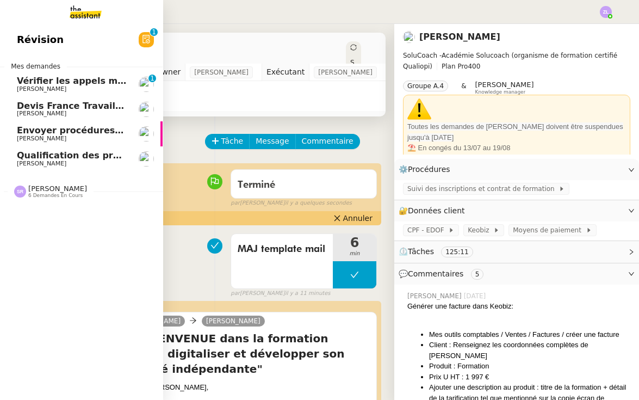
click at [20, 153] on span "Qualification des prospects entrants pour Solucoach- 29 avril 2025" at bounding box center [181, 155] width 329 height 10
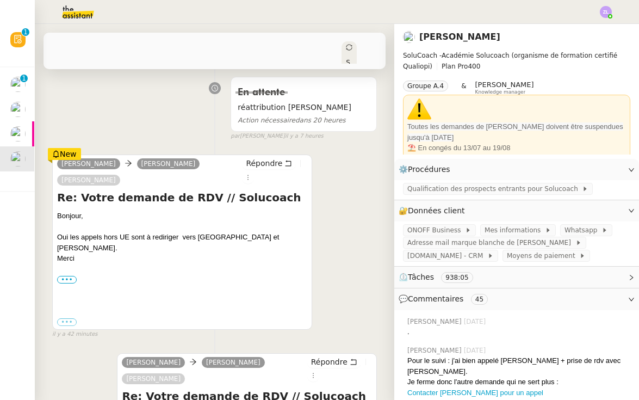
scroll to position [164, 0]
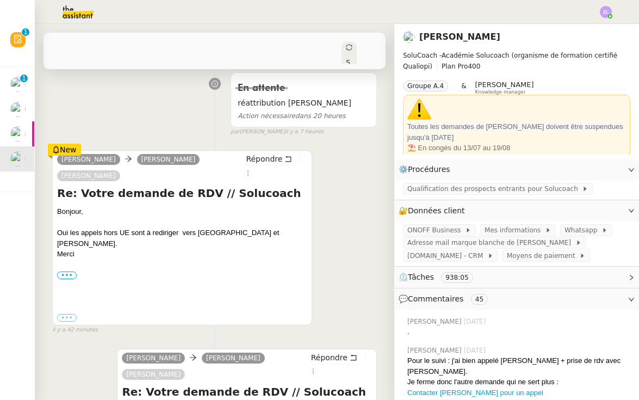
click at [142, 229] on div "Oui les appels hors UE sont à rediriger vers Muriel et Elodie." at bounding box center [182, 237] width 250 height 21
click at [437, 188] on span "Qualification des prospects entrants pour Solucoach" at bounding box center [494, 188] width 175 height 11
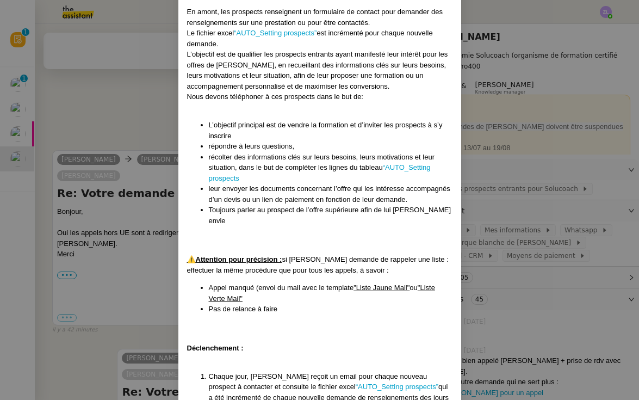
scroll to position [411, 0]
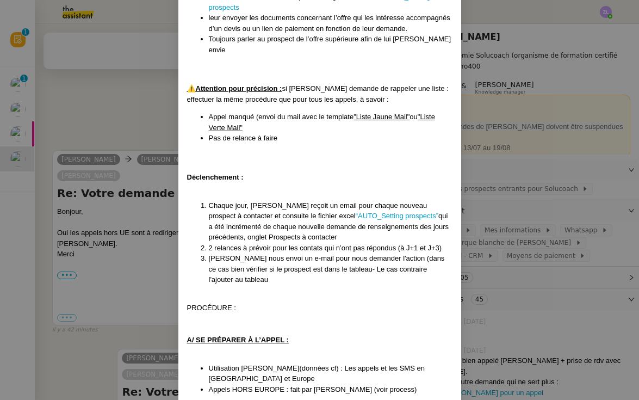
click at [134, 251] on nz-modal-container "Crééé le 11/02/25 MAJ 24/02- 26/02/ 27/02 (x2) + MAJ le 12/03 (x2)+ 13/03/ puis…" at bounding box center [319, 200] width 639 height 400
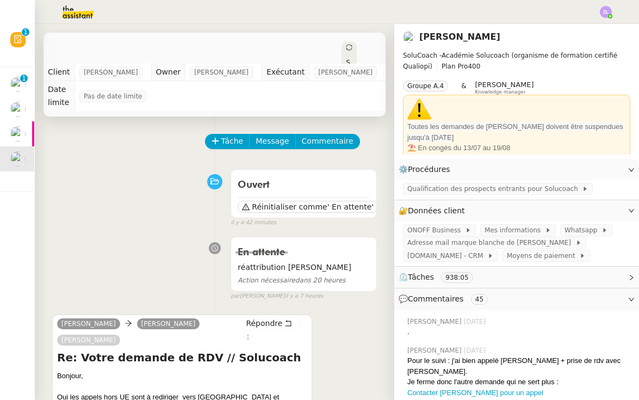
scroll to position [0, 0]
click at [237, 142] on span "Tâche" at bounding box center [232, 141] width 22 height 13
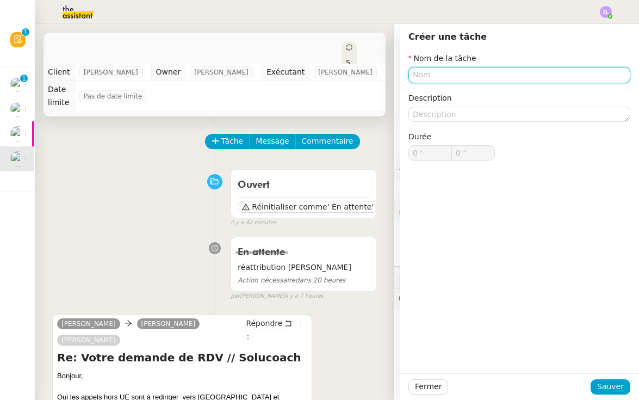
click at [451, 77] on input "text" at bounding box center [520, 75] width 222 height 16
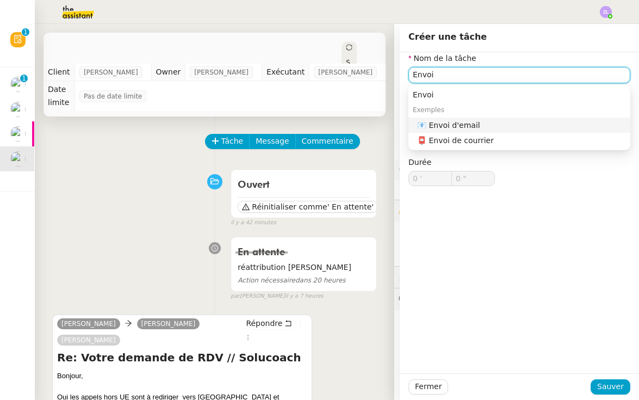
click at [528, 123] on div "📧 Envoi d'email" at bounding box center [521, 125] width 209 height 10
type input "Envoi d'email"
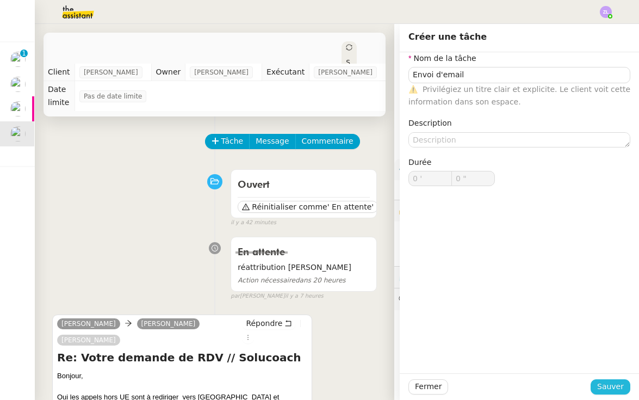
click at [607, 390] on span "Sauver" at bounding box center [610, 386] width 27 height 13
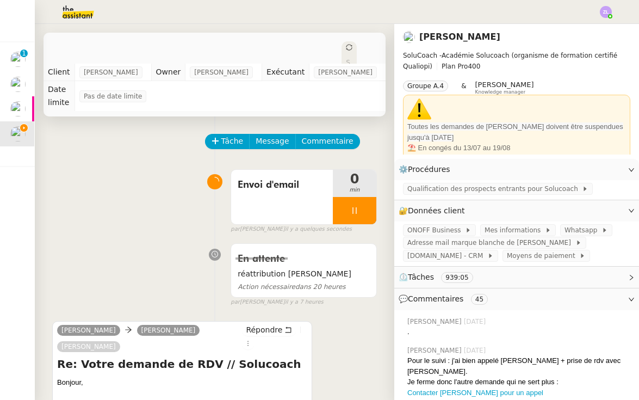
scroll to position [29, 0]
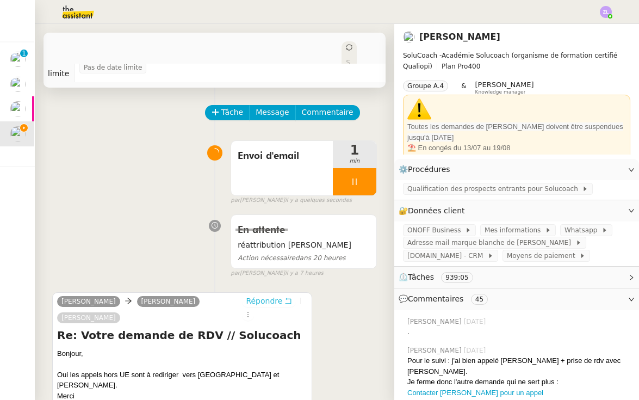
click at [247, 297] on span "Répondre" at bounding box center [264, 300] width 36 height 11
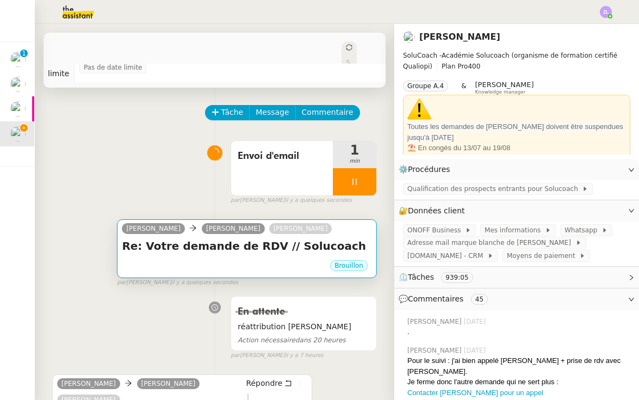
click at [231, 267] on div "Brouillon" at bounding box center [247, 267] width 250 height 16
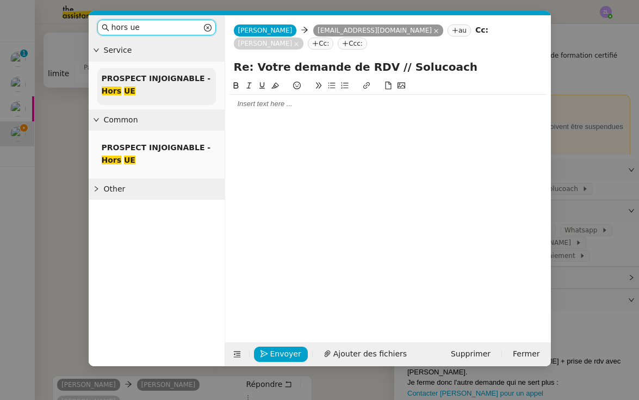
type input "hors ue"
click at [161, 94] on div "PROSPECT INJOIGNABLE - Hors UE" at bounding box center [156, 86] width 119 height 37
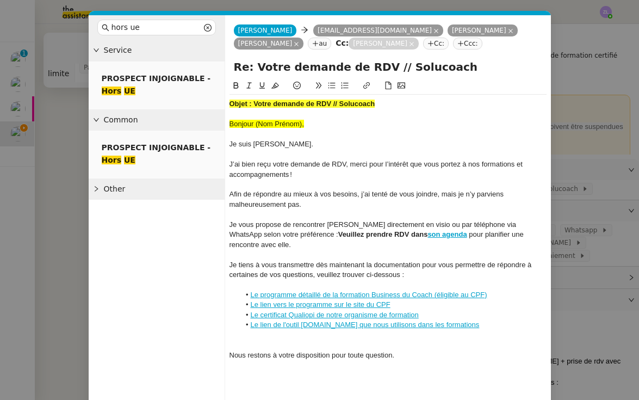
click at [428, 234] on strong "son agenda" at bounding box center [447, 234] width 39 height 8
click at [399, 350] on div "Nous restons à votre disposition pour toute question." at bounding box center [388, 355] width 317 height 10
click at [360, 340] on div at bounding box center [388, 345] width 317 height 10
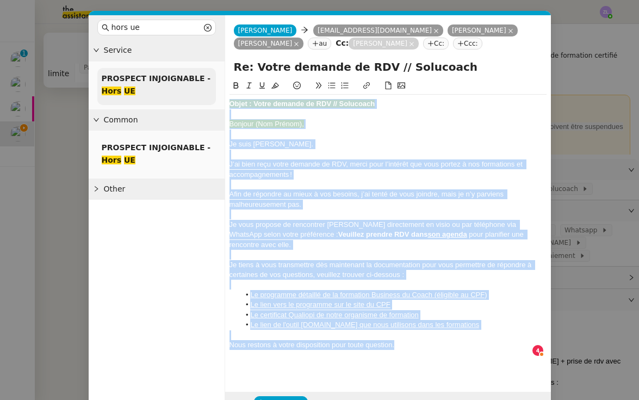
drag, startPoint x: 401, startPoint y: 329, endPoint x: 199, endPoint y: 71, distance: 327.4
click at [199, 71] on nz-layout "hors ue Service PROSPECT INJOIGNABLE - Hors UE Common PROSPECT INJOIGNABLE - Ho…" at bounding box center [320, 215] width 462 height 400
copy div "Objet : Votre demande de RDV // Solucoach Bonjour (Nom Prénom), Je suis Charlie…"
drag, startPoint x: 530, startPoint y: 398, endPoint x: 247, endPoint y: 271, distance: 309.7
click at [247, 280] on div at bounding box center [388, 285] width 317 height 10
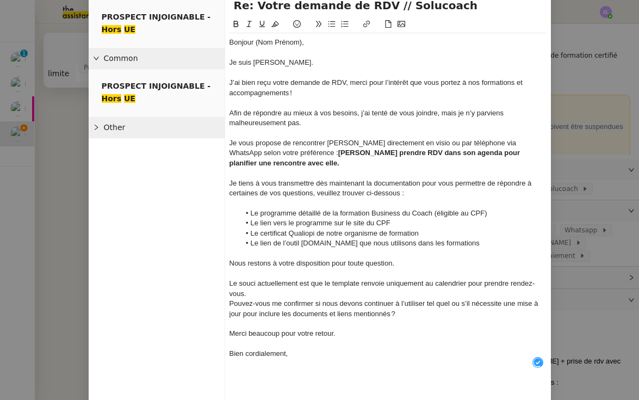
scroll to position [77, 0]
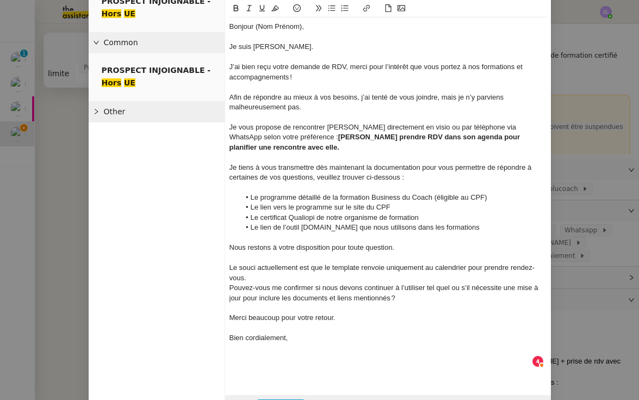
click at [267, 274] on div "Le souci actuellement est que le template renvoie uniquement au calendrier pour…" at bounding box center [388, 273] width 317 height 20
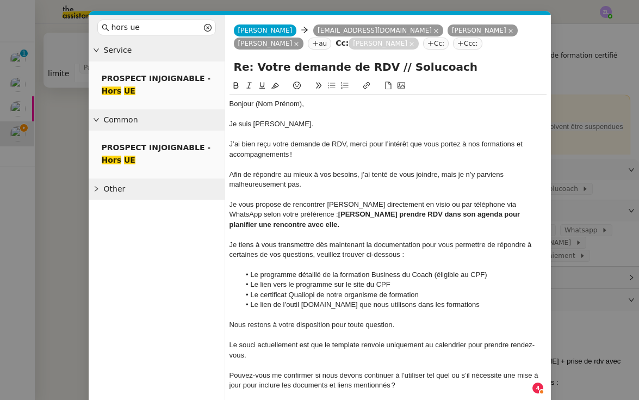
scroll to position [0, 0]
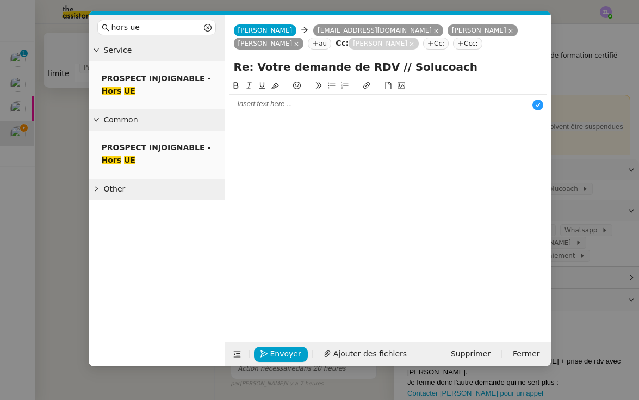
click at [249, 108] on div at bounding box center [388, 104] width 317 height 10
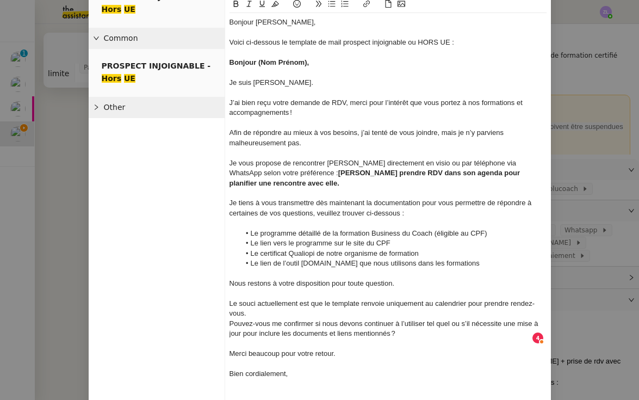
scroll to position [120, 0]
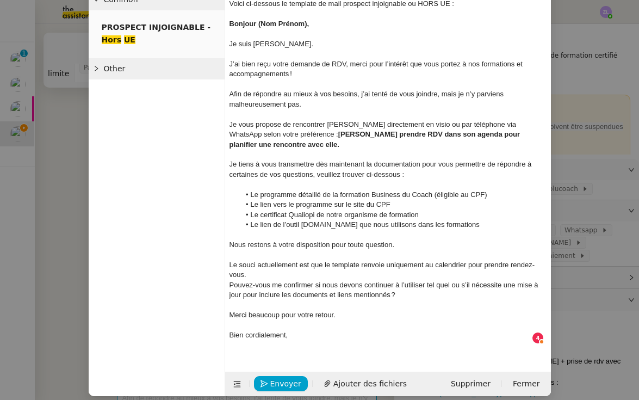
click at [232, 21] on strong "Bonjour (Nom Prénom)," at bounding box center [270, 24] width 80 height 8
click at [402, 250] on div at bounding box center [388, 255] width 317 height 10
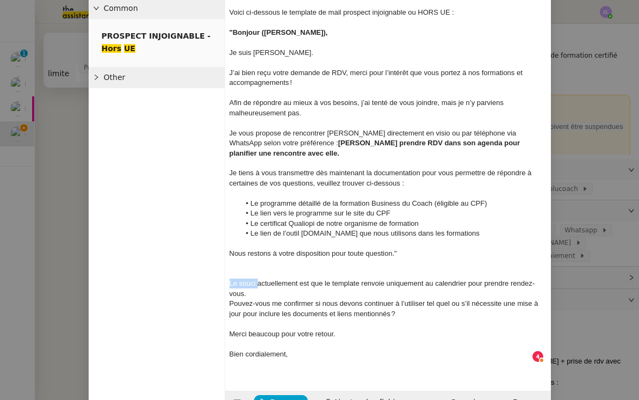
drag, startPoint x: 259, startPoint y: 277, endPoint x: 225, endPoint y: 275, distance: 34.9
click at [225, 275] on nz-spin "Bonjour Edwige, Voici ci-dessous le template de mail prospect injoignable ou HO…" at bounding box center [388, 173] width 326 height 410
click at [343, 279] on div "Effectivement, actuellement est que le template renvoie uniquement au calendrie…" at bounding box center [388, 289] width 317 height 20
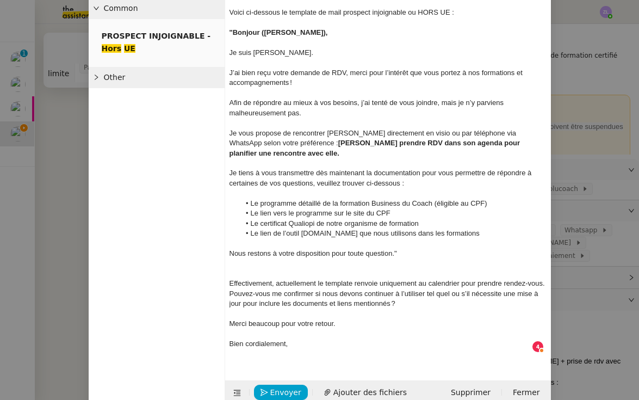
click at [546, 280] on div "Effectivement, actuellement le template renvoie uniquement au calendrier pour p…" at bounding box center [388, 284] width 317 height 10
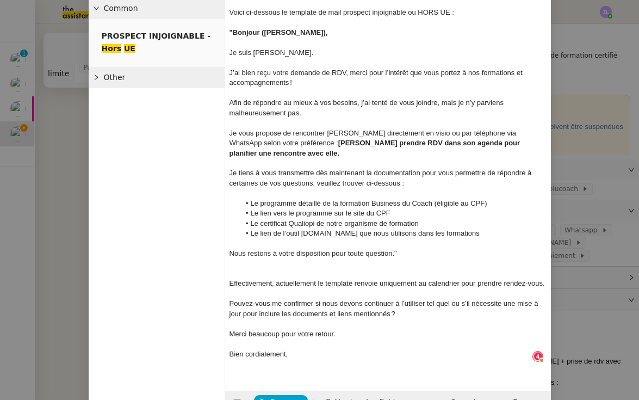
click at [425, 279] on div "Effectivement, actuellement le template renvoie uniquement au calendrier pour p…" at bounding box center [388, 284] width 317 height 10
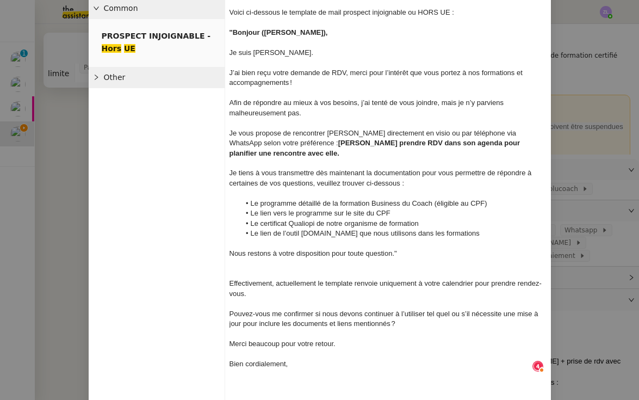
click at [230, 309] on div "Pouvez-vous me confirmer si nous devons continuer à l’utiliser tel quel ou s’il…" at bounding box center [388, 319] width 317 height 20
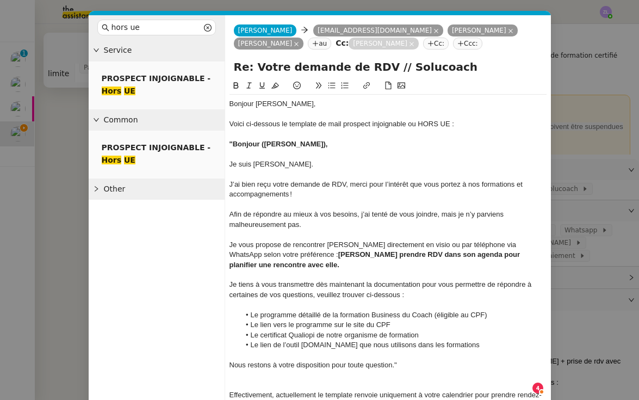
scroll to position [0, 0]
click at [329, 86] on icon at bounding box center [332, 86] width 8 height 8
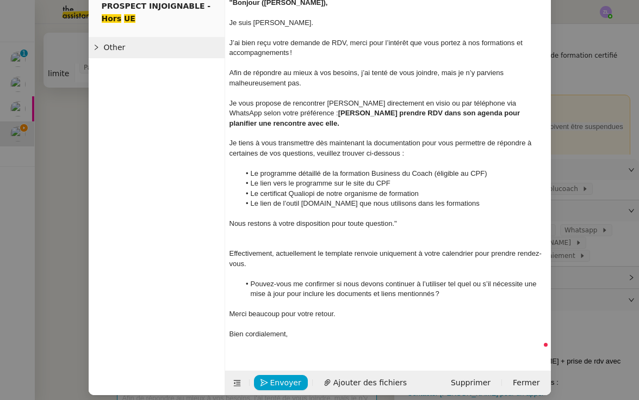
scroll to position [141, 0]
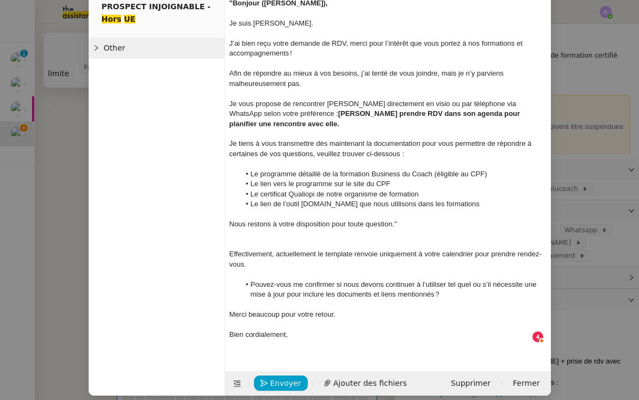
click at [383, 280] on li "Pouvez-vous me confirmer si nous devons continuer à l’utiliser tel quel ou s’il…" at bounding box center [393, 290] width 307 height 20
click at [423, 288] on li "Pouvez-vous me confirmer si je dois continuer à l’utiliser tel quel ou s’il néc…" at bounding box center [393, 290] width 307 height 20
click at [84, 136] on nz-modal-container "hors ue Service PROSPECT INJOIGNABLE - Hors UE Common PROSPECT INJOIGNABLE - Ho…" at bounding box center [319, 200] width 639 height 400
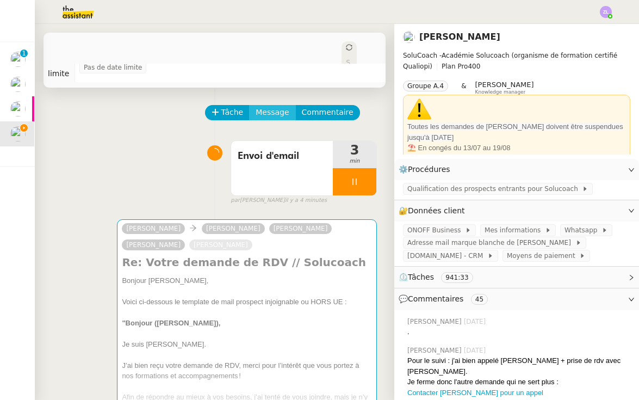
click at [268, 114] on span "Message" at bounding box center [272, 112] width 33 height 13
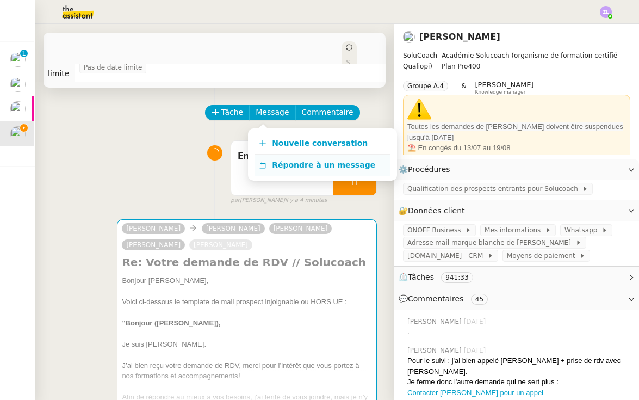
drag, startPoint x: 290, startPoint y: 142, endPoint x: 329, endPoint y: 158, distance: 41.2
click at [290, 142] on span "Nouvelle conversation" at bounding box center [320, 143] width 96 height 9
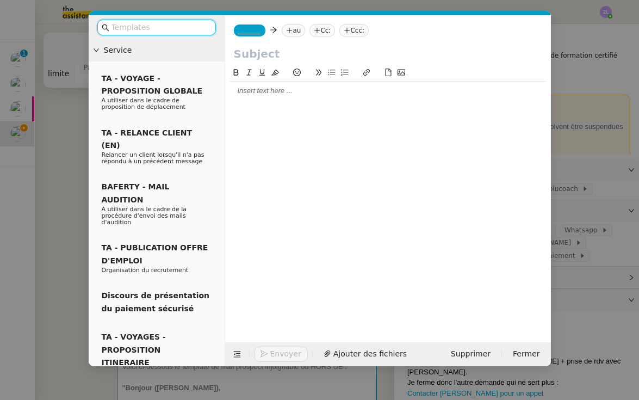
click at [171, 29] on input "text" at bounding box center [161, 27] width 98 height 13
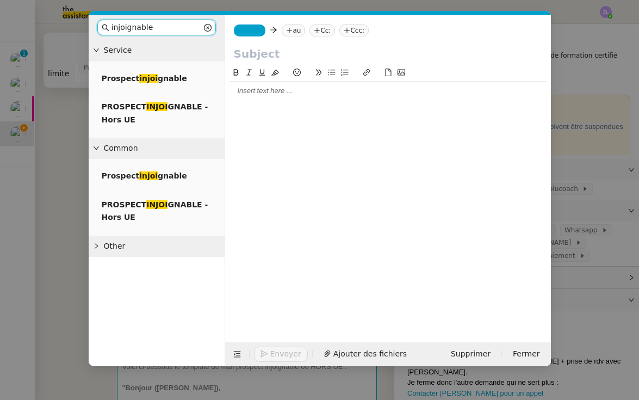
type input "injoignable"
drag, startPoint x: 171, startPoint y: 29, endPoint x: 191, endPoint y: 106, distance: 79.4
click at [191, 106] on span "PROSPECT INJOI GNABLE - Hors UE" at bounding box center [155, 112] width 107 height 21
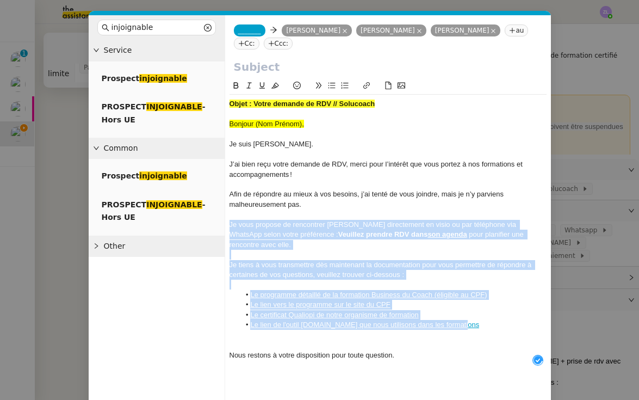
drag, startPoint x: 469, startPoint y: 312, endPoint x: 227, endPoint y: 221, distance: 259.2
click at [227, 221] on nz-spin "Objet : Votre demande de RDV // Solucoach Bonjour (Nom Prénom), Je suis Charlie…" at bounding box center [388, 234] width 326 height 310
copy div "Je vous propose de rencontrer Edwige directement en visio ou par téléphone via …"
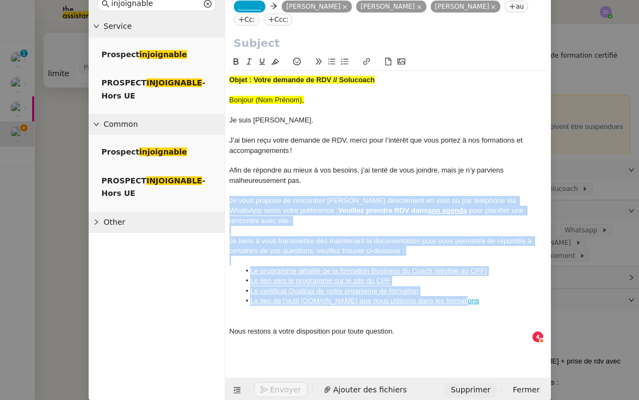
scroll to position [23, 0]
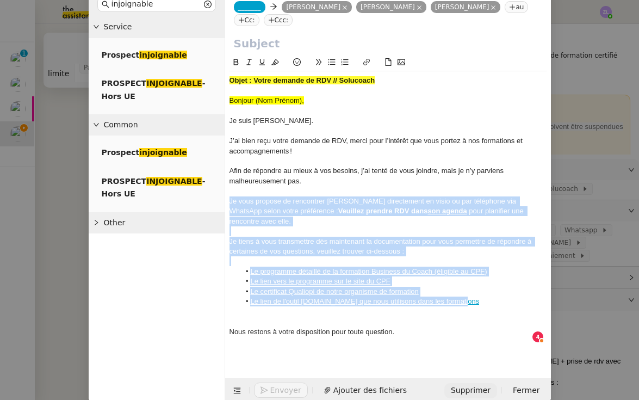
click at [481, 384] on span "Supprimer" at bounding box center [471, 390] width 40 height 13
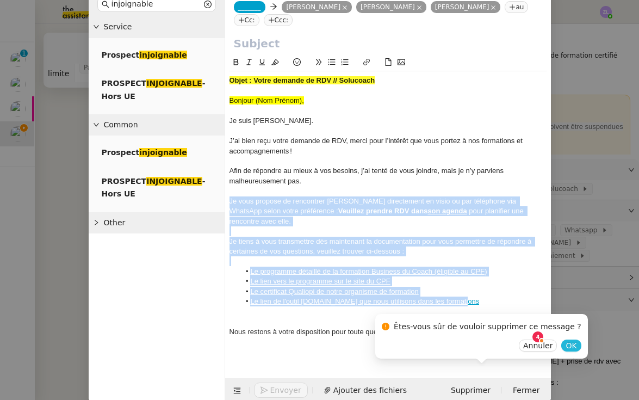
click at [563, 342] on button "OK" at bounding box center [571, 345] width 20 height 12
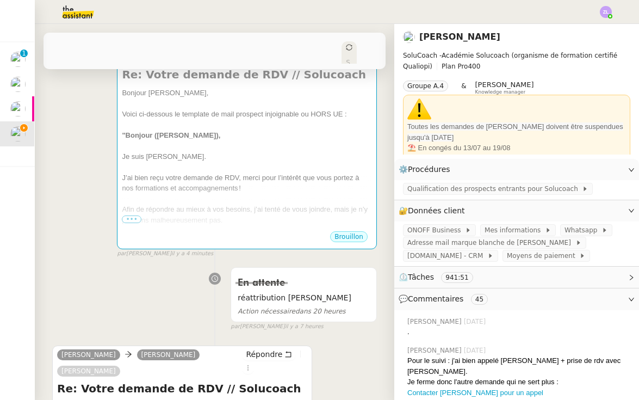
scroll to position [180, 0]
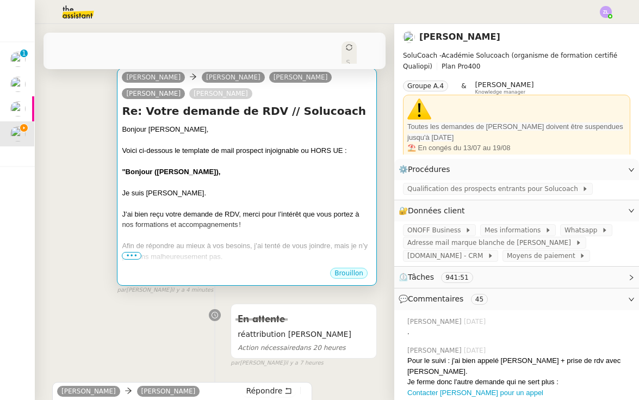
click at [237, 220] on div "J’ai bien reçu votre demande de RDV, merci pour l’intérêt que vous portez à nos…" at bounding box center [247, 219] width 250 height 21
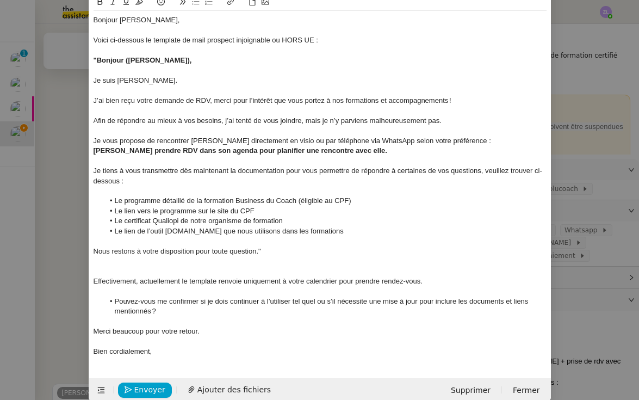
scroll to position [89, 0]
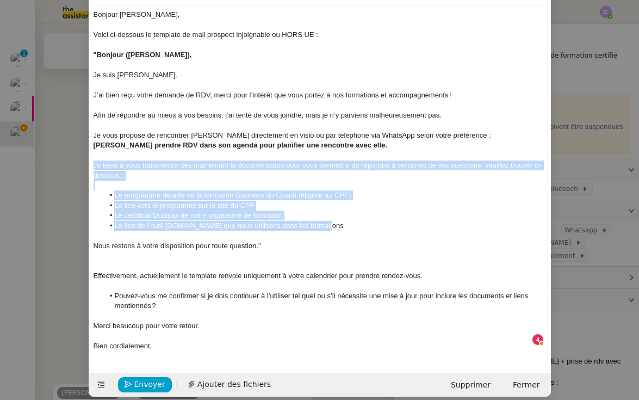
drag, startPoint x: 94, startPoint y: 159, endPoint x: 345, endPoint y: 220, distance: 258.2
click at [345, 220] on div "Bonjour Edwige, Voici ci-dessous le template de mail prospect injoignable ou HO…" at bounding box center [320, 180] width 453 height 350
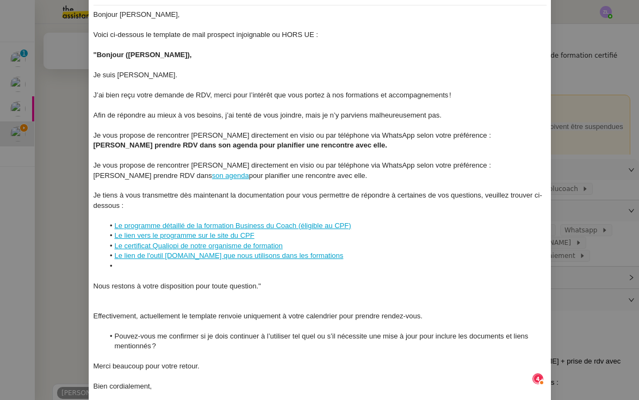
scroll to position [11, 0]
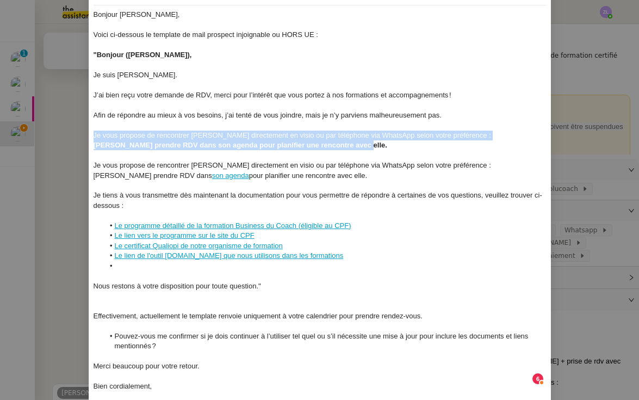
drag, startPoint x: 310, startPoint y: 146, endPoint x: 92, endPoint y: 132, distance: 218.6
click at [92, 132] on nz-spin "Bonjour Edwige, Voici ci-dessous le template de mail prospect injoignable ou HO…" at bounding box center [320, 195] width 462 height 410
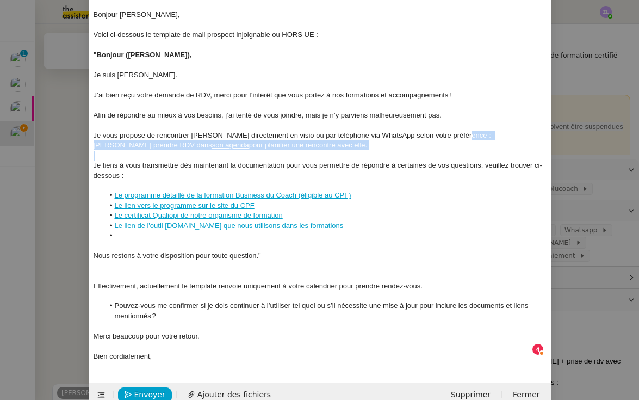
drag, startPoint x: 457, startPoint y: 132, endPoint x: 448, endPoint y: 153, distance: 23.4
click at [447, 153] on div "Bonjour Edwige, Voici ci-dessous le template de mail prospect injoignable ou HO…" at bounding box center [320, 185] width 453 height 360
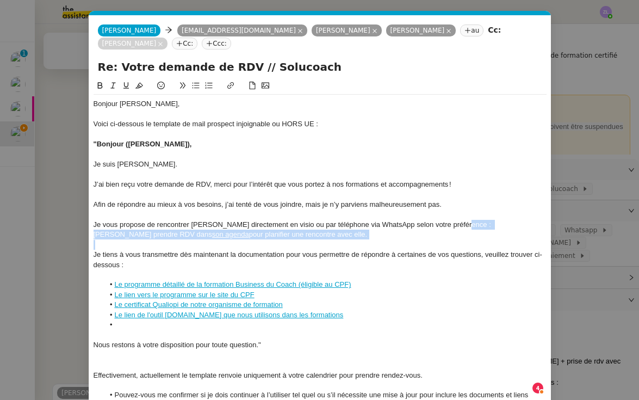
scroll to position [0, 0]
click at [102, 84] on icon at bounding box center [100, 86] width 8 height 8
click at [335, 210] on div at bounding box center [320, 214] width 453 height 10
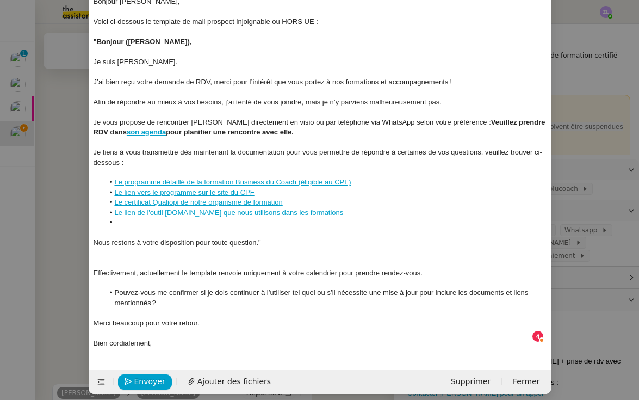
scroll to position [102, 0]
click at [152, 228] on div at bounding box center [320, 233] width 453 height 10
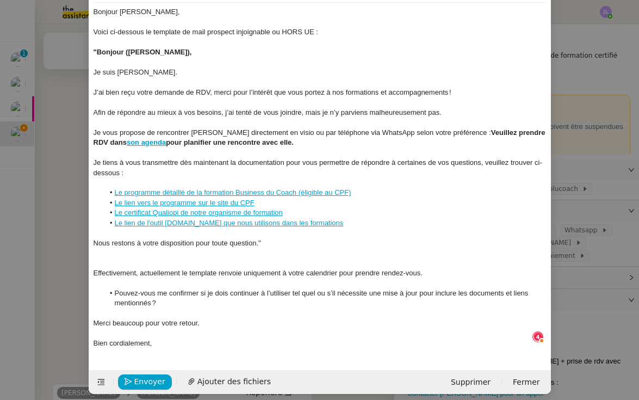
scroll to position [82, 0]
click at [150, 247] on div at bounding box center [320, 252] width 453 height 10
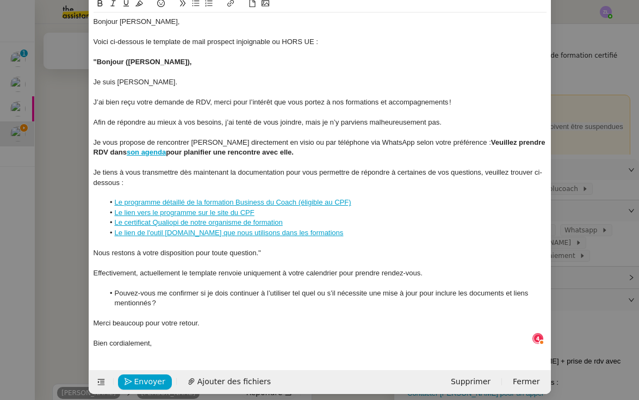
scroll to position [0, 0]
click at [147, 318] on div "Merci beaucoup pour votre retour." at bounding box center [320, 323] width 453 height 10
drag, startPoint x: 147, startPoint y: 317, endPoint x: 230, endPoint y: 317, distance: 82.7
click at [230, 318] on div "Merci beaucoup pour votre retour." at bounding box center [320, 323] width 453 height 10
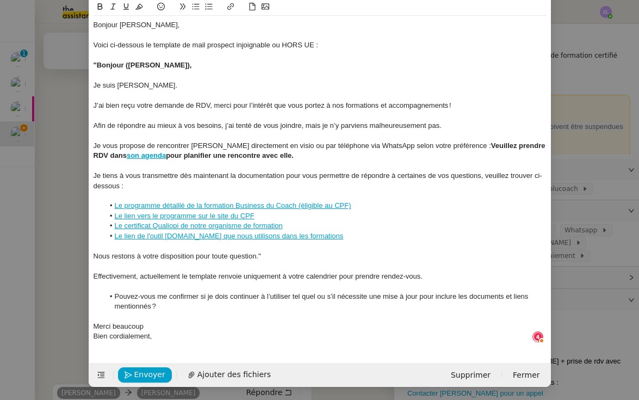
scroll to position [72, 0]
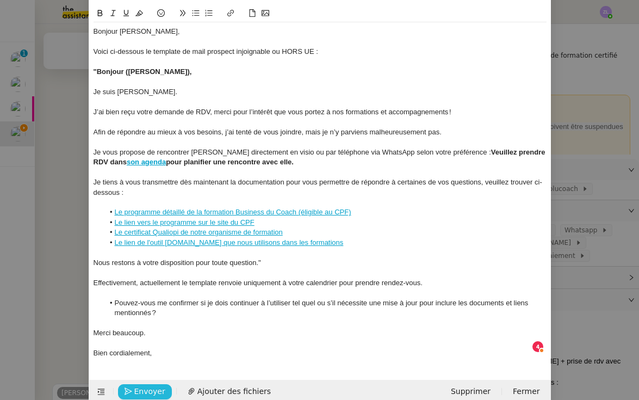
click at [152, 387] on span "Envoyer" at bounding box center [149, 391] width 31 height 13
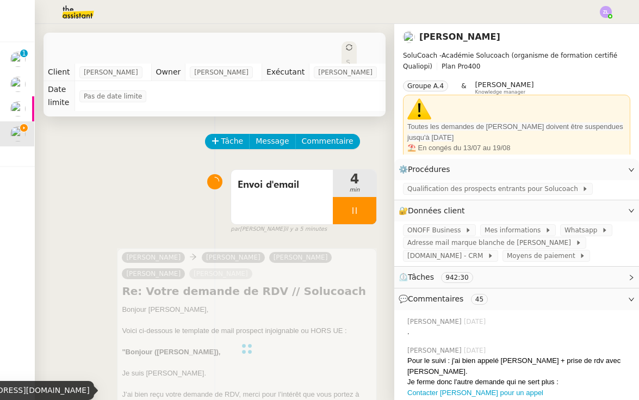
scroll to position [0, 0]
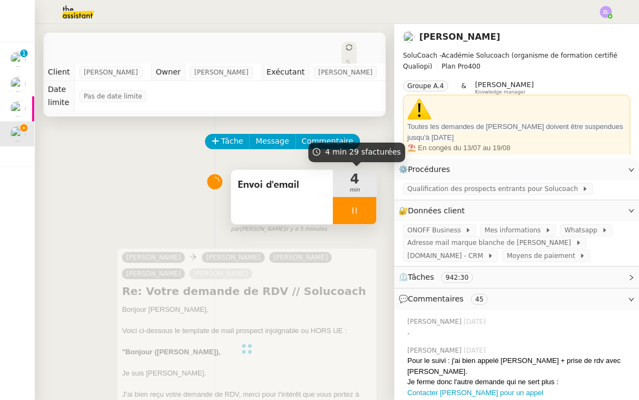
click at [352, 208] on icon at bounding box center [354, 210] width 9 height 9
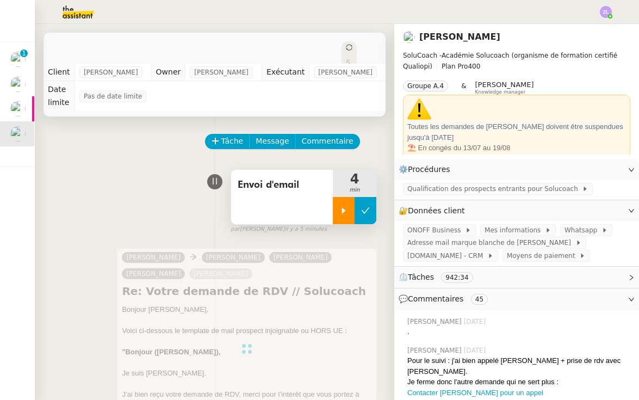
click at [366, 206] on icon at bounding box center [365, 210] width 9 height 9
click at [346, 45] on icon at bounding box center [349, 47] width 7 height 7
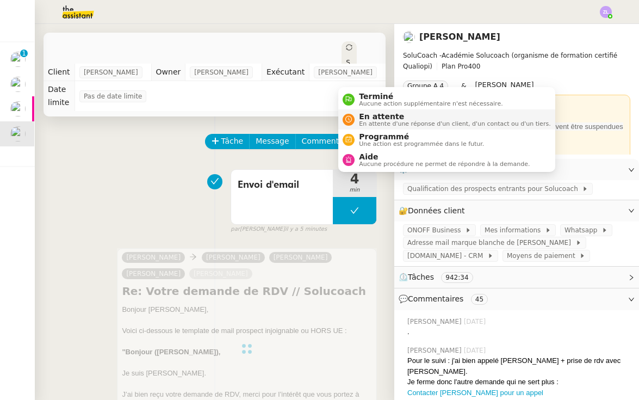
click at [364, 115] on span "En attente" at bounding box center [454, 116] width 191 height 9
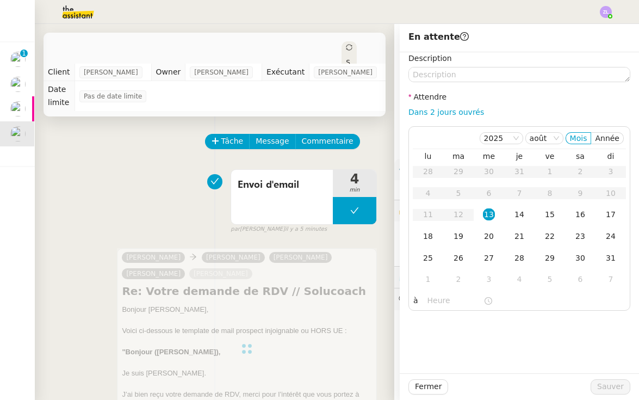
click at [437, 105] on nz-form-label "Attendre" at bounding box center [428, 98] width 38 height 15
click at [443, 110] on link "Dans 2 jours ouvrés" at bounding box center [447, 112] width 76 height 9
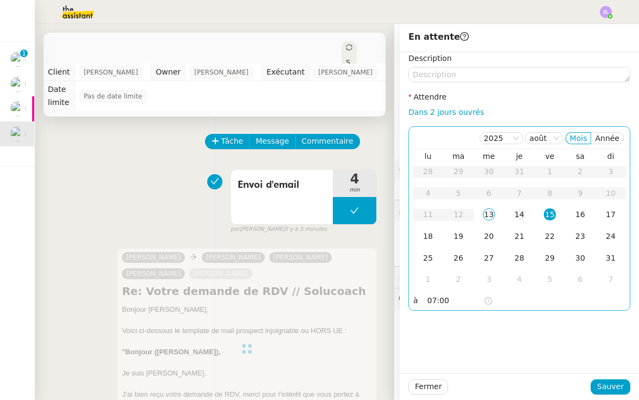
click at [516, 216] on div "14" at bounding box center [519, 214] width 12 height 12
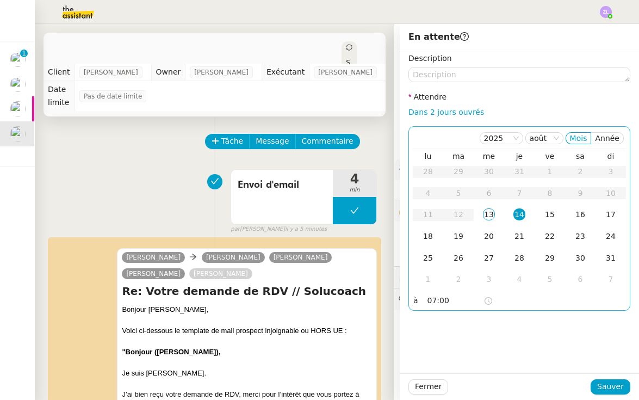
click at [429, 303] on input "07:00" at bounding box center [456, 300] width 56 height 13
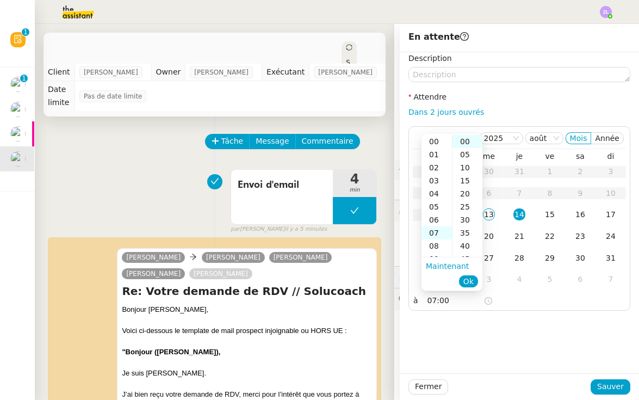
scroll to position [91, 0]
click at [437, 228] on div "14" at bounding box center [437, 232] width 30 height 13
type input "14:00"
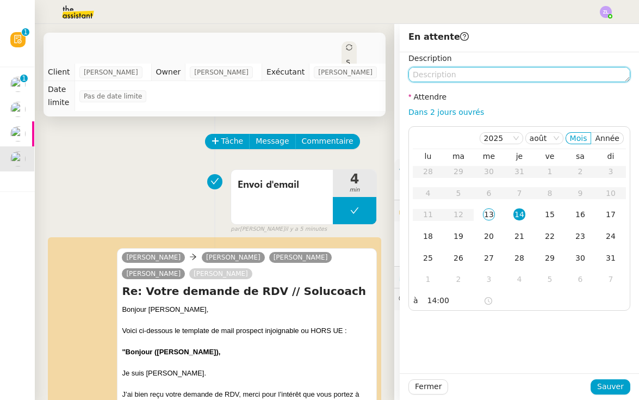
click at [429, 79] on textarea at bounding box center [520, 74] width 222 height 15
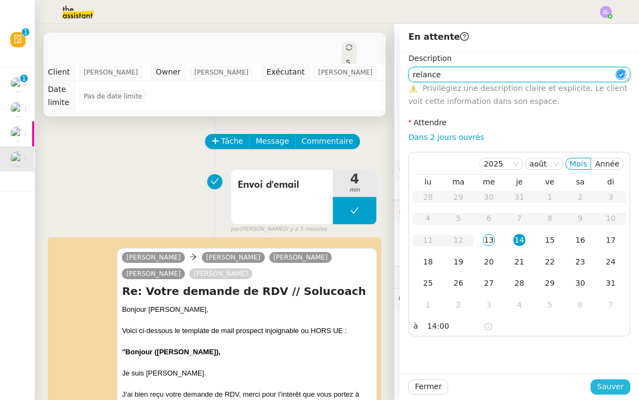
type textarea "relance"
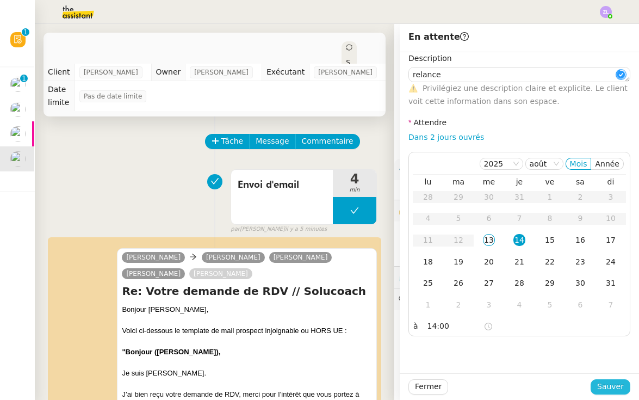
click at [626, 389] on button "Sauver" at bounding box center [611, 386] width 40 height 15
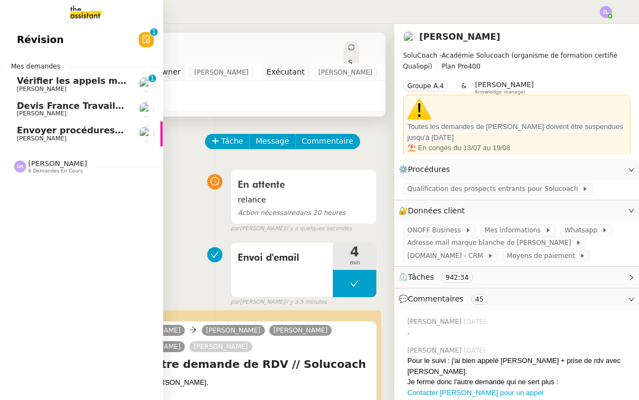
click at [16, 107] on link "Devis France Travail - Mme Talbi Edwige Giron-Fleckinger" at bounding box center [80, 109] width 163 height 25
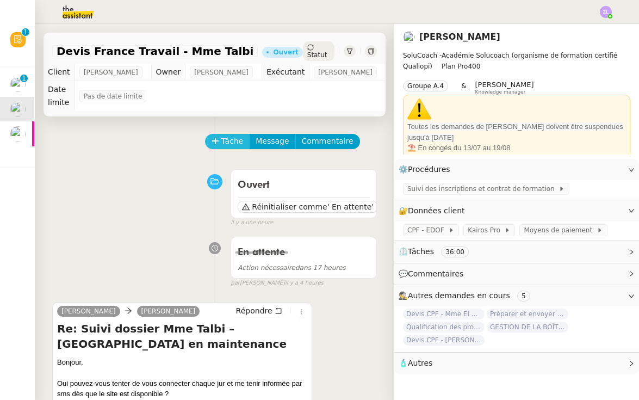
scroll to position [-1, 0]
click at [224, 146] on span "Tâche" at bounding box center [232, 141] width 22 height 13
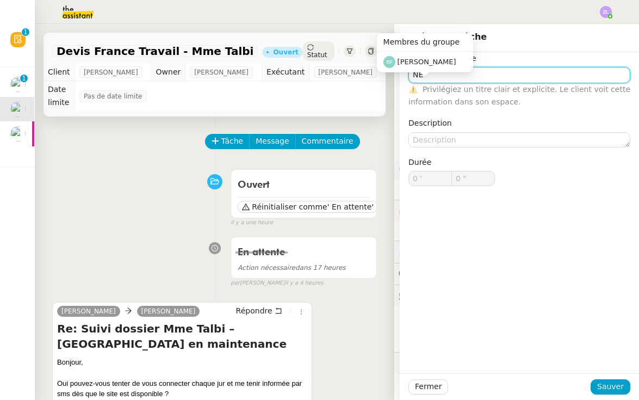
type input "N"
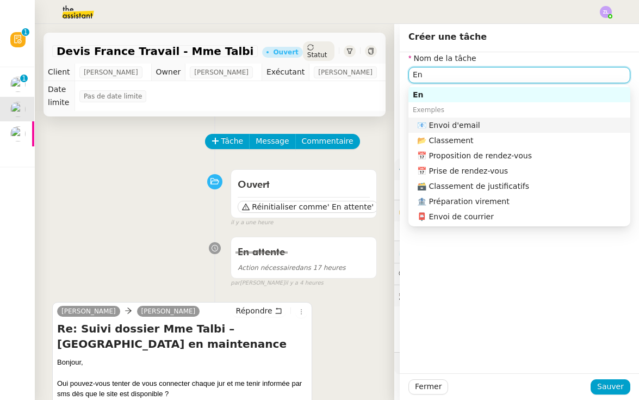
click at [486, 125] on div "📧 Envoi d'email" at bounding box center [521, 125] width 209 height 10
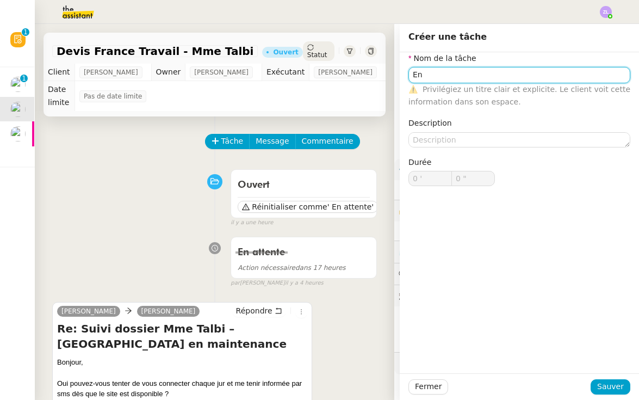
type input "Envoi d'email"
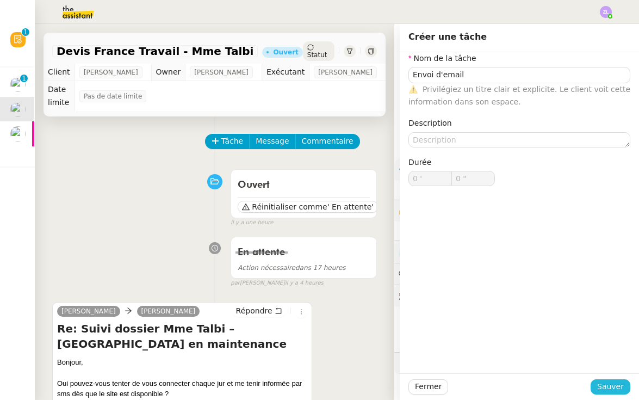
click at [611, 386] on span "Sauver" at bounding box center [610, 386] width 27 height 13
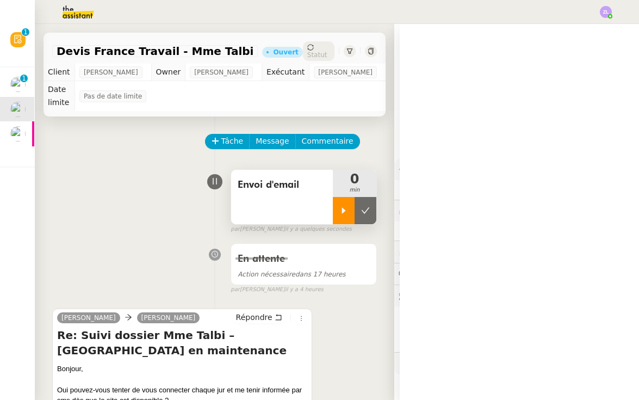
click at [338, 211] on div at bounding box center [344, 210] width 22 height 27
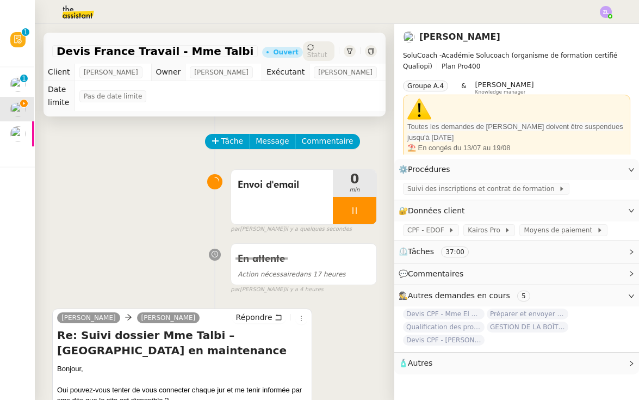
scroll to position [150, 0]
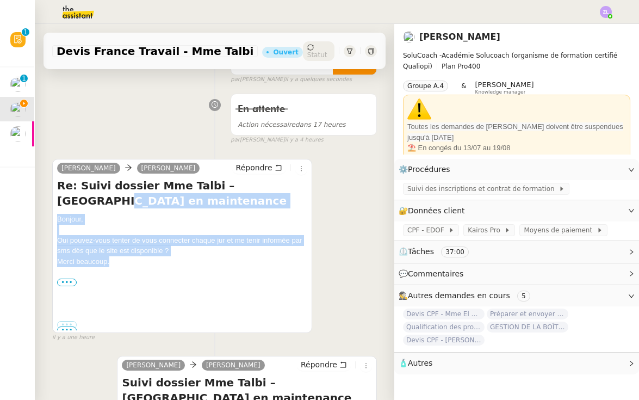
drag, startPoint x: 120, startPoint y: 261, endPoint x: 46, endPoint y: 206, distance: 92.9
copy div "maintenance Bonjour, Oui pouvez-vous tenter de vous connecter chaque jur et me …"
click at [262, 165] on span "Répondre" at bounding box center [254, 167] width 36 height 11
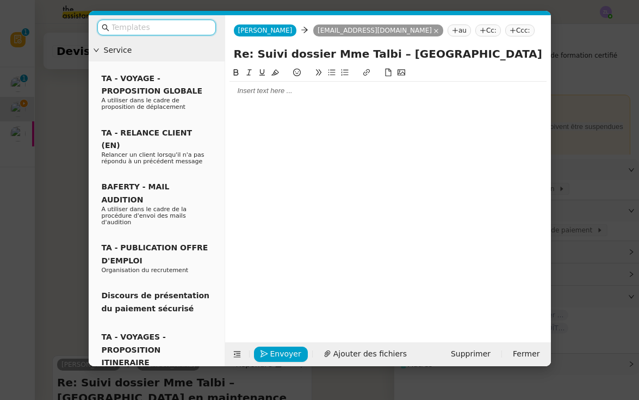
click at [252, 90] on div at bounding box center [388, 91] width 317 height 10
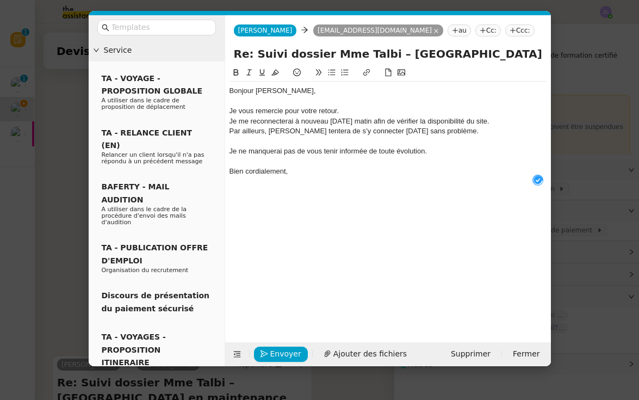
scroll to position [11, 0]
click at [345, 113] on div "Je vous remercie pour votre retour." at bounding box center [388, 111] width 317 height 10
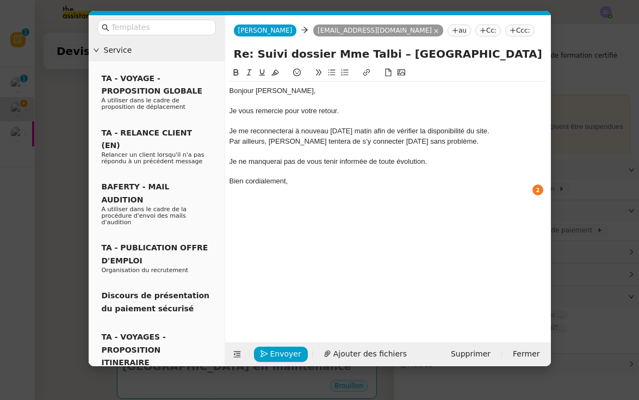
click at [347, 129] on div "Je me reconnecterai à nouveau jeudi matin afin de vérifier la disponibilité du …" at bounding box center [388, 131] width 317 height 10
click at [490, 128] on div "Je me reconnecterai à nouveau jeudi matin afin de vérifier la disponibilité du …" at bounding box center [388, 131] width 317 height 10
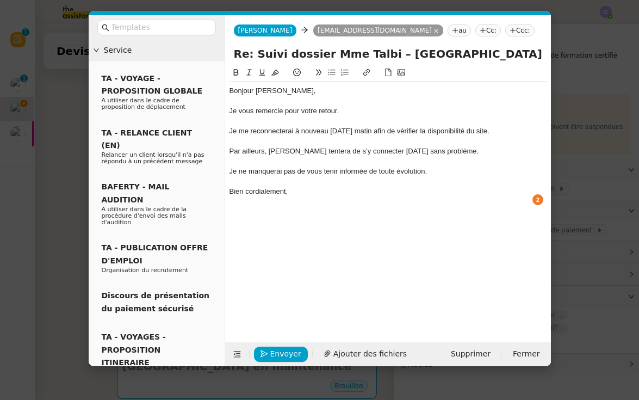
click at [294, 192] on div "Bien cordialement," at bounding box center [388, 192] width 317 height 10
click at [280, 357] on span "Envoyer" at bounding box center [285, 354] width 31 height 13
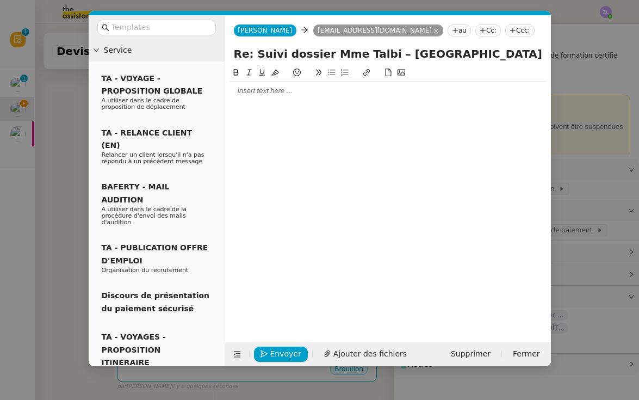
drag, startPoint x: 462, startPoint y: 347, endPoint x: 572, endPoint y: 288, distance: 125.1
click at [462, 347] on button "Supprimer" at bounding box center [470, 353] width 53 height 15
click at [486, 352] on span "Supprimer" at bounding box center [471, 354] width 40 height 13
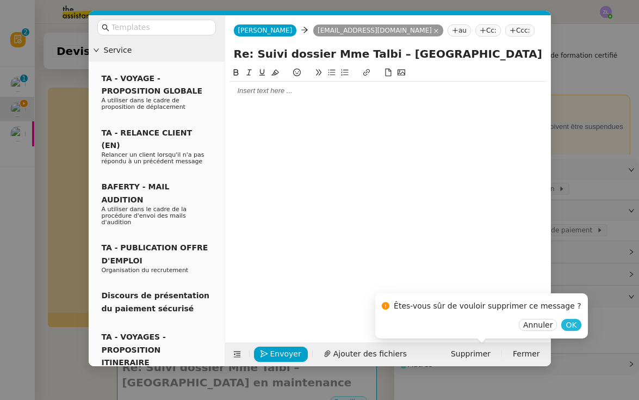
click at [566, 328] on span "OK" at bounding box center [571, 324] width 11 height 11
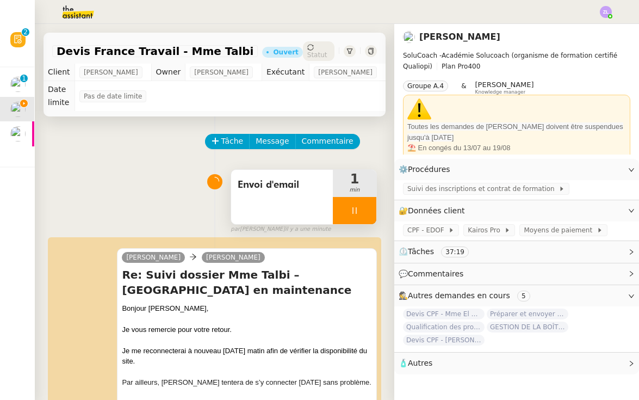
scroll to position [0, 0]
click at [341, 220] on div at bounding box center [355, 210] width 44 height 27
click at [358, 218] on button at bounding box center [366, 210] width 22 height 27
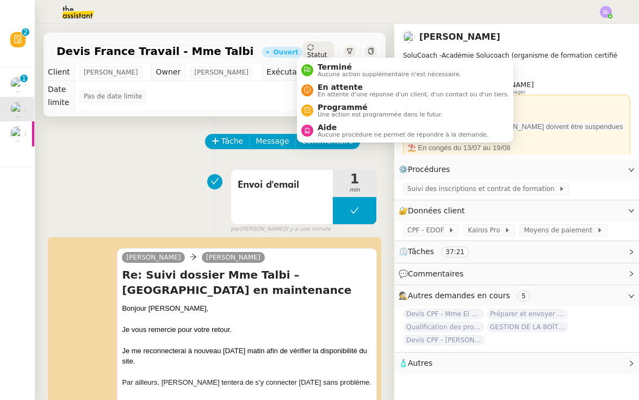
click at [318, 51] on span "Statut" at bounding box center [317, 55] width 20 height 8
click at [331, 96] on span "En attente d'une réponse d'un client, d'un contact ou d'un tiers." at bounding box center [413, 94] width 191 height 6
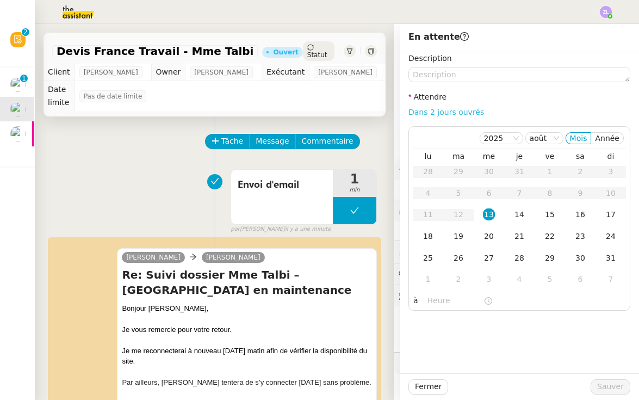
click at [436, 109] on link "Dans 2 jours ouvrés" at bounding box center [447, 112] width 76 height 9
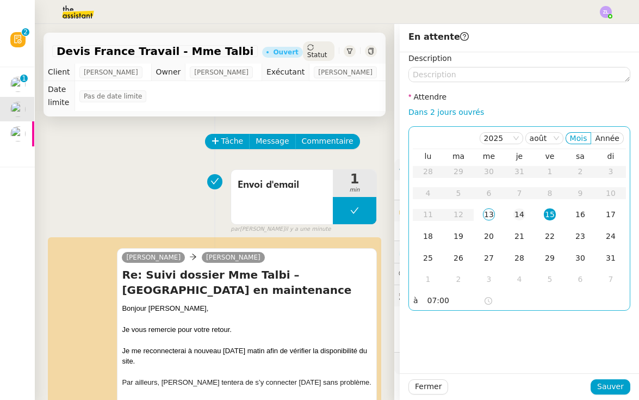
click at [515, 214] on div "14" at bounding box center [519, 214] width 12 height 12
click at [429, 301] on input "07:00" at bounding box center [456, 300] width 56 height 13
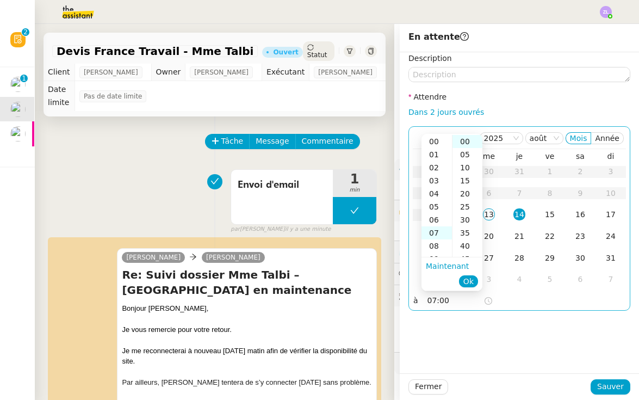
scroll to position [91, 0]
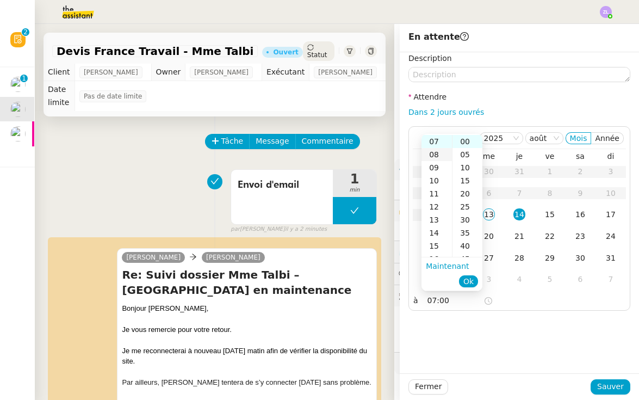
click at [436, 160] on div "08" at bounding box center [437, 154] width 30 height 13
type input "08:00"
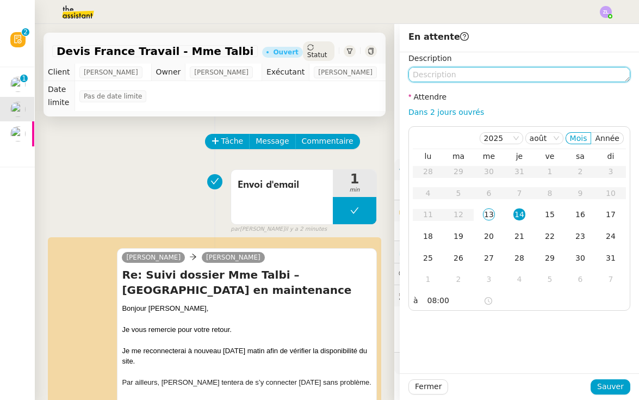
click at [426, 72] on textarea at bounding box center [520, 74] width 222 height 15
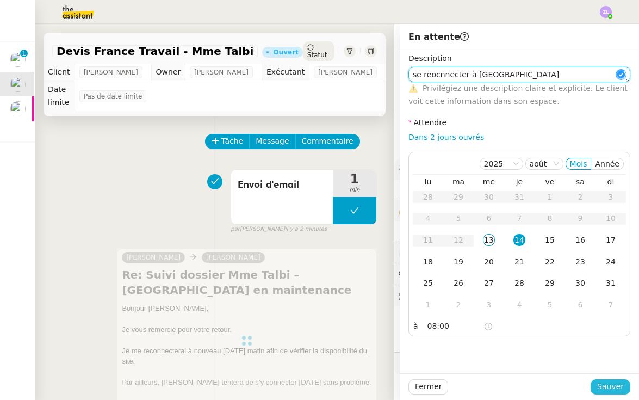
type textarea "se reocnnecter à kairos"
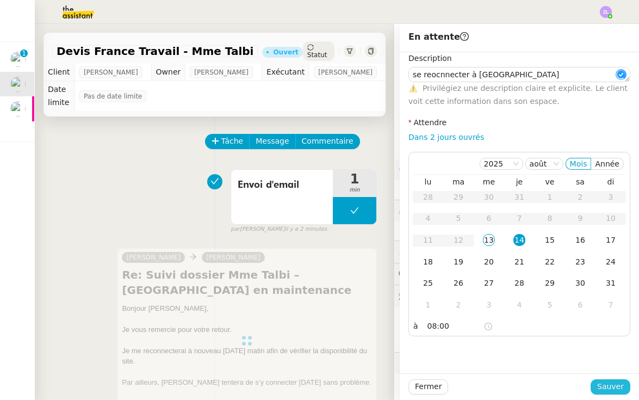
click at [616, 389] on span "Sauver" at bounding box center [610, 386] width 27 height 13
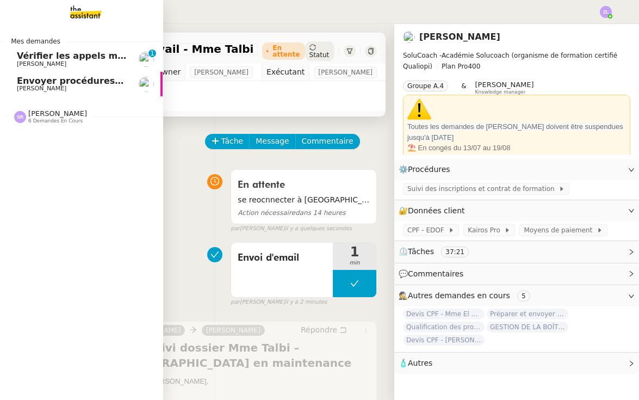
drag, startPoint x: 14, startPoint y: 60, endPoint x: 33, endPoint y: 53, distance: 19.8
click at [14, 60] on link "Vérifier les appels manqués Florian Parant 0 1 2 3 4 5 6 7 8 9" at bounding box center [80, 59] width 163 height 25
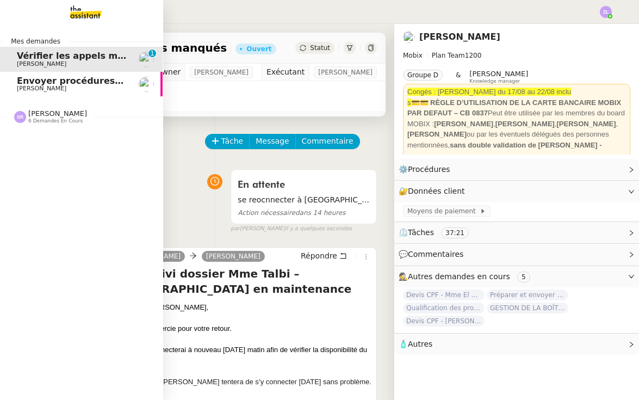
click at [33, 53] on span "Vérifier les appels manqués" at bounding box center [85, 56] width 137 height 10
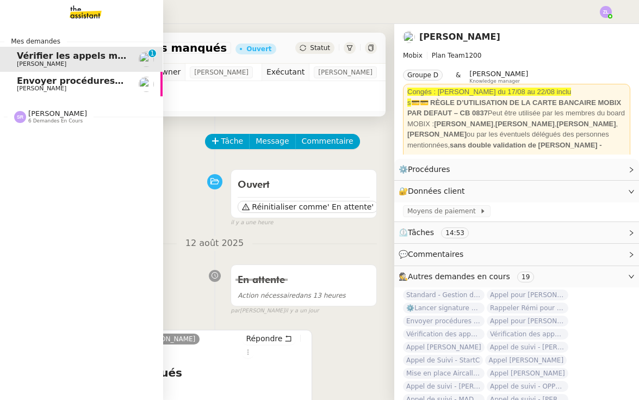
click at [29, 77] on span "Envoyer procédures appels à [PERSON_NAME]" at bounding box center [130, 81] width 226 height 10
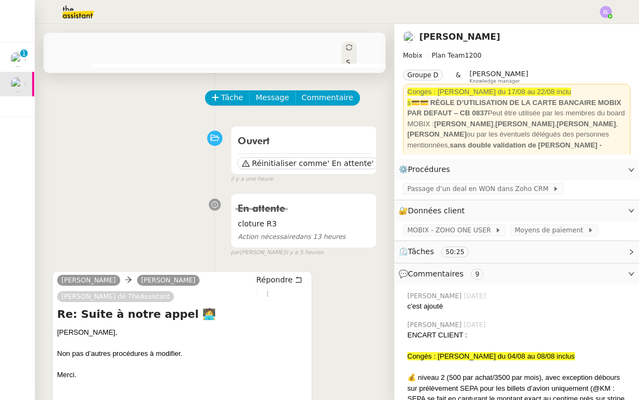
scroll to position [34, 0]
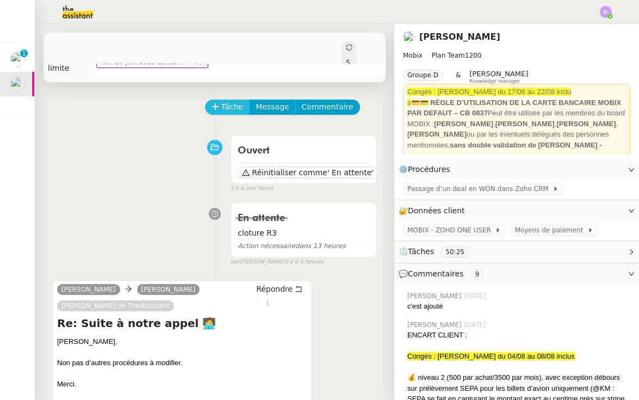
click at [230, 101] on span "Tâche" at bounding box center [232, 107] width 22 height 13
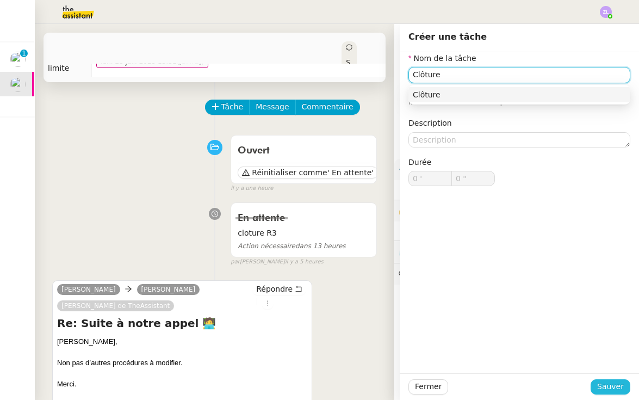
type input "Clôture"
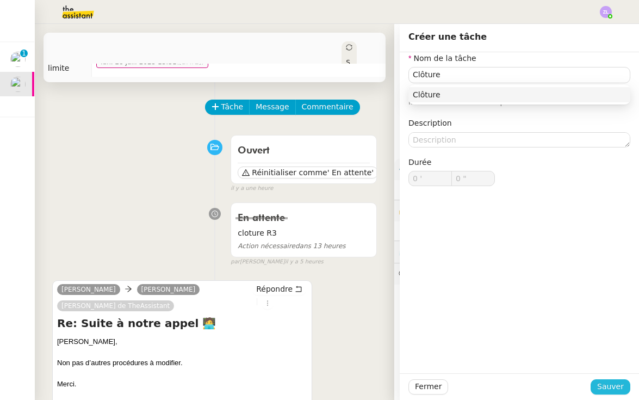
click at [617, 387] on span "Sauver" at bounding box center [610, 386] width 27 height 13
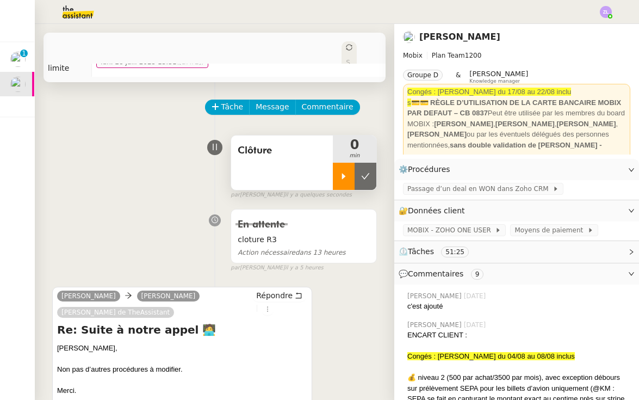
click at [342, 172] on icon at bounding box center [343, 176] width 9 height 9
click at [259, 290] on span "Répondre" at bounding box center [274, 295] width 36 height 11
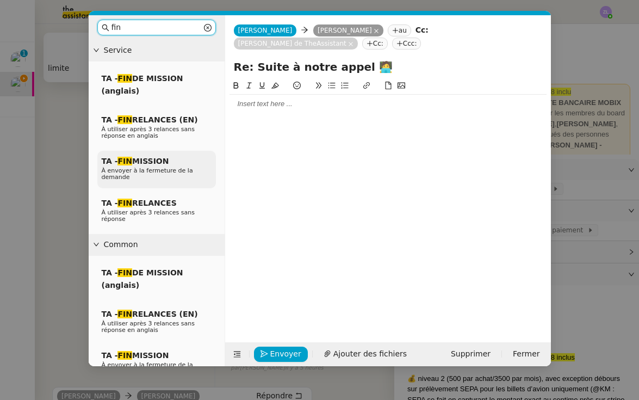
type input "fin"
click at [156, 159] on span "TA - FIN MISSION" at bounding box center [135, 161] width 67 height 9
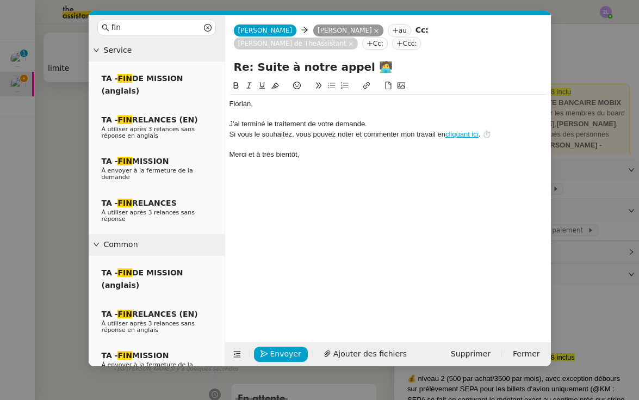
click at [230, 103] on div "﻿Florian﻿," at bounding box center [388, 104] width 317 height 10
click at [308, 108] on div "﻿Bonjour Florian﻿," at bounding box center [388, 104] width 317 height 10
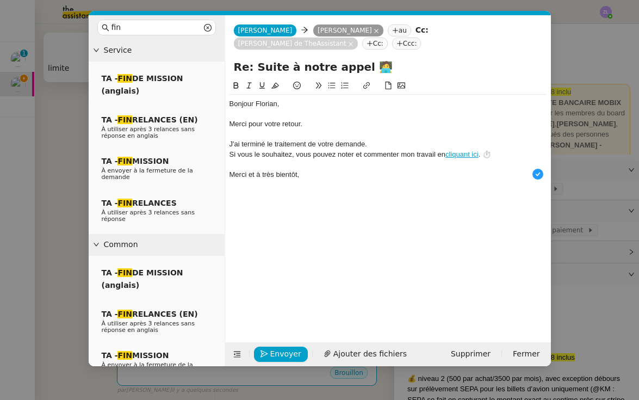
click at [242, 140] on div "J'ai terminé le traitement de votre demande." at bounding box center [388, 144] width 317 height 10
click at [400, 145] on div "J'ai donc terminé le traitement de votre demande." at bounding box center [388, 144] width 317 height 10
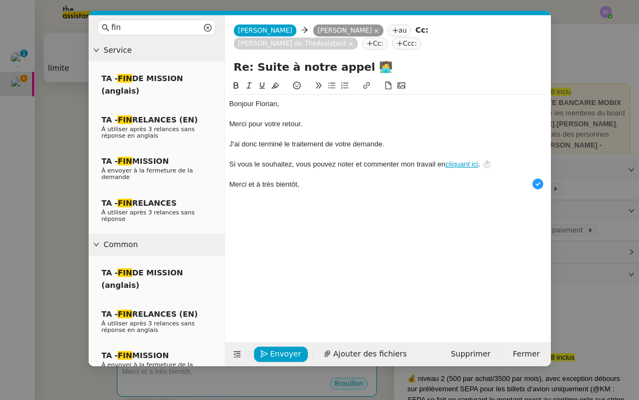
click at [163, 65] on nz-layout "fin Service TA - FIN DE MISSION (anglais) TA - FIN RELANCES (EN) À utiliser apr…" at bounding box center [320, 190] width 462 height 351
click at [394, 66] on input "Clôture : Suite à notre appel 🧑‍💻" at bounding box center [388, 67] width 308 height 16
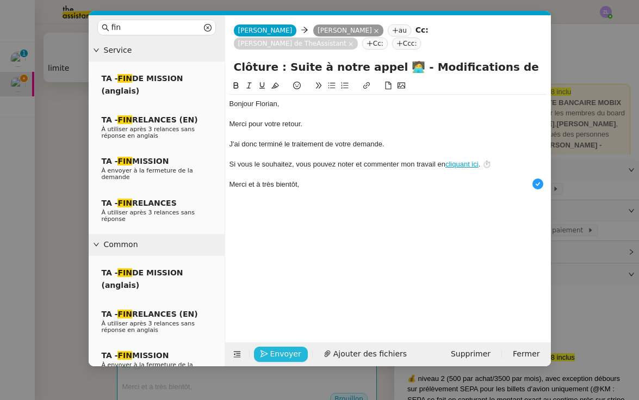
type input "Clôture : Suite à notre appel 🧑‍💻 - Modifications de procédure"
click at [281, 352] on span "Envoyer" at bounding box center [285, 354] width 31 height 13
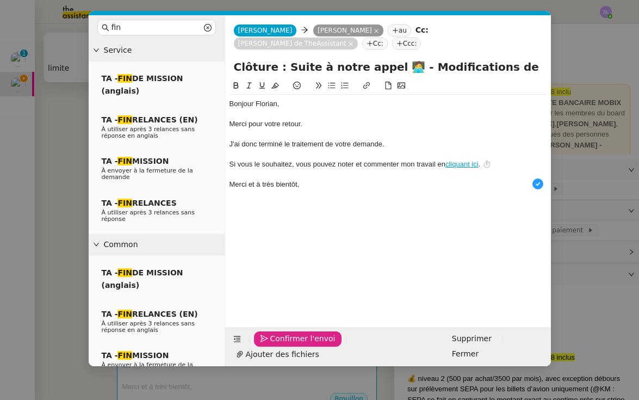
click at [281, 345] on span "Confirmer l'envoi" at bounding box center [302, 338] width 65 height 13
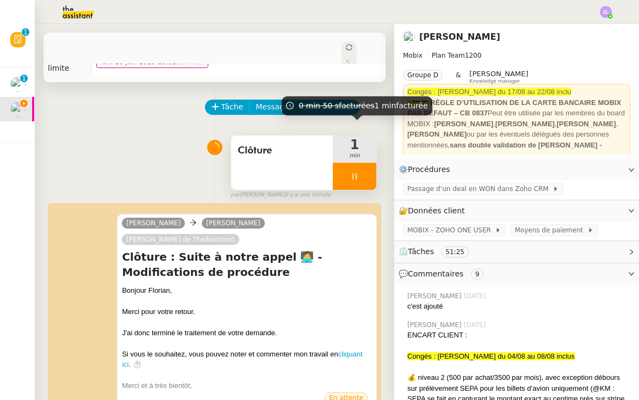
click at [346, 165] on div at bounding box center [355, 176] width 44 height 27
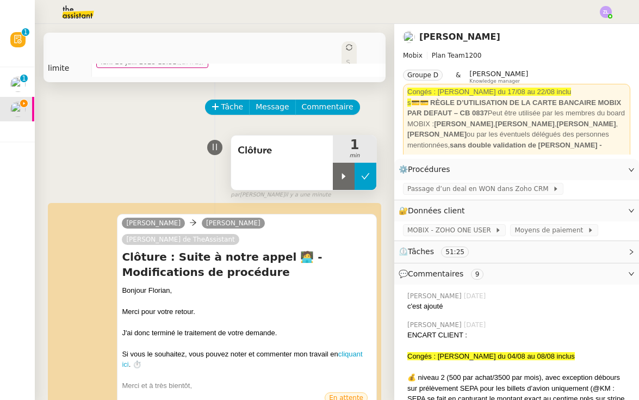
click at [368, 172] on icon at bounding box center [365, 176] width 9 height 9
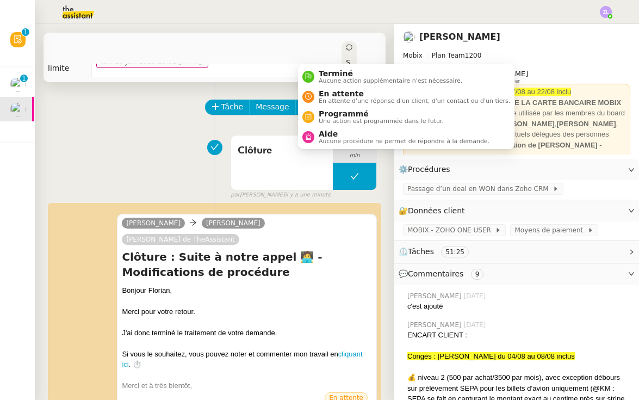
click at [346, 59] on span "Statut" at bounding box center [348, 82] width 4 height 46
click at [321, 70] on span "Terminé" at bounding box center [391, 73] width 144 height 9
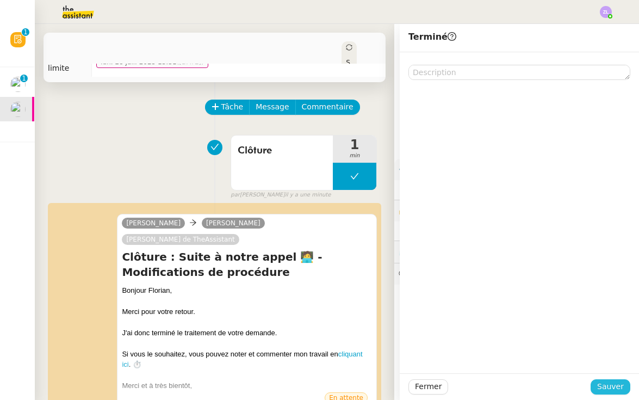
click at [625, 381] on button "Sauver" at bounding box center [611, 386] width 40 height 15
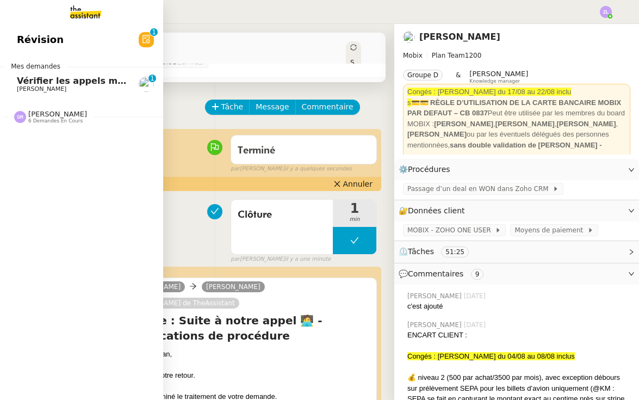
click at [26, 87] on span "[PERSON_NAME]" at bounding box center [41, 88] width 49 height 7
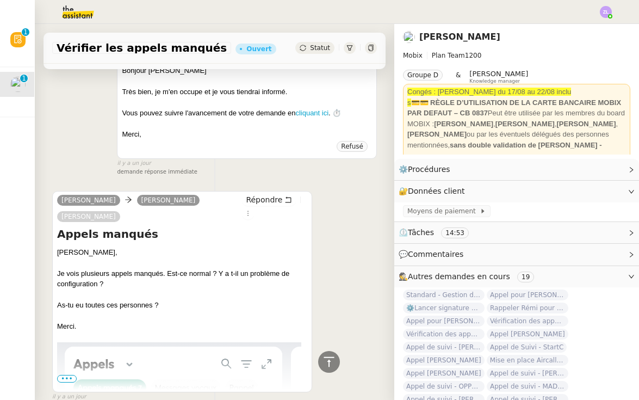
scroll to position [1117, 0]
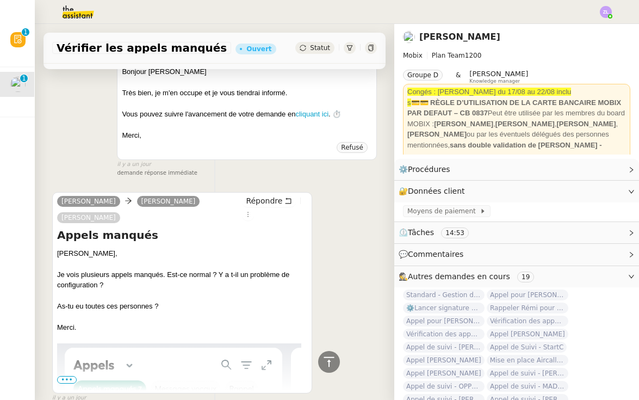
click at [65, 376] on span "•••" at bounding box center [67, 380] width 20 height 8
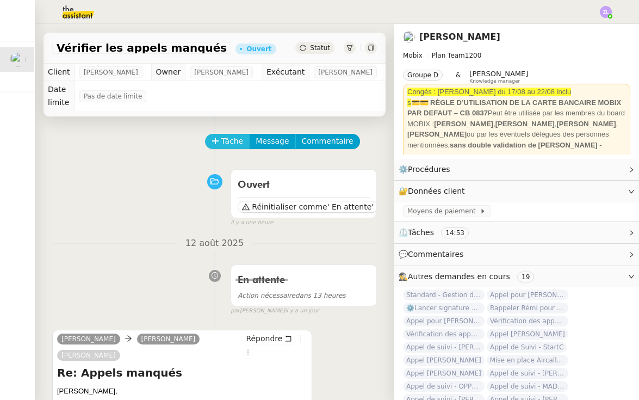
scroll to position [0, 0]
click at [224, 147] on span "Tâche" at bounding box center [232, 141] width 22 height 13
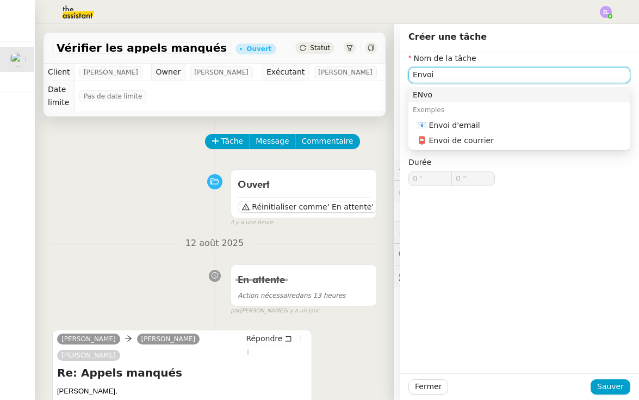
drag, startPoint x: 448, startPoint y: 75, endPoint x: 512, endPoint y: 127, distance: 83.2
click at [512, 127] on div "📧 Envoi d'email" at bounding box center [521, 125] width 209 height 10
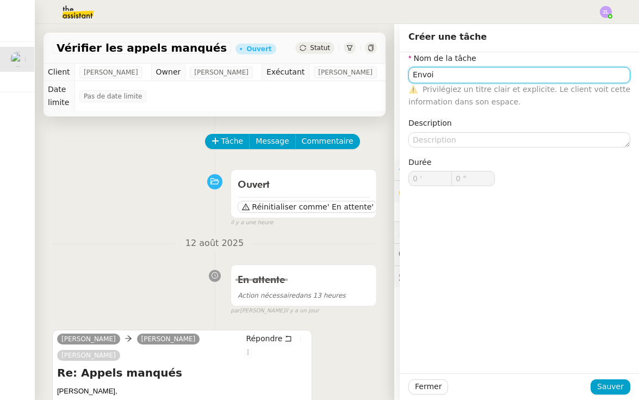
type input "Envoi d'email"
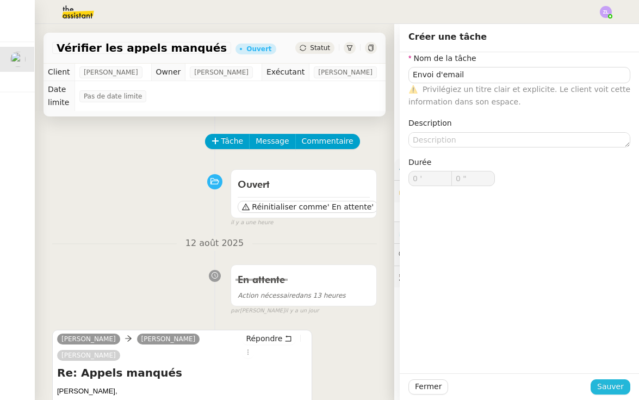
click at [602, 386] on span "Sauver" at bounding box center [610, 386] width 27 height 13
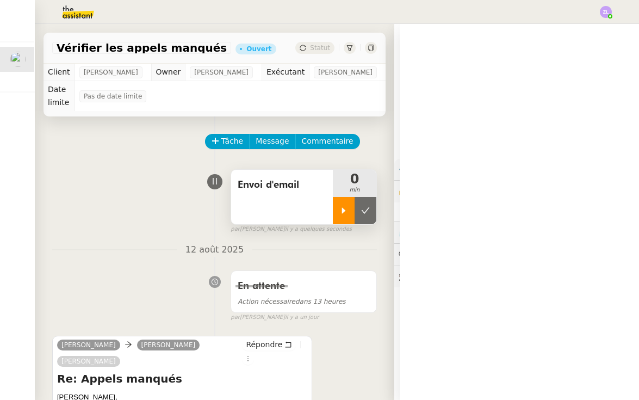
click at [339, 208] on icon at bounding box center [343, 210] width 9 height 9
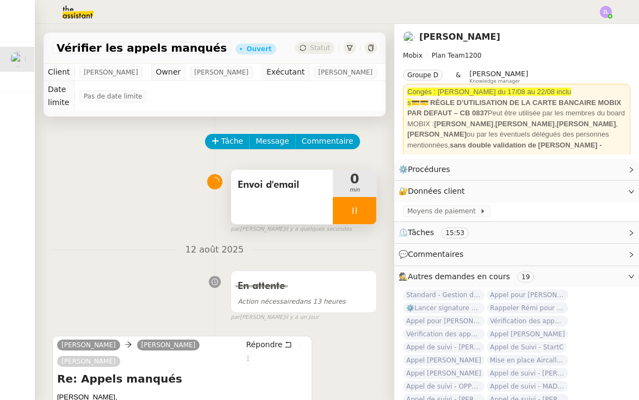
scroll to position [89, 0]
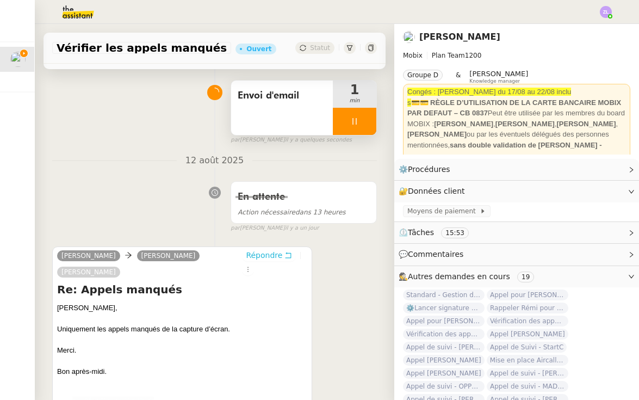
click at [256, 257] on span "Répondre" at bounding box center [264, 255] width 36 height 11
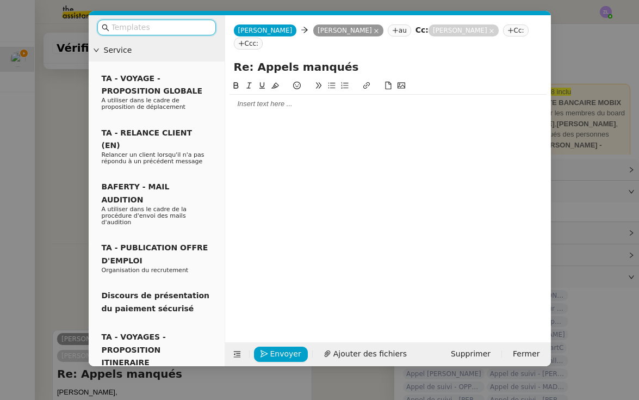
click at [256, 99] on div at bounding box center [388, 104] width 317 height 10
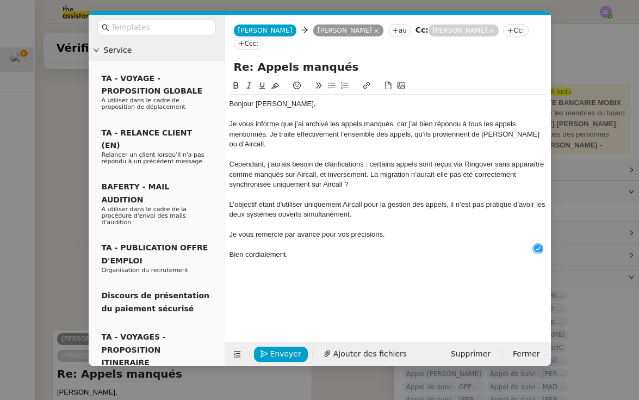
scroll to position [11, 0]
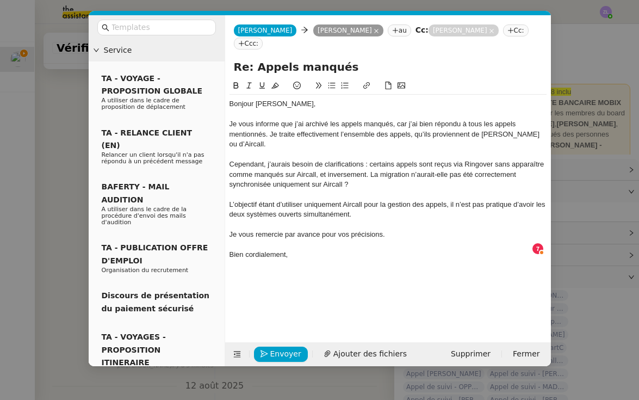
click at [371, 160] on div "Cependant, j’aurais besoin de clarifications : certains appels sont reçus via R…" at bounding box center [388, 174] width 317 height 30
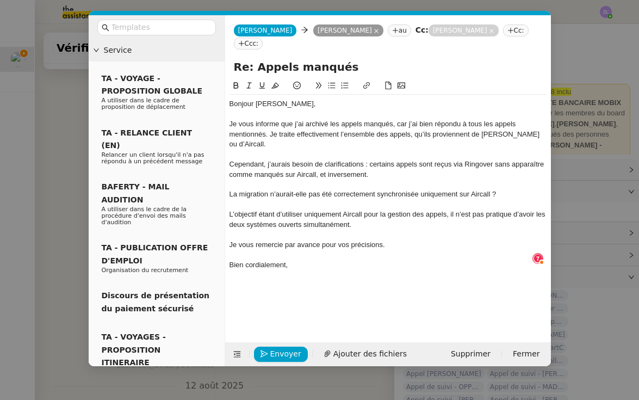
click at [329, 82] on icon at bounding box center [332, 86] width 8 height 8
click at [378, 209] on div "L’objectif étant d’utiliser uniquement Aircall pour la gestion des appels, il n…" at bounding box center [388, 219] width 317 height 20
drag, startPoint x: 321, startPoint y: 228, endPoint x: 283, endPoint y: 227, distance: 37.5
click at [283, 240] on div "Je vous remercie par avance pour vos précisions." at bounding box center [388, 245] width 317 height 10
drag, startPoint x: 303, startPoint y: 244, endPoint x: 234, endPoint y: 249, distance: 69.3
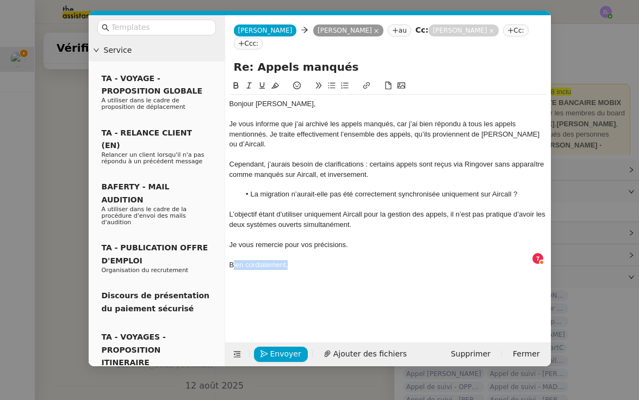
click at [234, 260] on div "Bien cordialement," at bounding box center [388, 265] width 317 height 10
click at [289, 355] on span "Envoyer" at bounding box center [285, 354] width 31 height 13
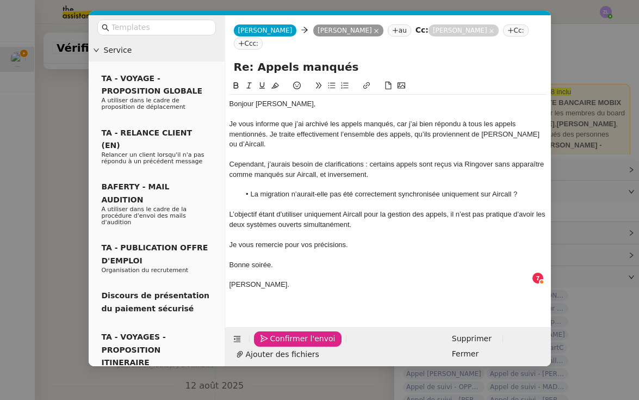
click at [289, 345] on span "Confirmer l'envoi" at bounding box center [302, 338] width 65 height 13
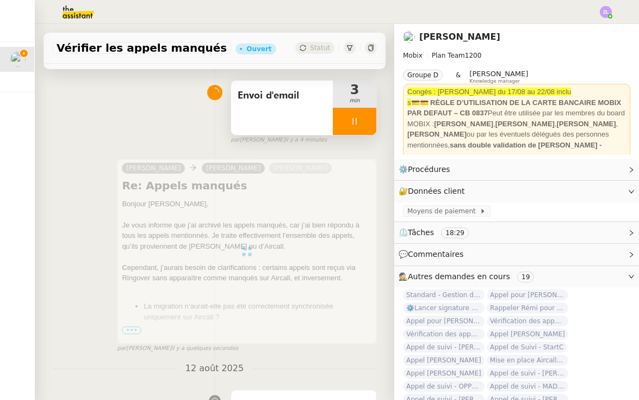
click at [345, 116] on div at bounding box center [355, 121] width 44 height 27
click at [363, 117] on div at bounding box center [355, 121] width 44 height 27
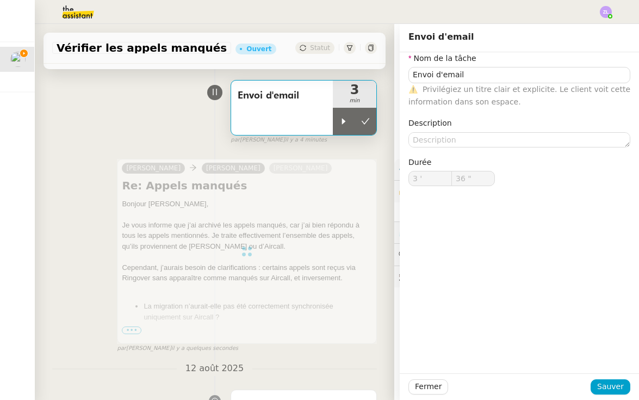
type input "Envoi d'email"
type input "3 '"
type input "36 ""
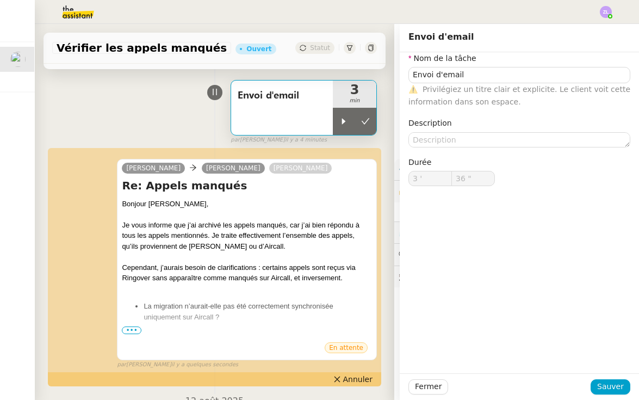
type input "Envoi d'email"
type input "3 '"
type input "36 ""
type input "Envoi d'email"
type input "3 '"
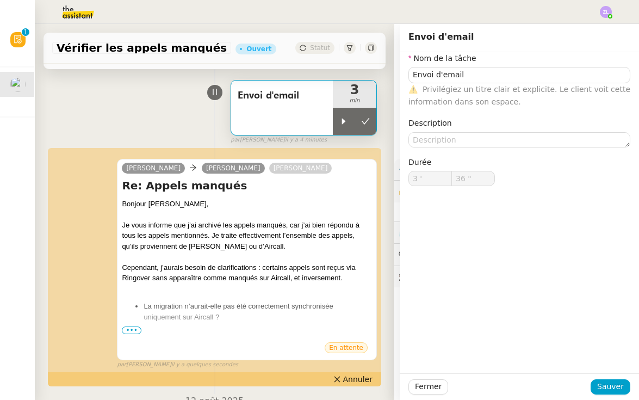
type input "36 ""
type input "Envoi d'email"
type input "3 '"
type input "36 ""
click at [622, 394] on button "Sauver" at bounding box center [611, 386] width 40 height 15
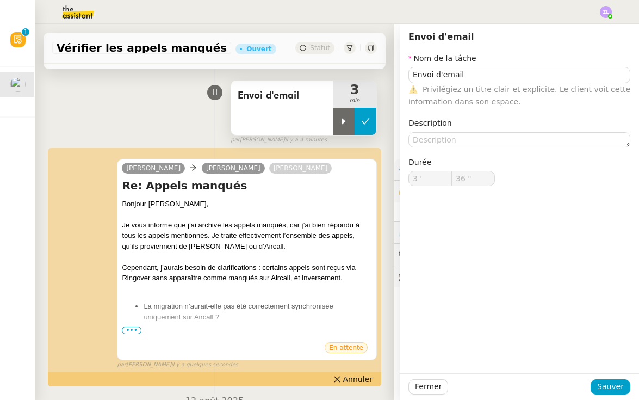
click at [361, 115] on button at bounding box center [366, 121] width 22 height 27
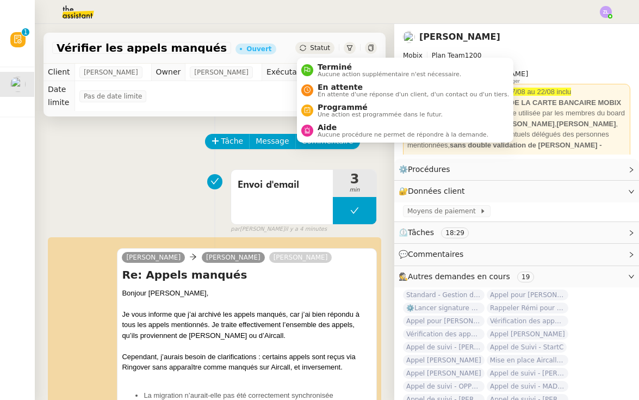
click at [316, 48] on span "Statut" at bounding box center [320, 48] width 20 height 8
click at [332, 91] on span "En attente d'une réponse d'un client, d'un contact ou d'un tiers." at bounding box center [413, 94] width 191 height 6
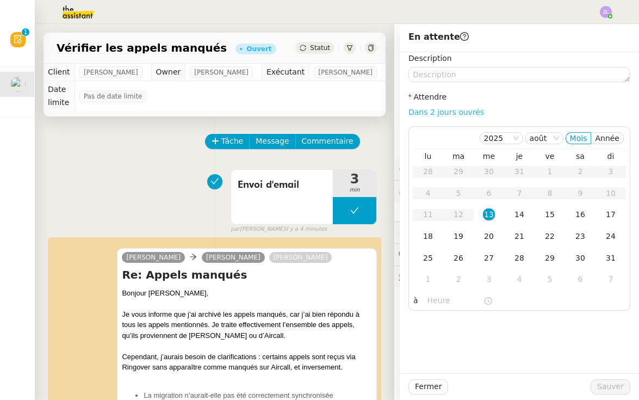
click at [460, 113] on link "Dans 2 jours ouvrés" at bounding box center [447, 112] width 76 height 9
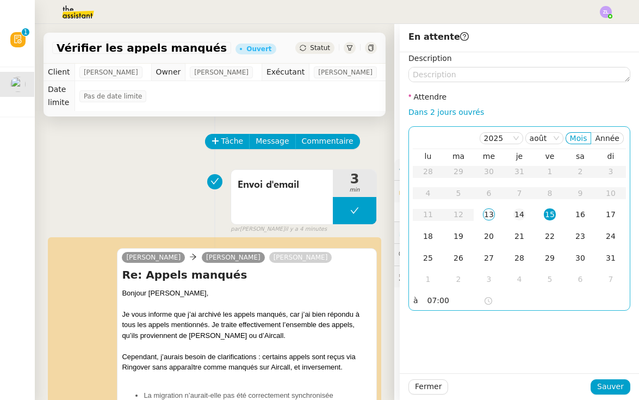
click at [523, 212] on div "14" at bounding box center [519, 214] width 12 height 12
click at [436, 296] on input "07:00" at bounding box center [456, 300] width 56 height 13
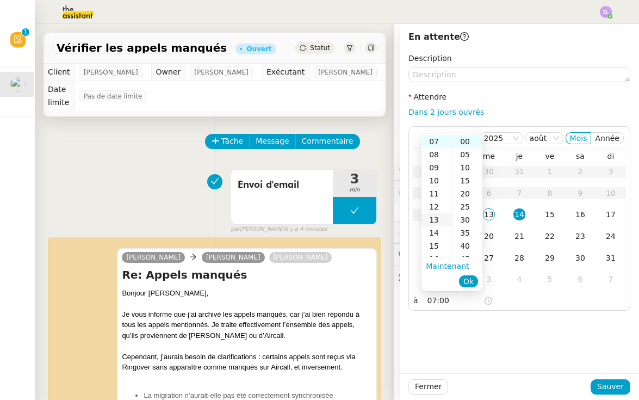
scroll to position [123, 0]
click at [435, 183] on div "13" at bounding box center [437, 187] width 30 height 13
type input "13:00"
click at [468, 280] on span "Ok" at bounding box center [468, 281] width 10 height 11
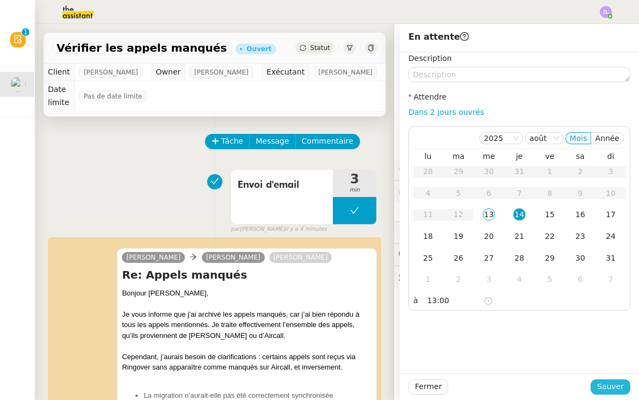
click at [610, 392] on span "Sauver" at bounding box center [610, 386] width 27 height 13
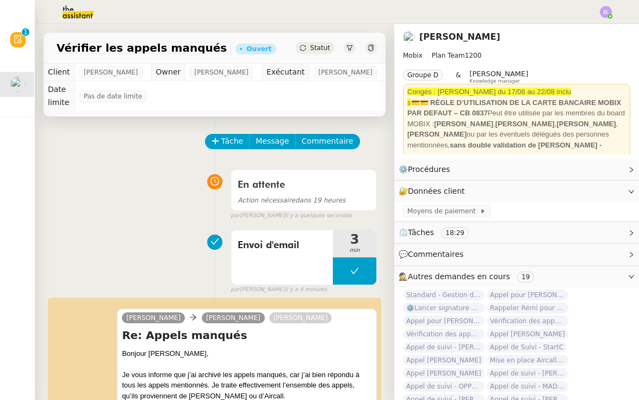
scroll to position [134, 0]
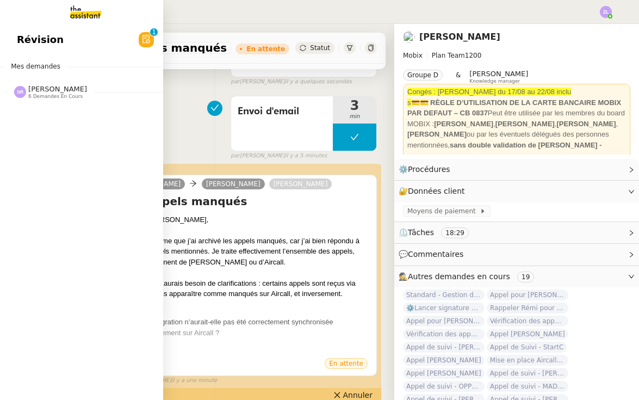
click at [58, 97] on span "6 demandes en cours" at bounding box center [55, 97] width 54 height 6
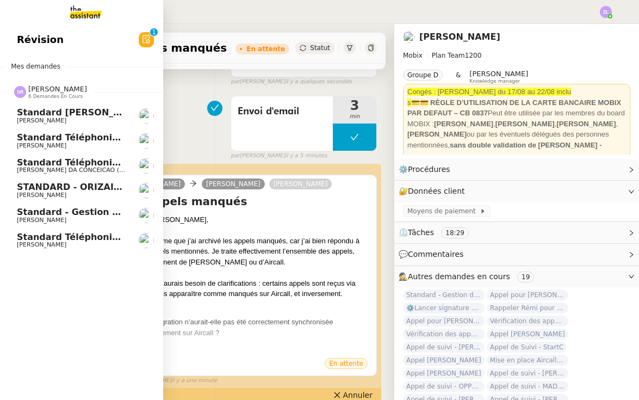
click at [107, 232] on span "Standard téléphonique - août 2025" at bounding box center [104, 237] width 174 height 10
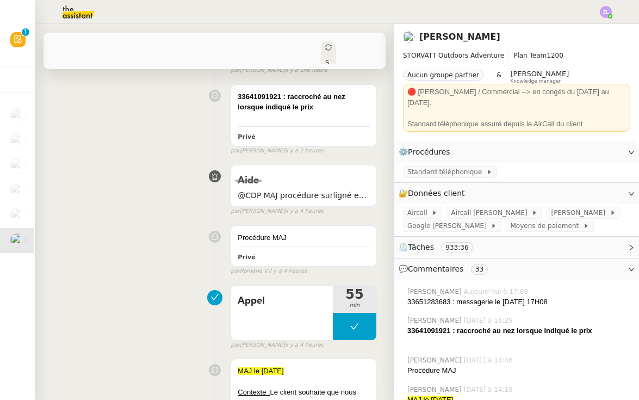
scroll to position [304, 0]
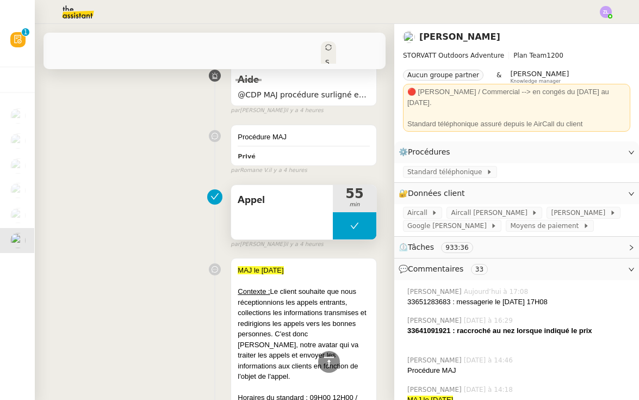
click at [348, 230] on button at bounding box center [355, 225] width 44 height 27
click at [348, 230] on div at bounding box center [344, 225] width 22 height 27
click at [354, 225] on icon at bounding box center [354, 225] width 9 height 9
click at [369, 221] on icon at bounding box center [365, 225] width 9 height 9
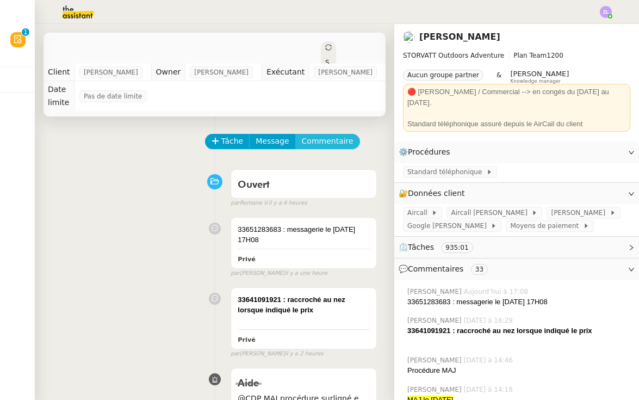
scroll to position [0, 0]
click at [331, 144] on span "Commentaire" at bounding box center [328, 141] width 52 height 13
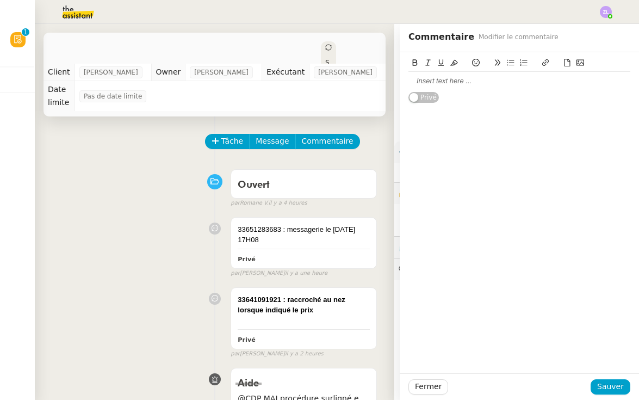
click at [426, 71] on div at bounding box center [520, 64] width 222 height 15
click at [426, 78] on div at bounding box center [520, 81] width 222 height 10
click at [616, 385] on span "Sauver" at bounding box center [610, 386] width 27 height 13
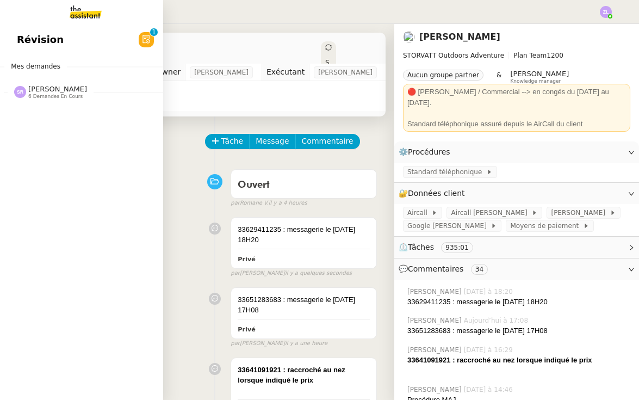
click at [21, 48] on span "Révision" at bounding box center [40, 40] width 47 height 16
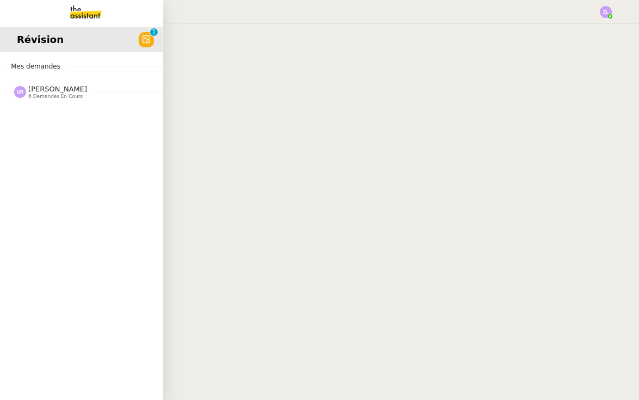
click at [35, 102] on div "Stéphanie Rakotosalama 6 demandes en cours" at bounding box center [80, 88] width 163 height 32
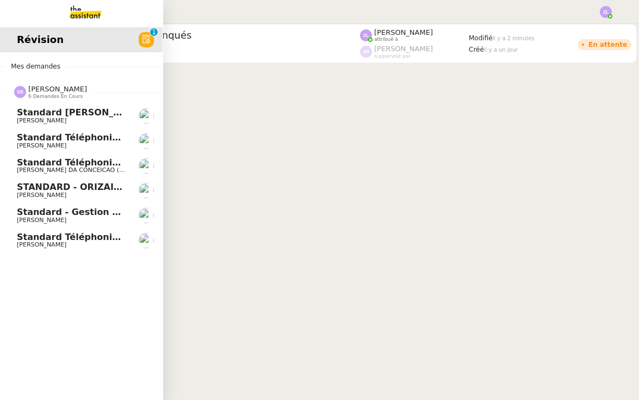
click at [66, 233] on span "Standard téléphonique - août 2025" at bounding box center [104, 237] width 174 height 10
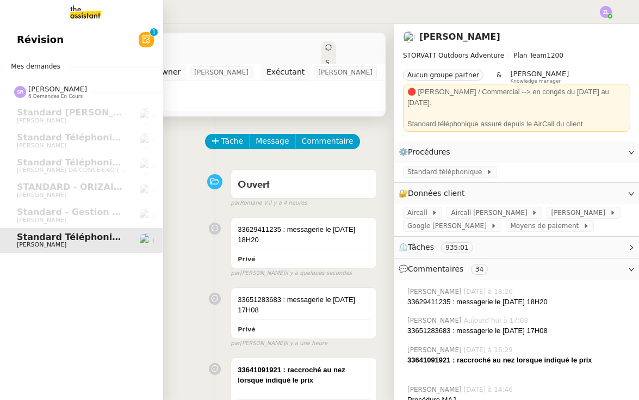
click at [91, 15] on img at bounding box center [77, 12] width 84 height 24
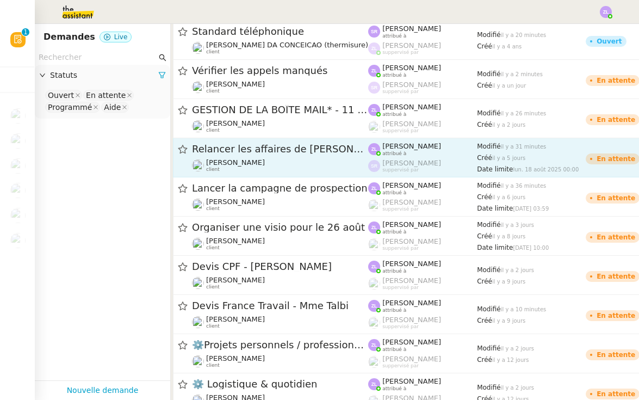
scroll to position [330, 0]
click at [227, 163] on span "[PERSON_NAME]" at bounding box center [235, 162] width 59 height 8
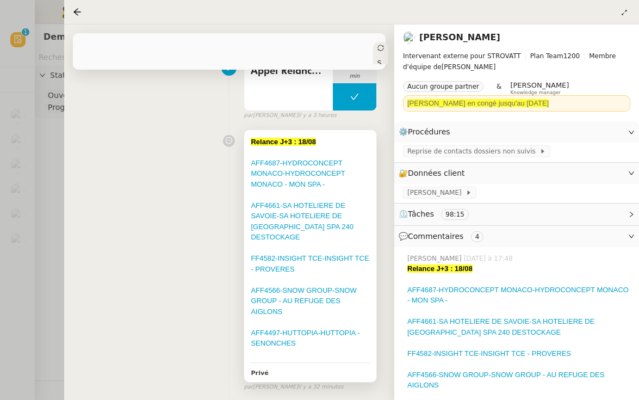
scroll to position [195, 0]
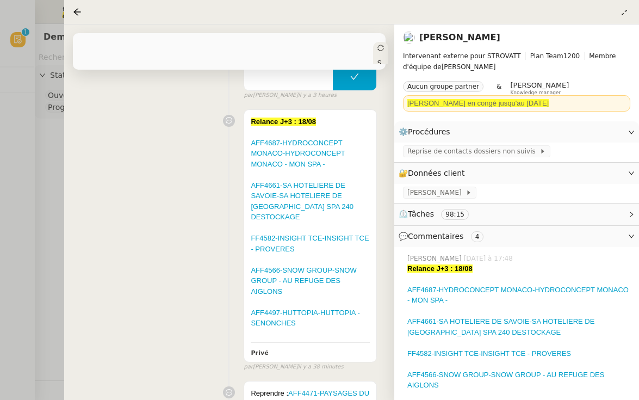
click at [28, 108] on div at bounding box center [319, 200] width 639 height 400
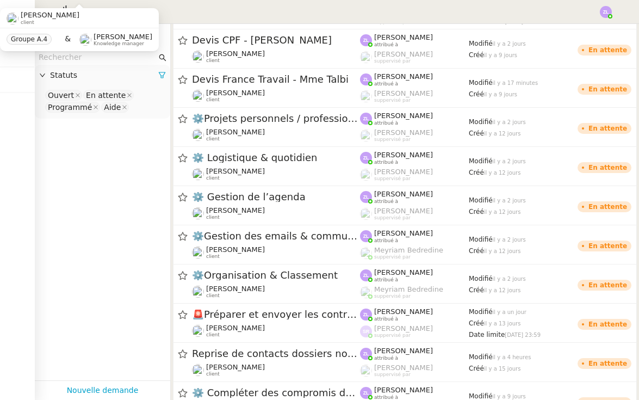
scroll to position [589, 0]
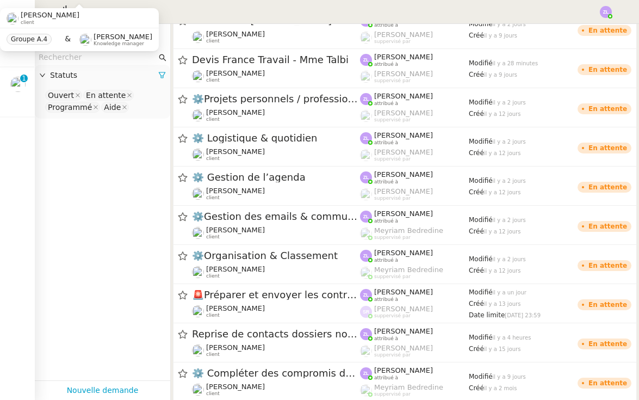
click at [599, 11] on div at bounding box center [319, 12] width 585 height 24
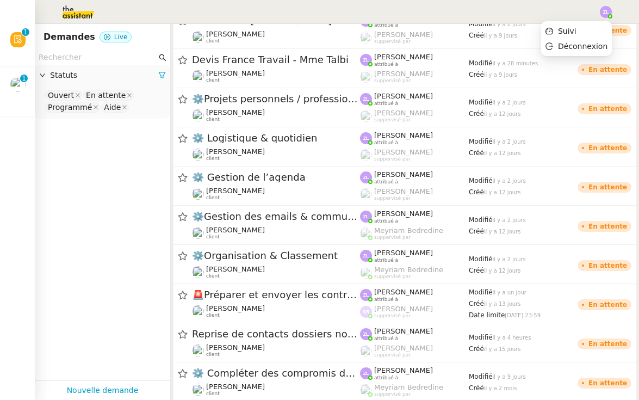
click at [605, 11] on img at bounding box center [606, 12] width 12 height 12
click at [604, 36] on li "Suivi" at bounding box center [576, 30] width 71 height 15
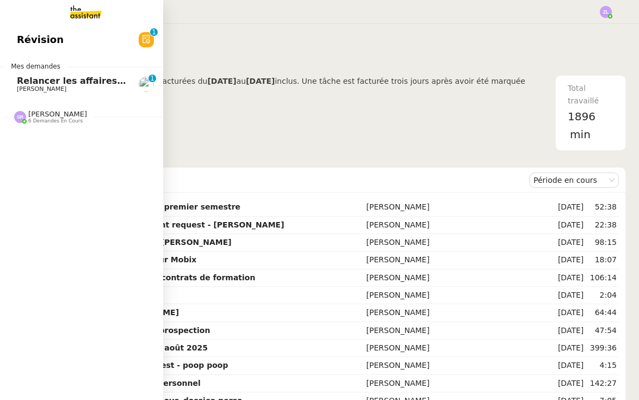
click at [13, 89] on link "Relancer les affaires de Franck Thomas SOULIER 0 1 2 3 4 5 6 7 8 9" at bounding box center [80, 84] width 163 height 25
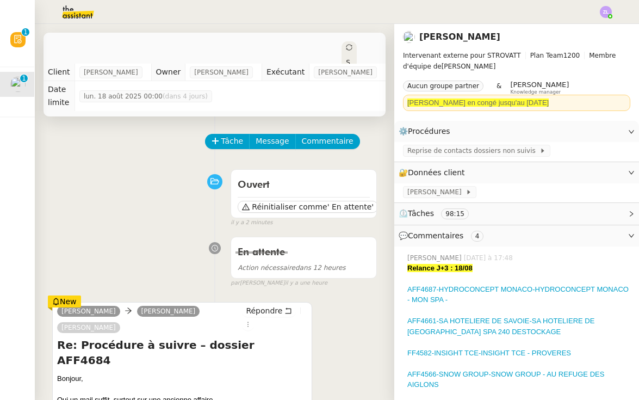
scroll to position [91, 0]
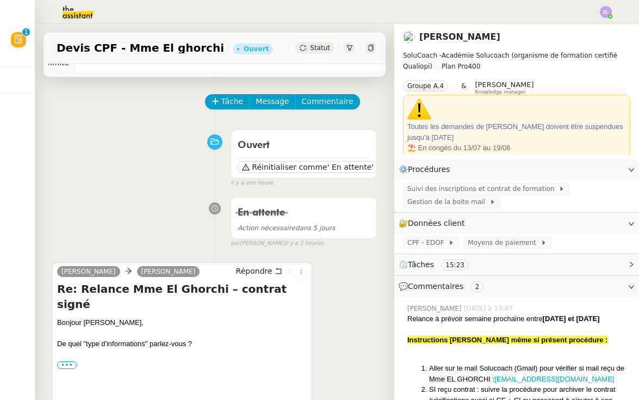
scroll to position [5, 0]
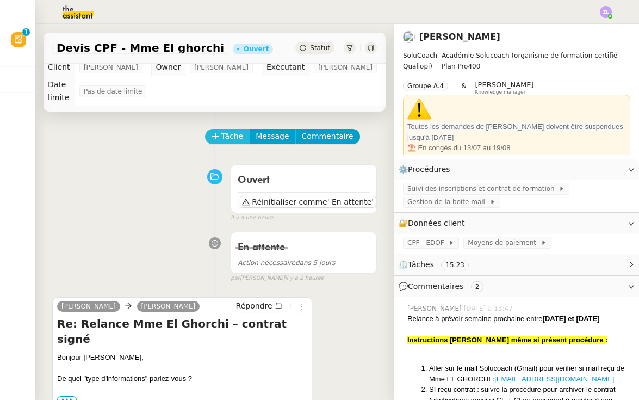
click at [224, 133] on span "Tâche" at bounding box center [232, 136] width 22 height 13
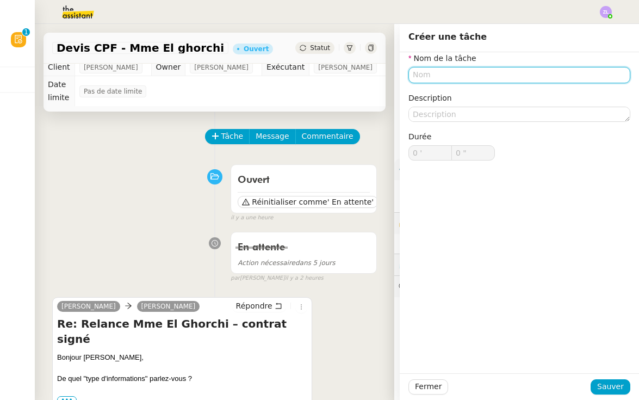
type input "N"
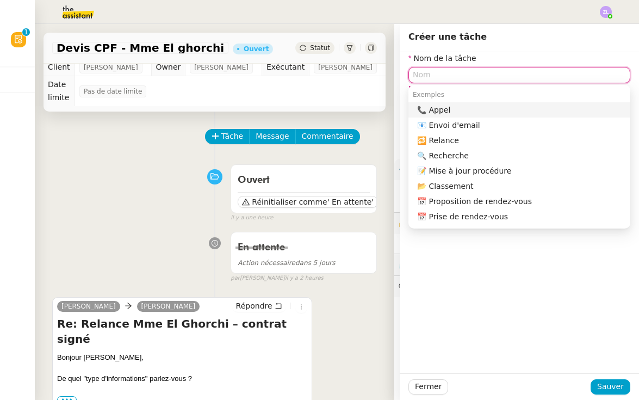
click at [446, 122] on div "📧 Envoi d'email" at bounding box center [521, 125] width 209 height 10
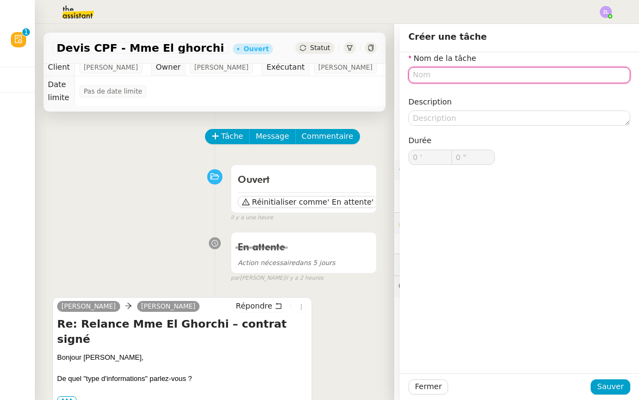
type input "Envoi d'email"
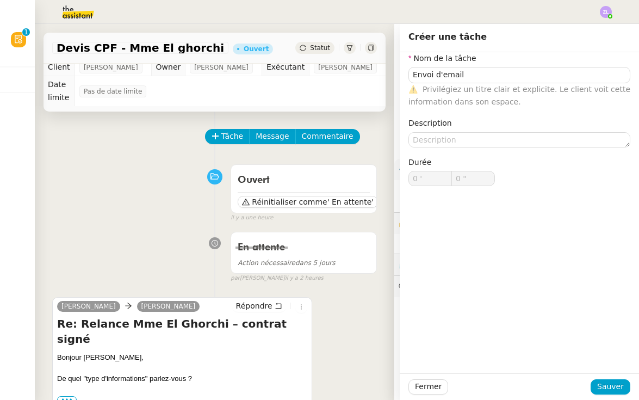
click at [604, 379] on div "Fermer Sauver" at bounding box center [519, 386] width 239 height 27
click at [605, 385] on span "Sauver" at bounding box center [610, 386] width 27 height 13
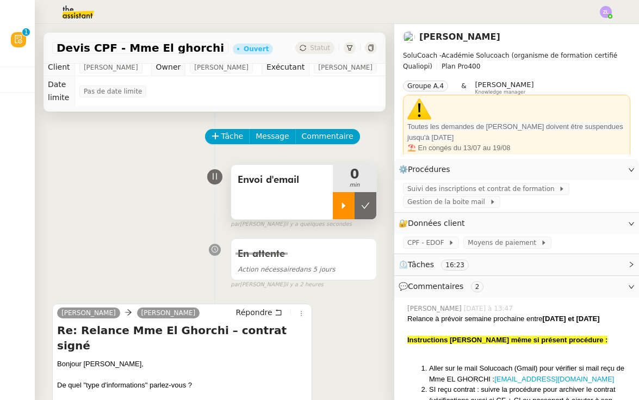
click at [348, 209] on icon at bounding box center [343, 205] width 9 height 9
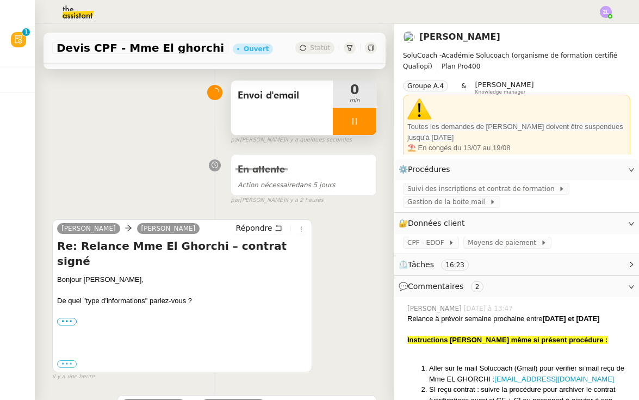
scroll to position [95, 0]
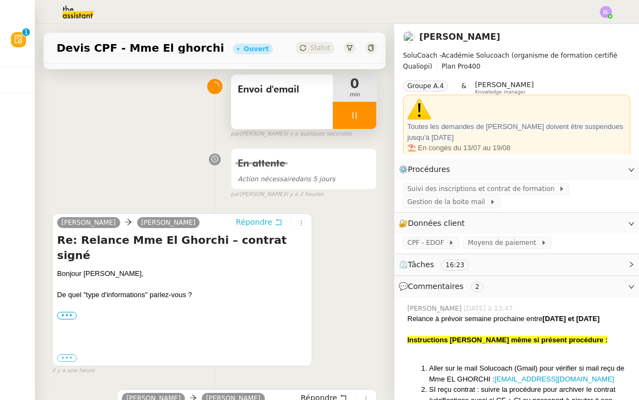
click at [249, 223] on span "Répondre" at bounding box center [254, 221] width 36 height 11
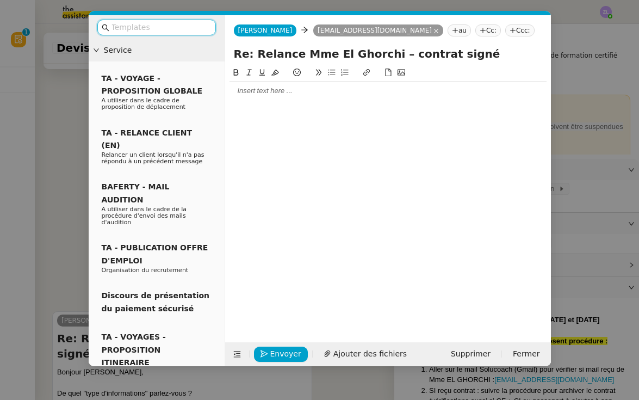
click at [270, 94] on div at bounding box center [388, 91] width 317 height 10
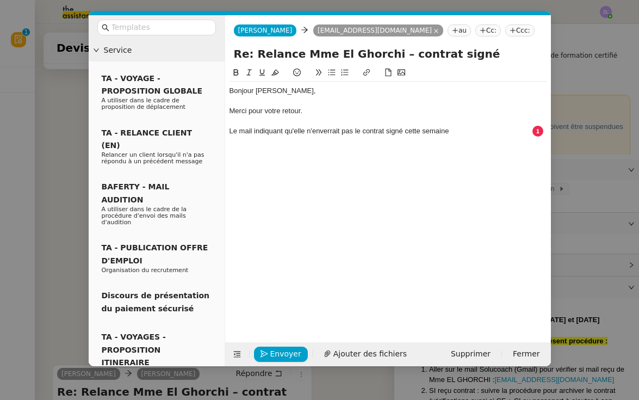
click at [399, 132] on div "Le mail indiquant qu'elle n'enverrait pas le contrat signé cette semaine" at bounding box center [388, 131] width 317 height 10
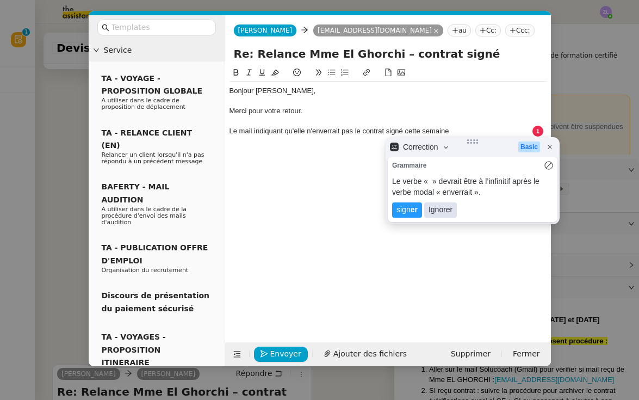
click at [429, 212] on lt-span "Ignorer" at bounding box center [440, 209] width 33 height 15
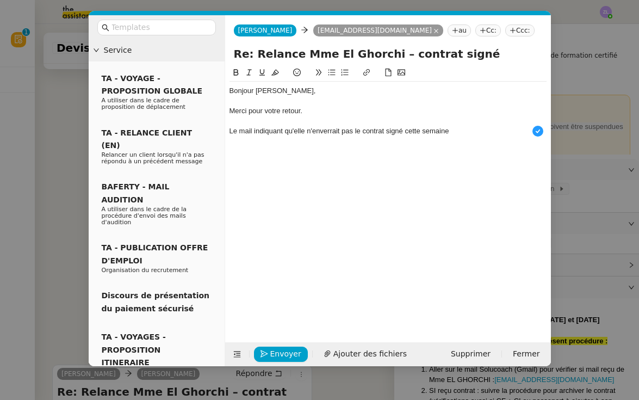
click at [468, 128] on div "Le mail indiquant qu'elle n'enverrait pas le contrat signé cette semaine" at bounding box center [388, 131] width 317 height 10
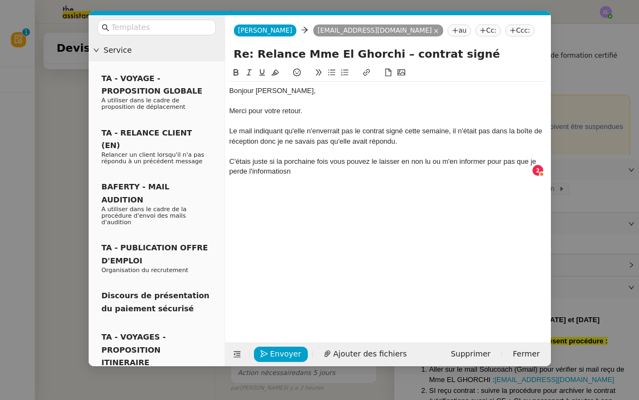
drag, startPoint x: 322, startPoint y: 174, endPoint x: 229, endPoint y: 90, distance: 125.2
click at [230, 90] on div "Bonjour Edwige, Merci pour votre retour. Le mail indiquant qu'elle n'enverrait …" at bounding box center [388, 131] width 317 height 99
copy div "Bonjour Edwige, Merci pour votre retour. Le mail indiquant qu'elle n'enverrait …"
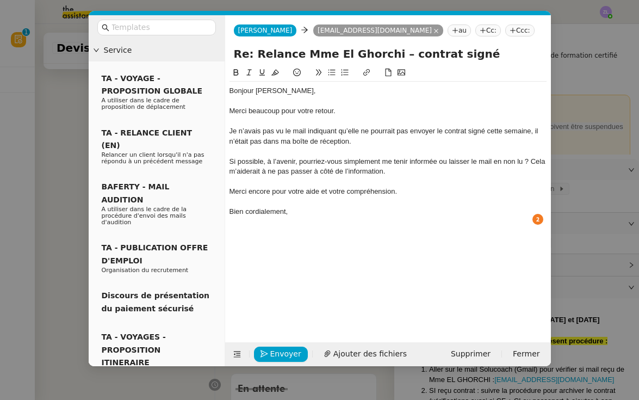
click at [300, 162] on div "Si possible, à l’avenir, pourriez-vous simplement me tenir informée ou laisser …" at bounding box center [388, 167] width 317 height 20
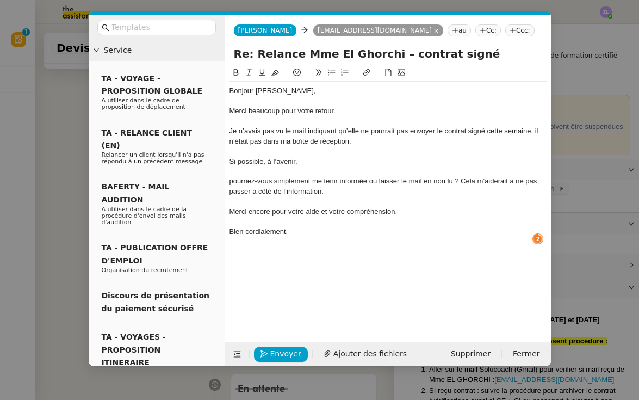
click at [330, 75] on icon at bounding box center [332, 73] width 8 height 8
click at [276, 183] on li "Pourriez-vous simplement me tenir informée ou laisser le mail en non lu ? Cela …" at bounding box center [393, 186] width 307 height 20
click at [480, 178] on li "Pouvez-vous simplement me tenir informée ou laisser le mail en non lu ? Cela m’…" at bounding box center [393, 186] width 307 height 20
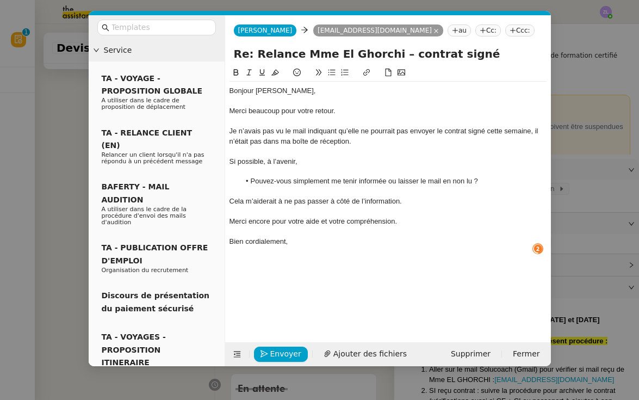
click at [400, 222] on div "Merci encore pour votre aide et votre compréhension." at bounding box center [388, 221] width 317 height 10
click at [291, 247] on div at bounding box center [388, 252] width 317 height 10
click at [287, 139] on div "Je n’avais pas vu le mail indiquant qu’elle ne pourrait pas envoyer le contrat …" at bounding box center [388, 136] width 317 height 20
click at [373, 142] on div "Je n’avais pas vu le mail indiquant qu’elle ne pourrait pas envoyer le contrat …" at bounding box center [388, 136] width 317 height 20
click at [312, 159] on div "Si possible, à l’avenir," at bounding box center [388, 162] width 317 height 10
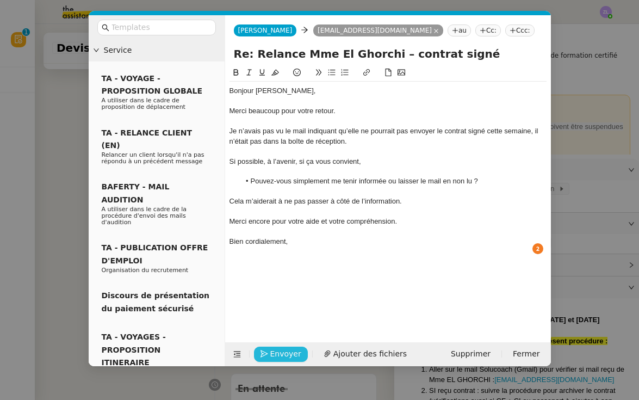
click at [289, 355] on span "Envoyer" at bounding box center [285, 354] width 31 height 13
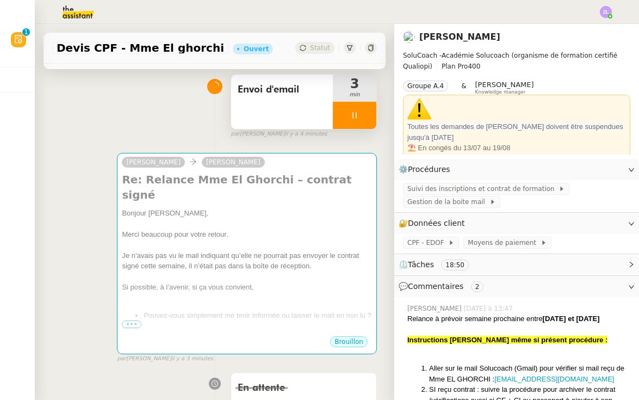
scroll to position [-1, 0]
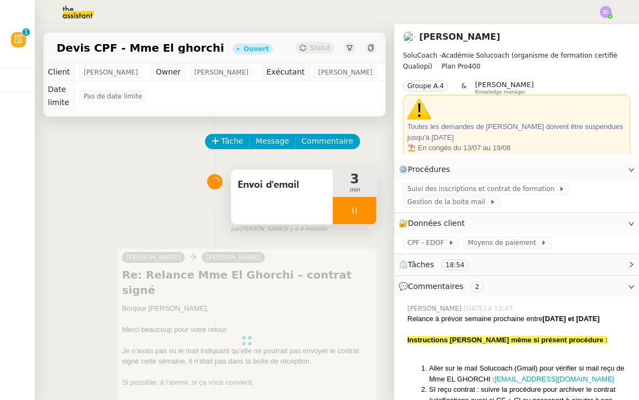
click at [345, 213] on div at bounding box center [355, 210] width 44 height 27
click at [364, 212] on icon at bounding box center [365, 210] width 9 height 9
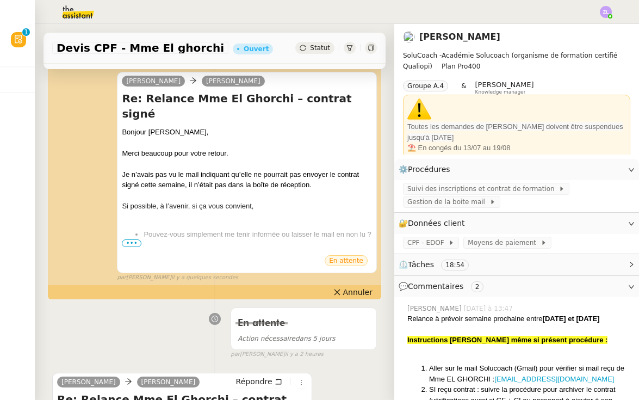
scroll to position [175, 0]
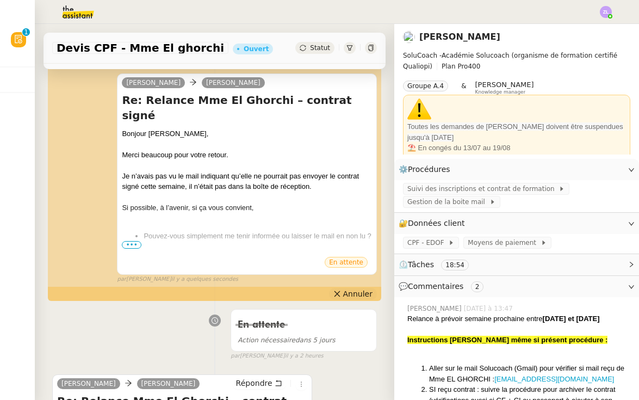
click at [343, 288] on button "Annuler" at bounding box center [353, 294] width 48 height 12
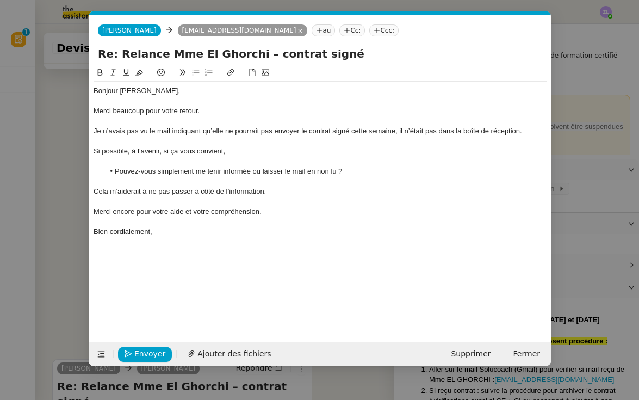
scroll to position [0, 23]
click at [358, 167] on li "Pouvez-vous simplement me tenir informée ou laisser le mail en non lu ?" at bounding box center [325, 171] width 443 height 10
click at [252, 171] on li "Pouvez-vous simplement me tenir informée ou laisser le mail en non lu ?" at bounding box center [325, 171] width 443 height 10
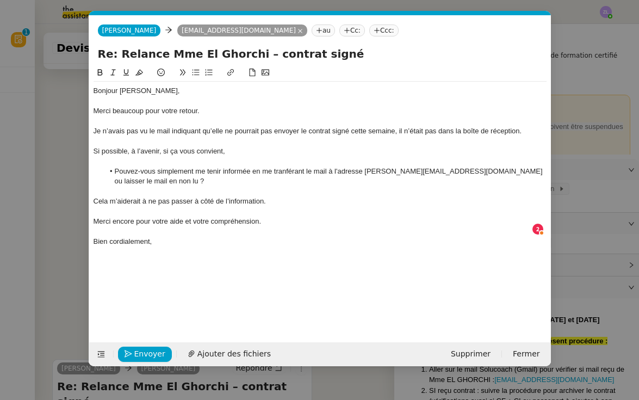
click at [319, 187] on div at bounding box center [320, 192] width 453 height 10
click at [293, 169] on li "Pouvez-vous simplement me tenir informée en me tranférant le mail à l'adresse c…" at bounding box center [325, 176] width 443 height 20
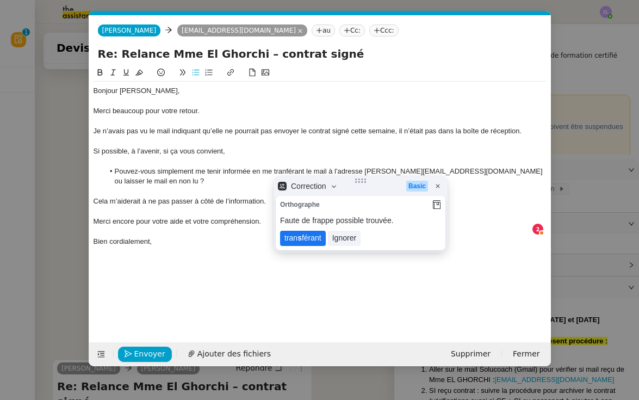
click at [310, 236] on lt-span "tran s férant" at bounding box center [303, 238] width 46 height 15
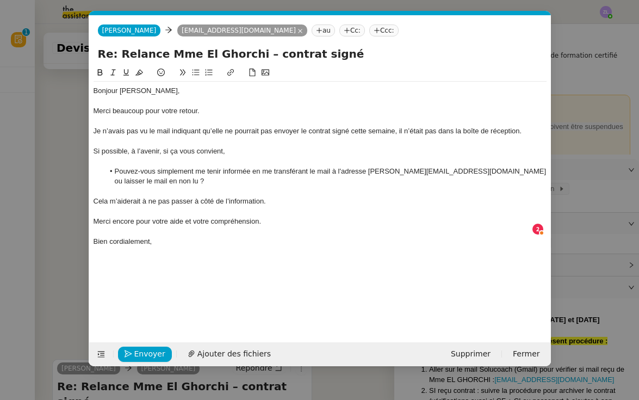
click at [531, 170] on li "Pouvez-vous simplement me tenir informée en me transférant le mail à l'adresse …" at bounding box center [325, 176] width 443 height 20
click at [453, 171] on li "Pouvez-vous simplement me tenir informée en me transférant le mail à l'adresse …" at bounding box center [325, 176] width 443 height 20
click at [535, 172] on li "Pouvez-vous simplement me tenir informée en me transférant le mail à l'adresse …" at bounding box center [325, 176] width 443 height 20
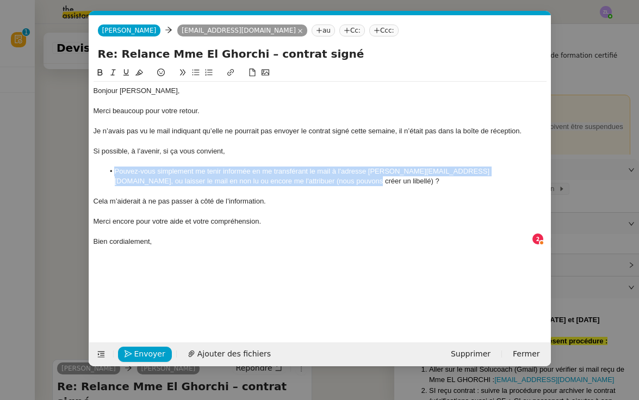
drag, startPoint x: 295, startPoint y: 178, endPoint x: 101, endPoint y: 170, distance: 193.8
click at [101, 170] on ul "Pouvez-vous simplement me tenir informée en me transférant le mail à l'adresse …" at bounding box center [320, 176] width 453 height 20
copy li "Pouvez-vous simplement me tenir informée en me transférant le mail à l'adresse …"
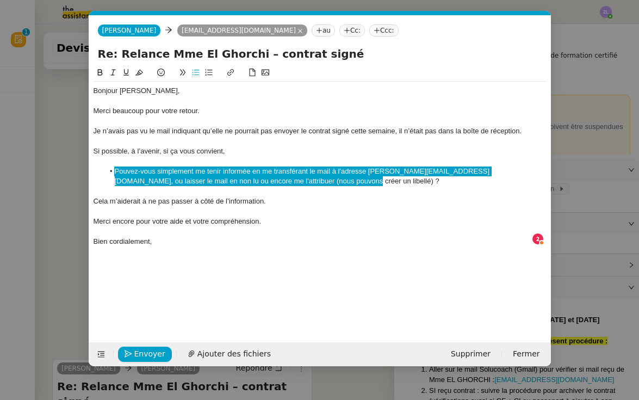
drag, startPoint x: 311, startPoint y: 389, endPoint x: 235, endPoint y: 167, distance: 235.1
click at [235, 167] on li "Pouvez-vous simplement me tenir informée en me transférant le mail à l'adresse …" at bounding box center [325, 176] width 443 height 20
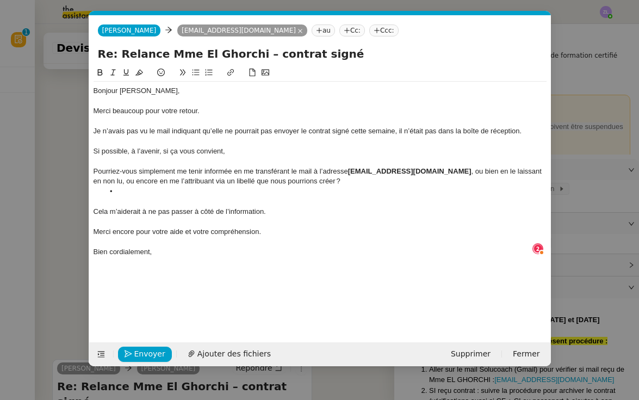
scroll to position [6, 0]
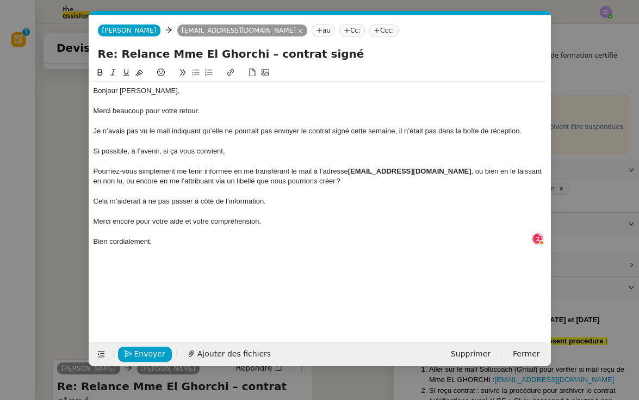
click at [95, 170] on div "Pourriez‑vous simplement me tenir informée en me transférant le mail à l’adress…" at bounding box center [320, 176] width 453 height 20
click at [198, 76] on icon at bounding box center [195, 73] width 7 height 6
drag, startPoint x: 197, startPoint y: 172, endPoint x: 113, endPoint y: 171, distance: 83.8
click at [113, 171] on li "Pourriez‑vous simplement me tenir informée en me transférant le mail à l’adress…" at bounding box center [325, 176] width 443 height 20
click at [315, 180] on li "Pouvez-vous me tenir informée en me transférant le mail à l’adresse charlie@sol…" at bounding box center [325, 176] width 443 height 20
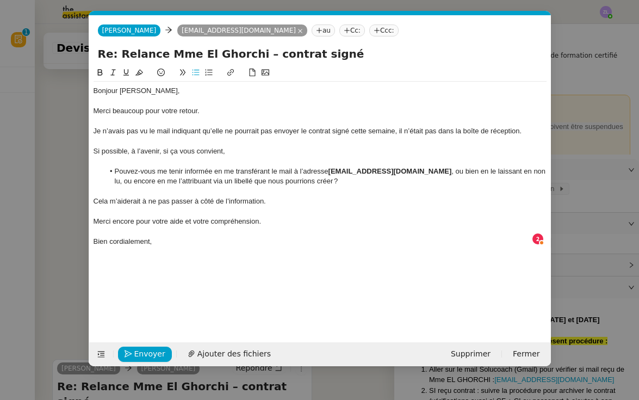
click at [215, 170] on li "Pouvez-vous me tenir informée en me transférant le mail à l’adresse charlie@sol…" at bounding box center [325, 176] width 443 height 20
click at [270, 196] on div "Cela m’aiderait à ne pas passer à côté de l’information." at bounding box center [320, 201] width 453 height 10
click at [147, 358] on span "Envoyer" at bounding box center [149, 354] width 31 height 13
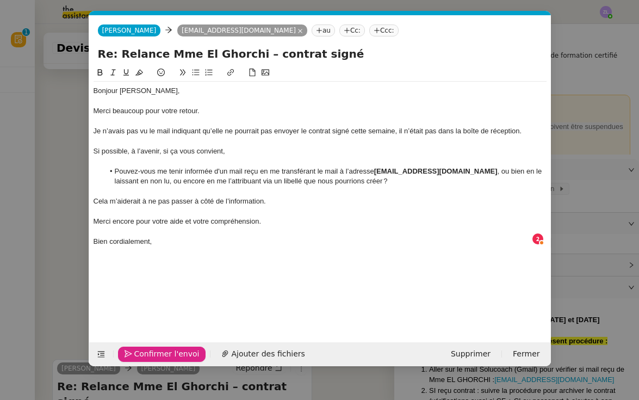
click at [147, 358] on span "Confirmer l'envoi" at bounding box center [166, 354] width 65 height 13
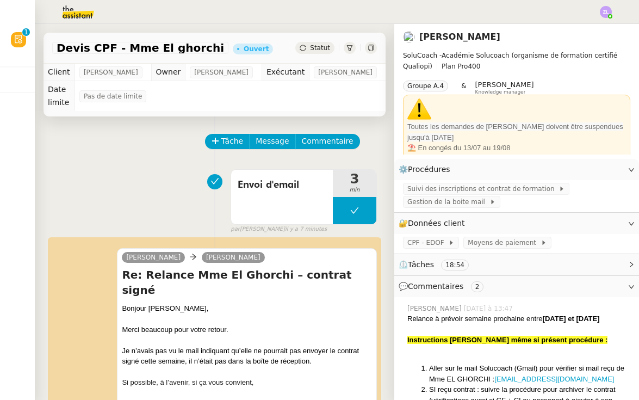
scroll to position [0, 0]
